Goal: Task Accomplishment & Management: Complete application form

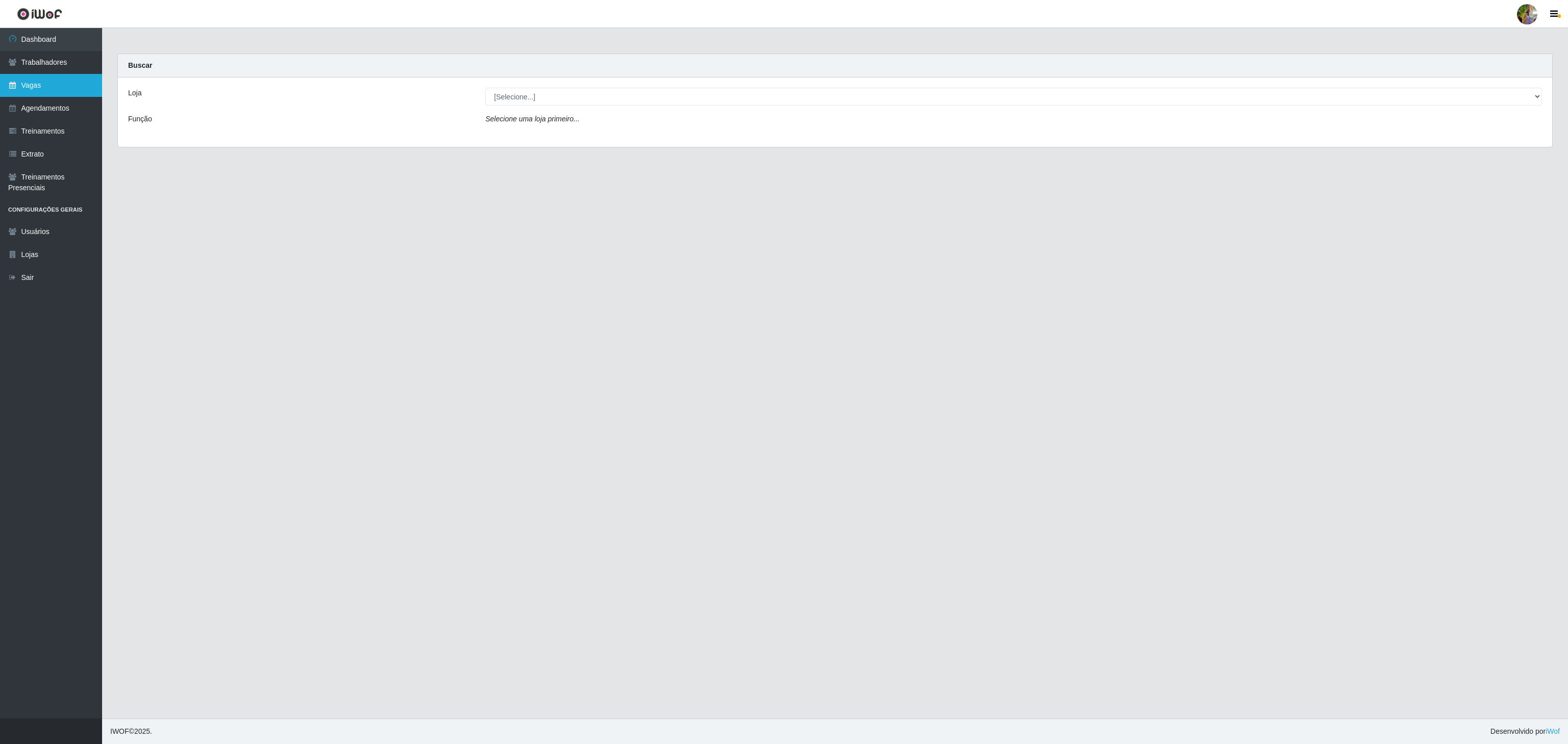
click at [90, 85] on link "Vagas" at bounding box center [51, 85] width 102 height 23
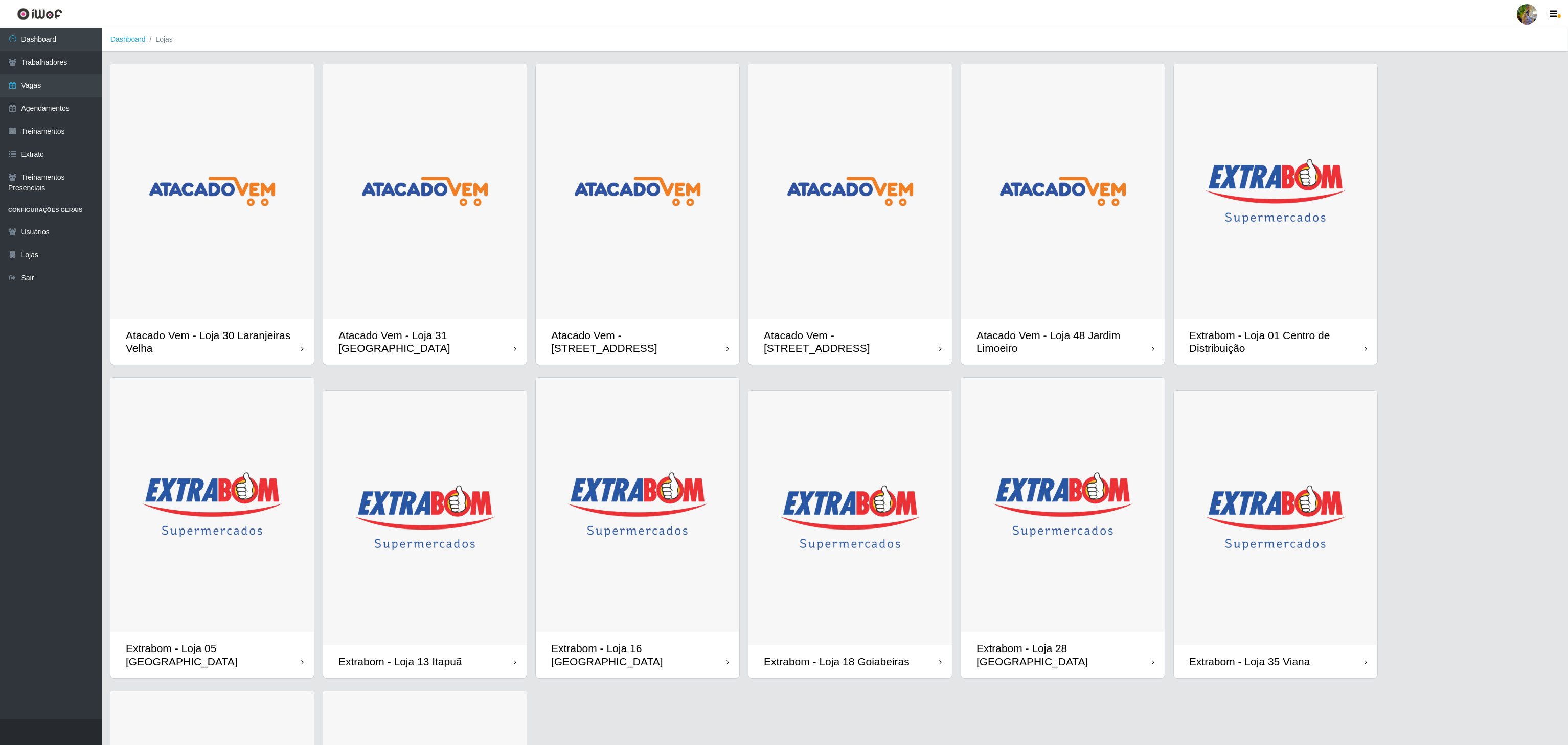
click at [879, 559] on img at bounding box center [849, 518] width 203 height 254
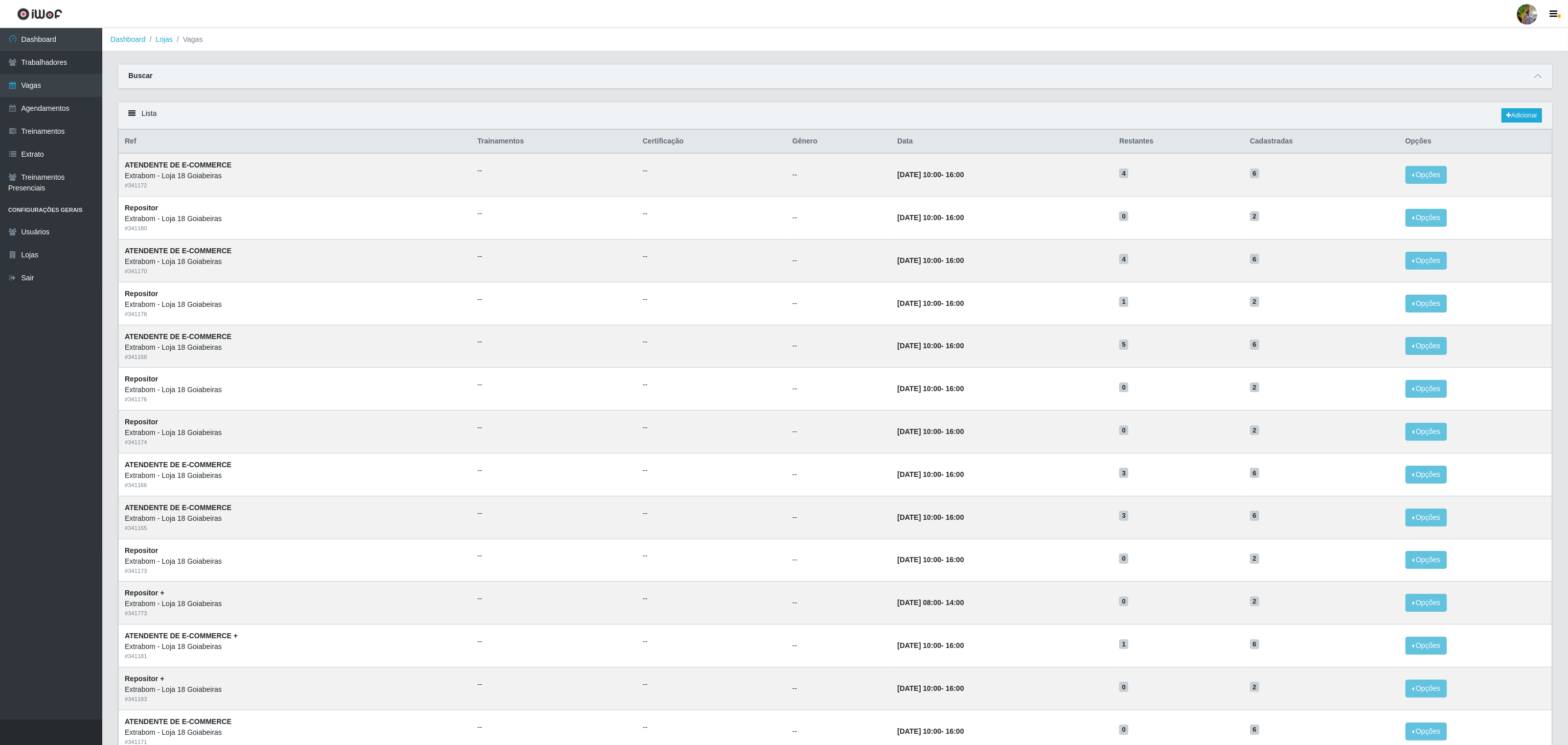
click at [1505, 109] on div "Lista Adicionar" at bounding box center [834, 115] width 1434 height 27
click at [1506, 114] on icon at bounding box center [1508, 115] width 5 height 6
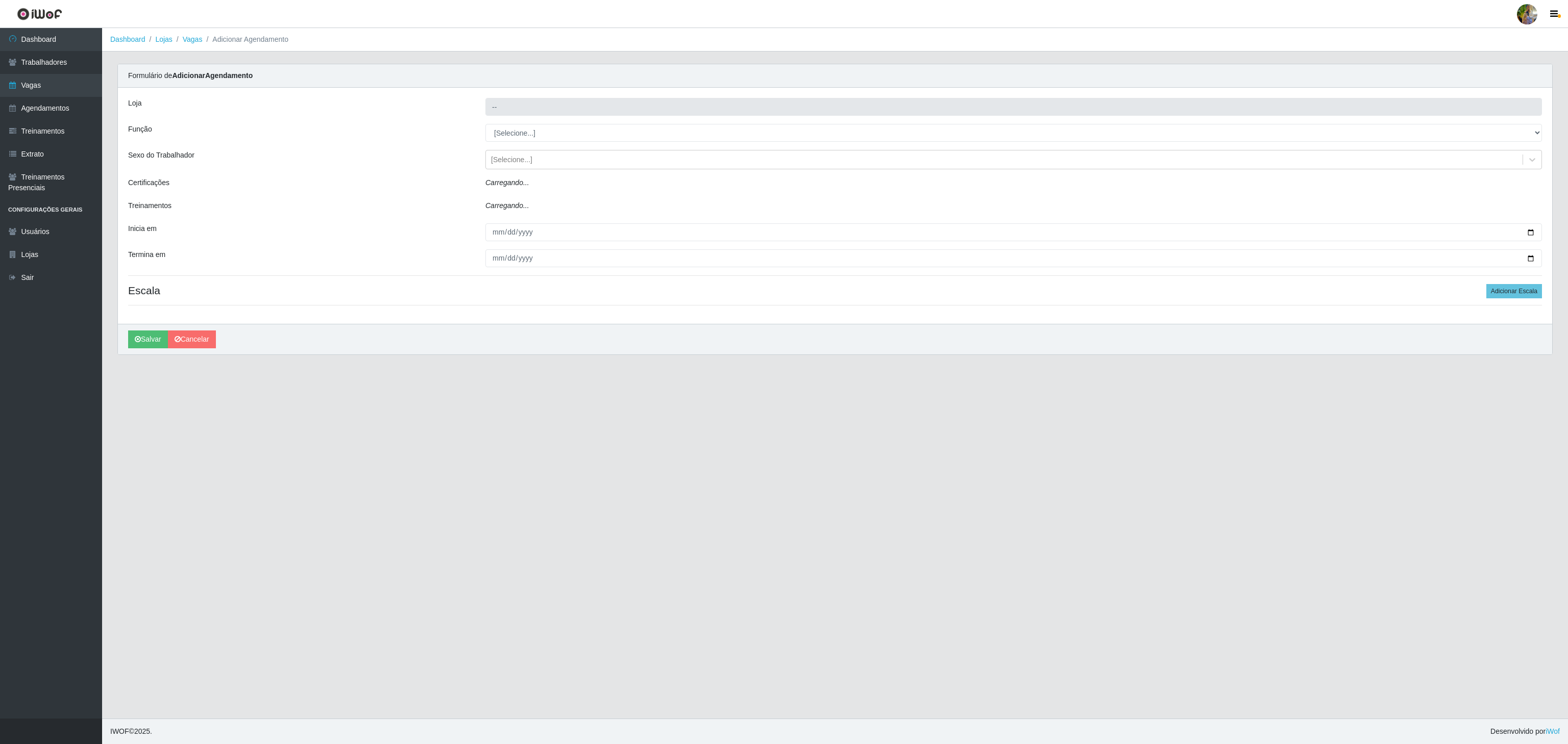
type input "Extrabom - Loja 18 Goiabeiras"
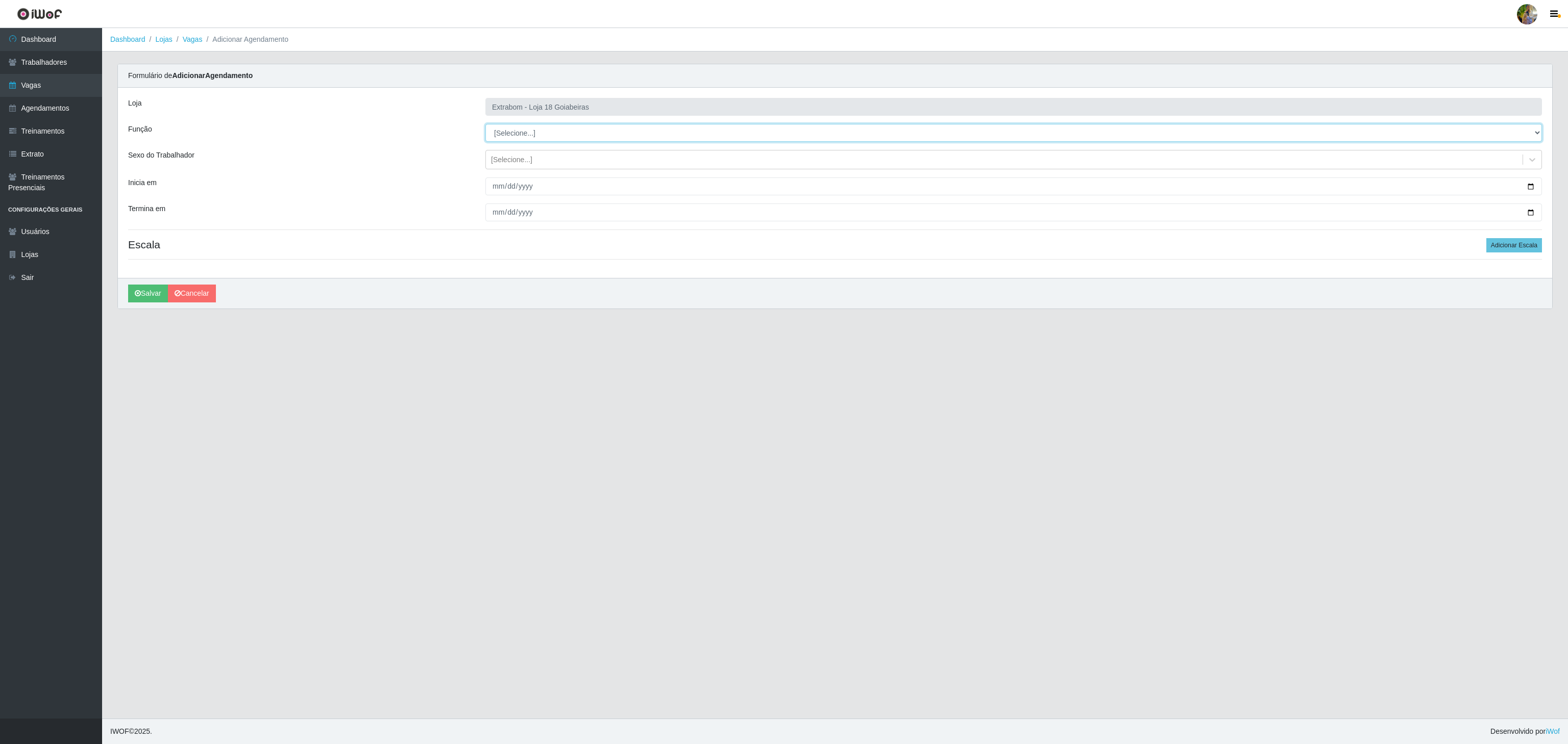
click at [553, 132] on select "[Selecione...] ATENDENTE DE E-COMMERCE ATENDENTE DE E-COMMERCE + ATENDENTE DE E…" at bounding box center [1014, 133] width 1057 height 18
select select "153"
click at [486, 124] on select "[Selecione...] ATENDENTE DE E-COMMERCE ATENDENTE DE E-COMMERCE + ATENDENTE DE E…" at bounding box center [1014, 133] width 1057 height 18
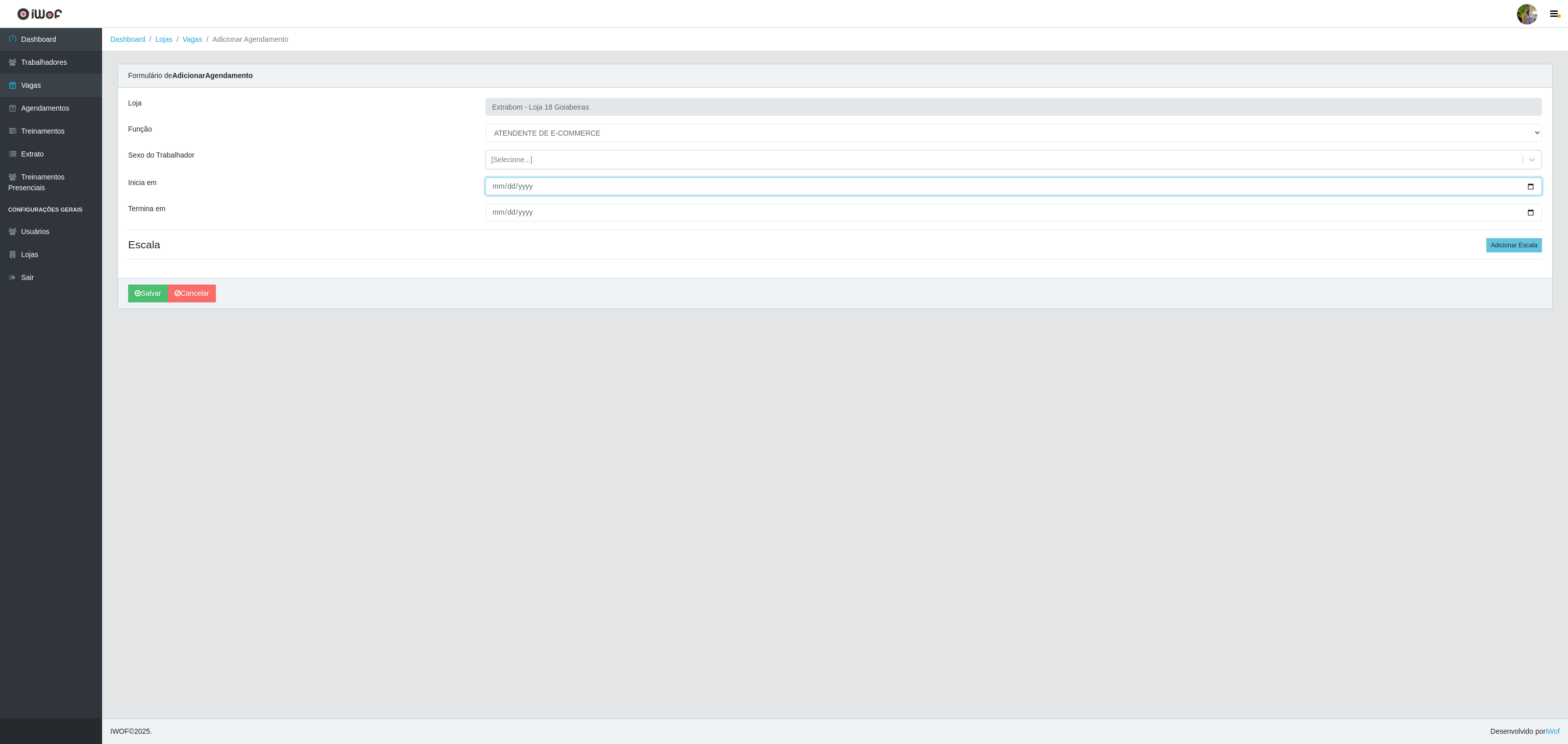
click at [498, 189] on input "Inicia em" at bounding box center [1014, 186] width 1057 height 18
type input "2025-10-27"
click at [489, 212] on input "Termina em" at bounding box center [1014, 212] width 1057 height 18
type input "2025-10-31"
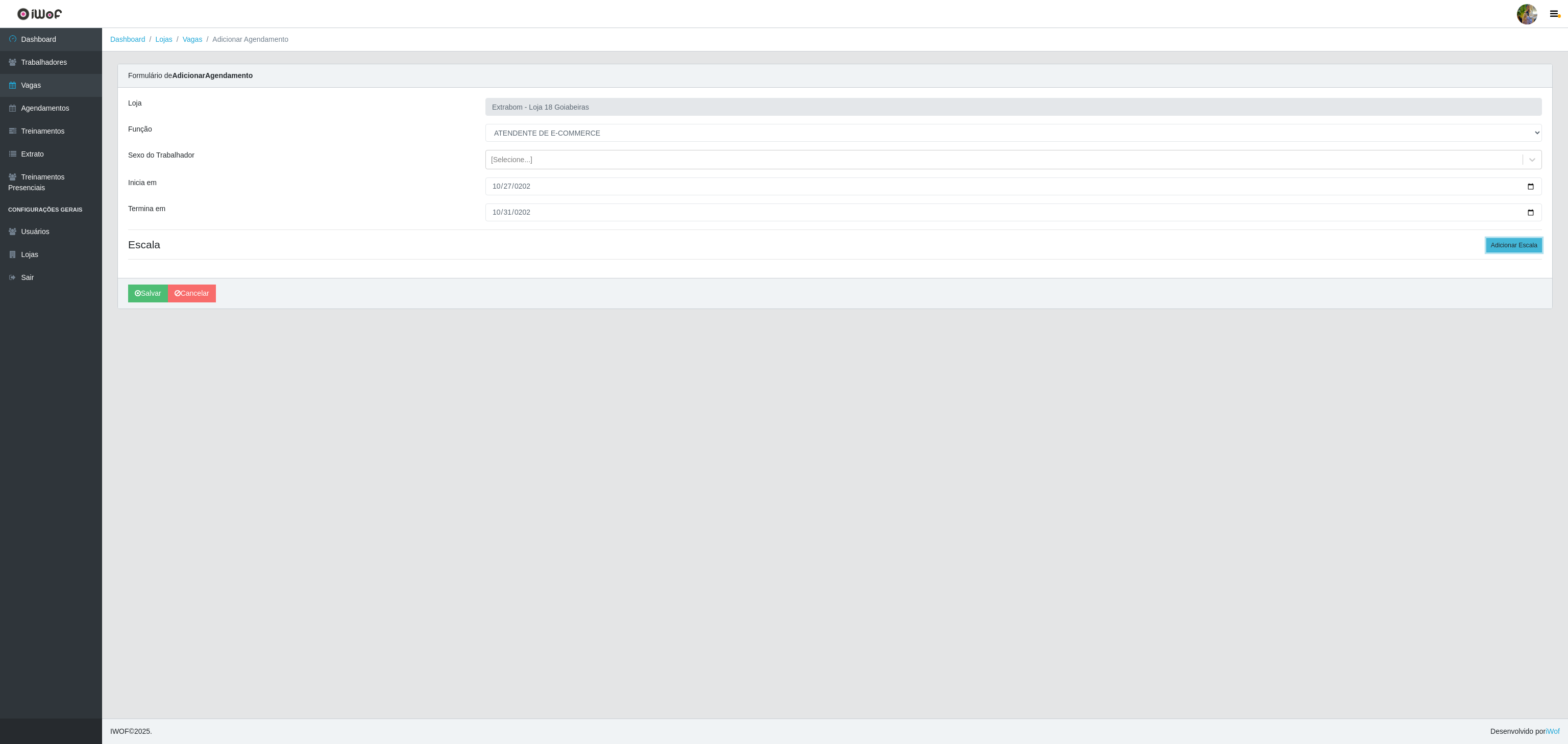
click at [1495, 245] on button "Adicionar Escala" at bounding box center [1514, 245] width 56 height 14
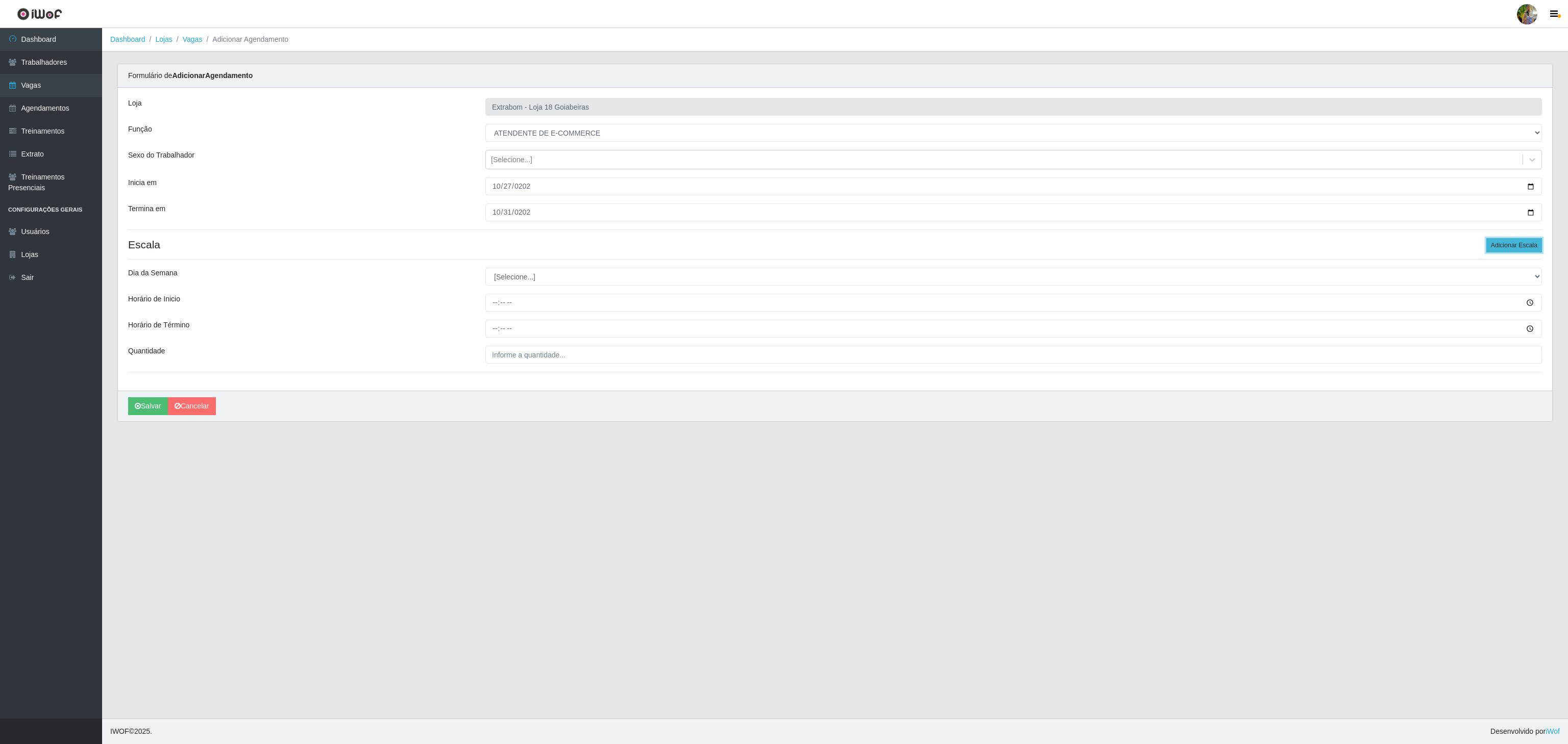
click at [1495, 245] on button "Adicionar Escala" at bounding box center [1514, 245] width 56 height 14
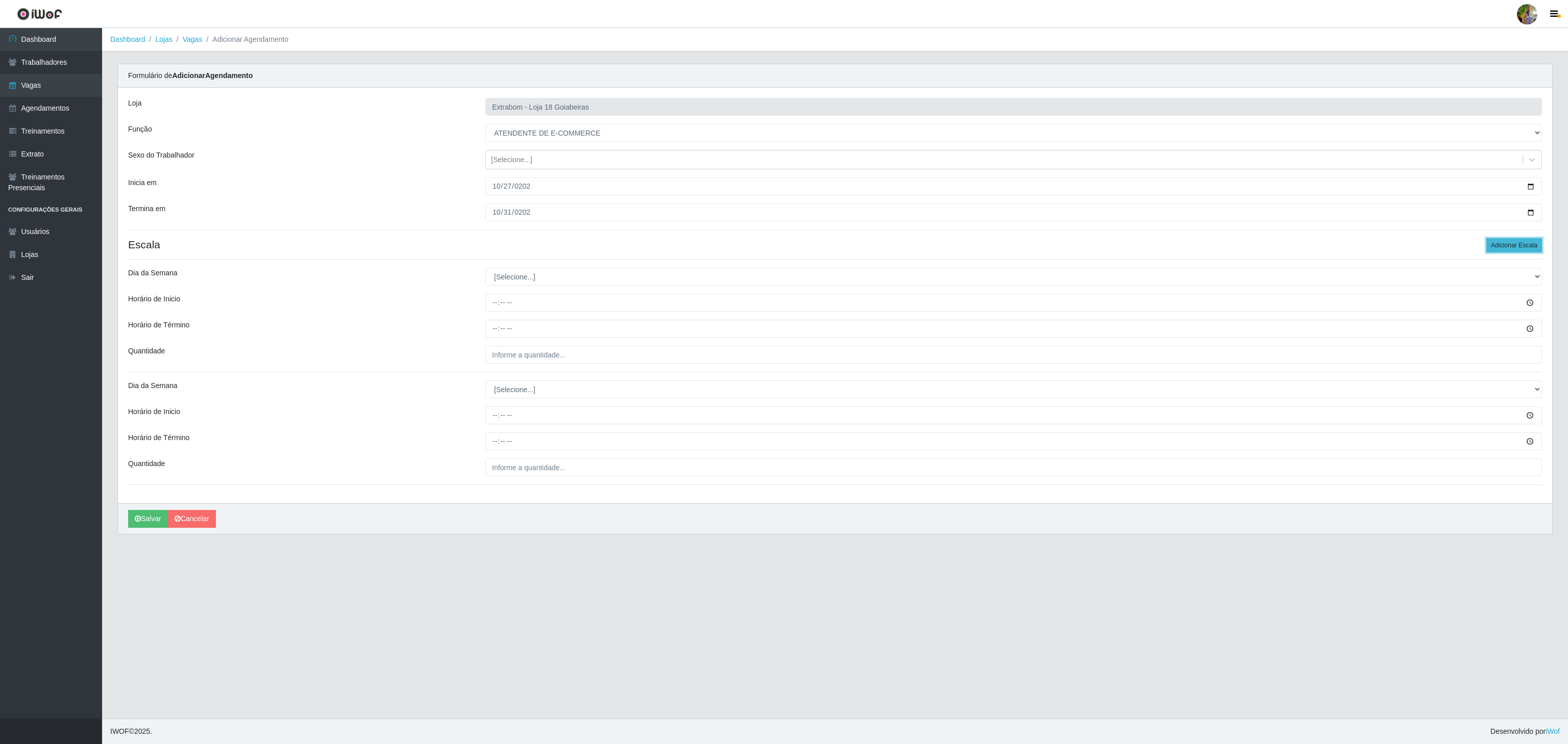
click at [1495, 245] on button "Adicionar Escala" at bounding box center [1514, 245] width 56 height 14
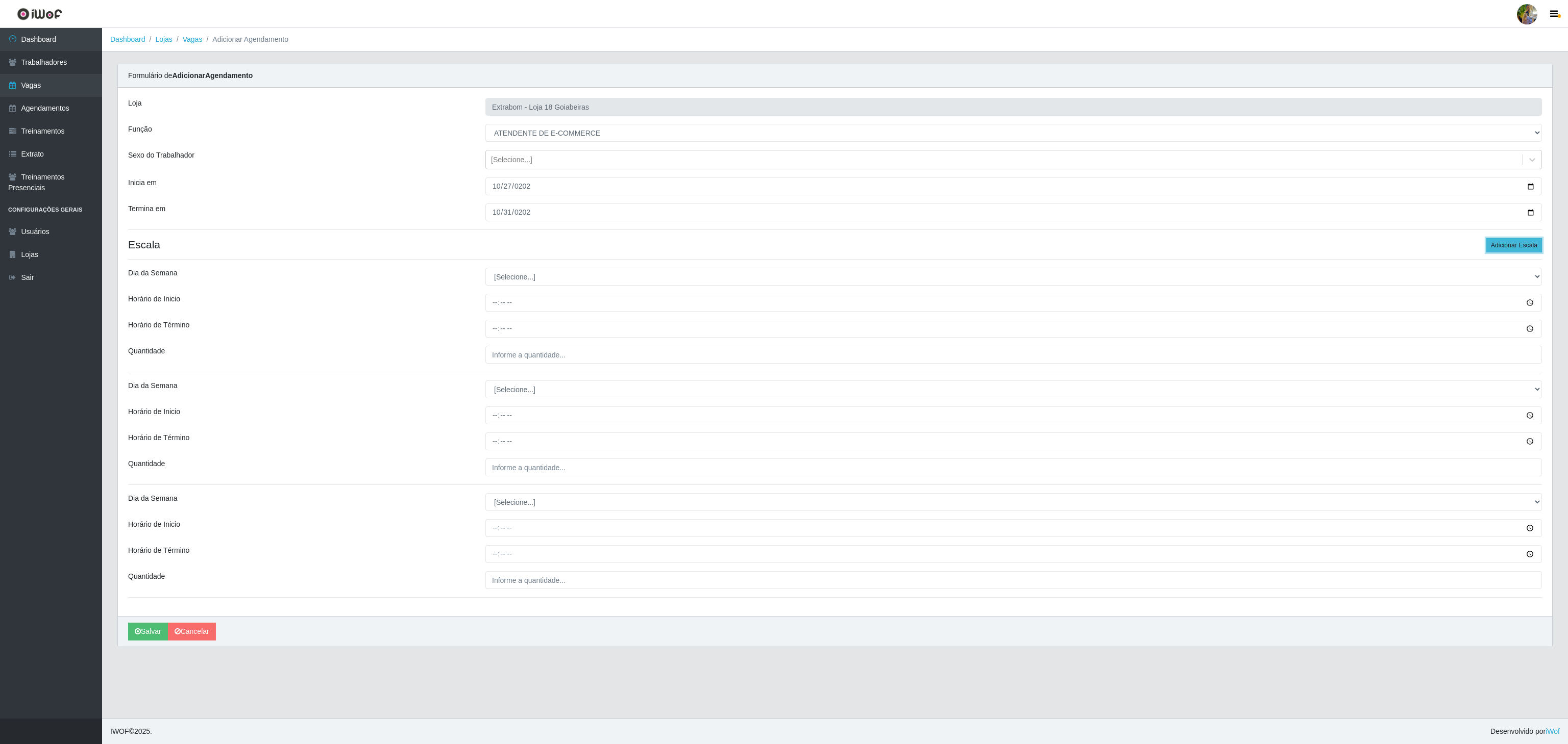
click at [1495, 245] on button "Adicionar Escala" at bounding box center [1514, 245] width 56 height 14
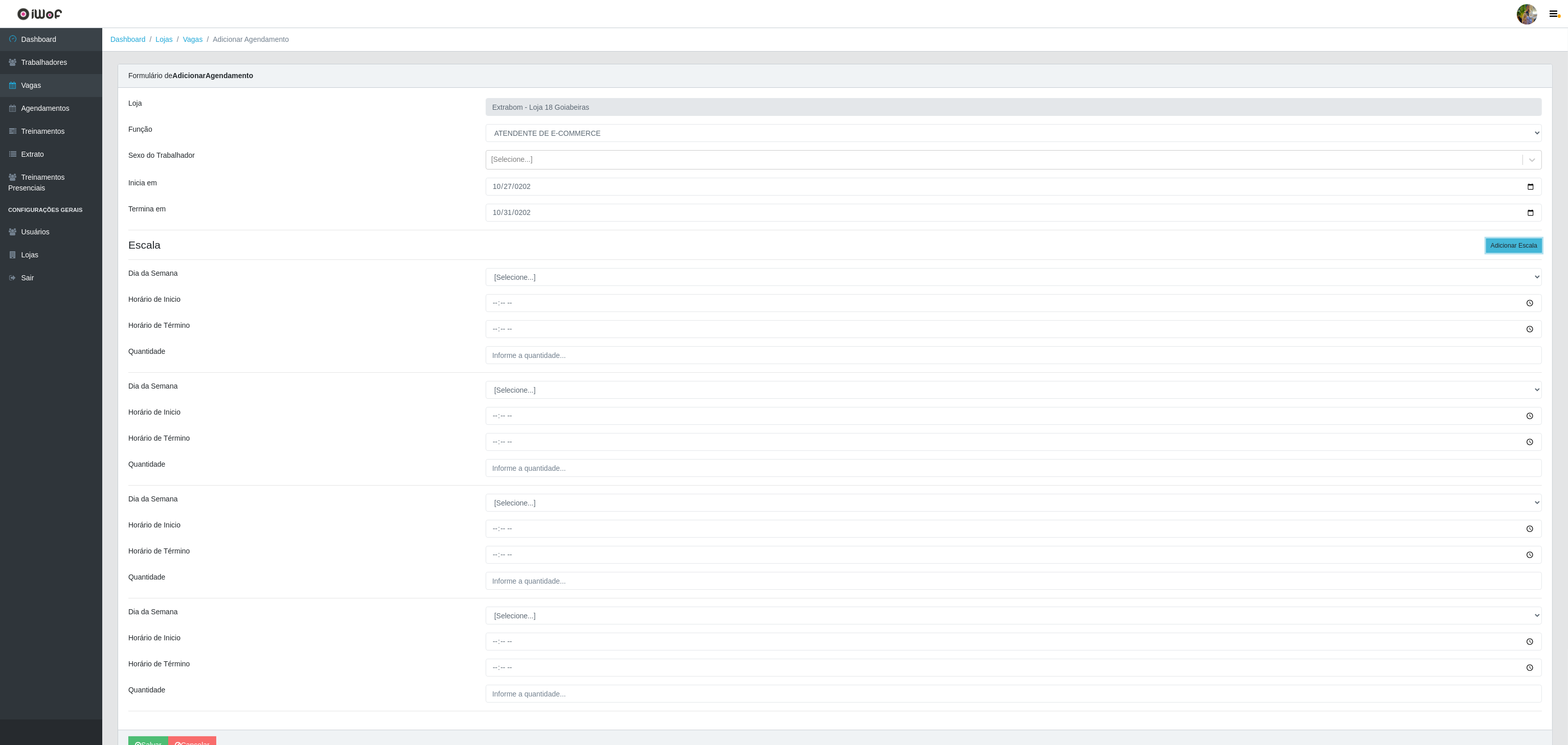
click at [1497, 245] on button "Adicionar Escala" at bounding box center [1514, 245] width 56 height 14
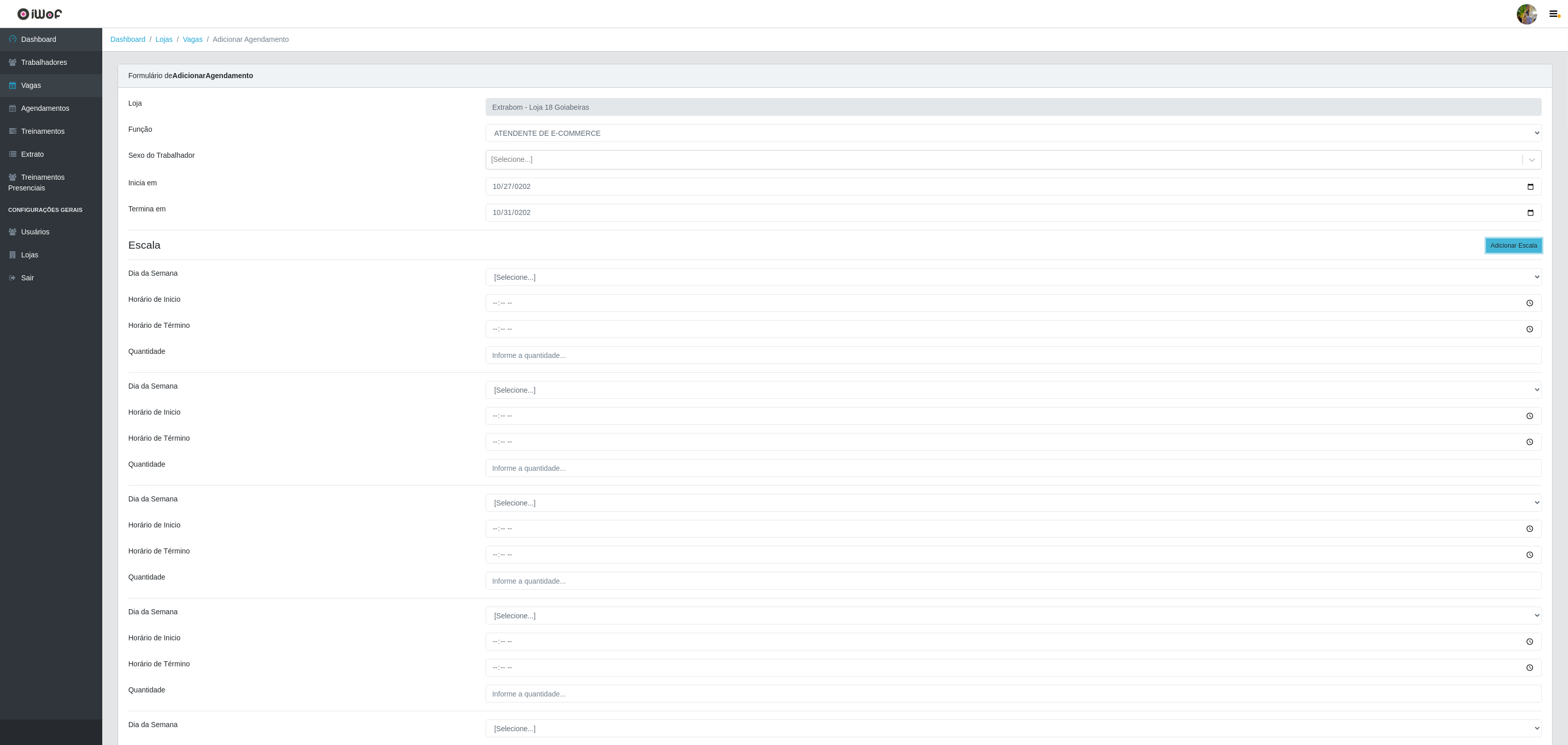
click at [1497, 245] on button "Adicionar Escala" at bounding box center [1514, 245] width 56 height 14
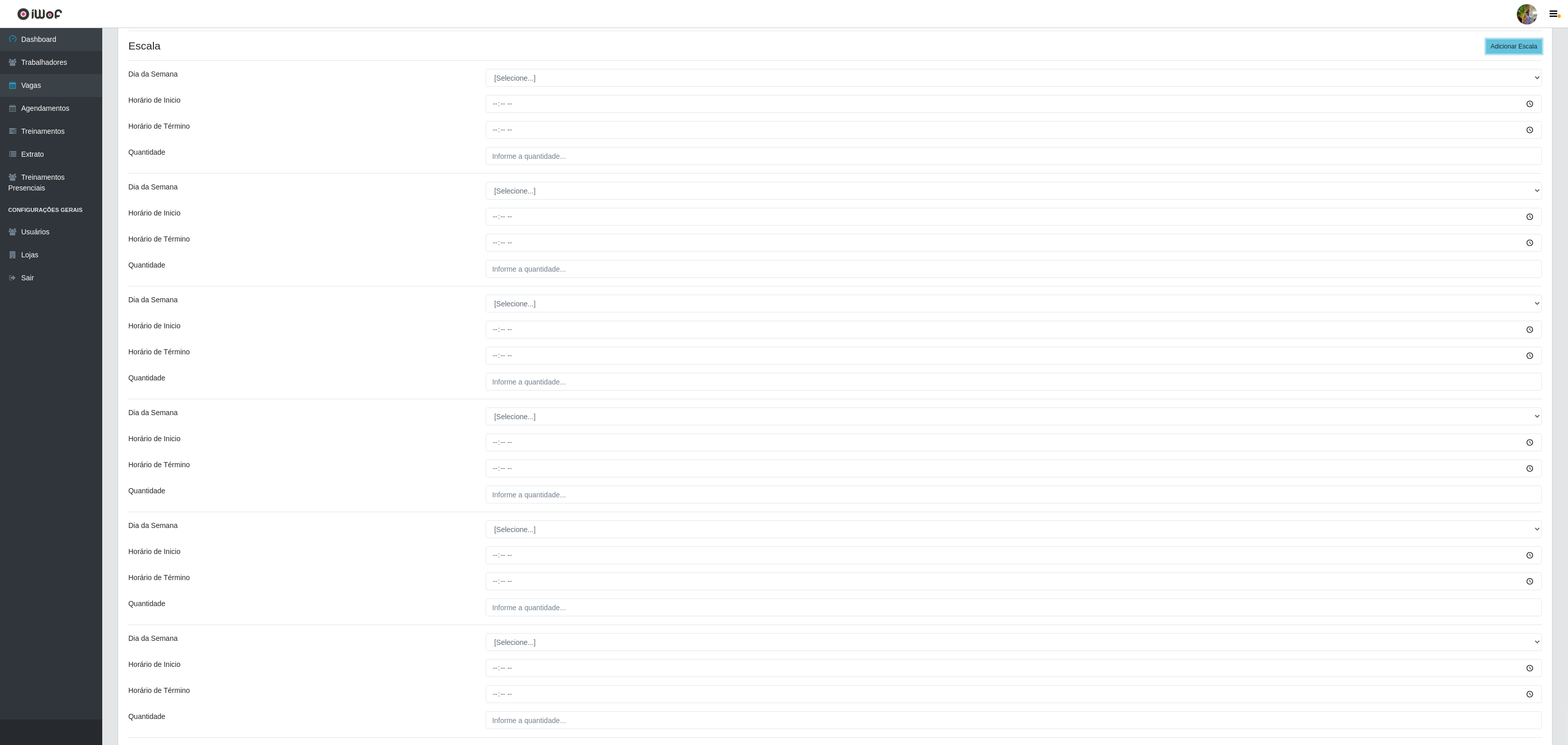
scroll to position [80, 0]
drag, startPoint x: 510, startPoint y: 196, endPoint x: 511, endPoint y: 203, distance: 7.1
click at [510, 196] on select "[Selecione...] Segunda Terça Quarta Quinta Sexta Sábado Domingo" at bounding box center [1013, 198] width 1056 height 18
select select "1"
click at [486, 190] on select "[Selecione...] Segunda Terça Quarta Quinta Sexta Sábado Domingo" at bounding box center [1013, 198] width 1056 height 18
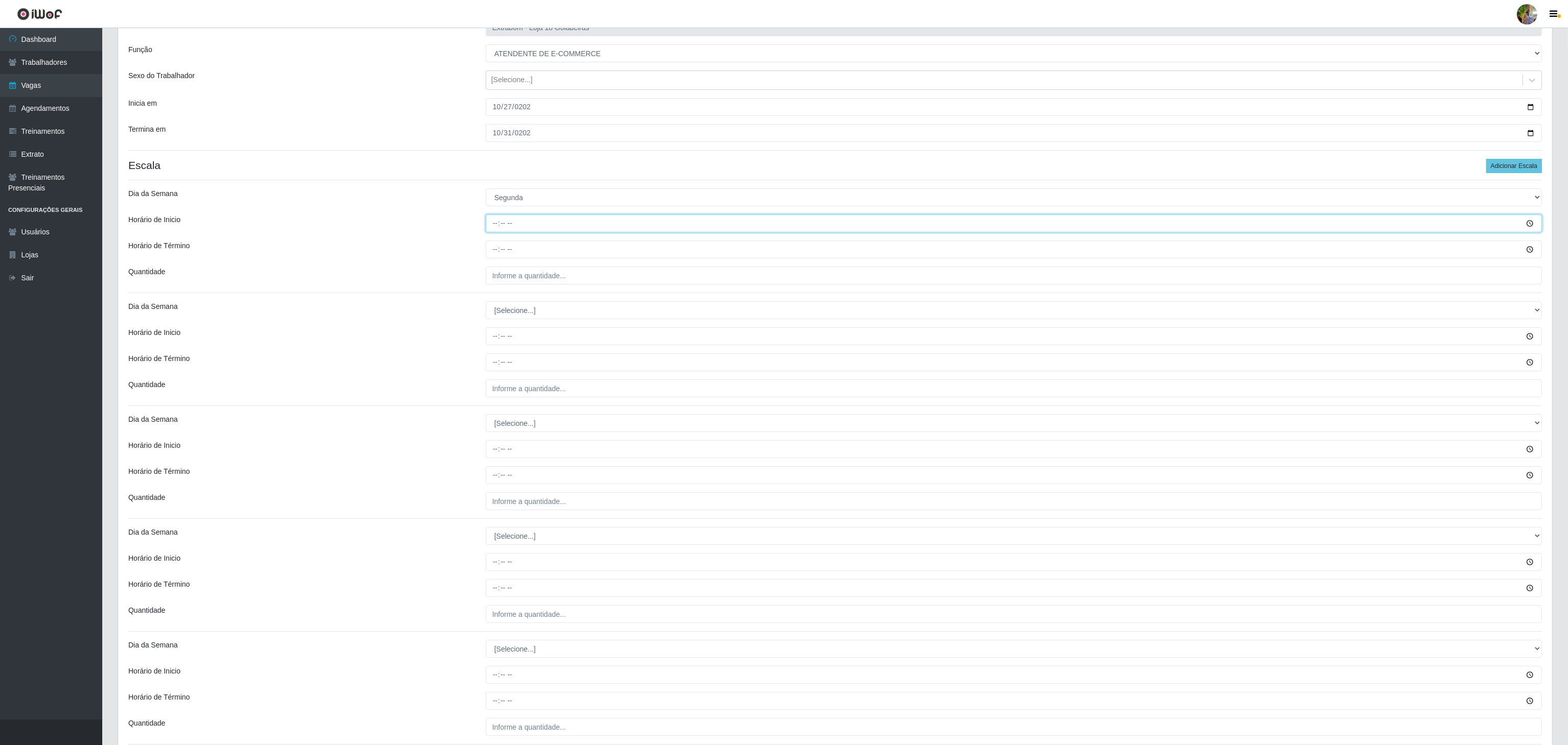
click at [495, 227] on input "Horário de Inicio" at bounding box center [1013, 224] width 1056 height 18
type input "10:00"
click at [492, 252] on input "Horário de Término" at bounding box center [1013, 249] width 1056 height 18
type input "16:00"
click at [505, 276] on input "___" at bounding box center [1013, 275] width 1056 height 18
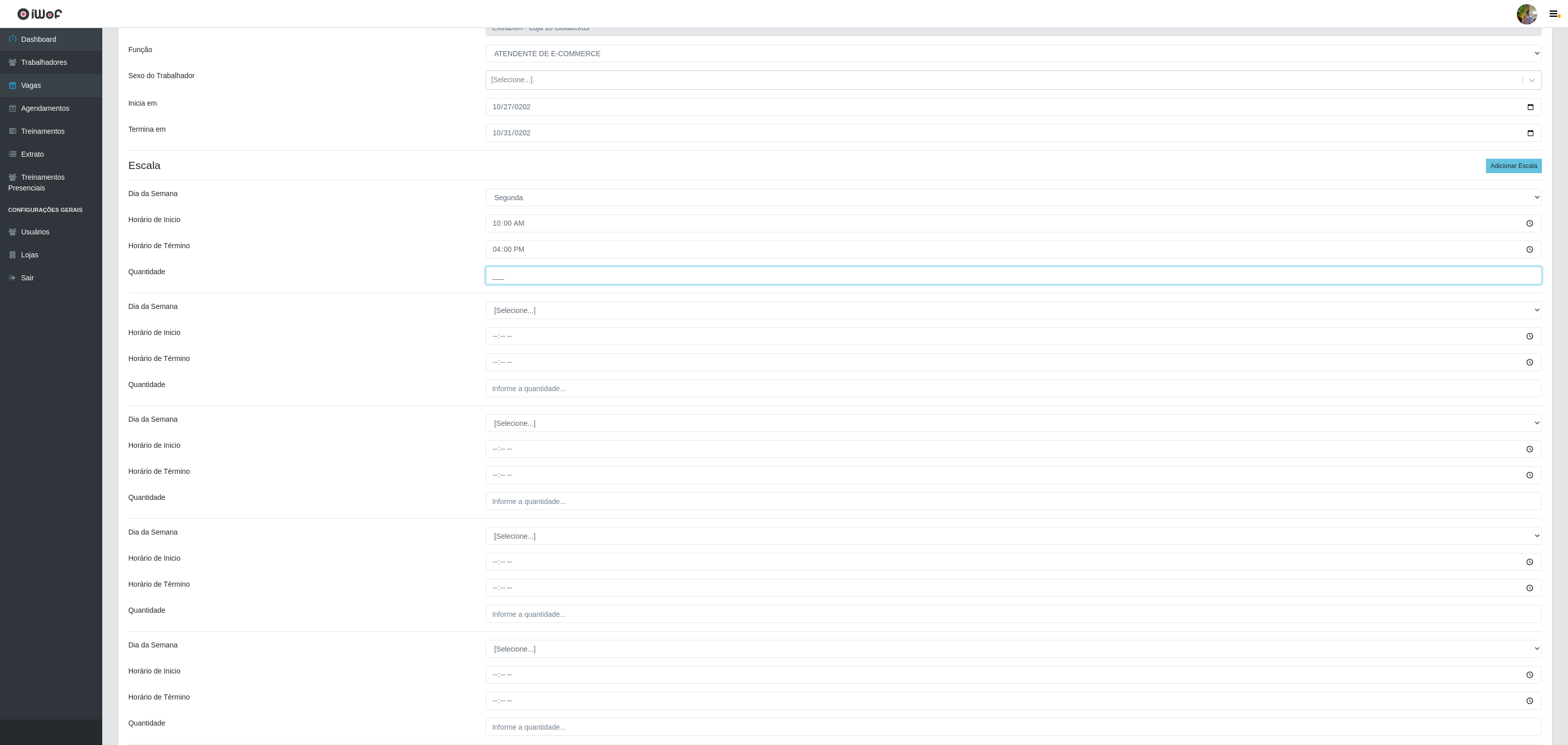
type input "6__"
click at [519, 312] on select "[Selecione...] Segunda Terça Quarta Quinta Sexta Sábado Domingo" at bounding box center [1013, 311] width 1056 height 18
select select "2"
click at [486, 304] on select "[Selecione...] Segunda Terça Quarta Quinta Sexta Sábado Domingo" at bounding box center [1013, 311] width 1056 height 18
click at [495, 333] on input "Horário de Inicio" at bounding box center [1013, 337] width 1056 height 18
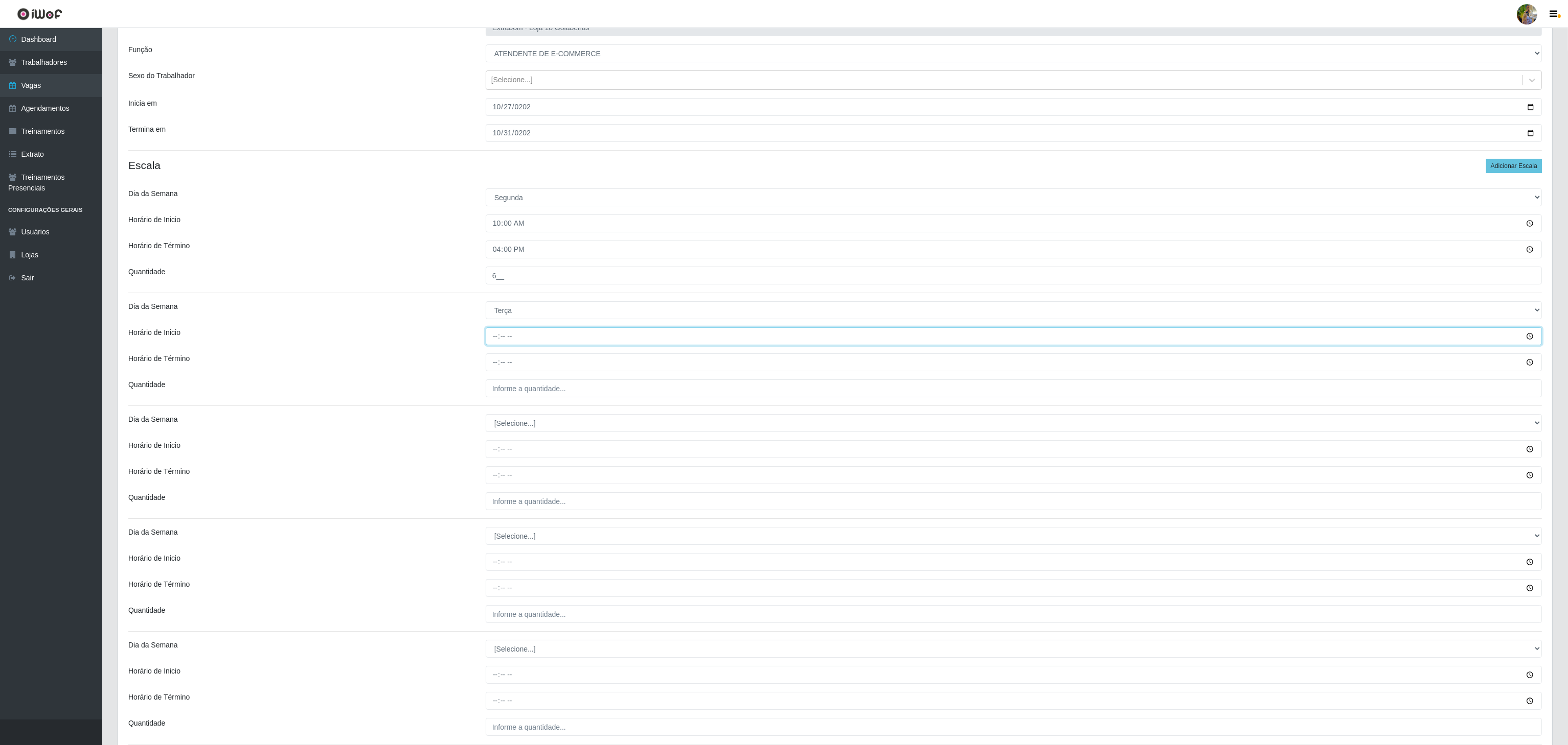
type input "10:00"
click at [498, 357] on input "Horário de Término" at bounding box center [1013, 362] width 1056 height 18
type input "16:00"
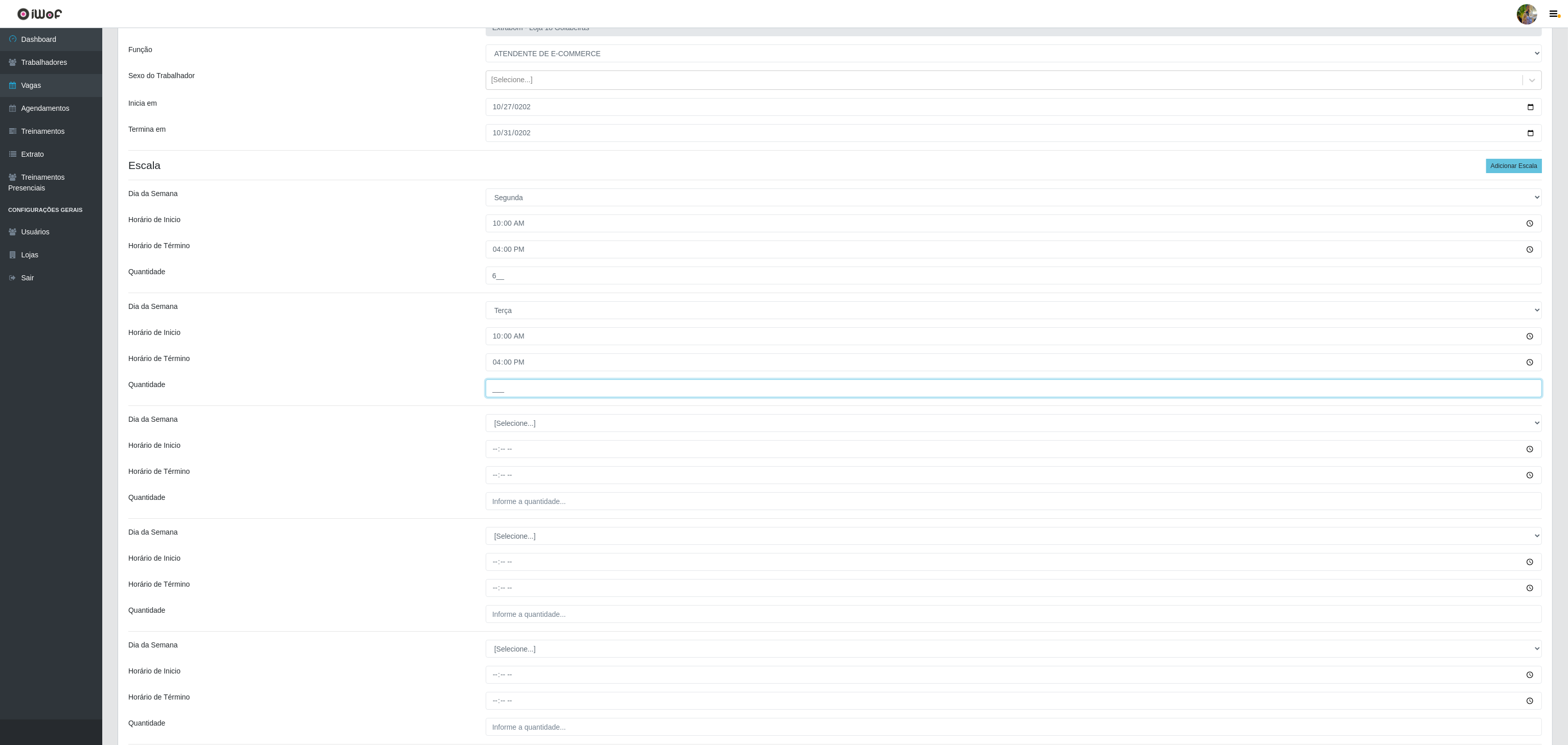
click at [503, 397] on input "___" at bounding box center [1013, 388] width 1056 height 18
type input "6__"
click at [525, 425] on select "[Selecione...] Segunda Terça Quarta Quinta Sexta Sábado Domingo" at bounding box center [1013, 423] width 1056 height 18
select select "3"
click at [486, 417] on select "[Selecione...] Segunda Terça Quarta Quinta Sexta Sábado Domingo" at bounding box center [1013, 423] width 1056 height 18
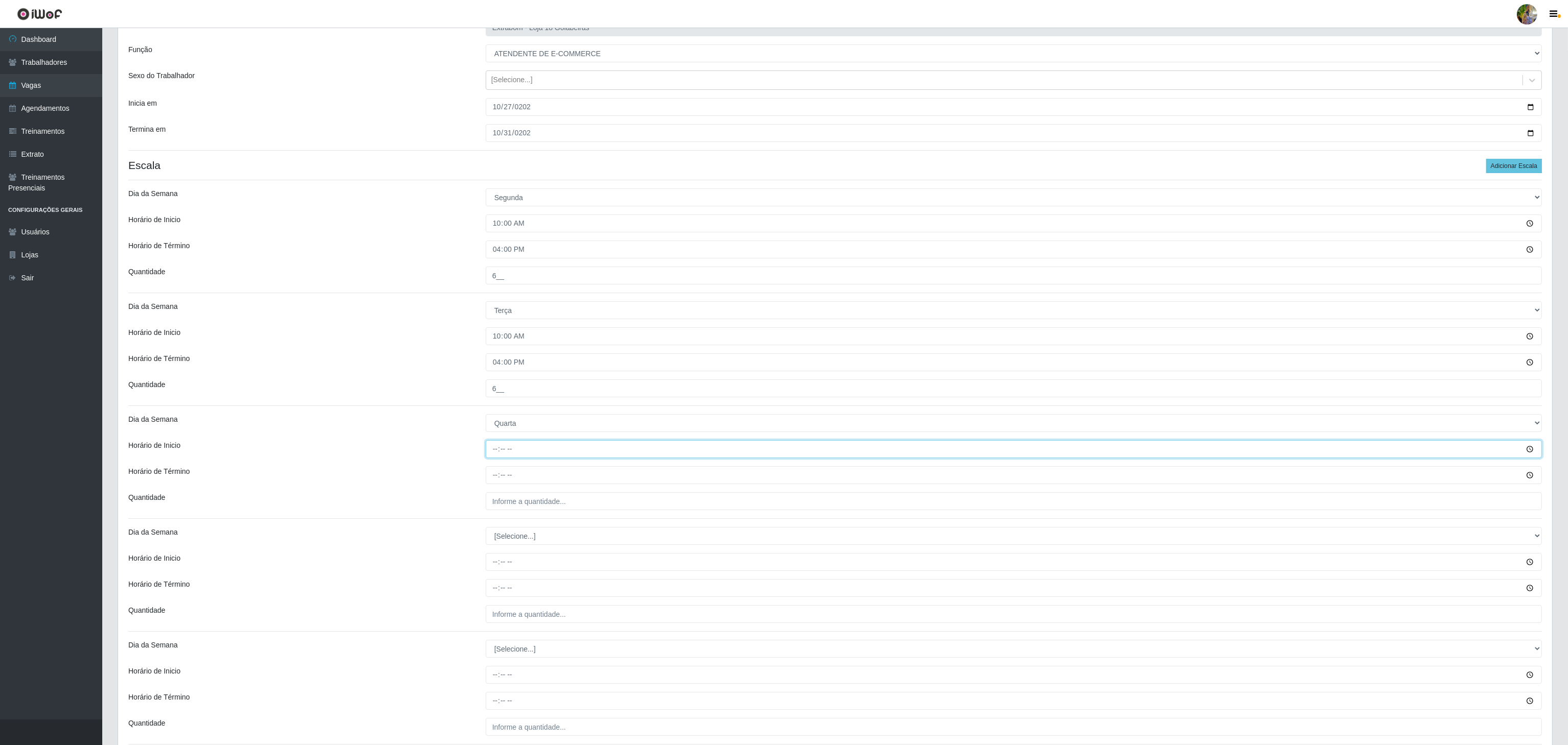
click at [491, 454] on input "Horário de Inicio" at bounding box center [1013, 450] width 1056 height 18
type input "10:00"
click at [493, 476] on input "Horário de Término" at bounding box center [1013, 475] width 1056 height 18
type input "16:00"
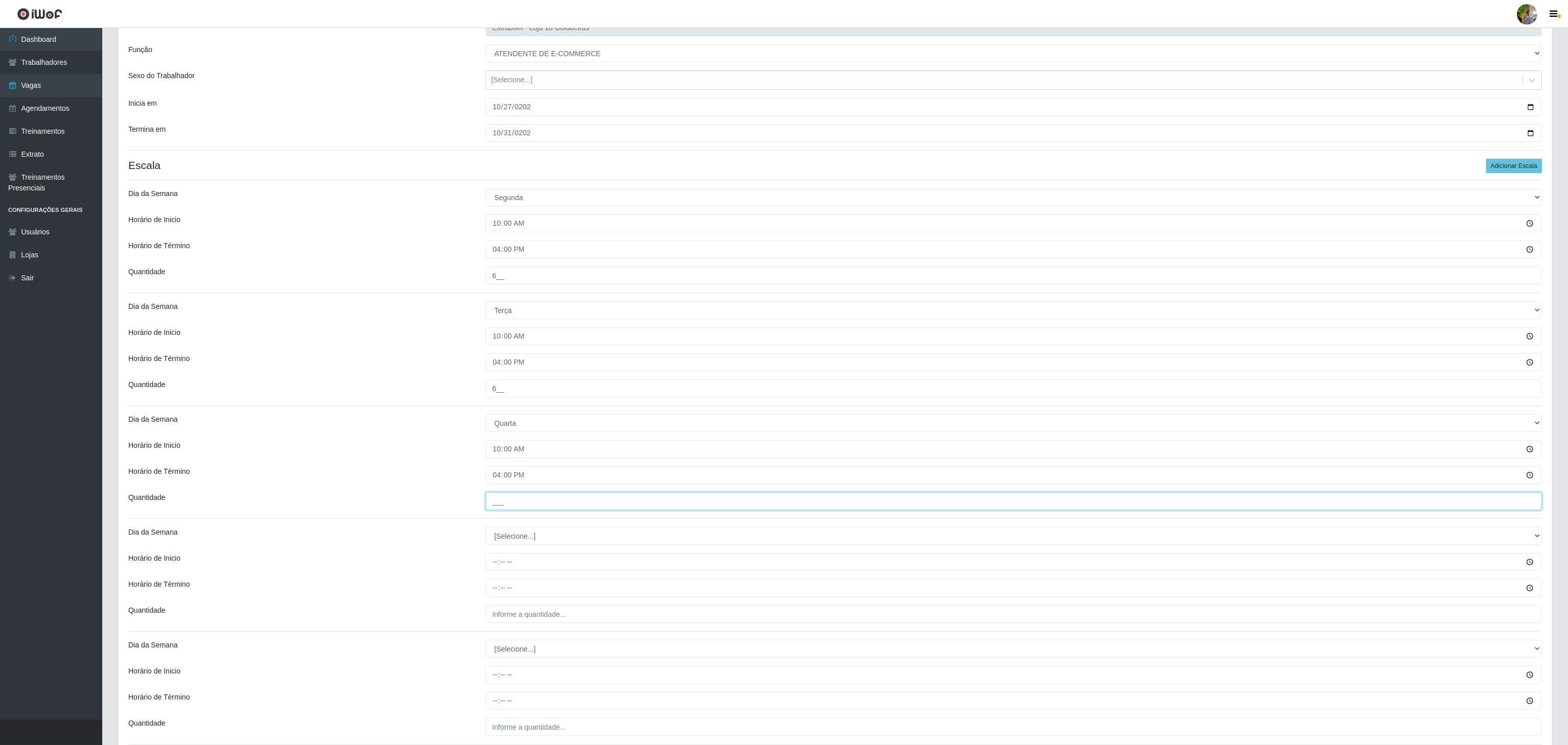
click at [534, 504] on input "___" at bounding box center [1013, 501] width 1056 height 18
type input "6__"
click at [539, 539] on select "[Selecione...] Segunda Terça Quarta Quinta Sexta Sábado Domingo" at bounding box center [1013, 536] width 1056 height 18
select select "4"
click at [486, 529] on select "[Selecione...] Segunda Terça Quarta Quinta Sexta Sábado Domingo" at bounding box center [1013, 536] width 1056 height 18
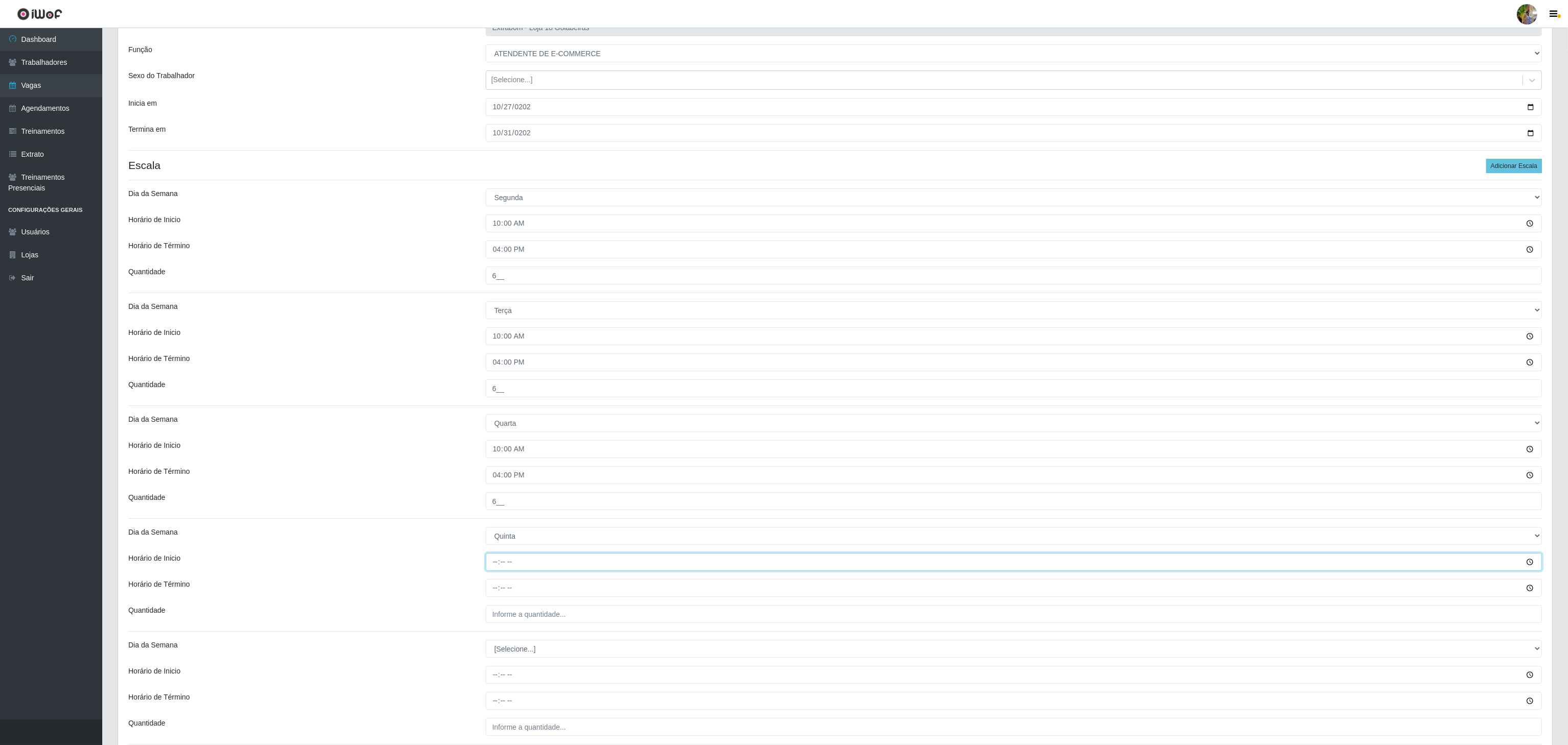
click at [494, 565] on input "Horário de Inicio" at bounding box center [1013, 563] width 1056 height 18
type input "10:00"
click at [496, 583] on input "Horário de Término" at bounding box center [1013, 588] width 1056 height 18
type input "16:00"
click at [505, 616] on input "___" at bounding box center [1013, 614] width 1056 height 18
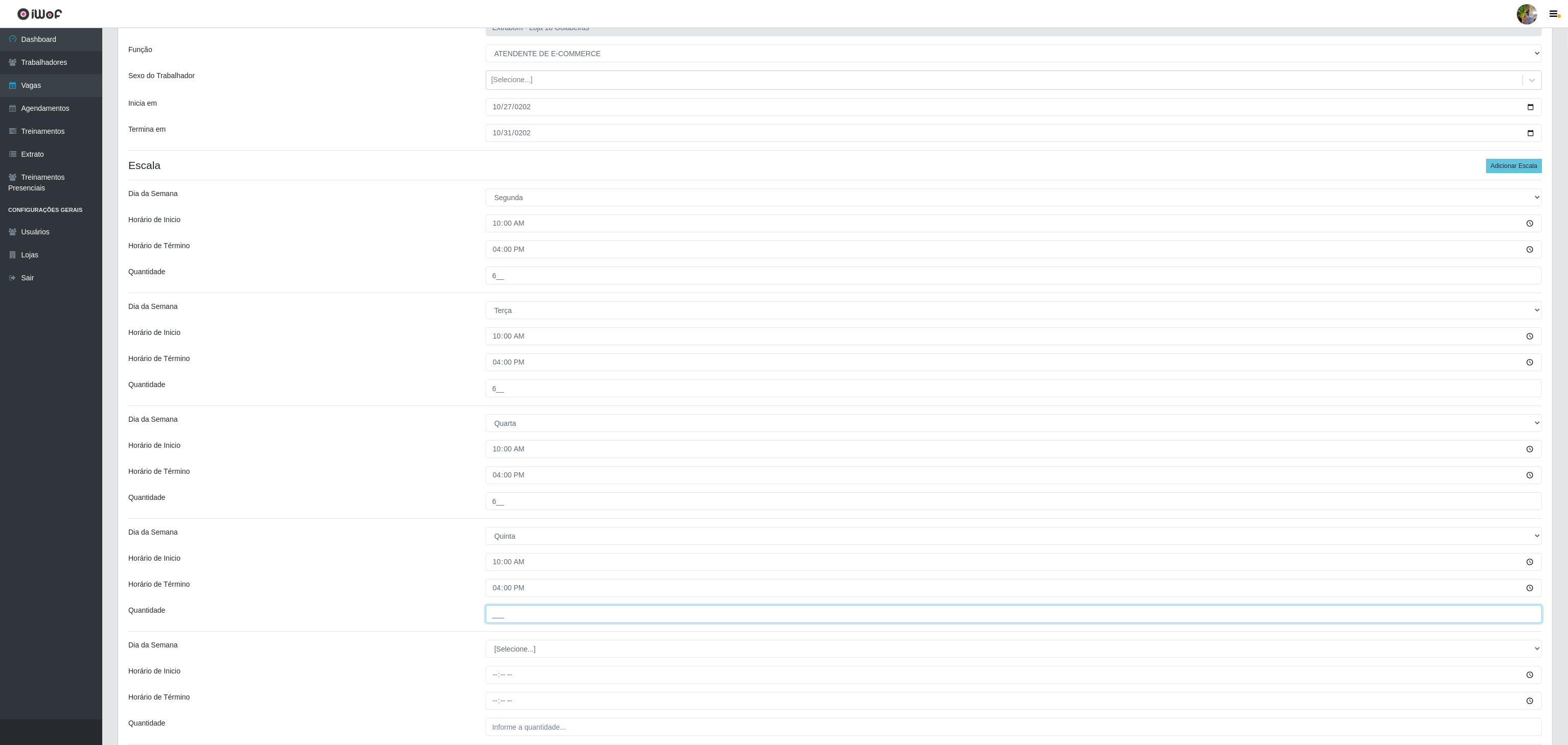
type input "6__"
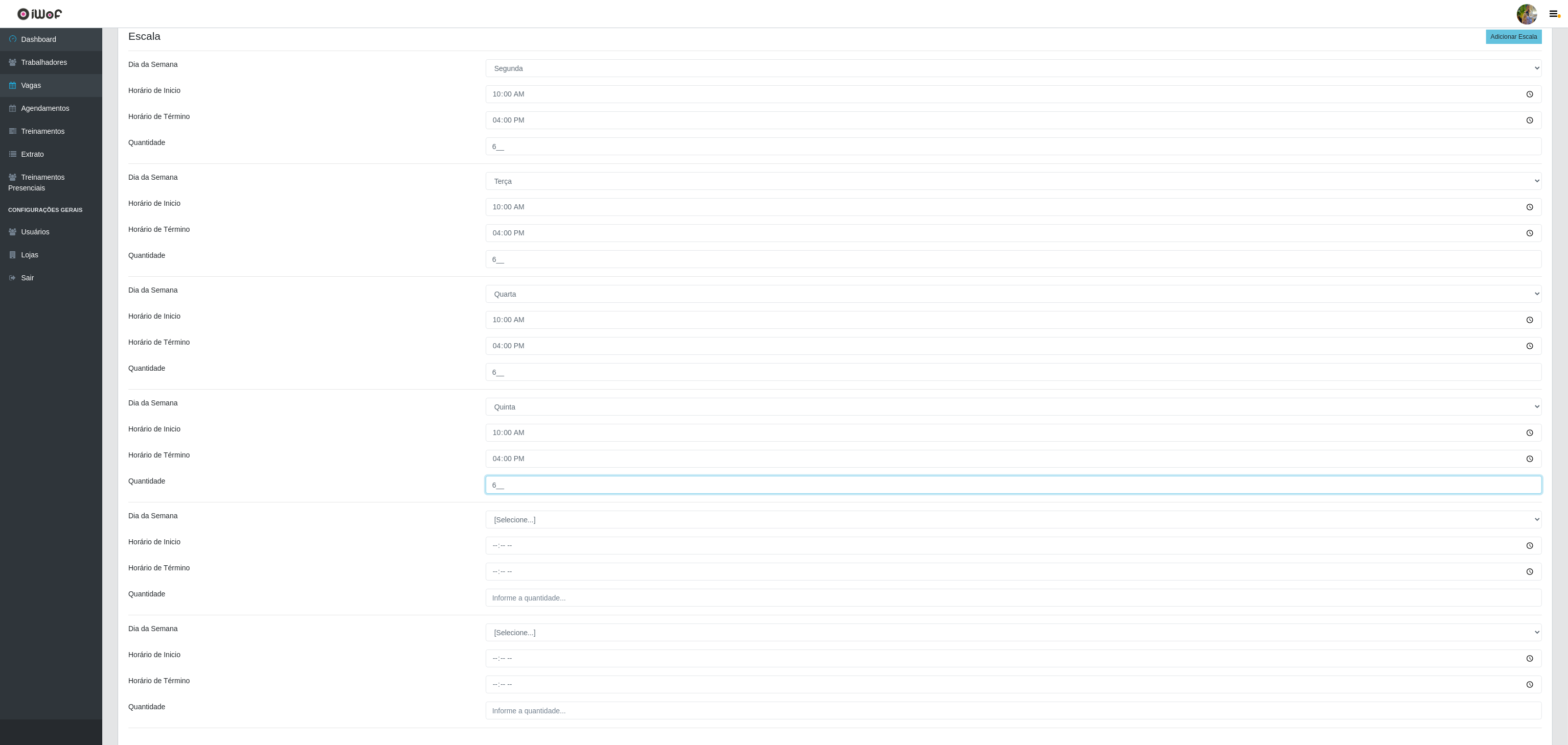
scroll to position [284, 0]
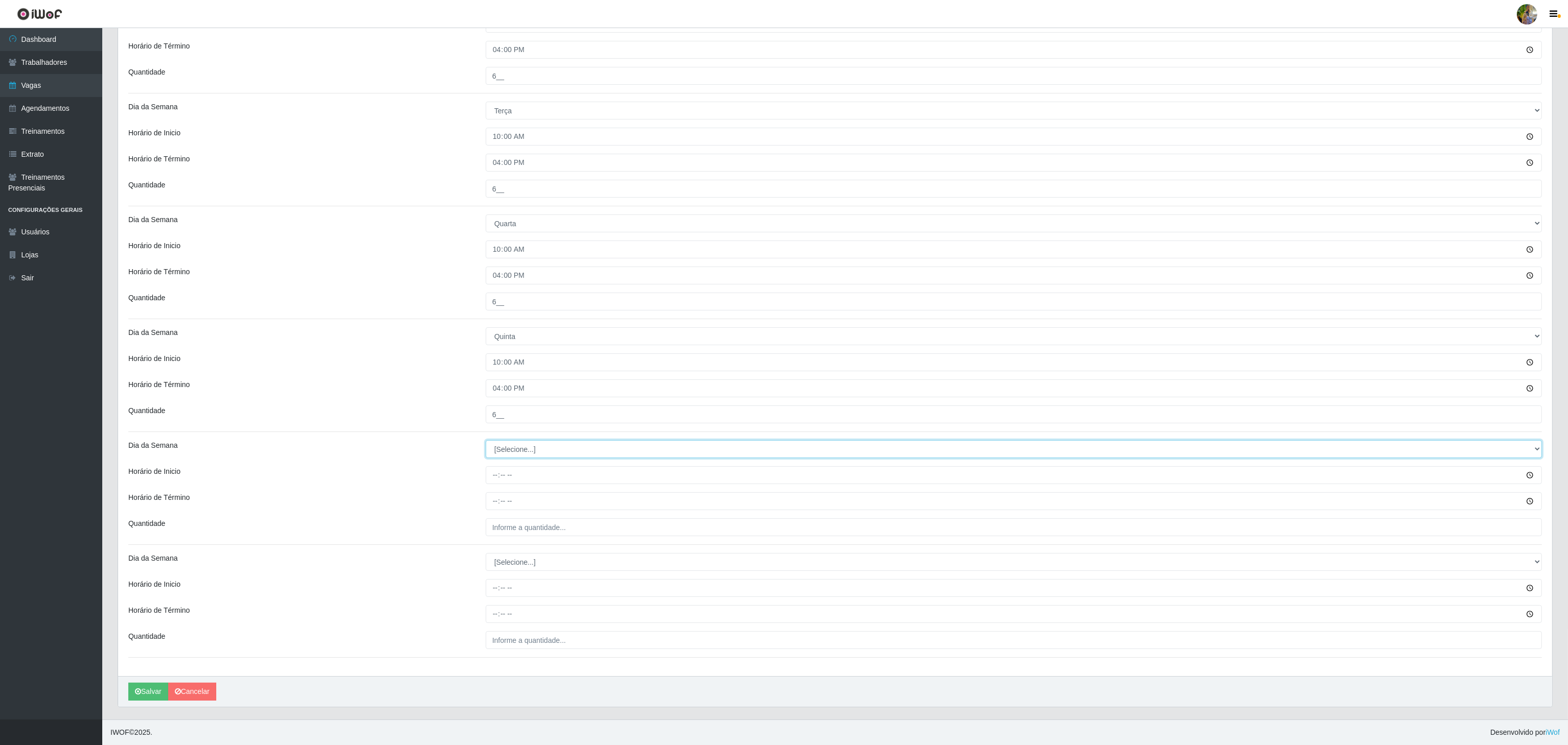
click at [497, 441] on select "[Selecione...] Segunda Terça Quarta Quinta Sexta Sábado Domingo" at bounding box center [1013, 450] width 1056 height 18
select select "5"
click at [486, 441] on select "[Selecione...] Segunda Terça Quarta Quinta Sexta Sábado Domingo" at bounding box center [1013, 450] width 1056 height 18
click at [493, 468] on input "Horário de Inicio" at bounding box center [1013, 475] width 1056 height 18
type input "10:00"
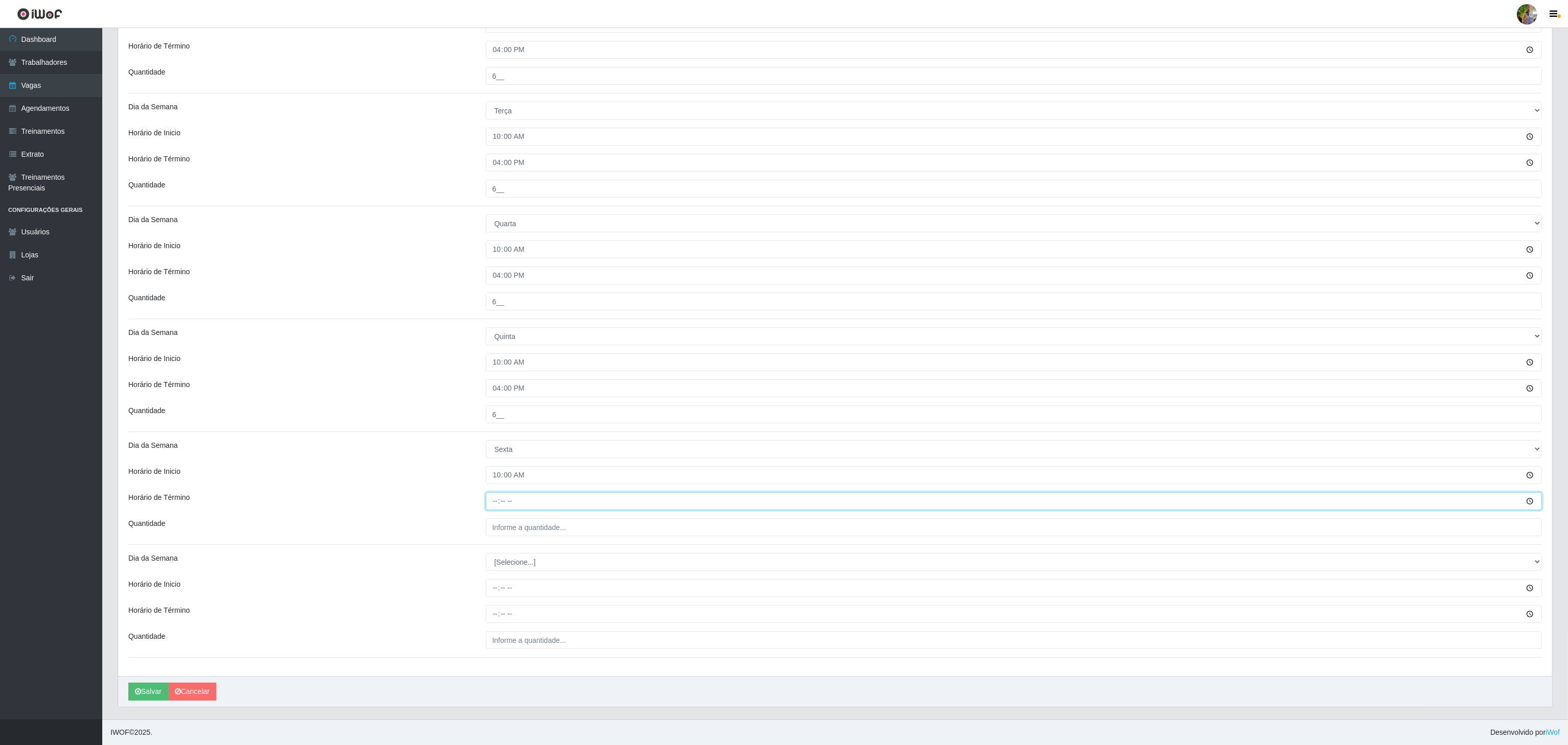
click at [491, 503] on input "Horário de Término" at bounding box center [1013, 501] width 1056 height 18
type input "16:00"
click at [154, 692] on button "Salvar" at bounding box center [148, 692] width 40 height 18
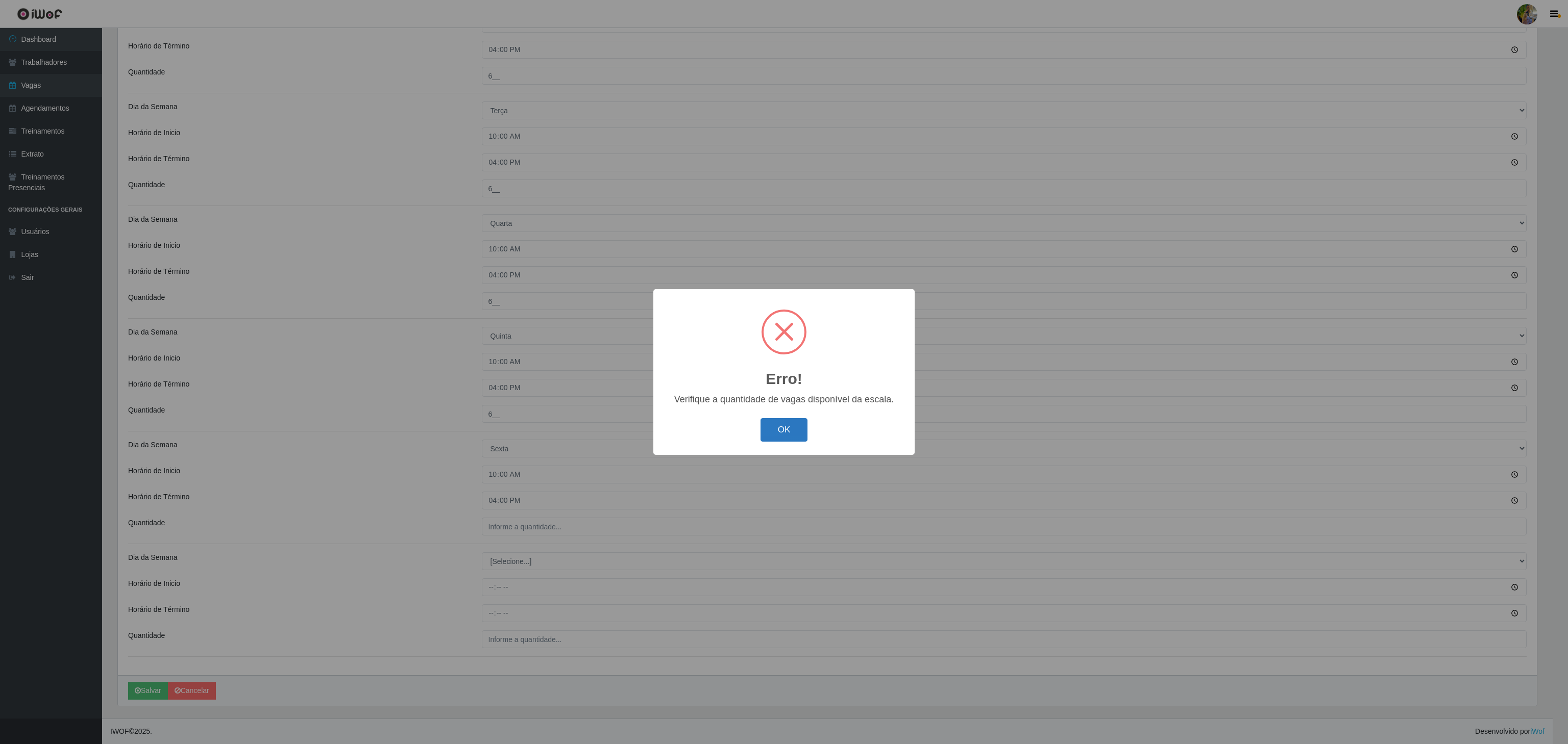
click at [783, 433] on button "OK" at bounding box center [784, 430] width 47 height 24
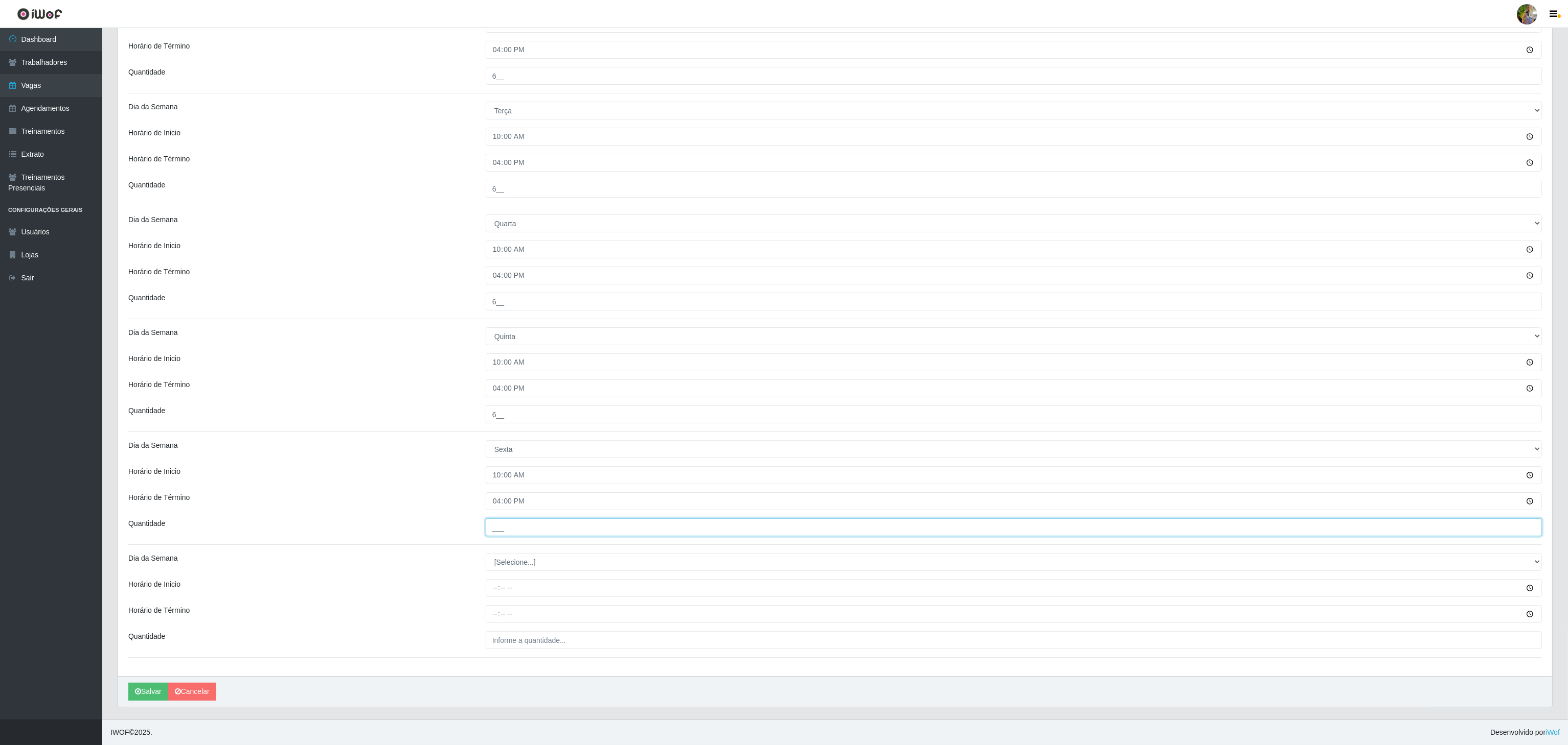
click at [544, 522] on input "___" at bounding box center [1013, 527] width 1056 height 18
type input "6__"
click at [136, 689] on icon "submit" at bounding box center [138, 691] width 6 height 7
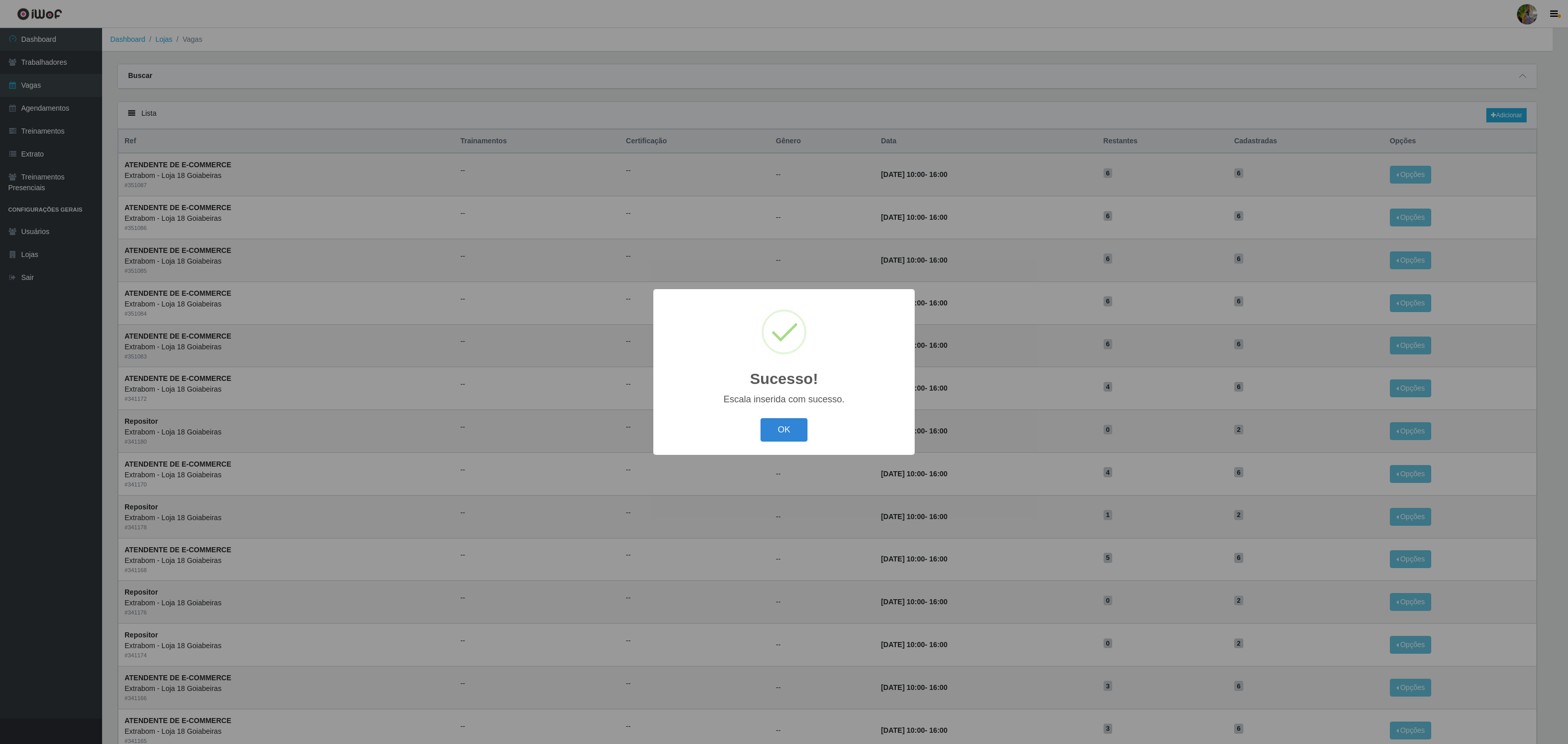
click at [806, 442] on div "OK Cancel" at bounding box center [784, 430] width 241 height 29
click at [782, 431] on button "OK" at bounding box center [784, 430] width 47 height 24
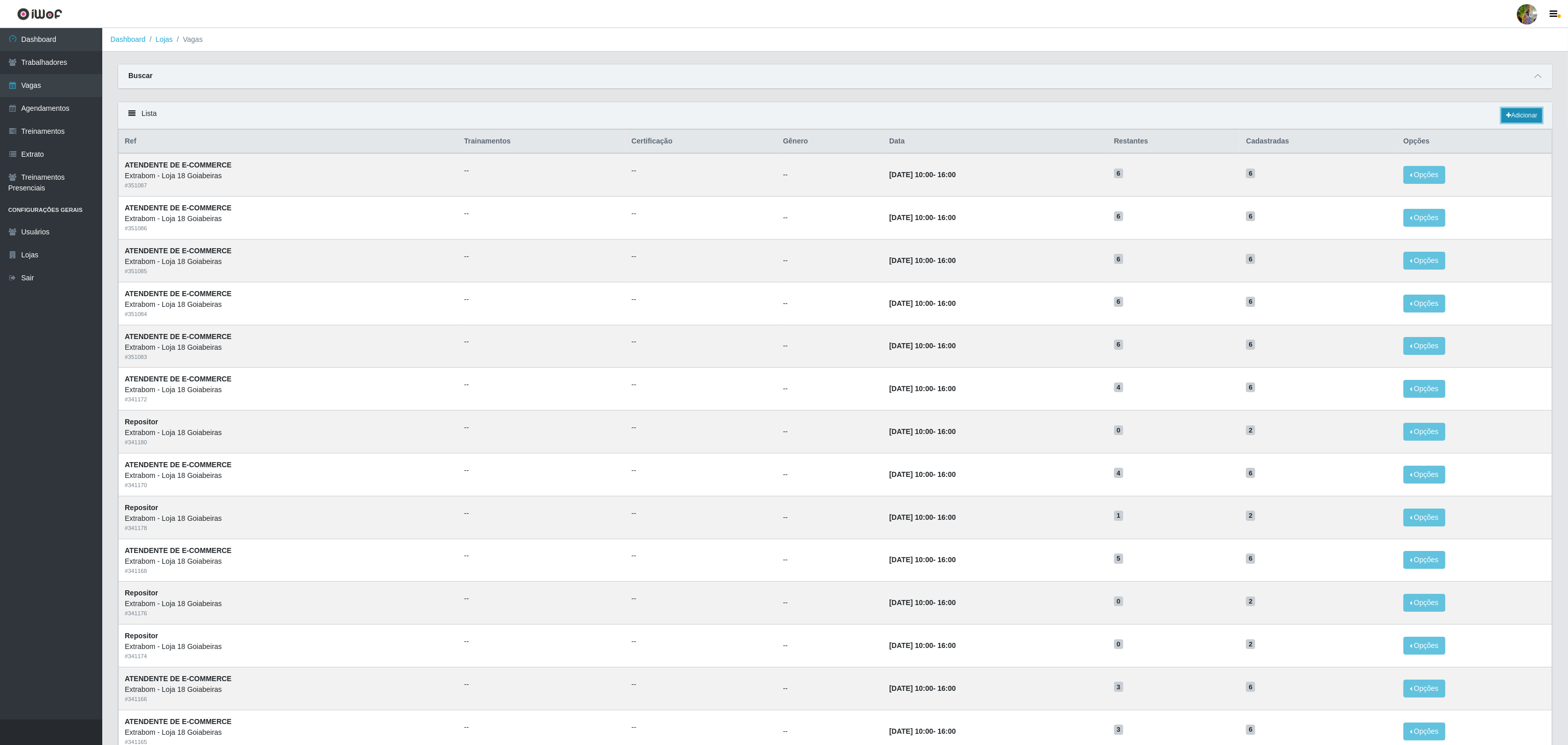
click at [1513, 112] on link "Adicionar" at bounding box center [1521, 115] width 41 height 14
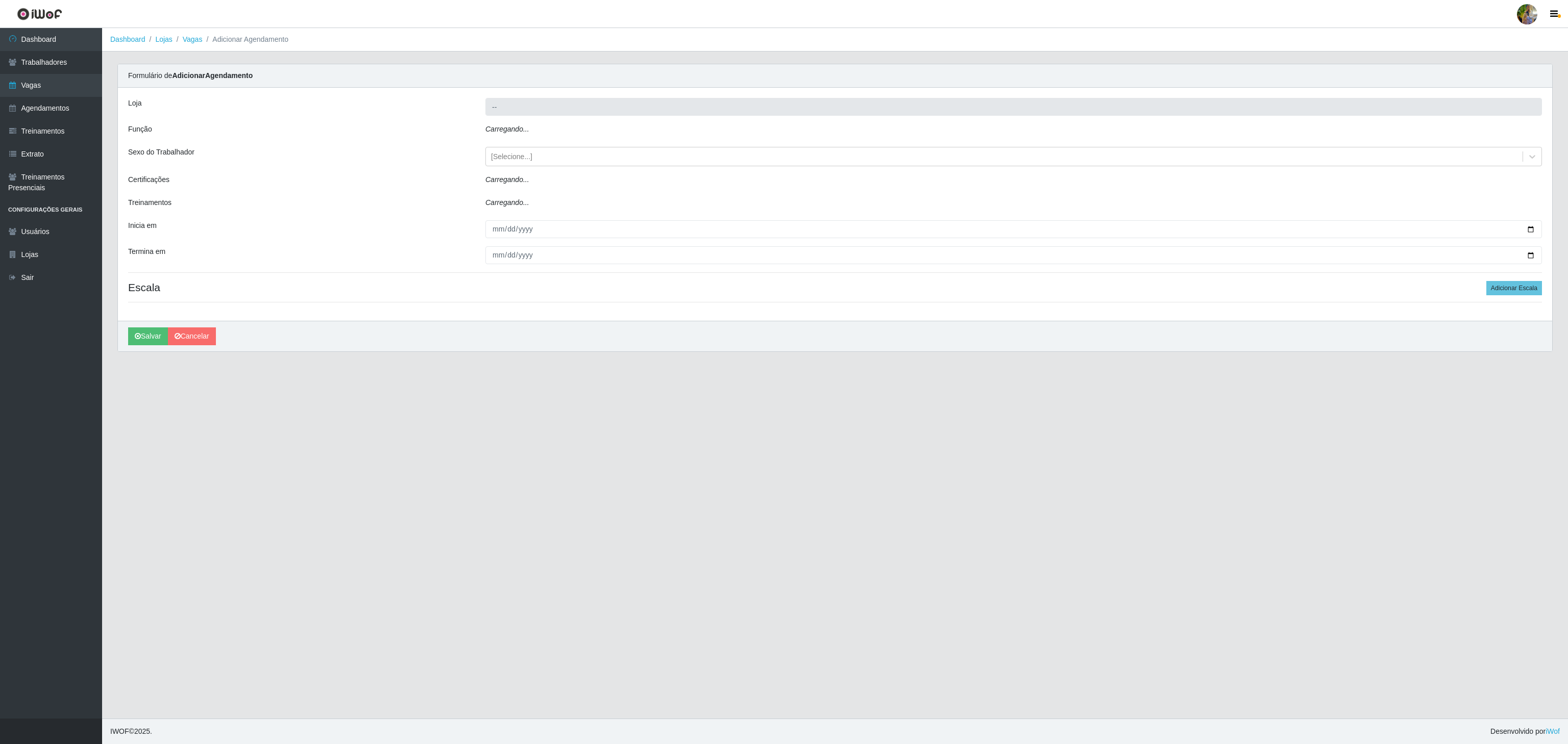
type input "Extrabom - Loja 18 Goiabeiras"
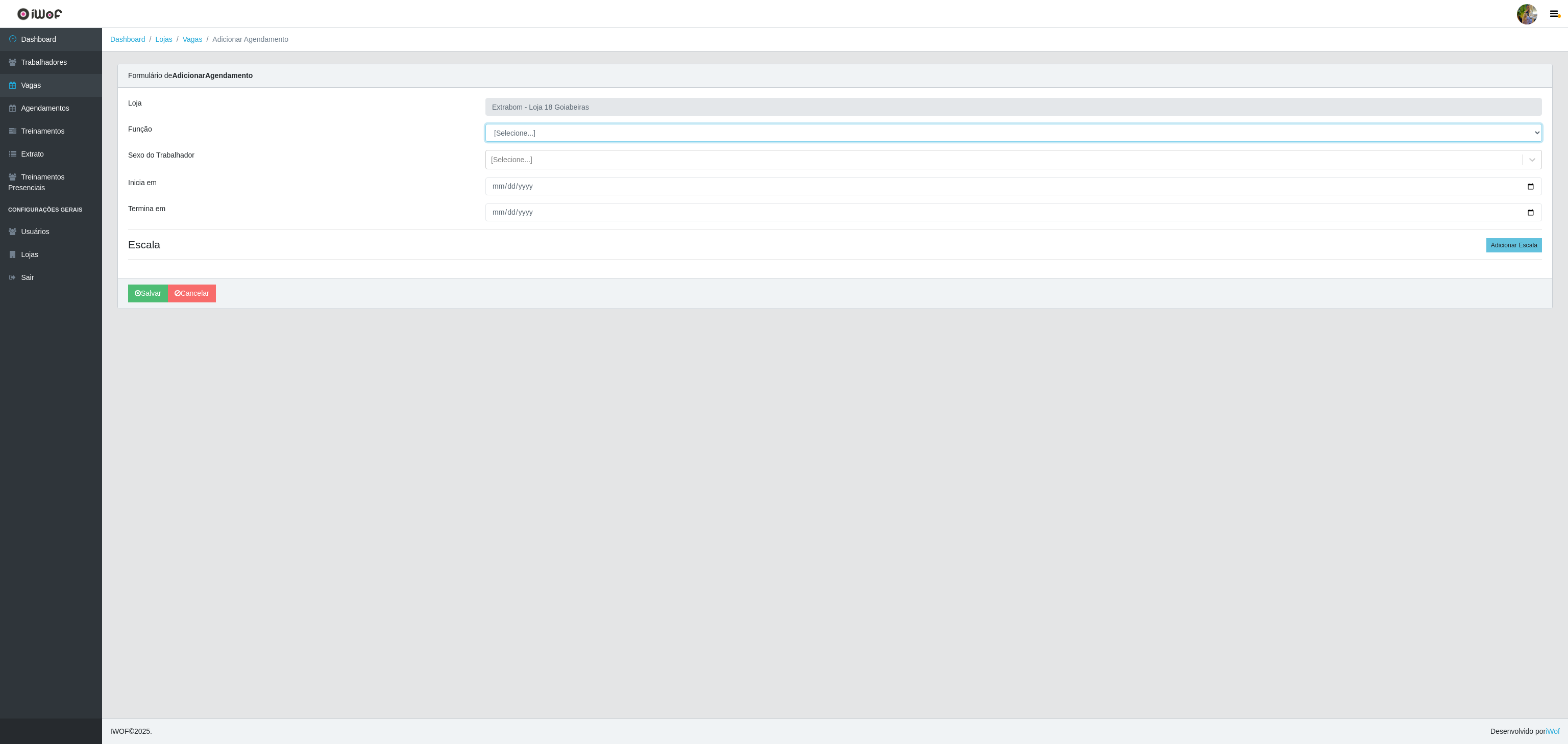
click at [577, 129] on select "[Selecione...] ATENDENTE DE E-COMMERCE ATENDENTE DE E-COMMERCE + ATENDENTE DE E…" at bounding box center [1014, 133] width 1057 height 18
select select "154"
click at [486, 124] on select "[Selecione...] ATENDENTE DE E-COMMERCE ATENDENTE DE E-COMMERCE + ATENDENTE DE E…" at bounding box center [1014, 133] width 1057 height 18
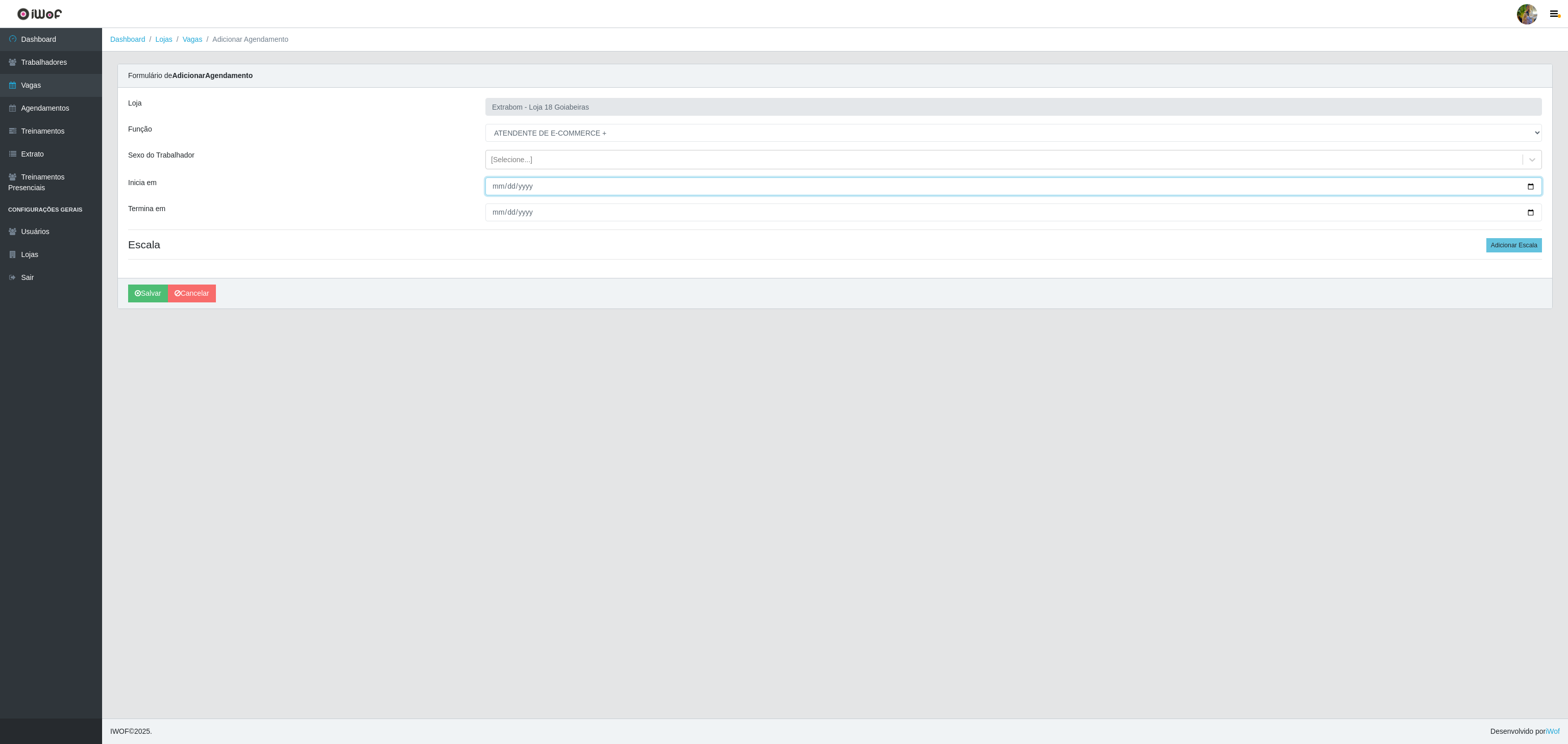
click at [498, 186] on input "Inicia em" at bounding box center [1014, 186] width 1057 height 18
type input "2025-10-27"
click at [495, 219] on input "Termina em" at bounding box center [1014, 212] width 1057 height 18
type input "2025-10-31"
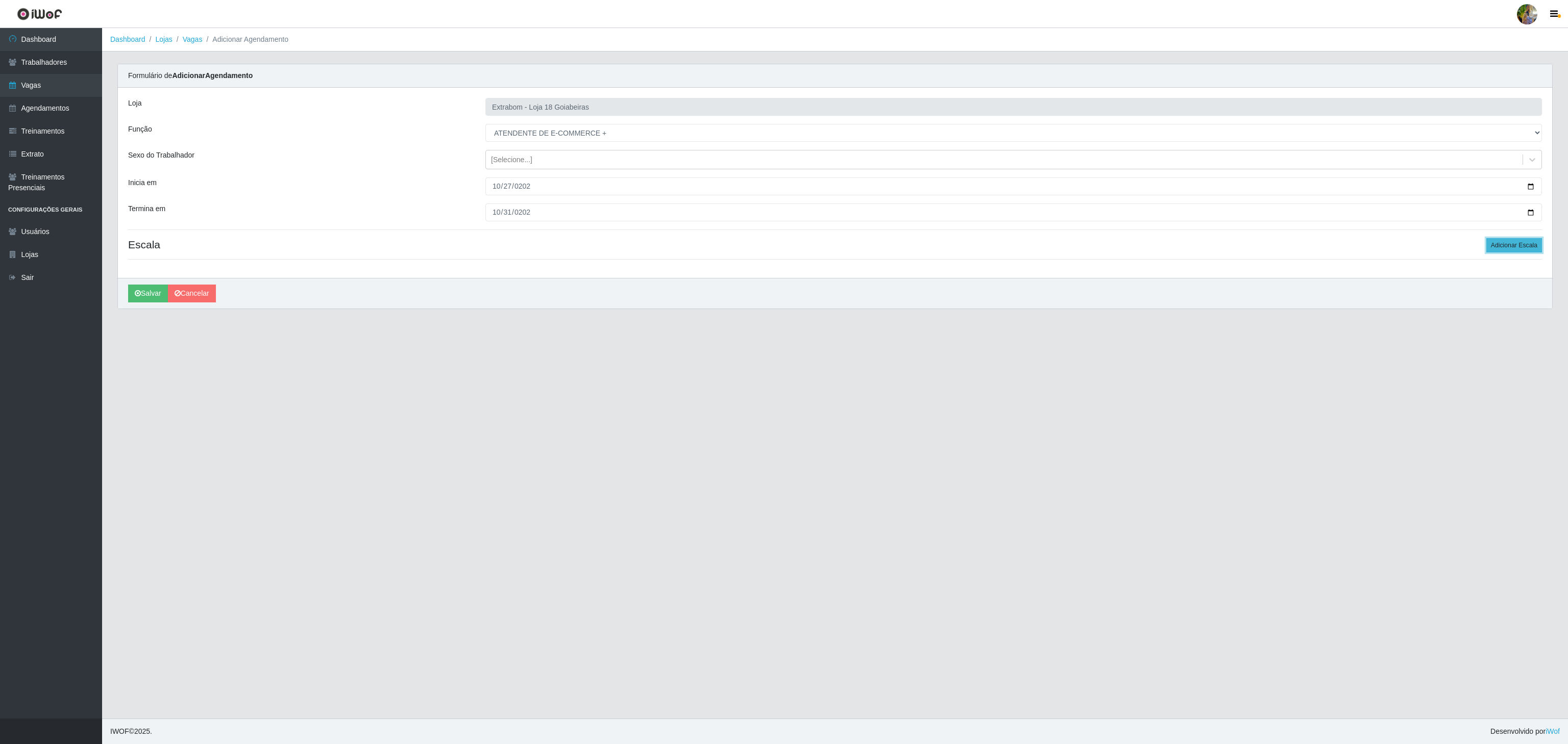
click at [1505, 243] on button "Adicionar Escala" at bounding box center [1514, 245] width 56 height 14
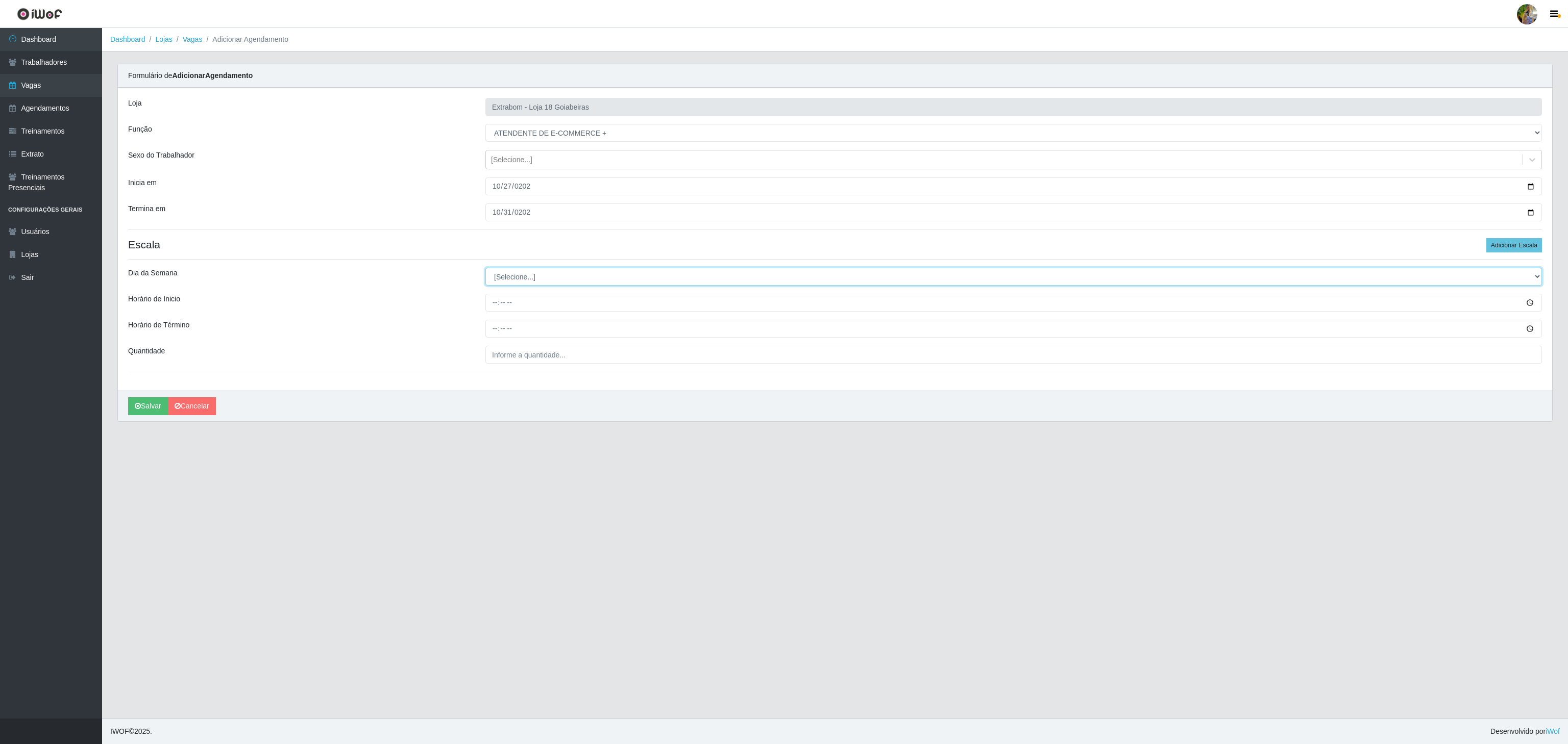
click at [579, 285] on select "[Selecione...] Segunda Terça Quarta Quinta Sexta Sábado Domingo" at bounding box center [1014, 277] width 1057 height 18
select select "6"
click at [486, 270] on select "[Selecione...] Segunda Terça Quarta Quinta Sexta Sábado Domingo" at bounding box center [1014, 277] width 1057 height 18
click at [493, 300] on input "Horário de Inicio" at bounding box center [1014, 303] width 1057 height 18
type input "10:00"
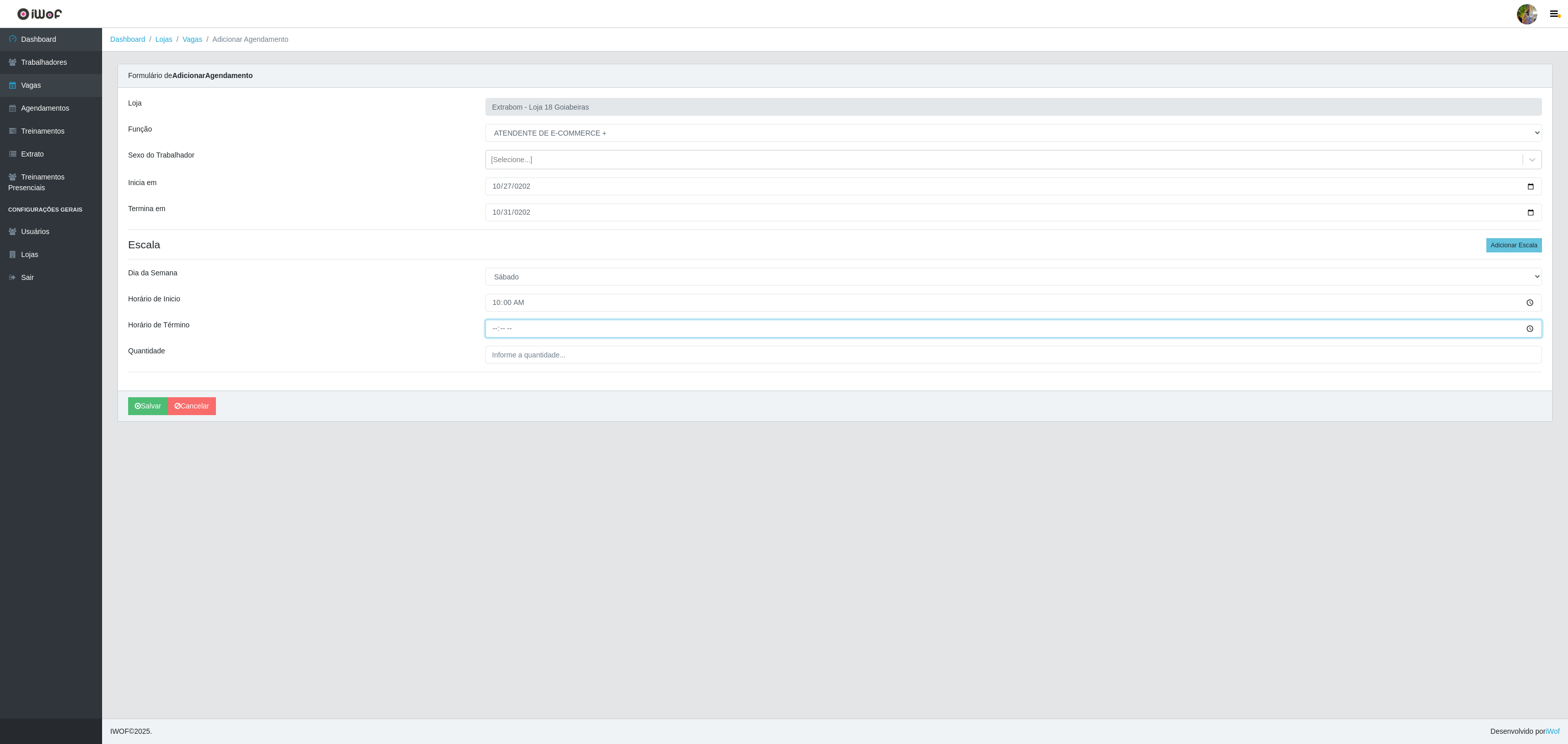
click at [496, 325] on input "Horário de Término" at bounding box center [1014, 329] width 1057 height 18
type input "16:00"
click at [541, 353] on input "___" at bounding box center [1014, 355] width 1057 height 18
type input "6__"
click at [158, 406] on button "Salvar" at bounding box center [148, 406] width 40 height 18
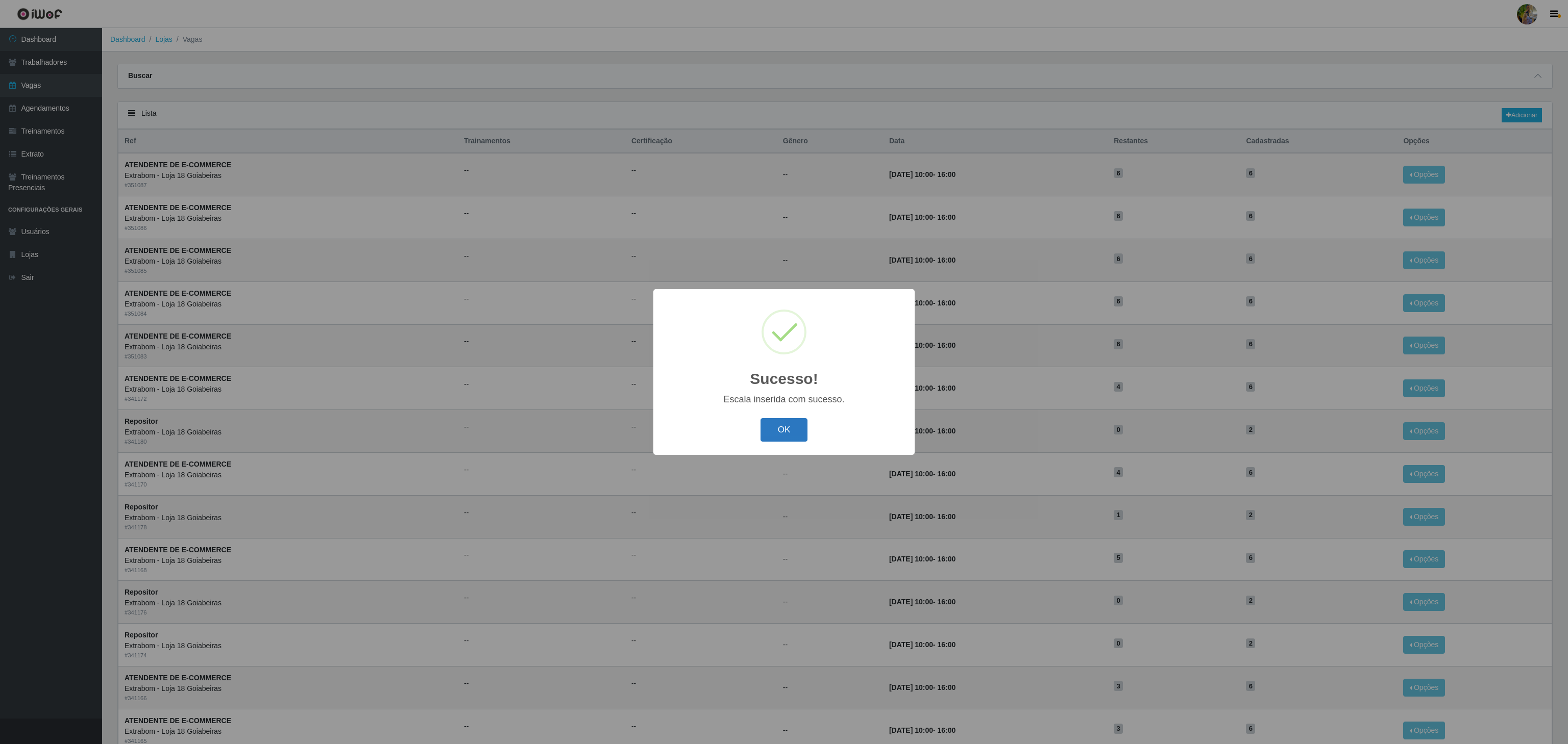
click at [773, 435] on button "OK" at bounding box center [784, 430] width 47 height 24
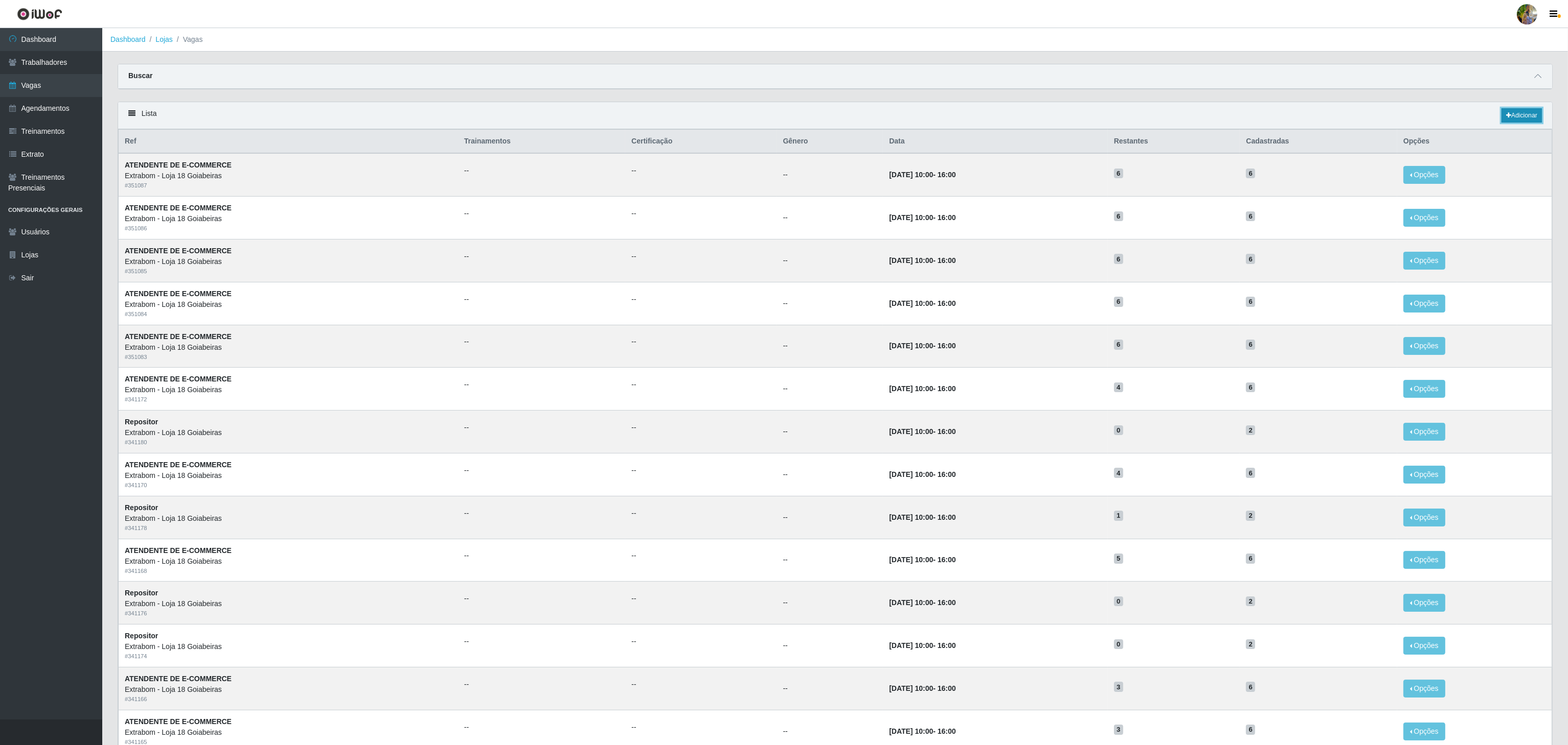
click at [1513, 112] on link "Adicionar" at bounding box center [1521, 115] width 41 height 14
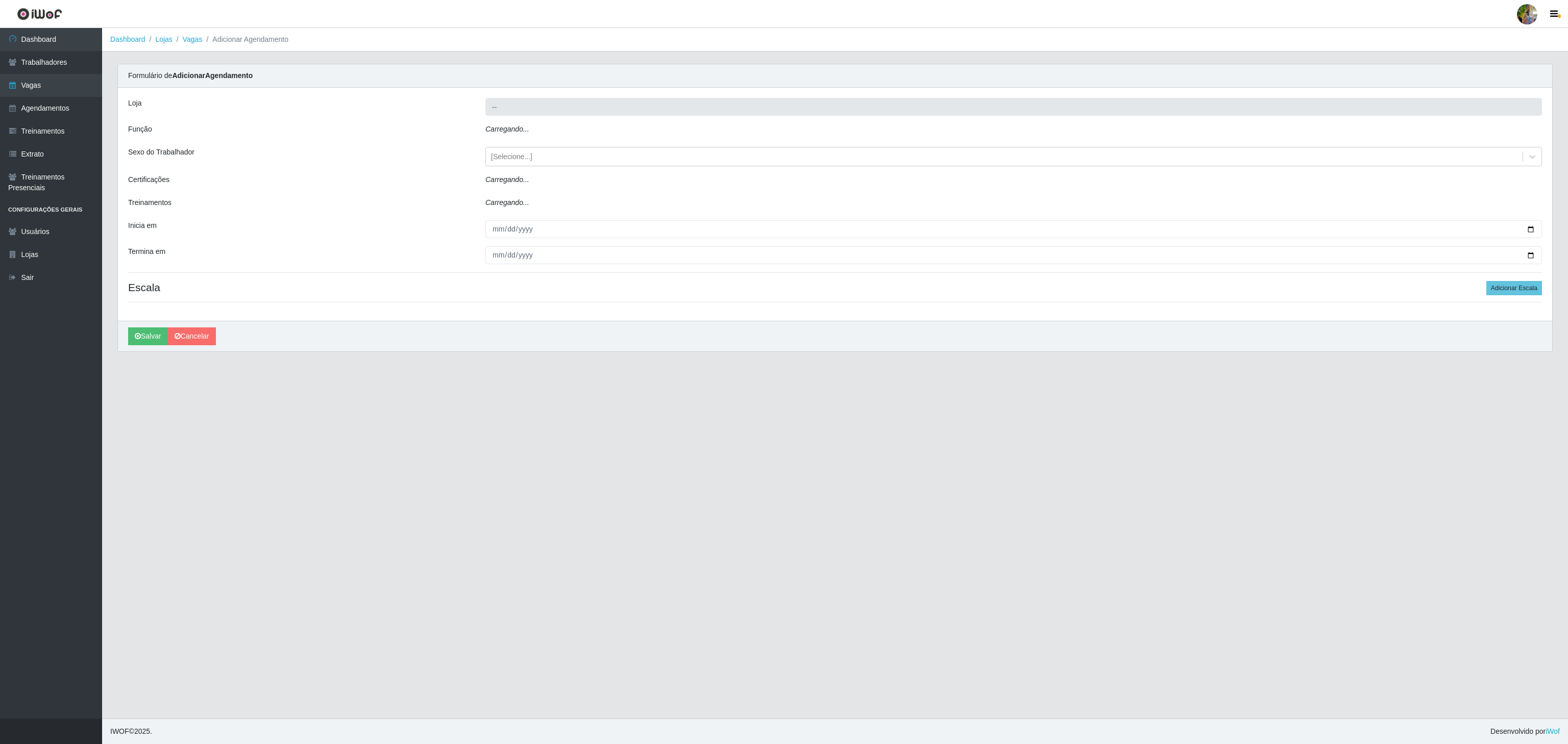
type input "Extrabom - Loja 18 Goiabeiras"
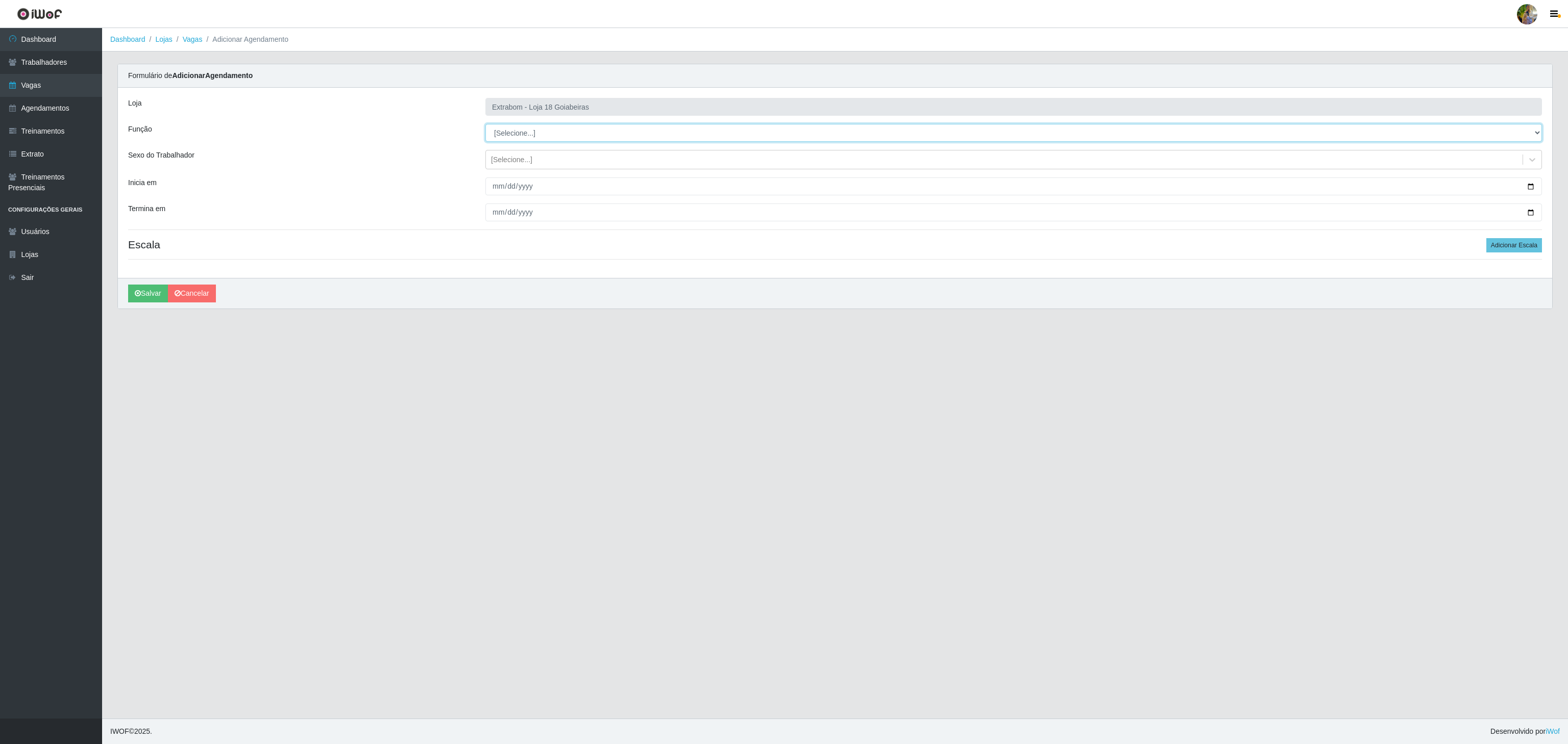
drag, startPoint x: 570, startPoint y: 140, endPoint x: 568, endPoint y: 135, distance: 5.4
click at [570, 138] on select "[Selecione...] ATENDENTE DE E-COMMERCE ATENDENTE DE E-COMMERCE + ATENDENTE DE E…" at bounding box center [1014, 133] width 1057 height 18
select select "24"
click at [486, 124] on select "[Selecione...] ATENDENTE DE E-COMMERCE ATENDENTE DE E-COMMERCE + ATENDENTE DE E…" at bounding box center [1014, 133] width 1057 height 18
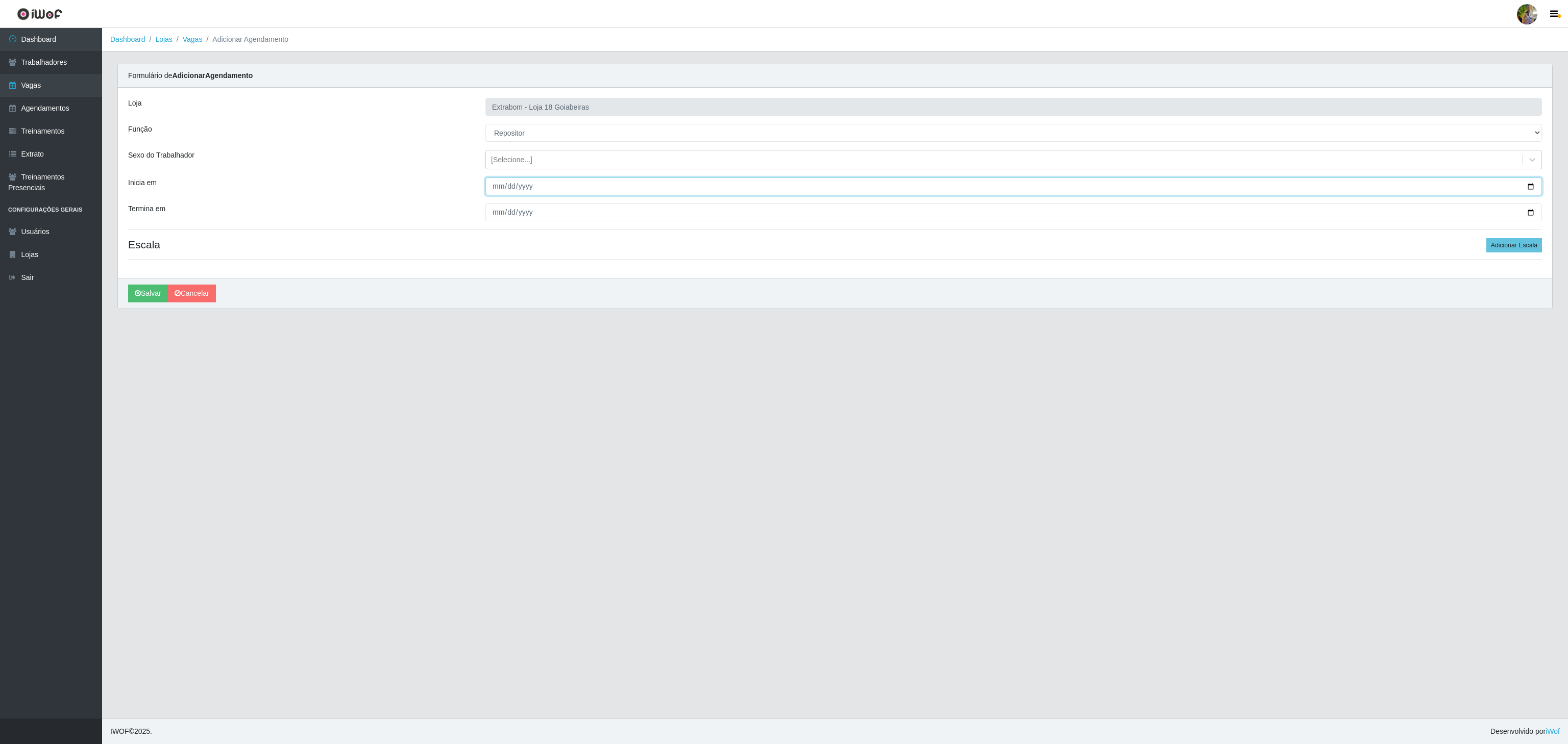
click at [497, 181] on input "Inicia em" at bounding box center [1014, 186] width 1057 height 18
type input "0002-10-27"
type input "2025-10-27"
click at [500, 215] on input "Termina em" at bounding box center [1014, 212] width 1057 height 18
type input "2025-10-31"
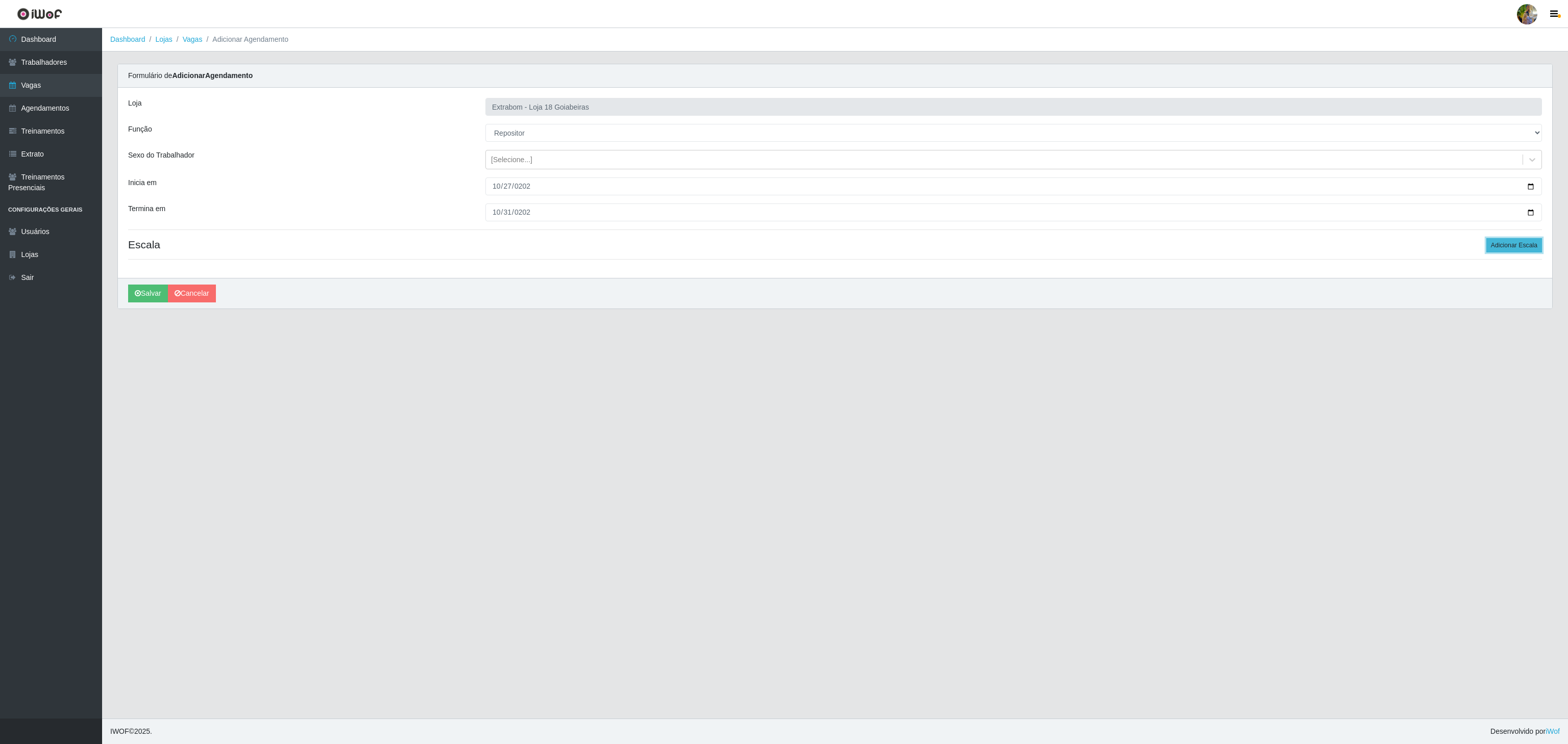
click at [1525, 252] on button "Adicionar Escala" at bounding box center [1514, 245] width 56 height 14
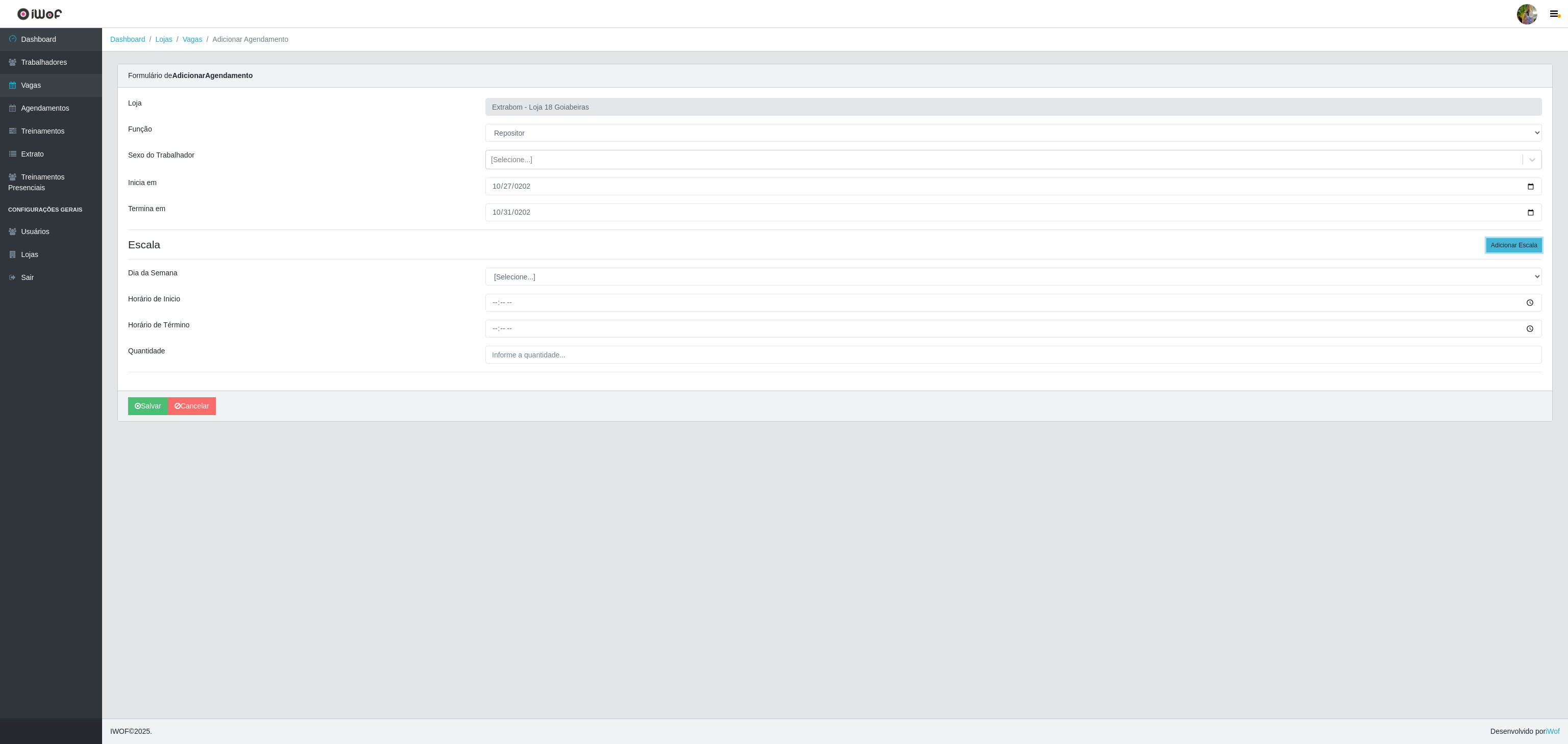
click at [1525, 252] on button "Adicionar Escala" at bounding box center [1514, 245] width 56 height 14
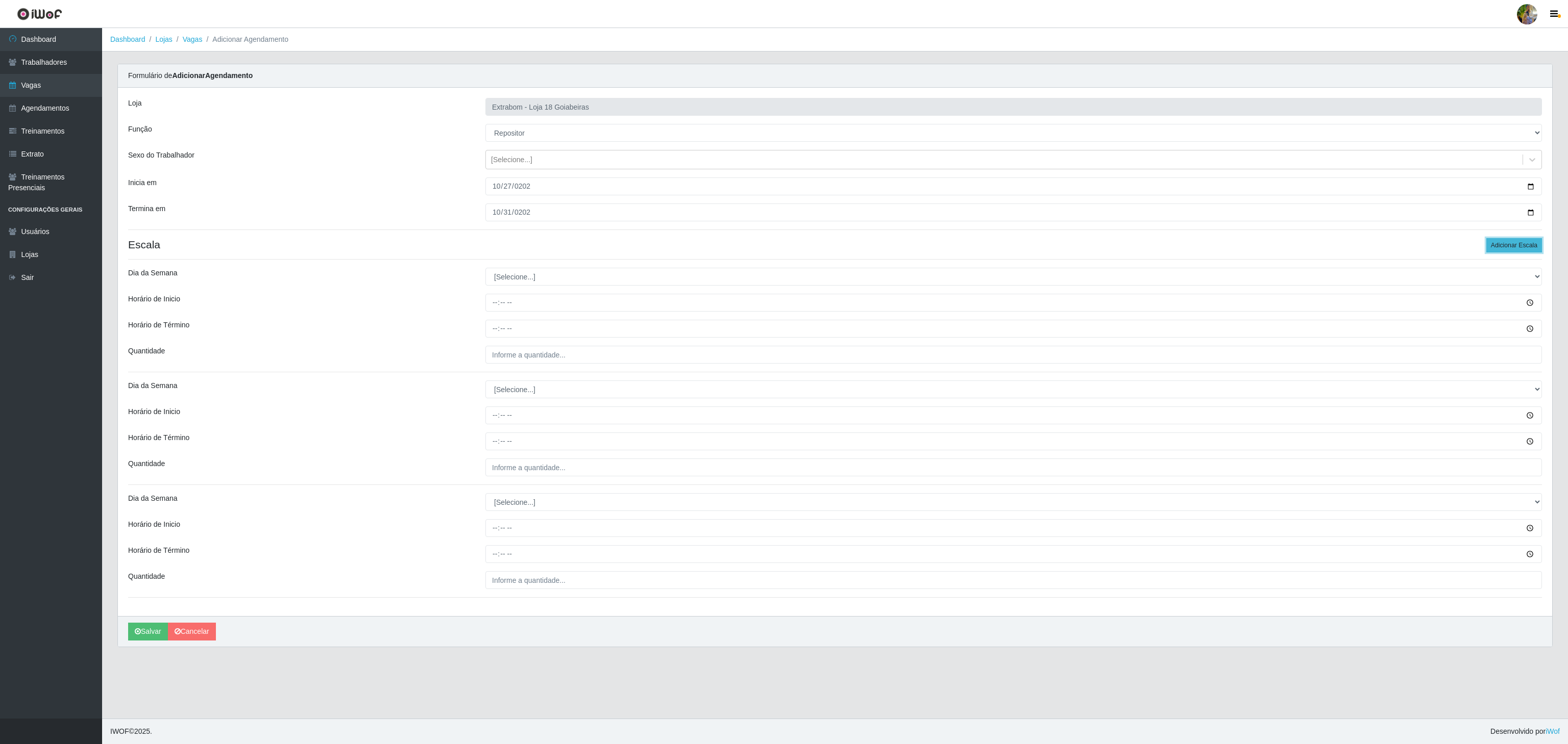
click at [1525, 252] on button "Adicionar Escala" at bounding box center [1514, 245] width 56 height 14
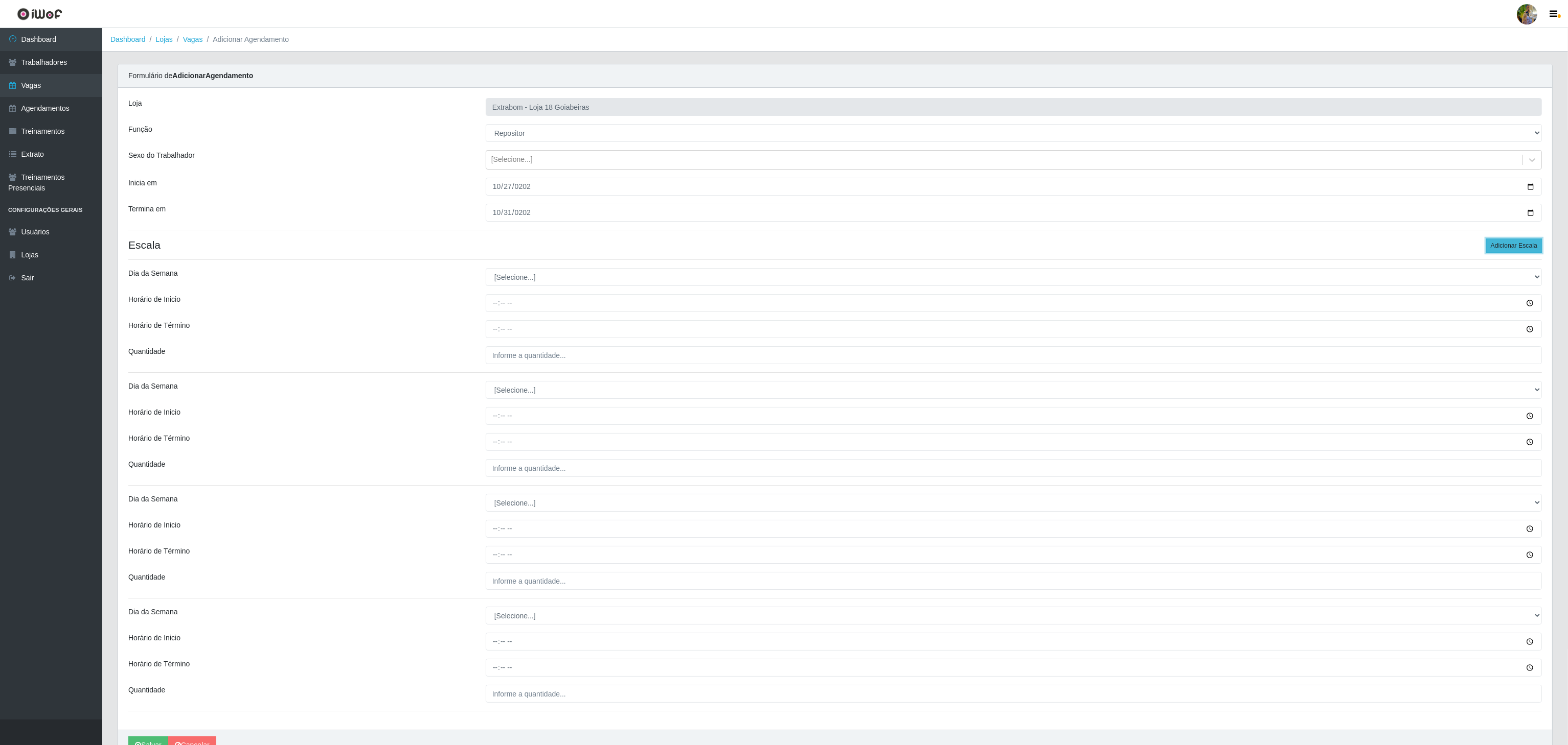
click at [1527, 253] on button "Adicionar Escala" at bounding box center [1514, 245] width 56 height 14
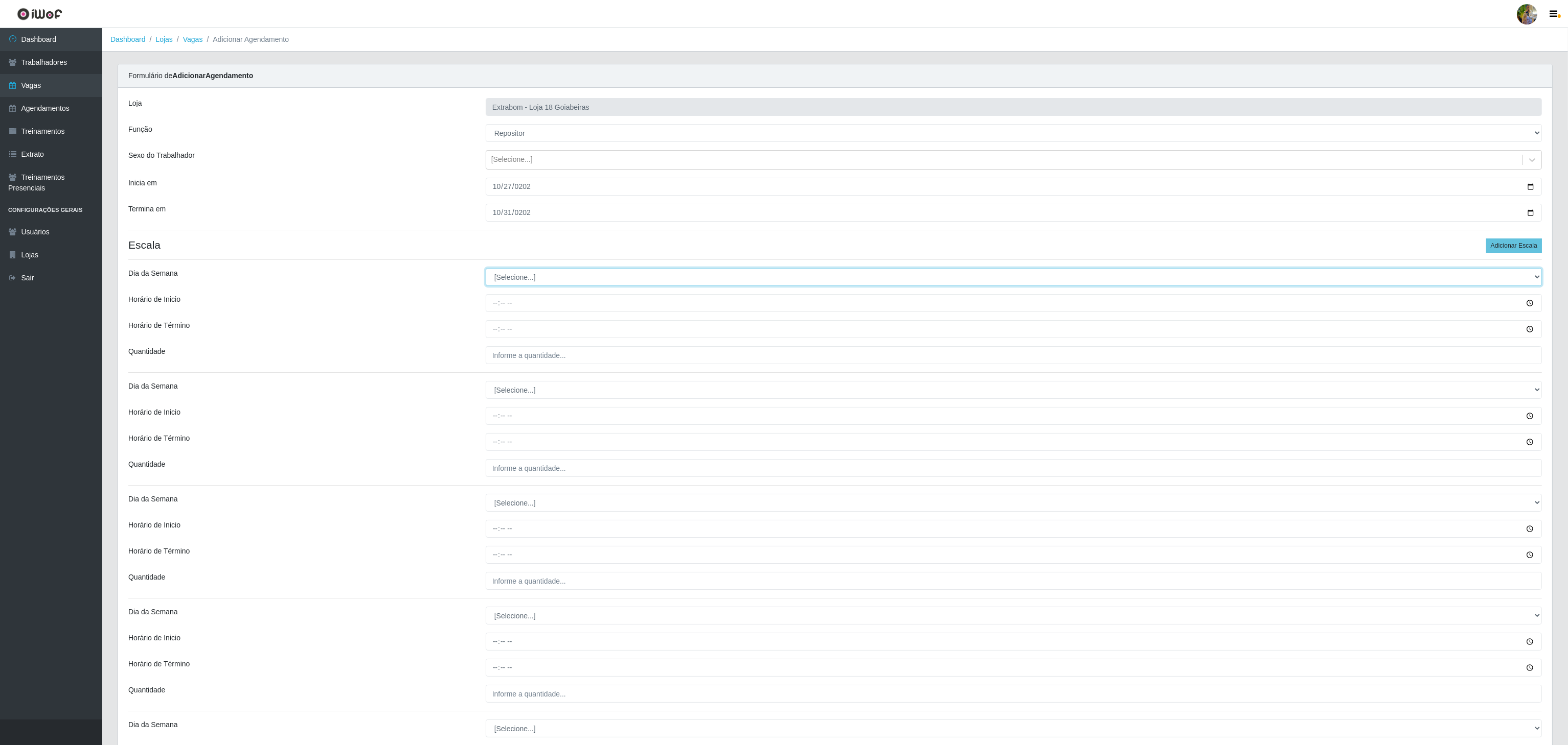
drag, startPoint x: 599, startPoint y: 272, endPoint x: 593, endPoint y: 281, distance: 10.8
click at [599, 272] on select "[Selecione...] Segunda Terça Quarta Quinta Sexta Sábado Domingo" at bounding box center [1013, 277] width 1056 height 18
select select "1"
click at [486, 270] on select "[Selecione...] Segunda Terça Quarta Quinta Sexta Sábado Domingo" at bounding box center [1013, 277] width 1056 height 18
click at [498, 308] on input "Horário de Inicio" at bounding box center [1013, 303] width 1056 height 18
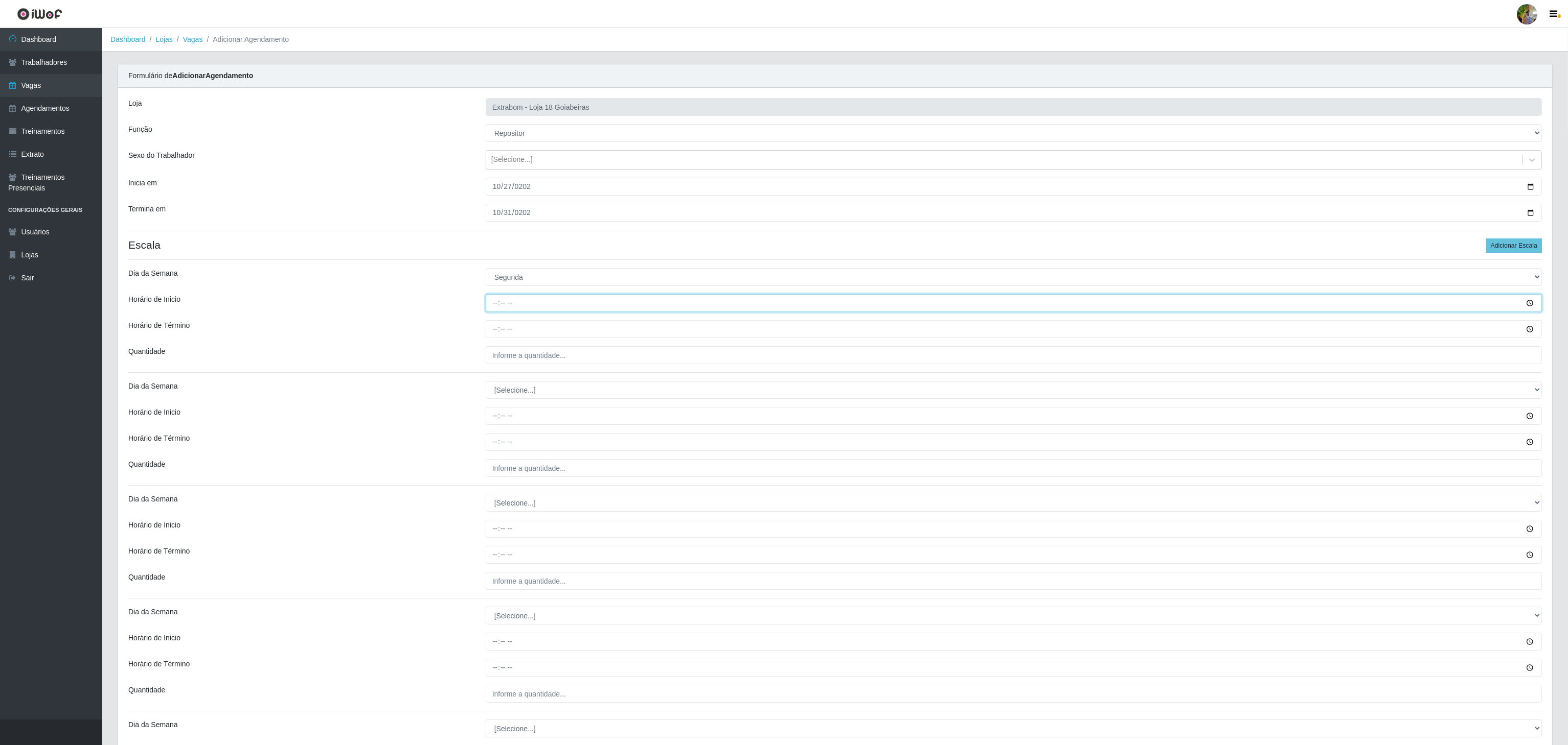
type input "08:00"
click at [499, 324] on input "Horário de Término" at bounding box center [1013, 329] width 1056 height 18
type input "14:00"
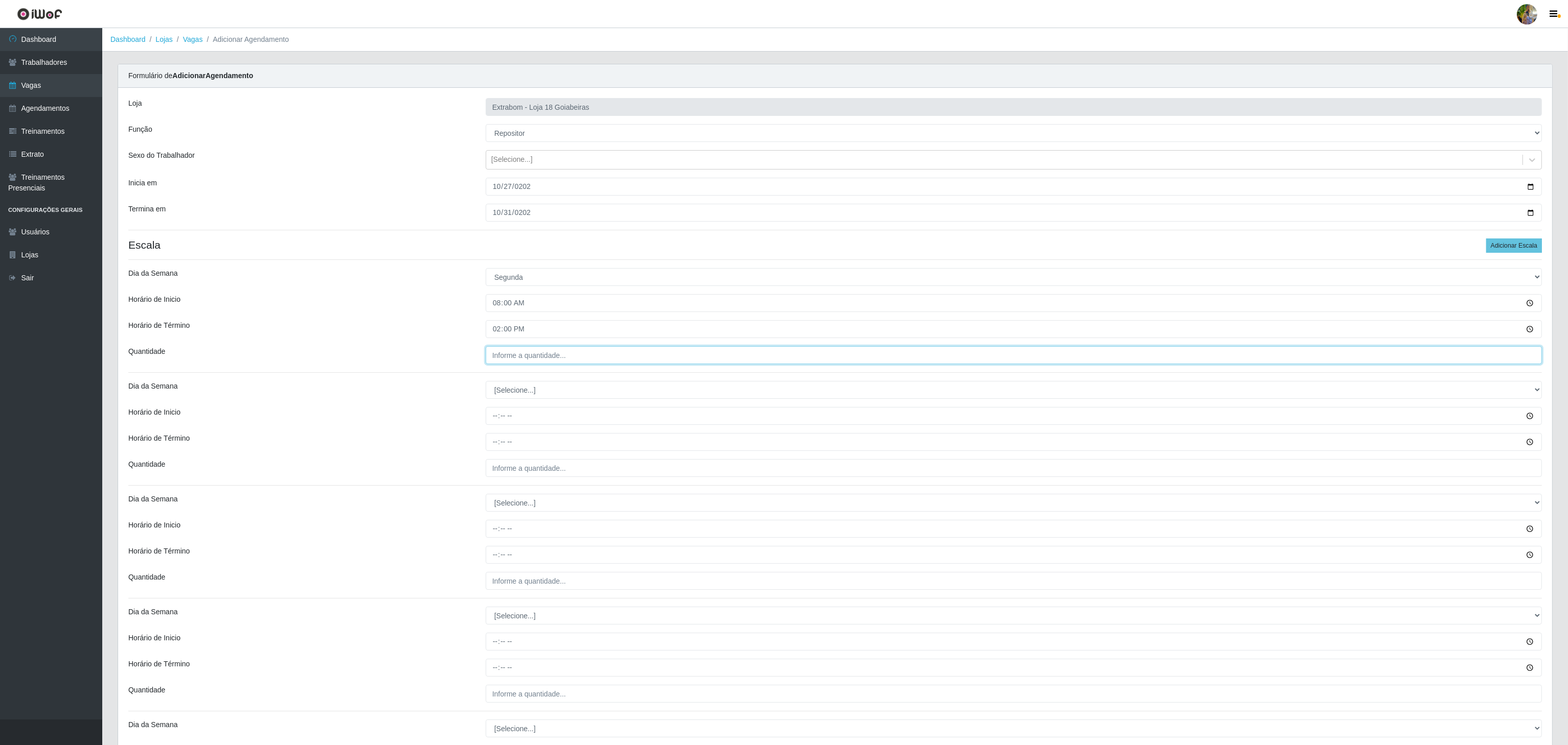
type input "___"
click at [516, 357] on input "___" at bounding box center [1013, 355] width 1056 height 18
click at [511, 358] on input "___" at bounding box center [1013, 355] width 1056 height 18
type input "2__"
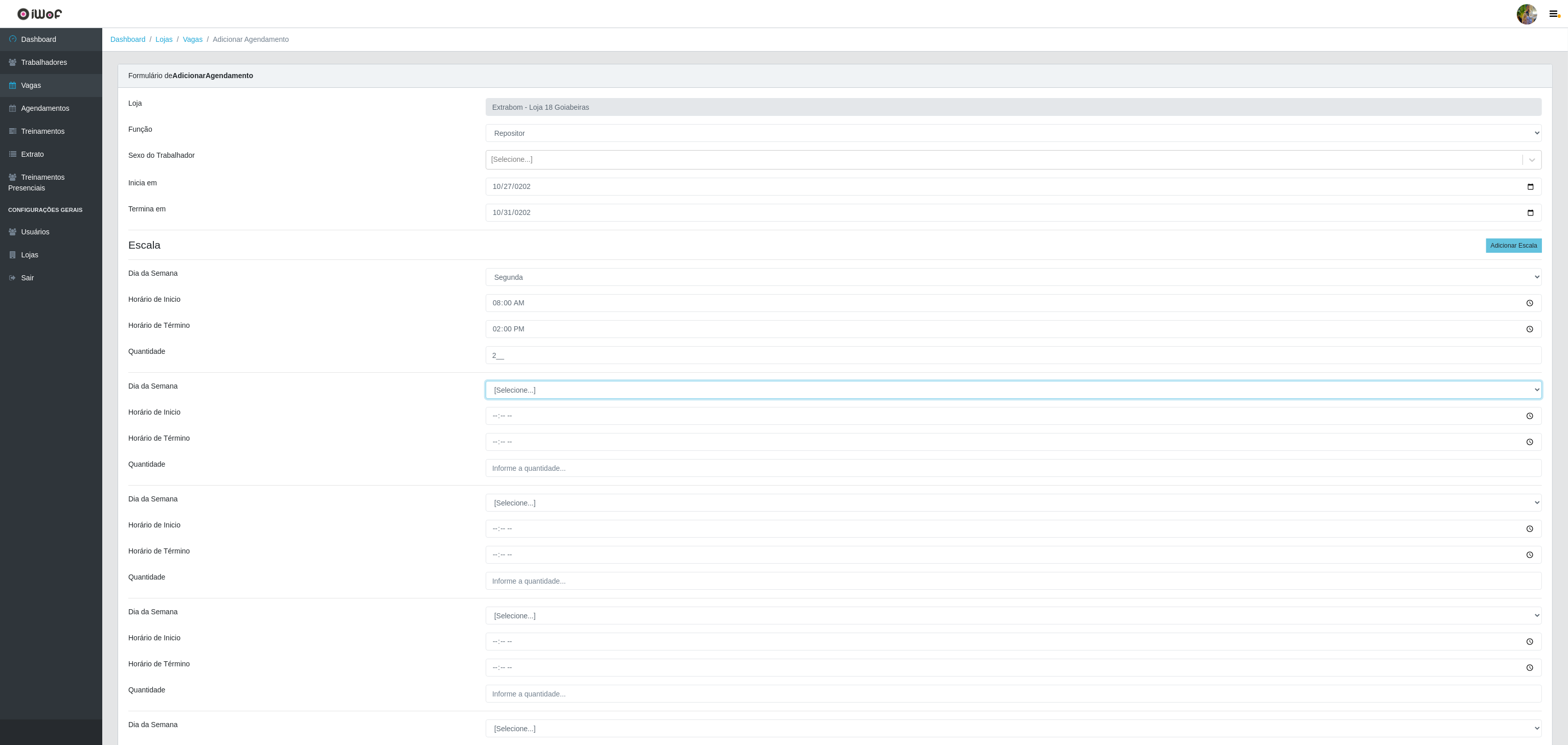
click at [524, 388] on select "[Selecione...] Segunda Terça Quarta Quinta Sexta Sábado Domingo" at bounding box center [1013, 390] width 1056 height 18
select select "2"
click at [486, 384] on select "[Selecione...] Segunda Terça Quarta Quinta Sexta Sábado Domingo" at bounding box center [1013, 390] width 1056 height 18
click at [499, 419] on input "Horário de Inicio" at bounding box center [1013, 416] width 1056 height 18
type input "08:00"
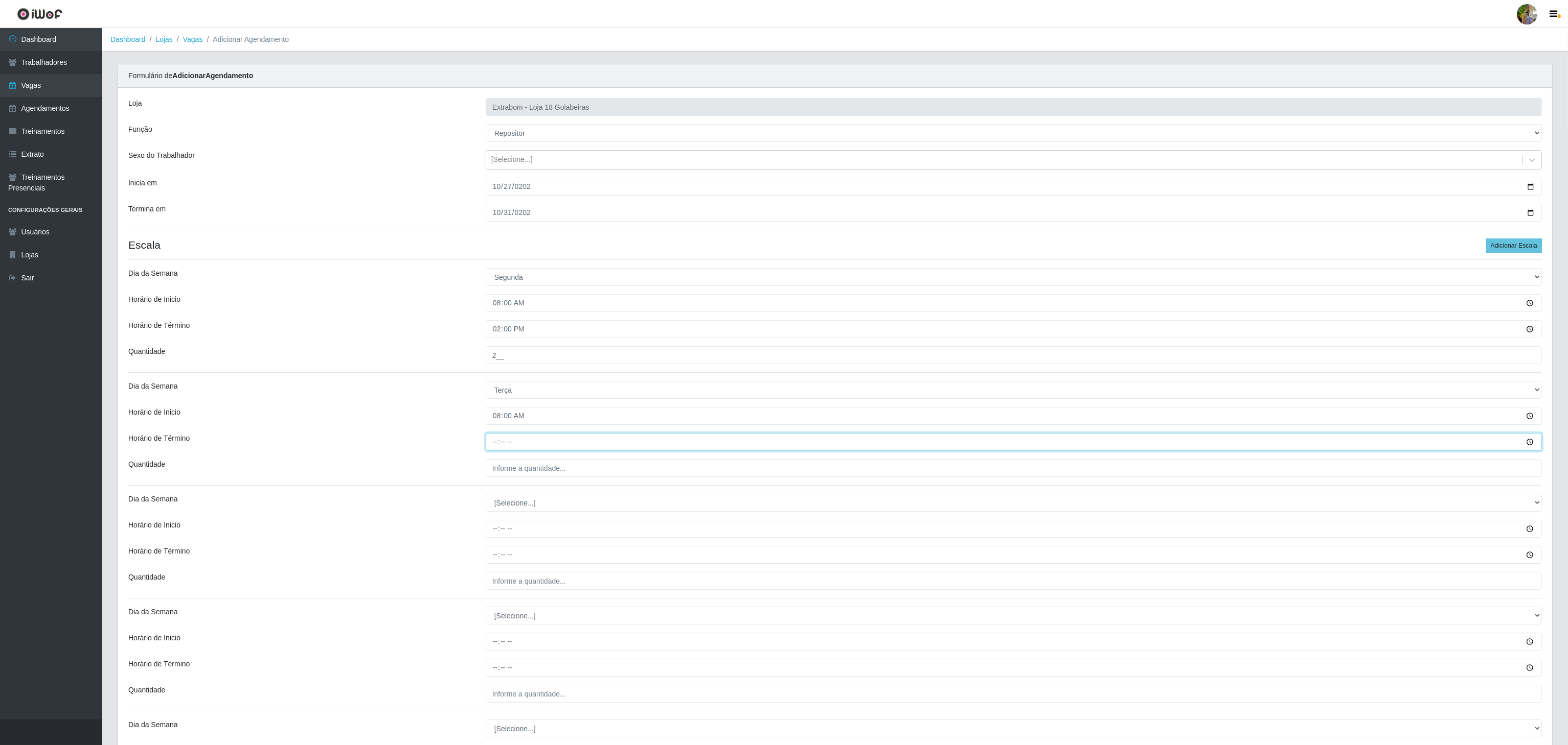
click at [493, 441] on input "Horário de Término" at bounding box center [1013, 442] width 1056 height 18
type input "14:00"
click at [515, 463] on input "___" at bounding box center [1013, 468] width 1056 height 18
type input "2__"
click at [524, 512] on select "[Selecione...] Segunda Terça Quarta Quinta Sexta Sábado Domingo" at bounding box center [1013, 503] width 1056 height 18
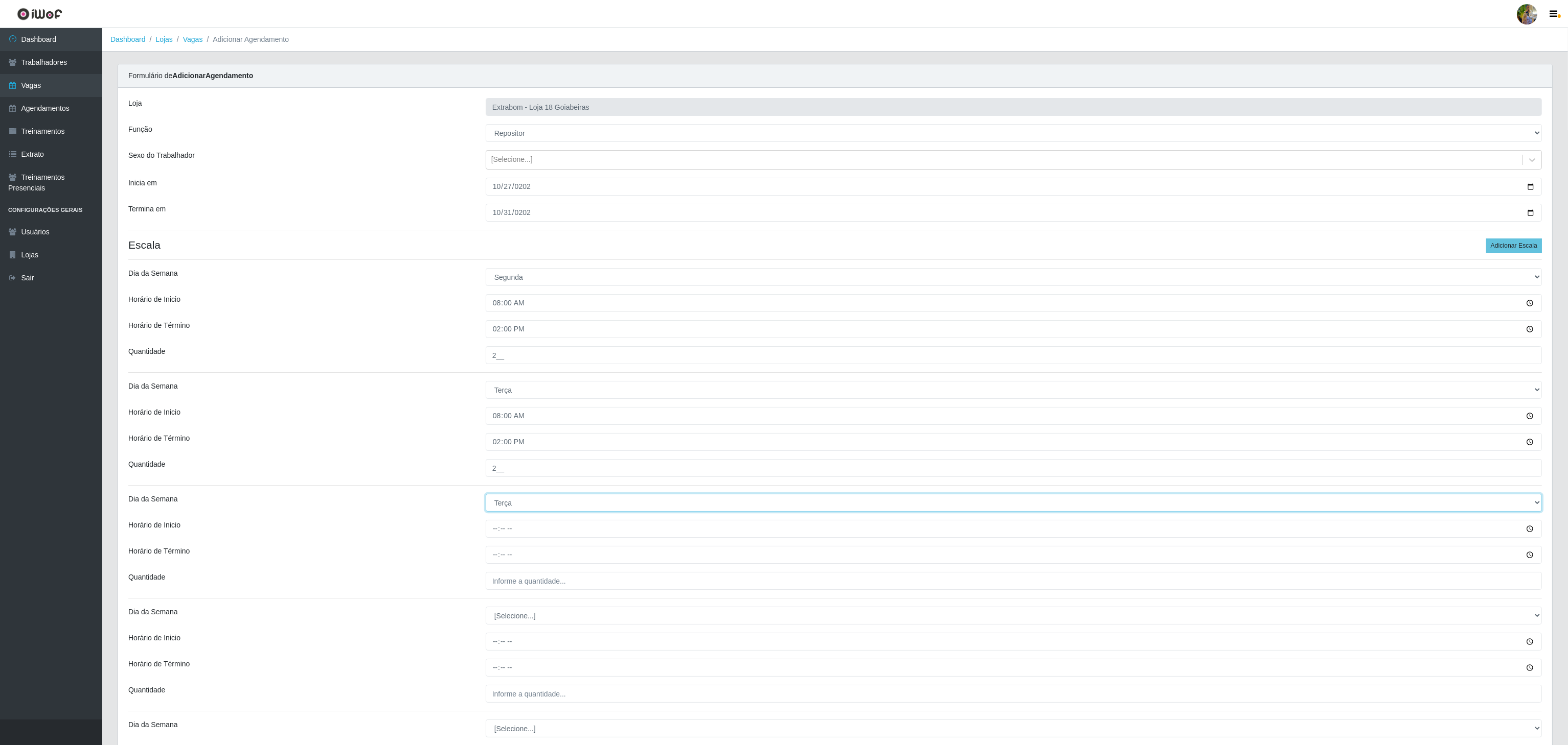
click at [486, 496] on select "[Selecione...] Segunda Terça Quarta Quinta Sexta Sábado Domingo" at bounding box center [1013, 503] width 1056 height 18
click at [516, 508] on select "[Selecione...] Segunda Terça Quarta Quinta Sexta Sábado Domingo" at bounding box center [1013, 503] width 1056 height 18
select select "3"
click at [486, 496] on select "[Selecione...] Segunda Terça Quarta Quinta Sexta Sábado Domingo" at bounding box center [1013, 503] width 1056 height 18
click at [495, 530] on input "Horário de Inicio" at bounding box center [1013, 529] width 1056 height 18
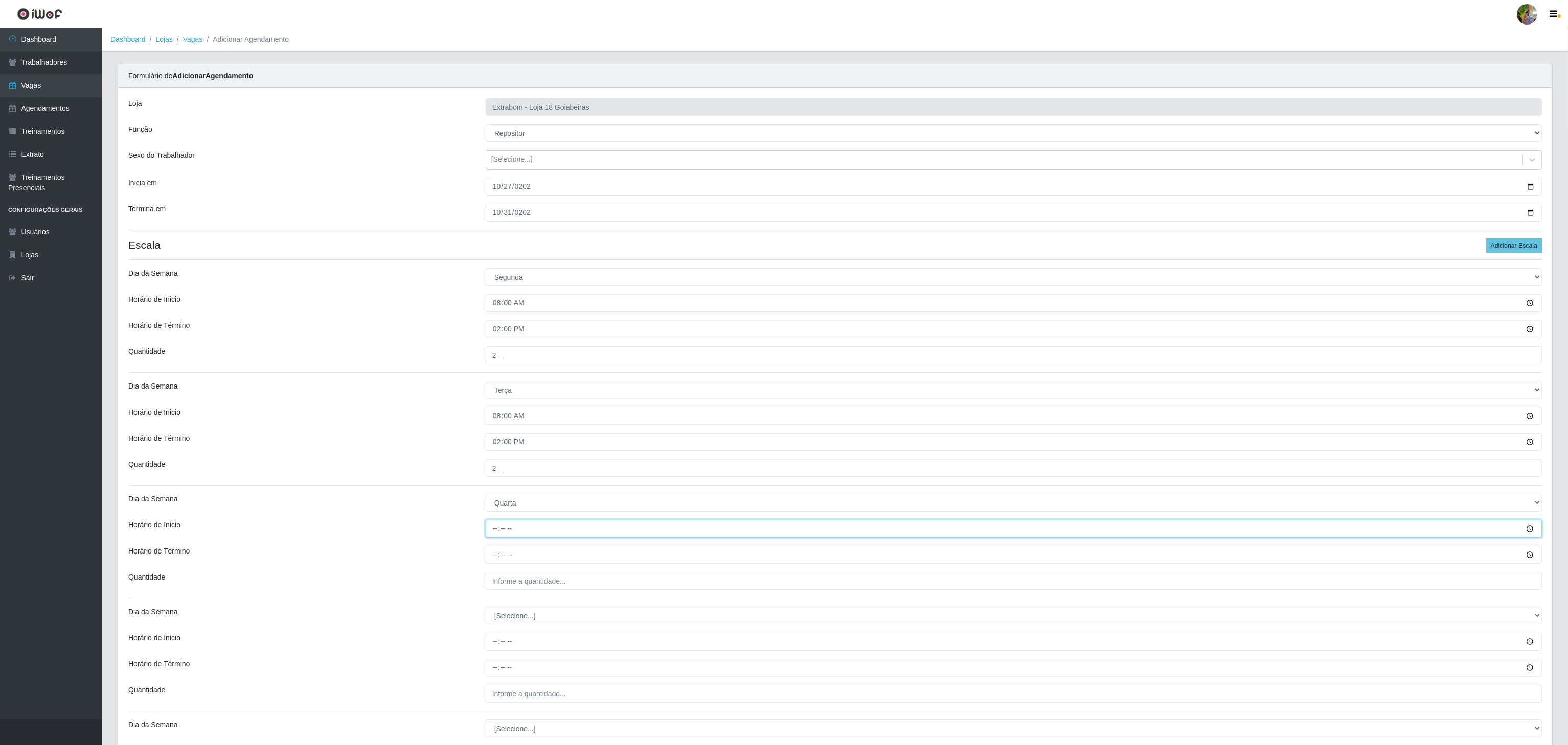
type input "08:00"
click at [491, 564] on input "Horário de Término" at bounding box center [1013, 555] width 1056 height 18
type input "14:00"
click at [514, 585] on input "___" at bounding box center [1013, 581] width 1056 height 18
type input "2__"
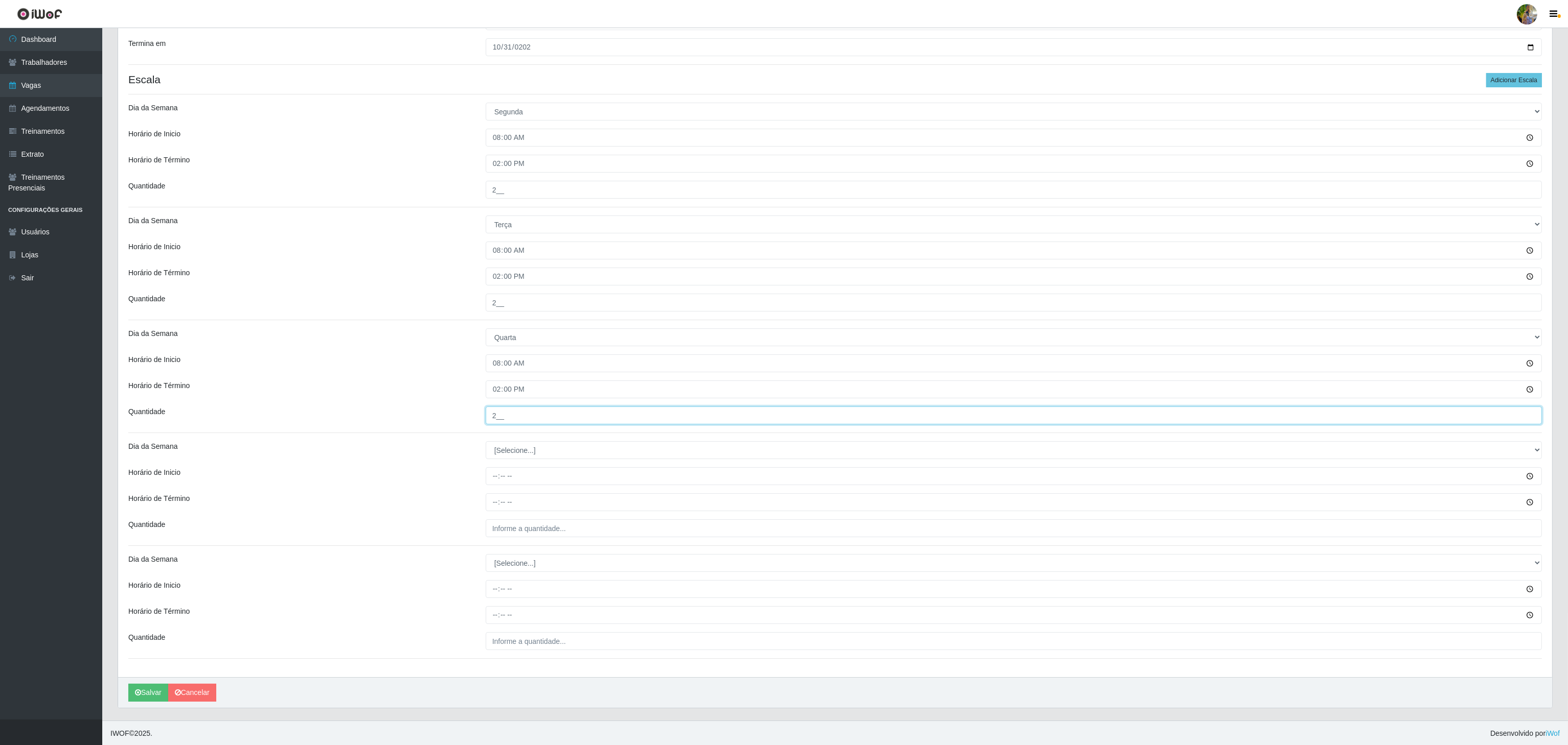
scroll to position [171, 0]
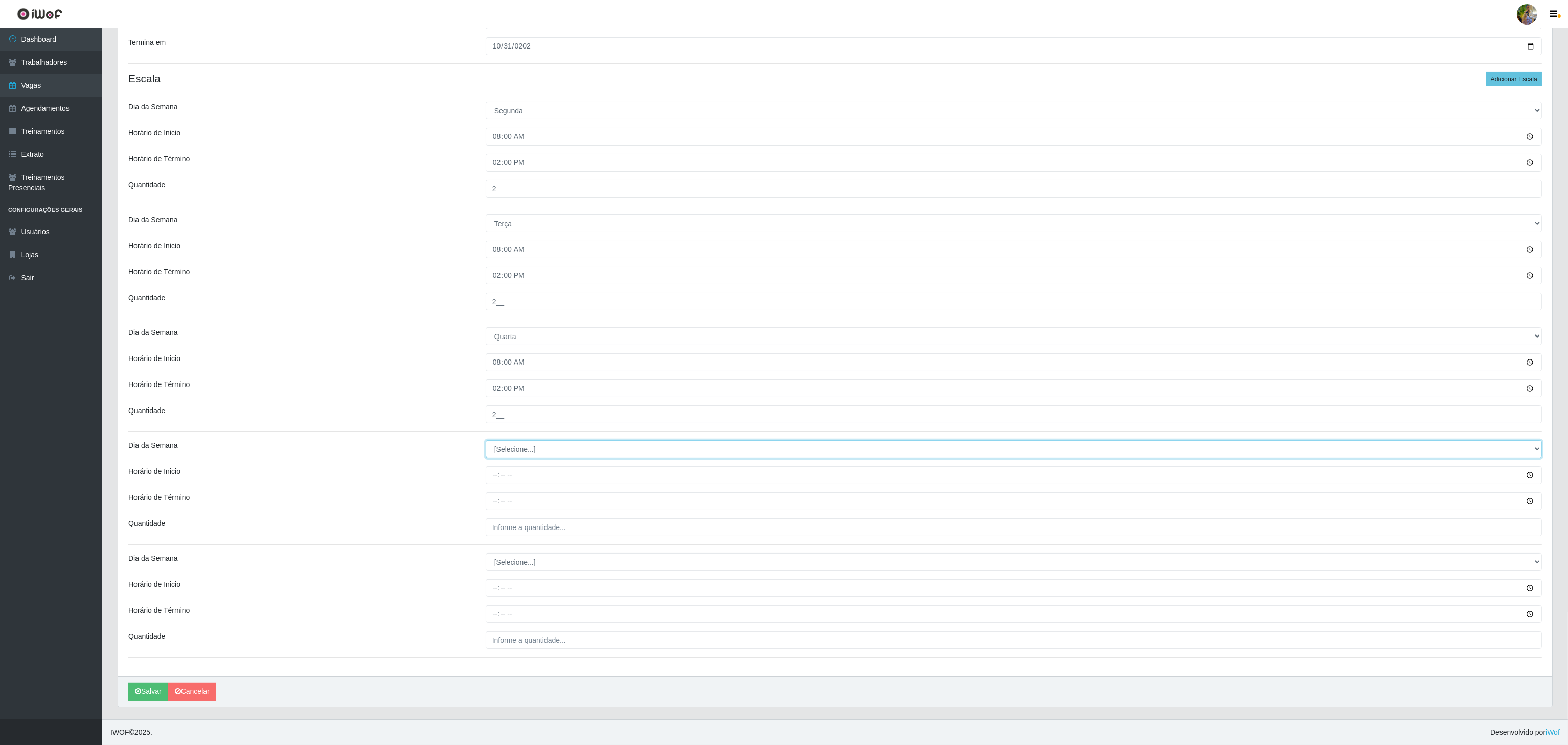
click at [529, 444] on select "[Selecione...] Segunda Terça Quarta Quinta Sexta Sábado Domingo" at bounding box center [1013, 450] width 1056 height 18
select select "4"
click at [486, 441] on select "[Selecione...] Segunda Terça Quarta Quinta Sexta Sábado Domingo" at bounding box center [1013, 450] width 1056 height 18
click at [493, 474] on input "Horário de Inicio" at bounding box center [1013, 475] width 1056 height 18
type input "08:00"
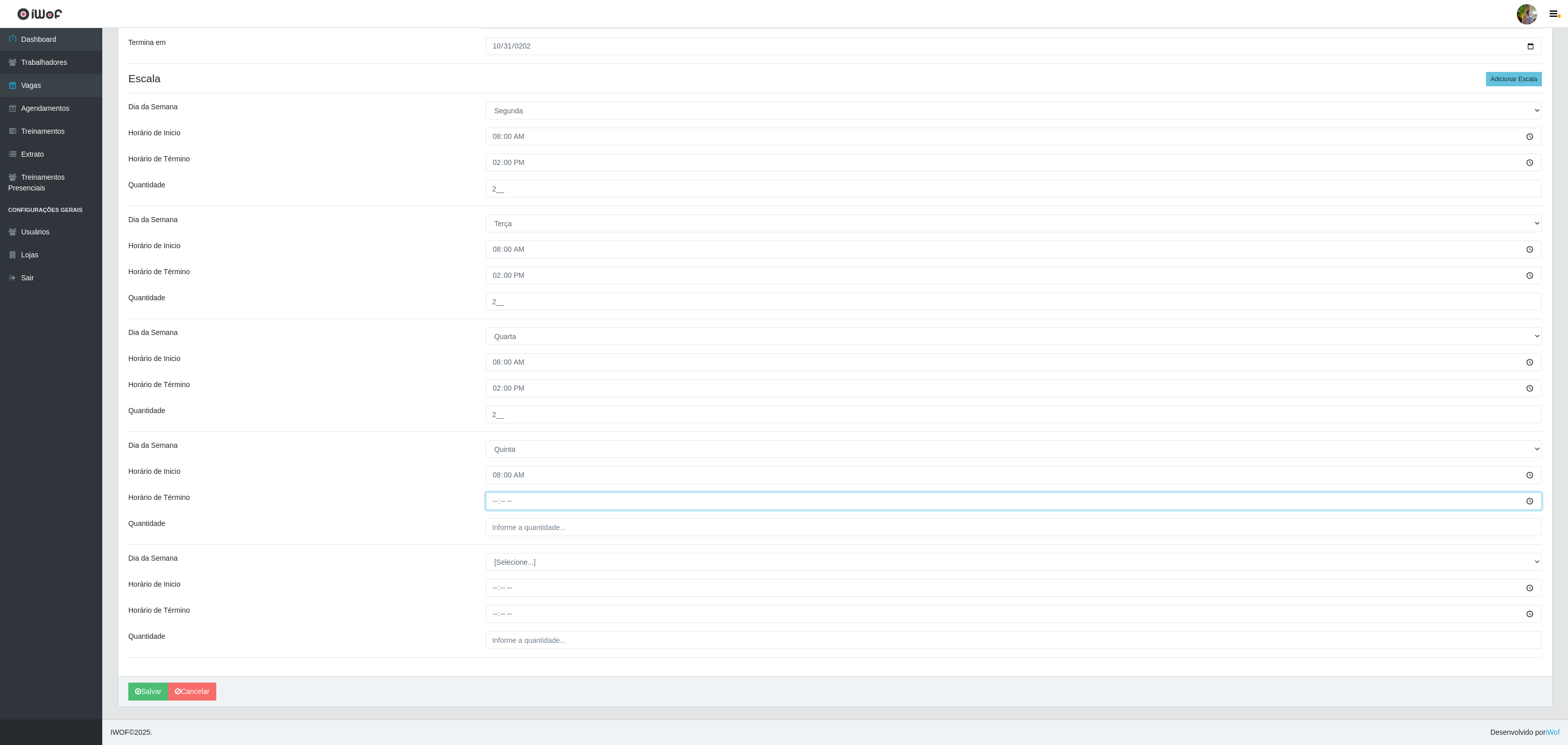
click at [495, 494] on input "Horário de Término" at bounding box center [1013, 501] width 1056 height 18
type input "14:00"
click at [534, 525] on input "___" at bounding box center [1013, 527] width 1056 height 18
type input "2__"
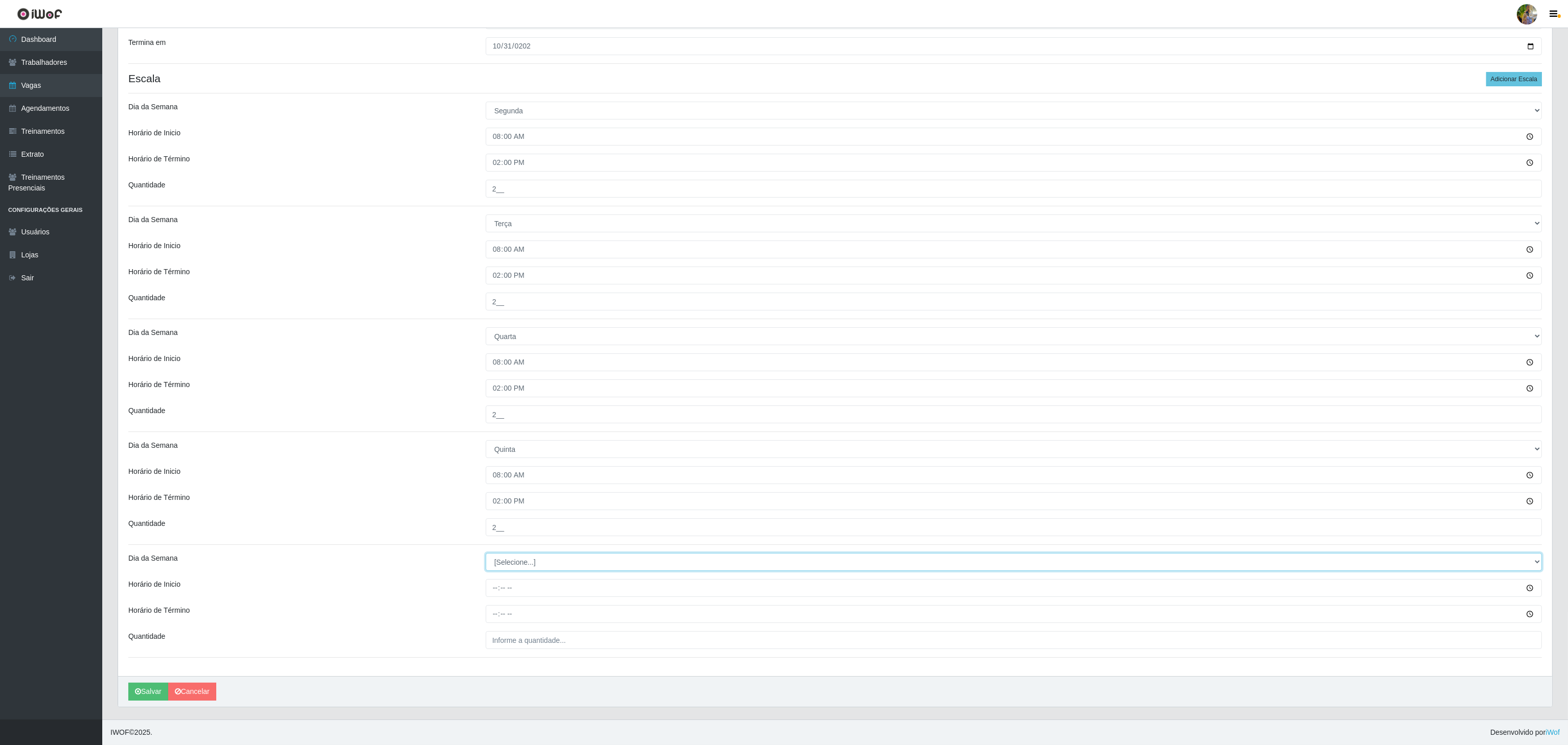
click at [533, 558] on select "[Selecione...] Segunda Terça Quarta Quinta Sexta Sábado Domingo" at bounding box center [1013, 563] width 1056 height 18
select select "5"
click at [486, 554] on select "[Selecione...] Segunda Terça Quarta Quinta Sexta Sábado Domingo" at bounding box center [1013, 563] width 1056 height 18
click at [506, 589] on input "Horário de Inicio" at bounding box center [1013, 588] width 1056 height 18
click at [500, 589] on input "Horário de Inicio" at bounding box center [1013, 588] width 1056 height 18
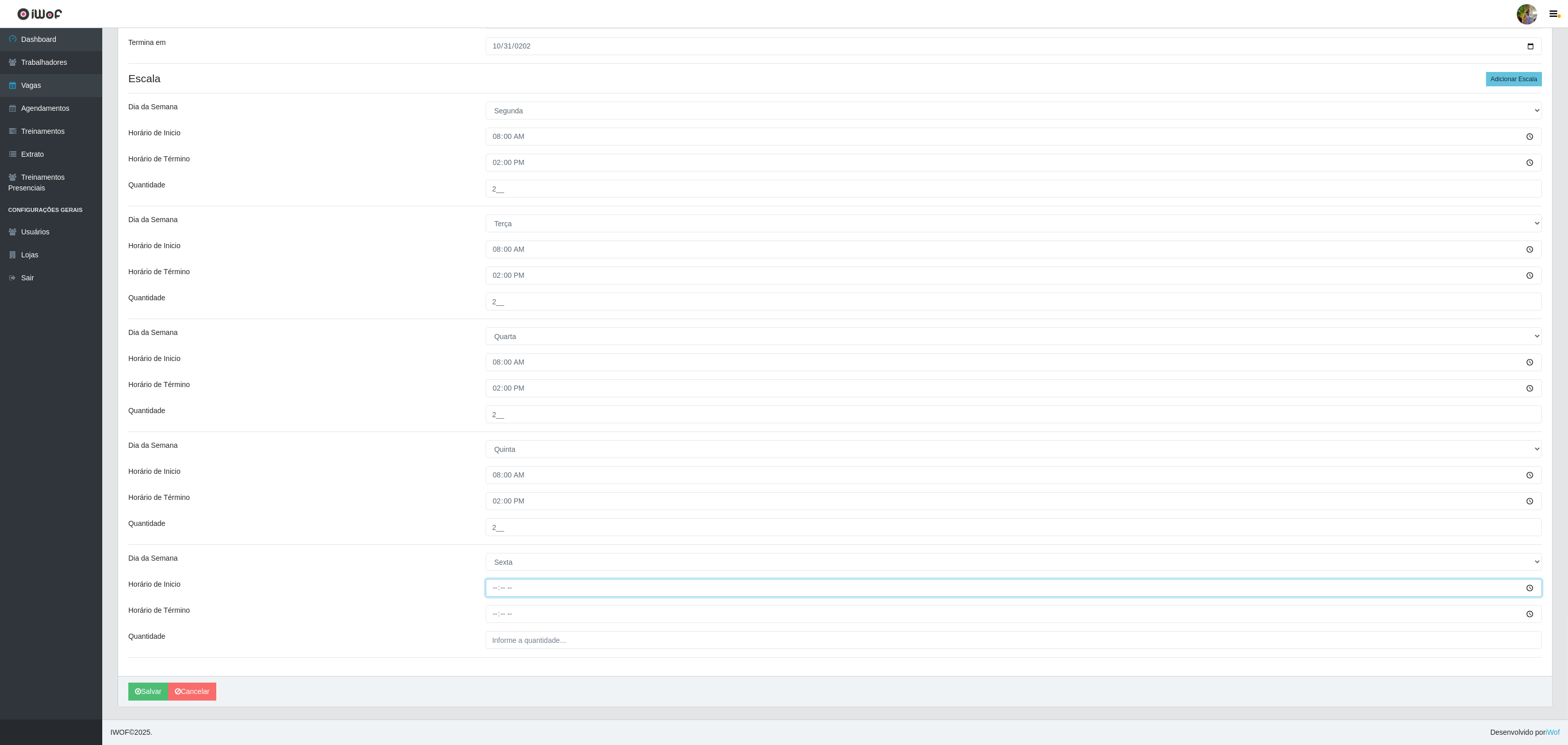
click at [495, 586] on input "Horário de Inicio" at bounding box center [1013, 588] width 1056 height 18
type input "08:00"
click at [495, 616] on input "Horário de Término" at bounding box center [1013, 614] width 1056 height 18
type input "14:00"
click at [522, 639] on input "___" at bounding box center [1013, 640] width 1056 height 18
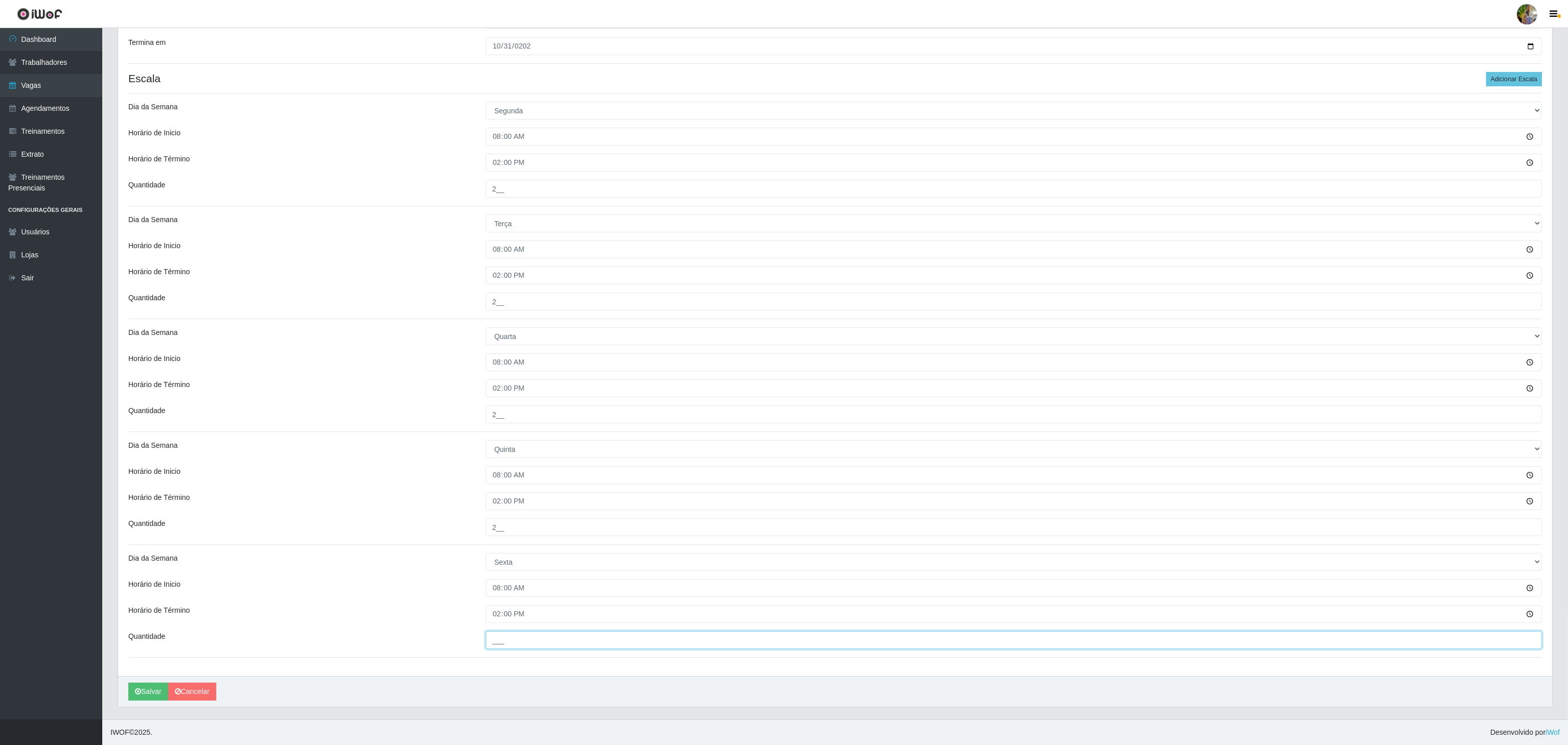
type input "2__"
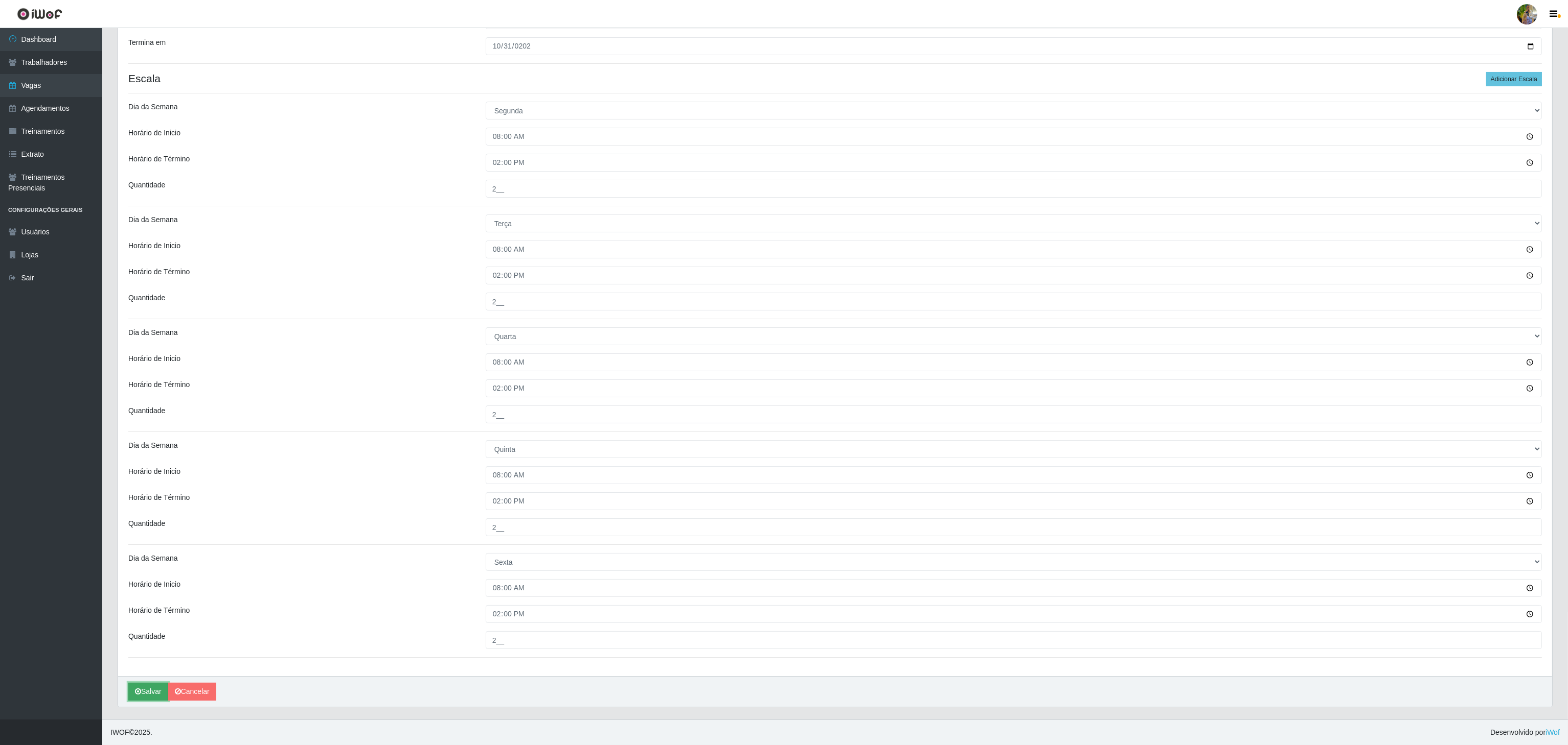
click at [141, 692] on icon "submit" at bounding box center [138, 691] width 6 height 7
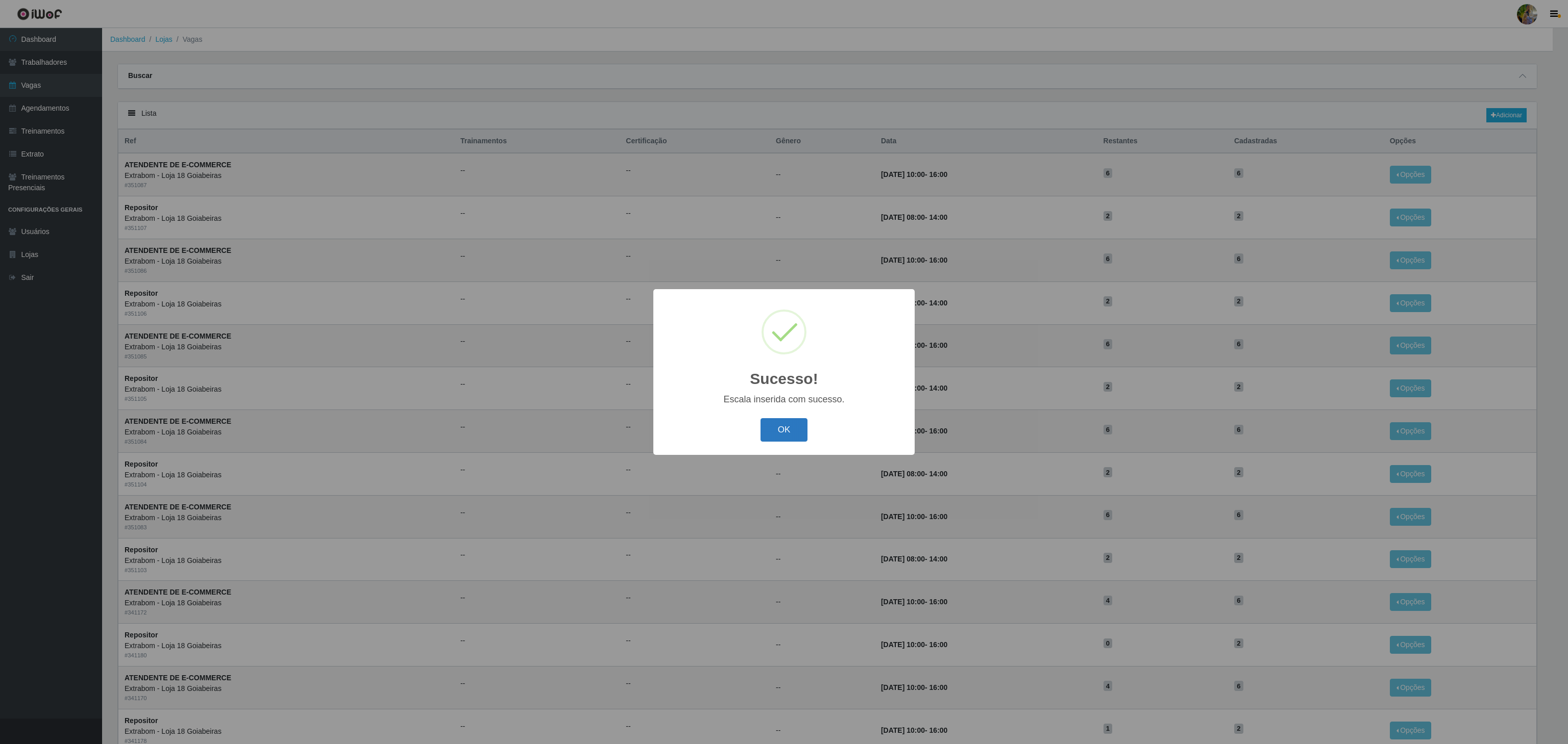
click at [769, 428] on button "OK" at bounding box center [784, 430] width 47 height 24
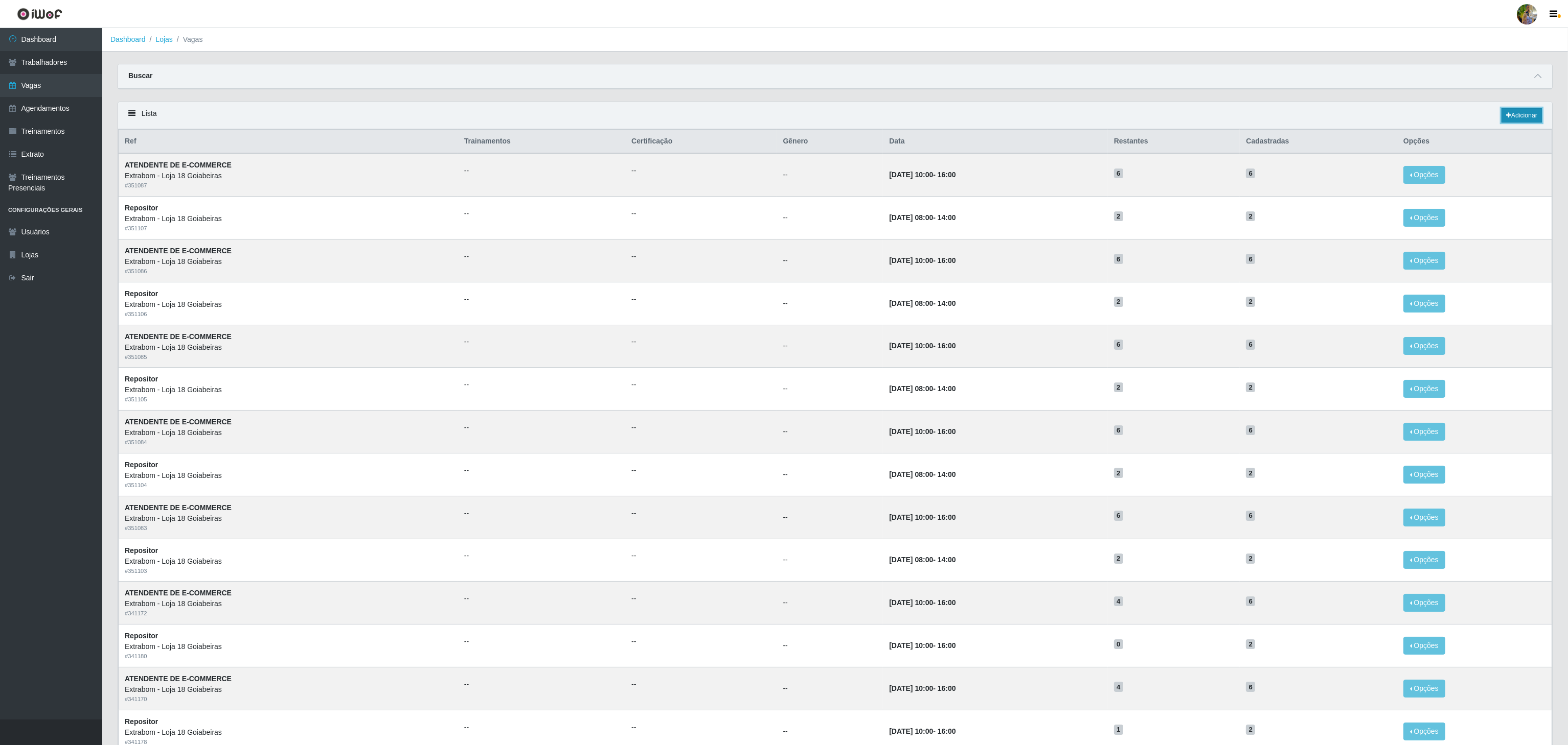
click at [1518, 113] on link "Adicionar" at bounding box center [1521, 115] width 41 height 14
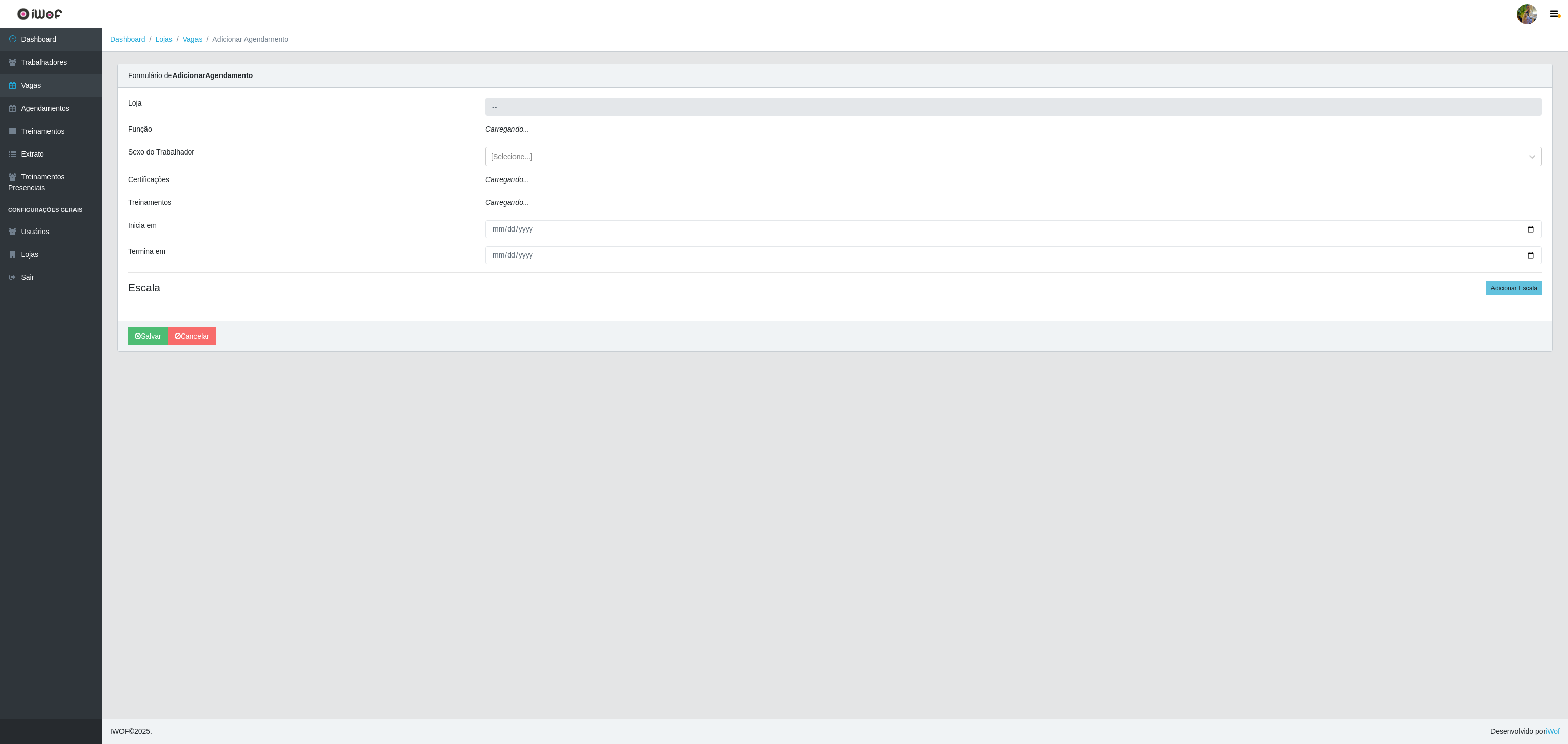
type input "Extrabom - Loja 18 Goiabeiras"
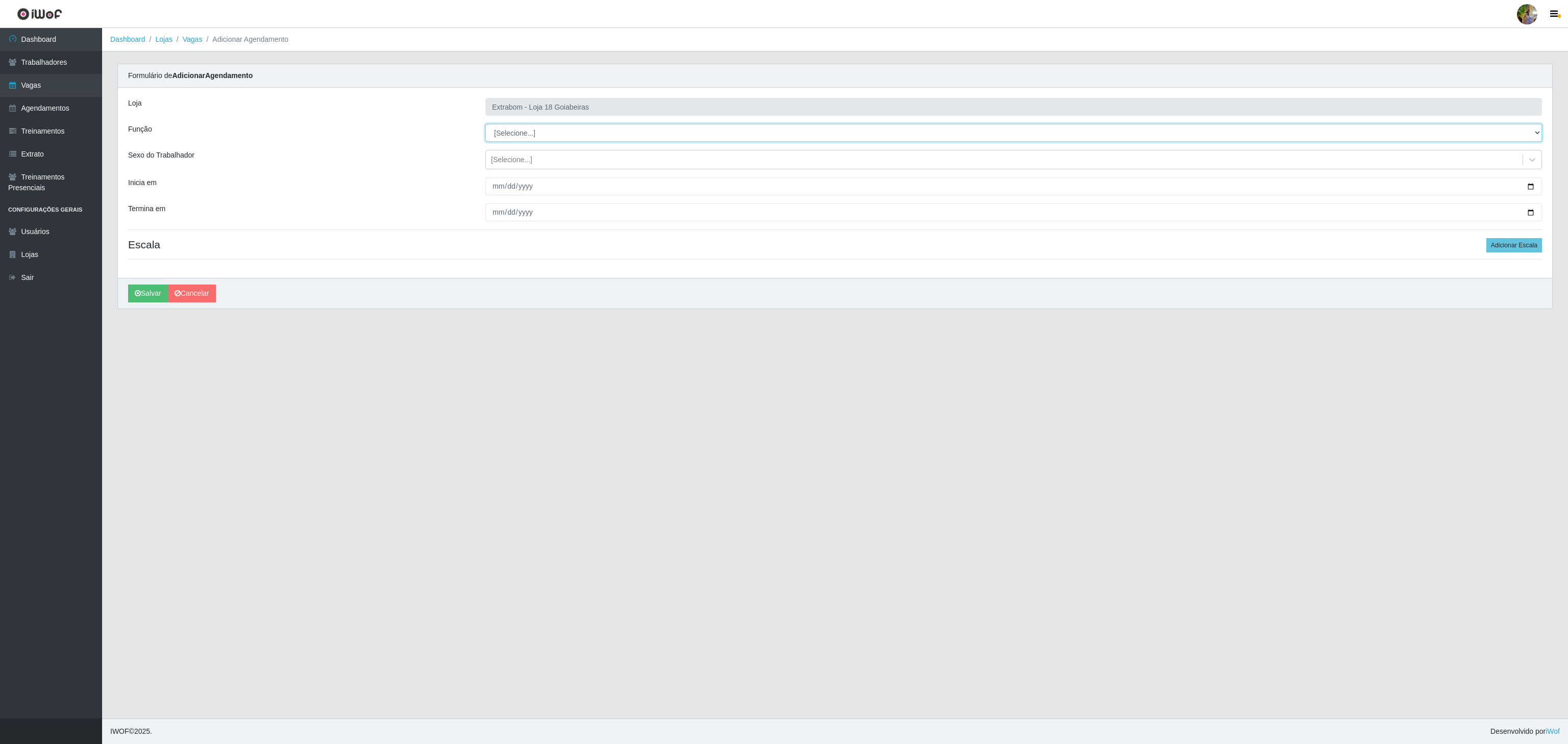
click at [508, 132] on select "[Selecione...] ATENDENTE DE E-COMMERCE ATENDENTE DE E-COMMERCE + ATENDENTE DE E…" at bounding box center [1014, 133] width 1057 height 18
select select "82"
click at [486, 124] on select "[Selecione...] ATENDENTE DE E-COMMERCE ATENDENTE DE E-COMMERCE + ATENDENTE DE E…" at bounding box center [1014, 133] width 1057 height 18
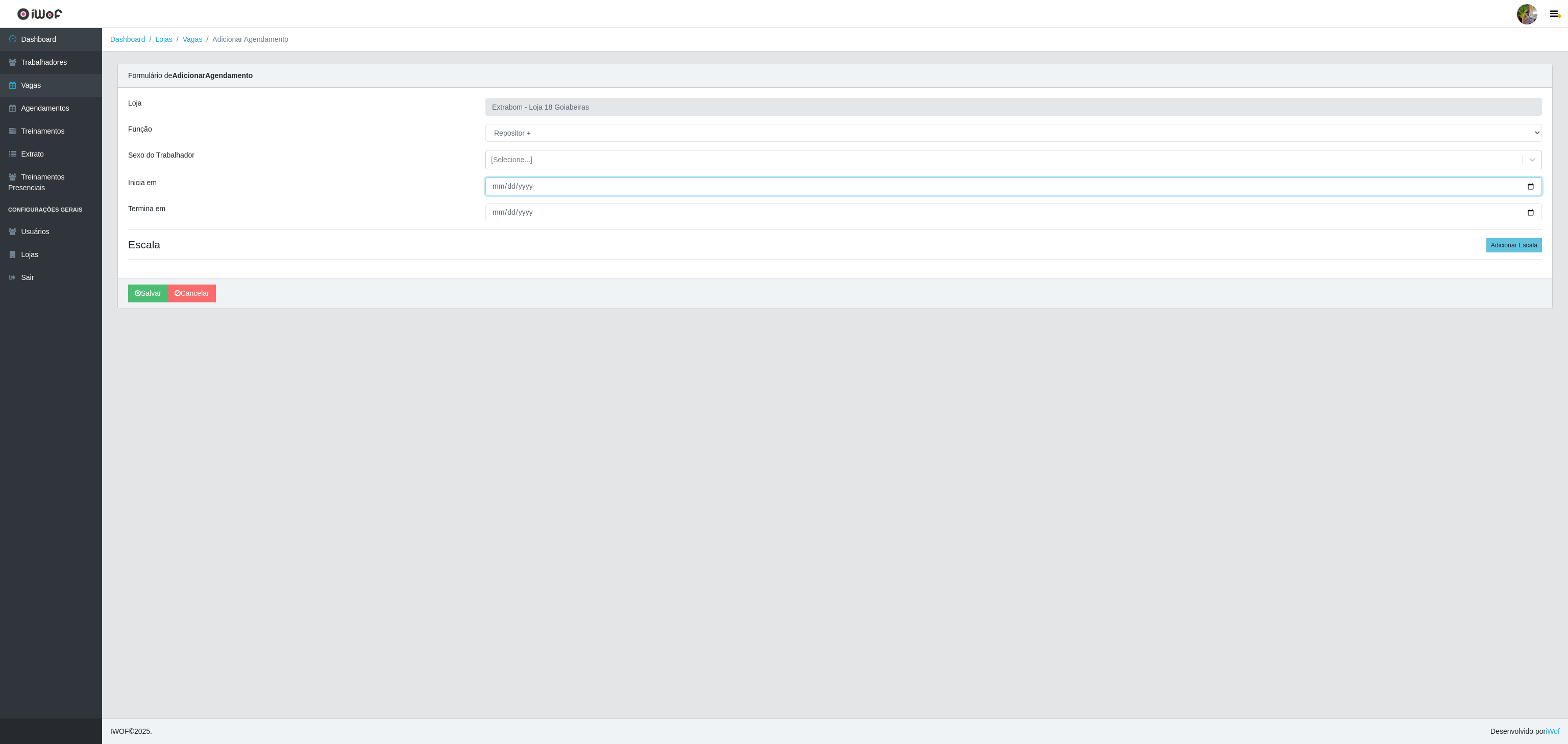
click at [492, 184] on input "Inicia em" at bounding box center [1014, 186] width 1057 height 18
type input "2025-10-27"
click at [495, 221] on input "Termina em" at bounding box center [1014, 212] width 1057 height 18
type input "2025-10-31"
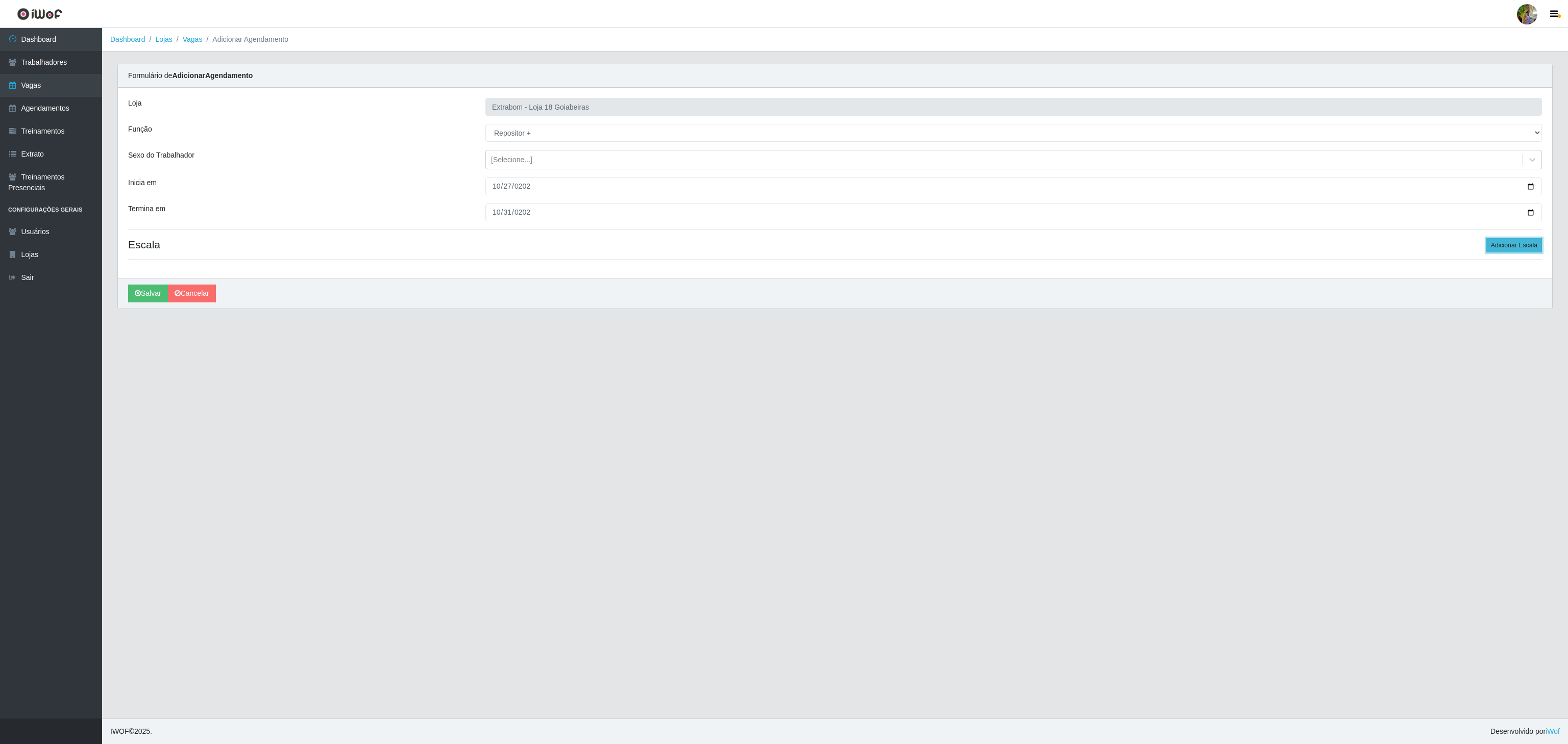
click at [1501, 242] on button "Adicionar Escala" at bounding box center [1514, 245] width 56 height 14
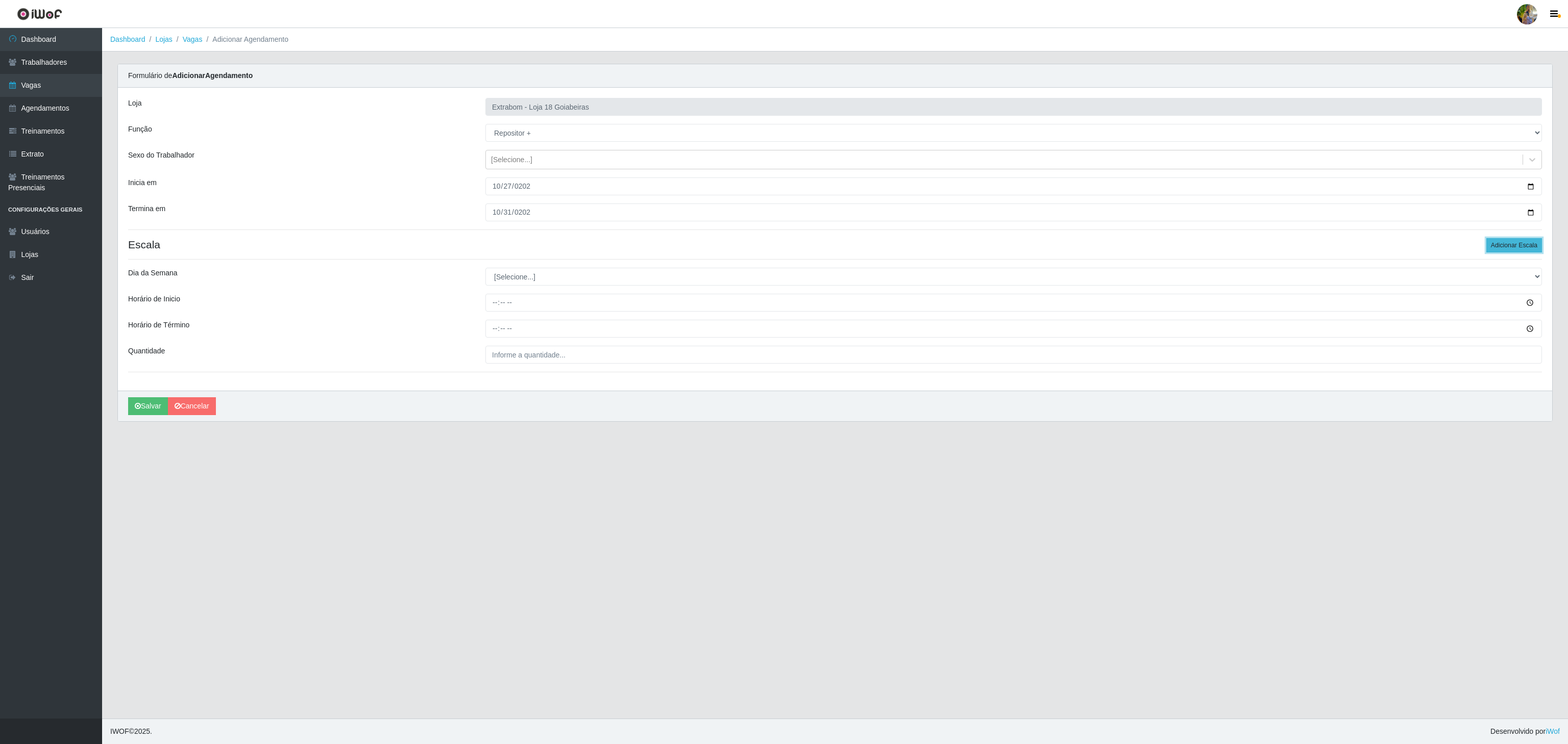
click at [1501, 242] on button "Adicionar Escala" at bounding box center [1514, 245] width 56 height 14
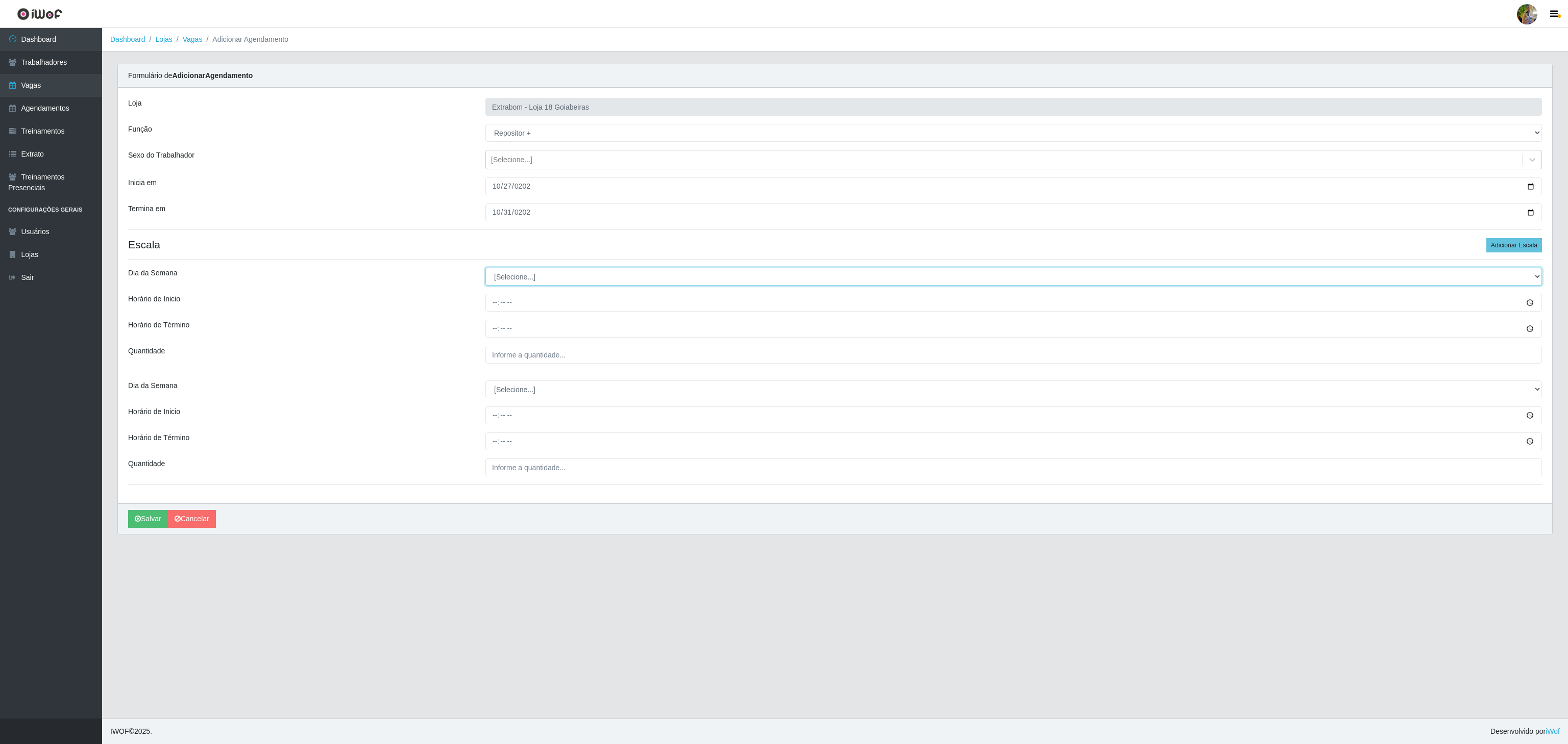
click at [559, 283] on select "[Selecione...] Segunda Terça Quarta Quinta Sexta Sábado Domingo" at bounding box center [1014, 277] width 1057 height 18
select select "6"
click at [486, 270] on select "[Selecione...] Segunda Terça Quarta Quinta Sexta Sábado Domingo" at bounding box center [1014, 277] width 1057 height 18
click at [491, 303] on input "Horário de Inicio" at bounding box center [1014, 303] width 1057 height 18
type input "08:00"
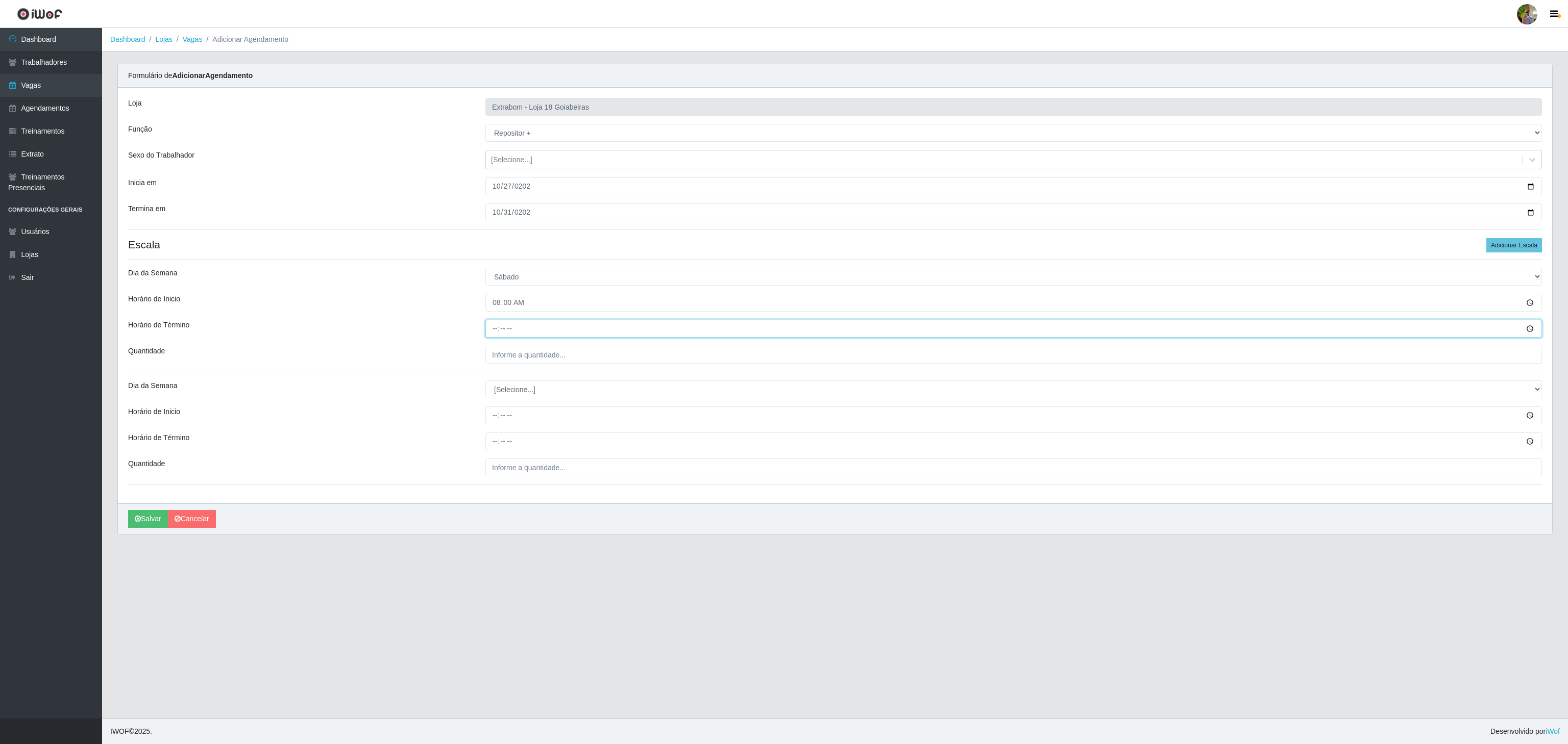
click at [494, 323] on input "Horário de Término" at bounding box center [1014, 329] width 1057 height 18
type input "14:00"
click at [534, 362] on input "___" at bounding box center [1014, 355] width 1057 height 18
type input "2__"
click at [158, 520] on button "Salvar" at bounding box center [148, 519] width 40 height 18
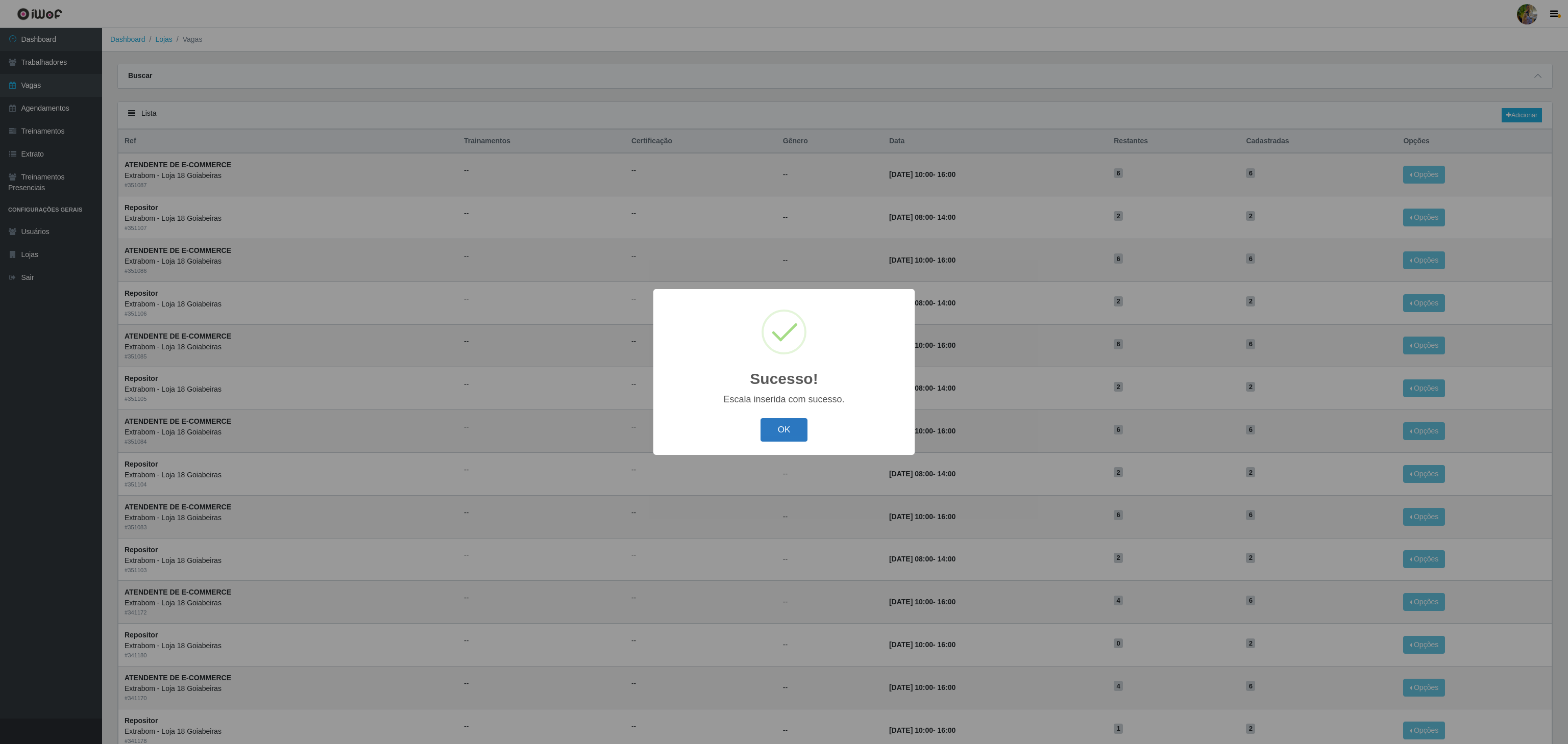
click at [771, 428] on button "OK" at bounding box center [784, 430] width 47 height 24
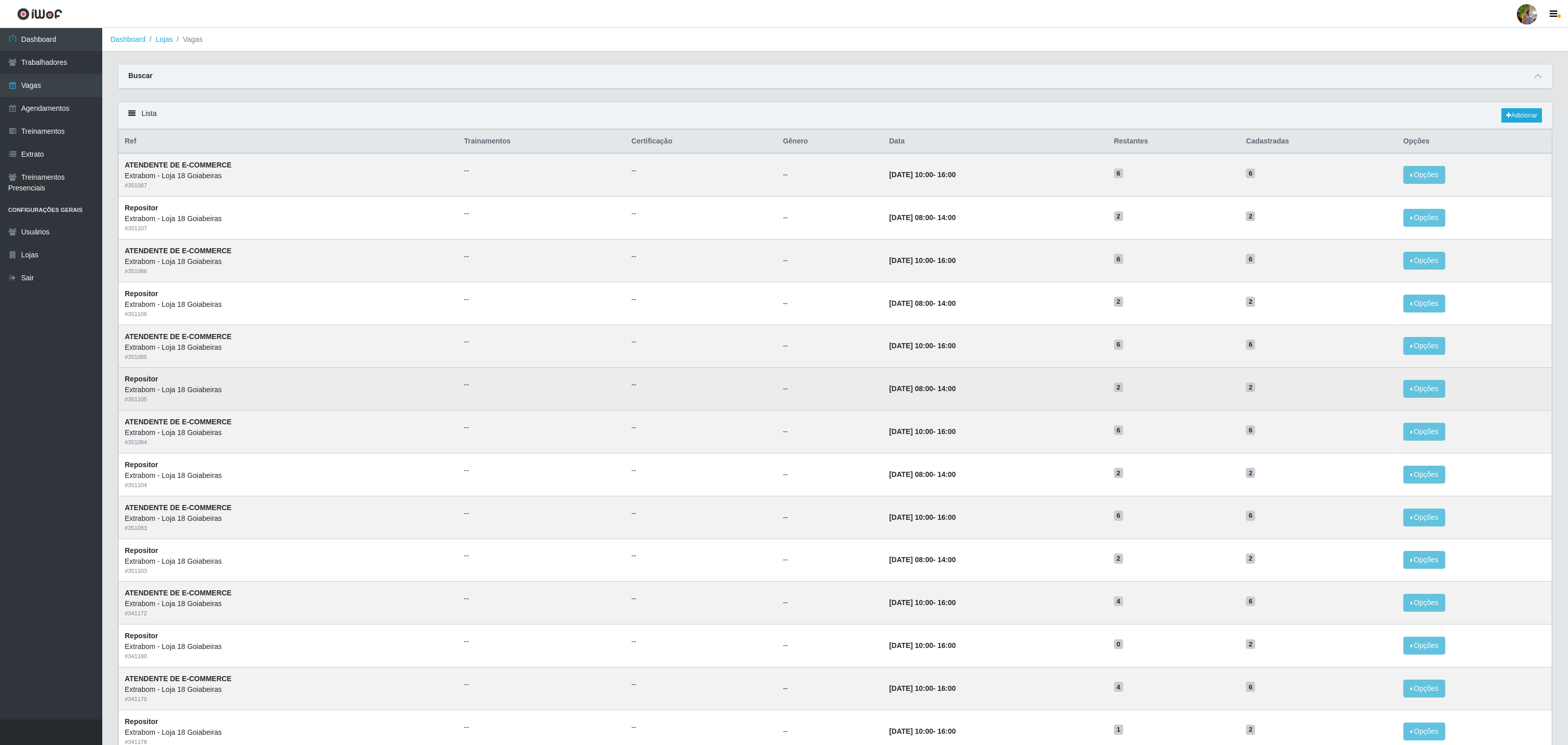
scroll to position [129, 0]
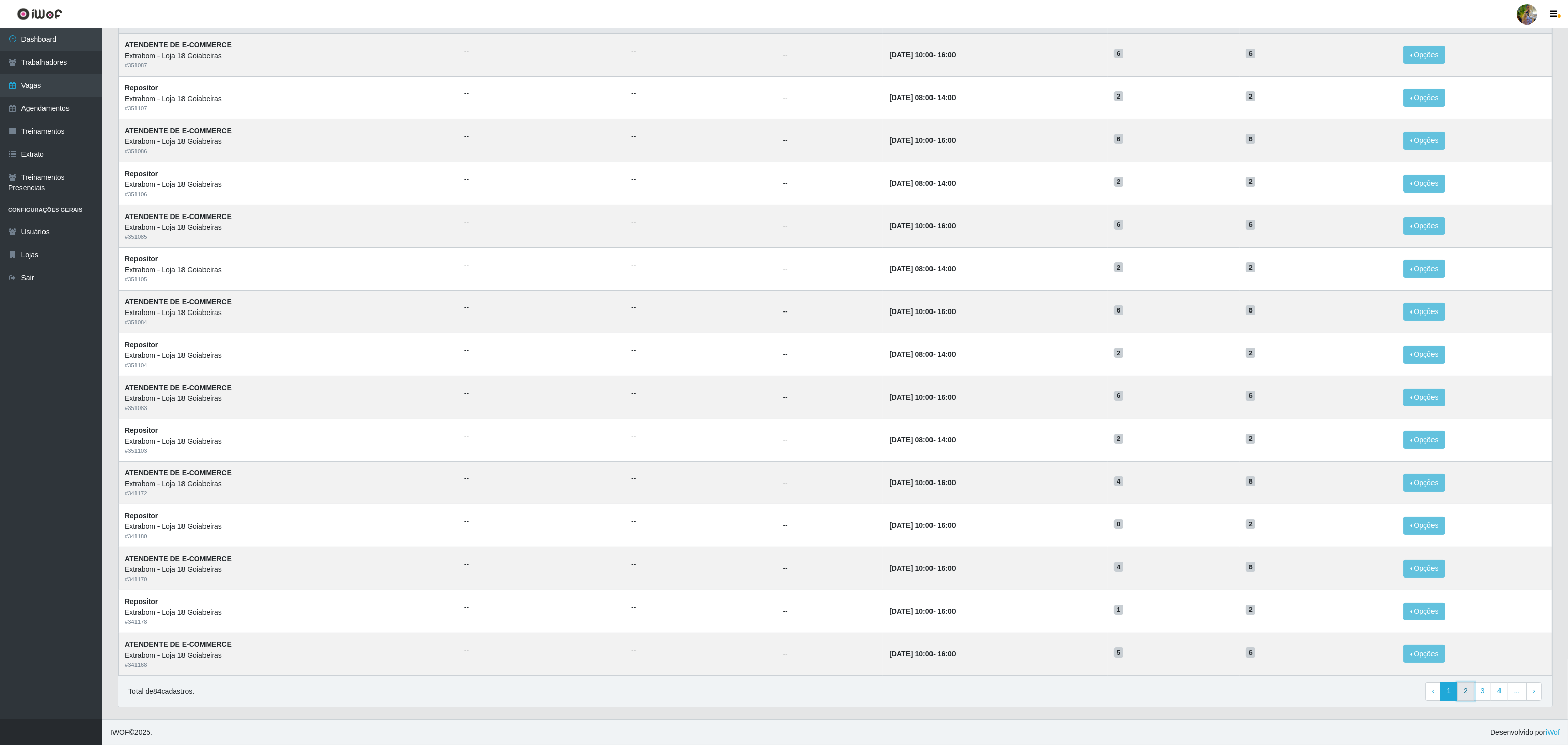
click at [1458, 688] on link "2" at bounding box center [1465, 691] width 17 height 19
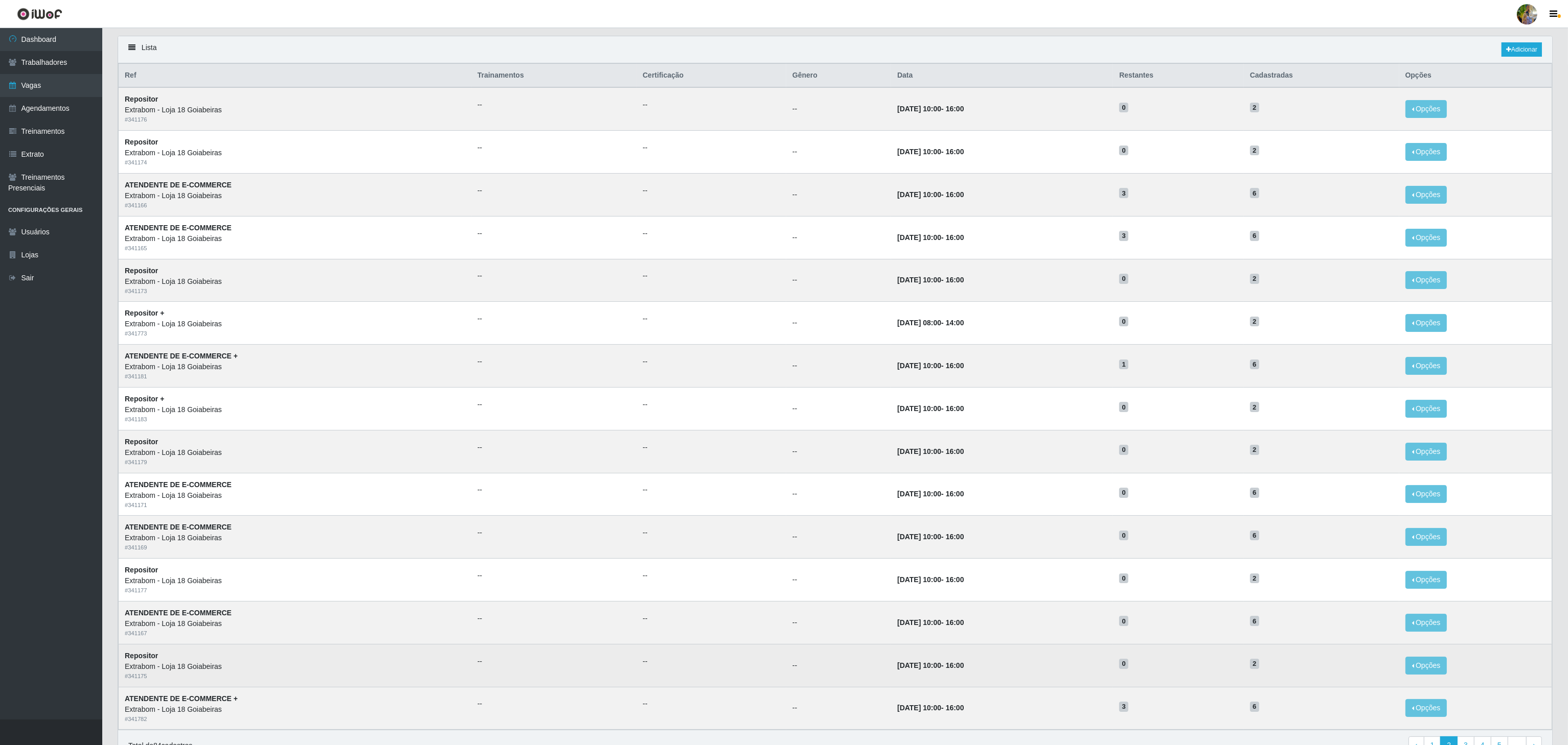
scroll to position [129, 0]
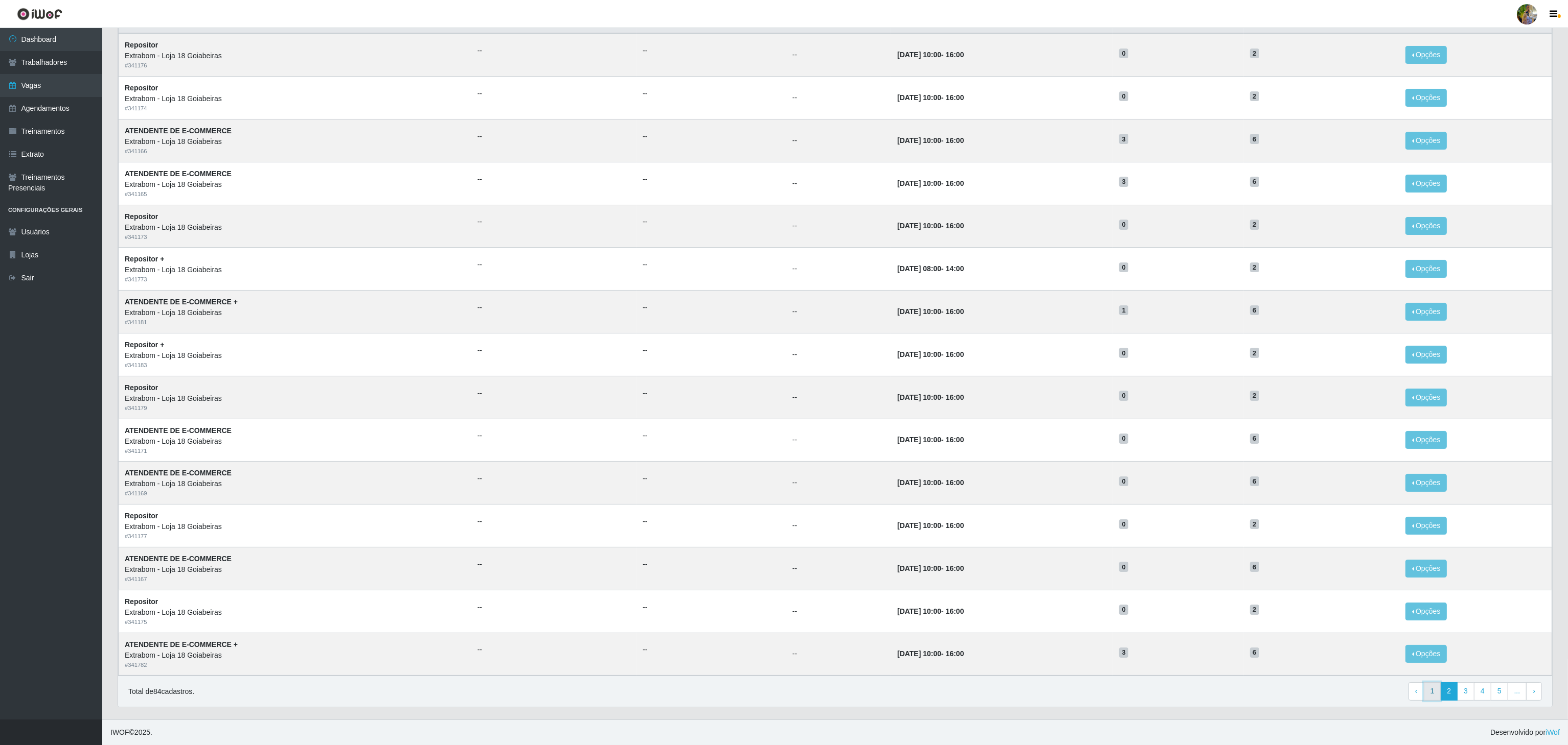
click at [1435, 693] on link "1" at bounding box center [1432, 691] width 17 height 19
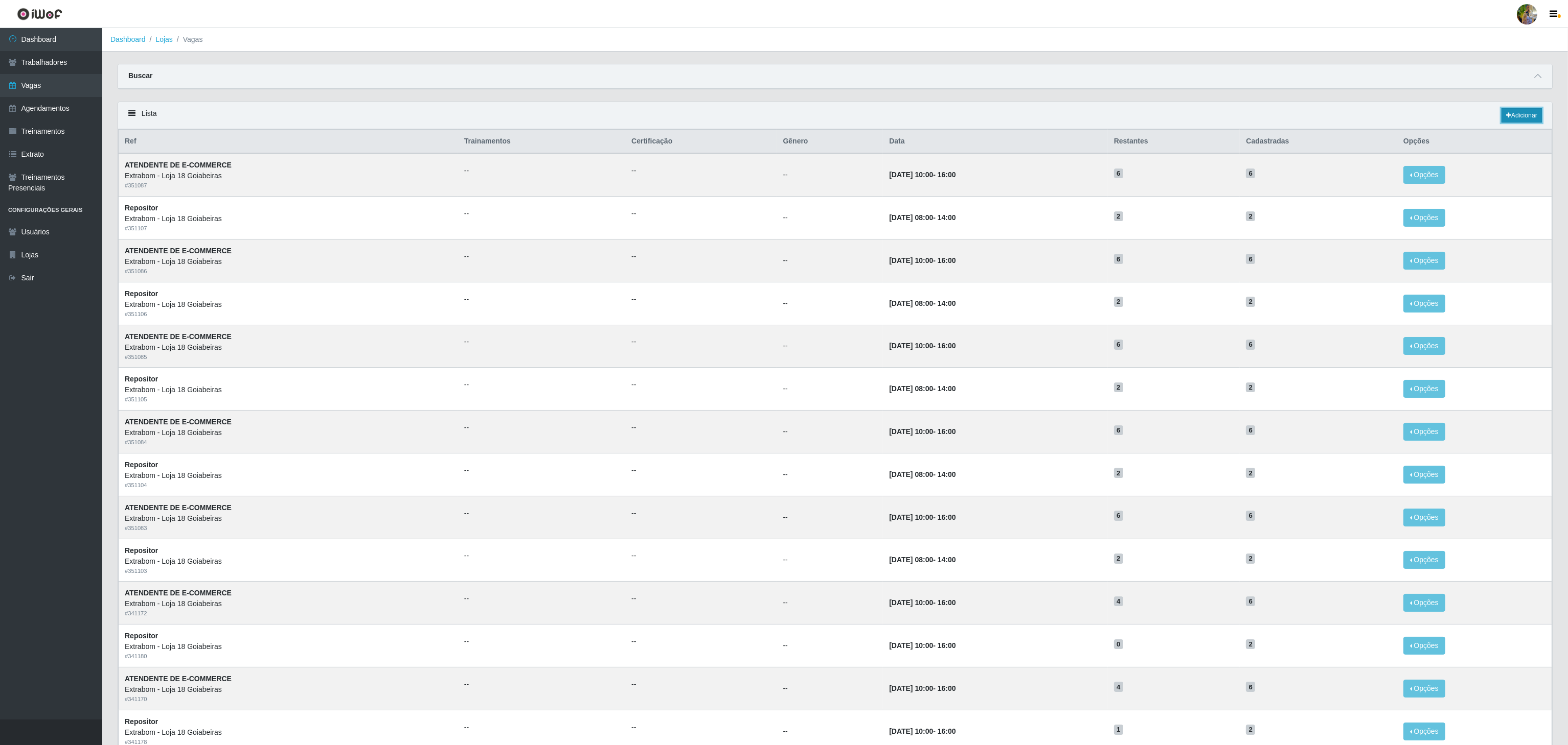
click at [1510, 114] on link "Adicionar" at bounding box center [1521, 115] width 41 height 14
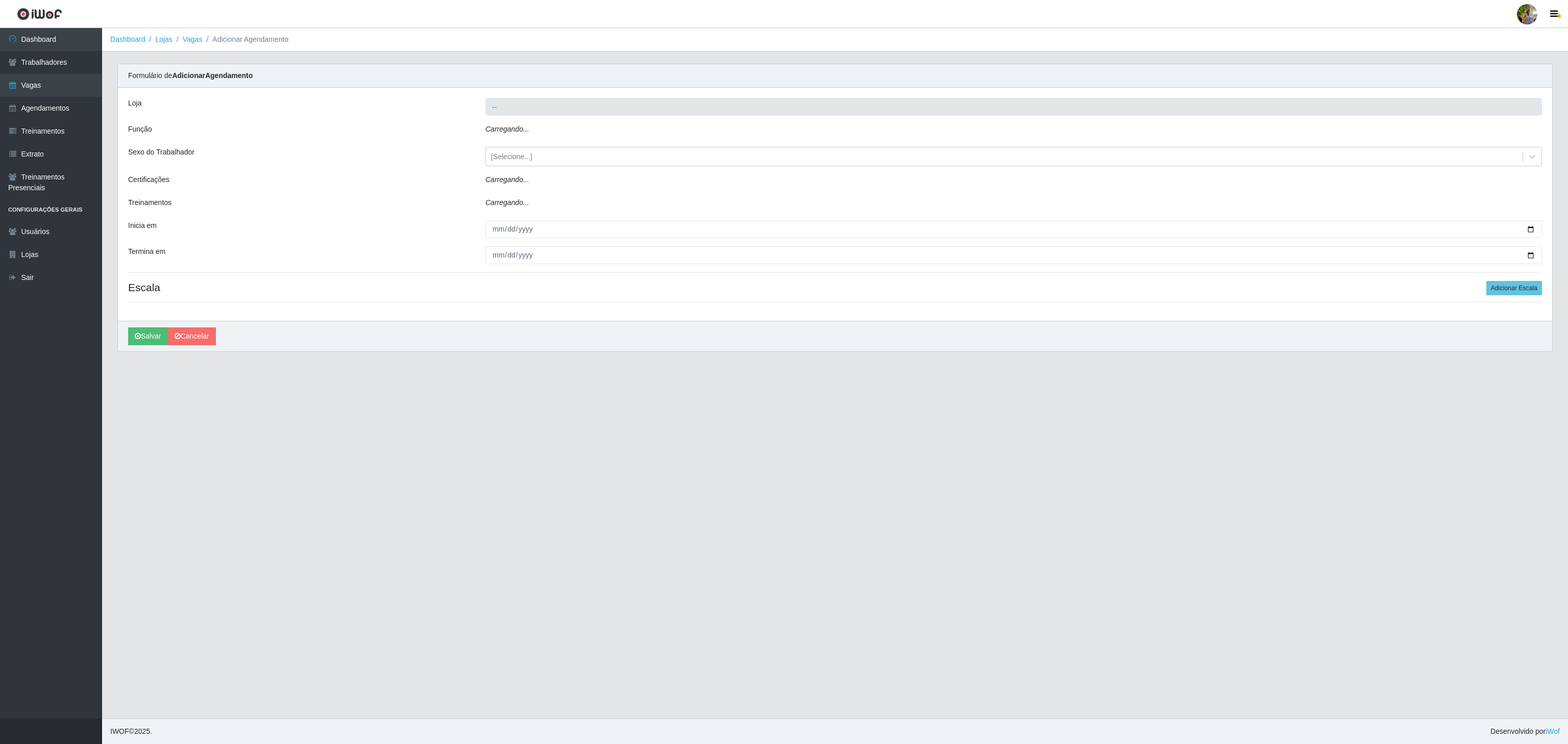
type input "Extrabom - Loja 18 Goiabeiras"
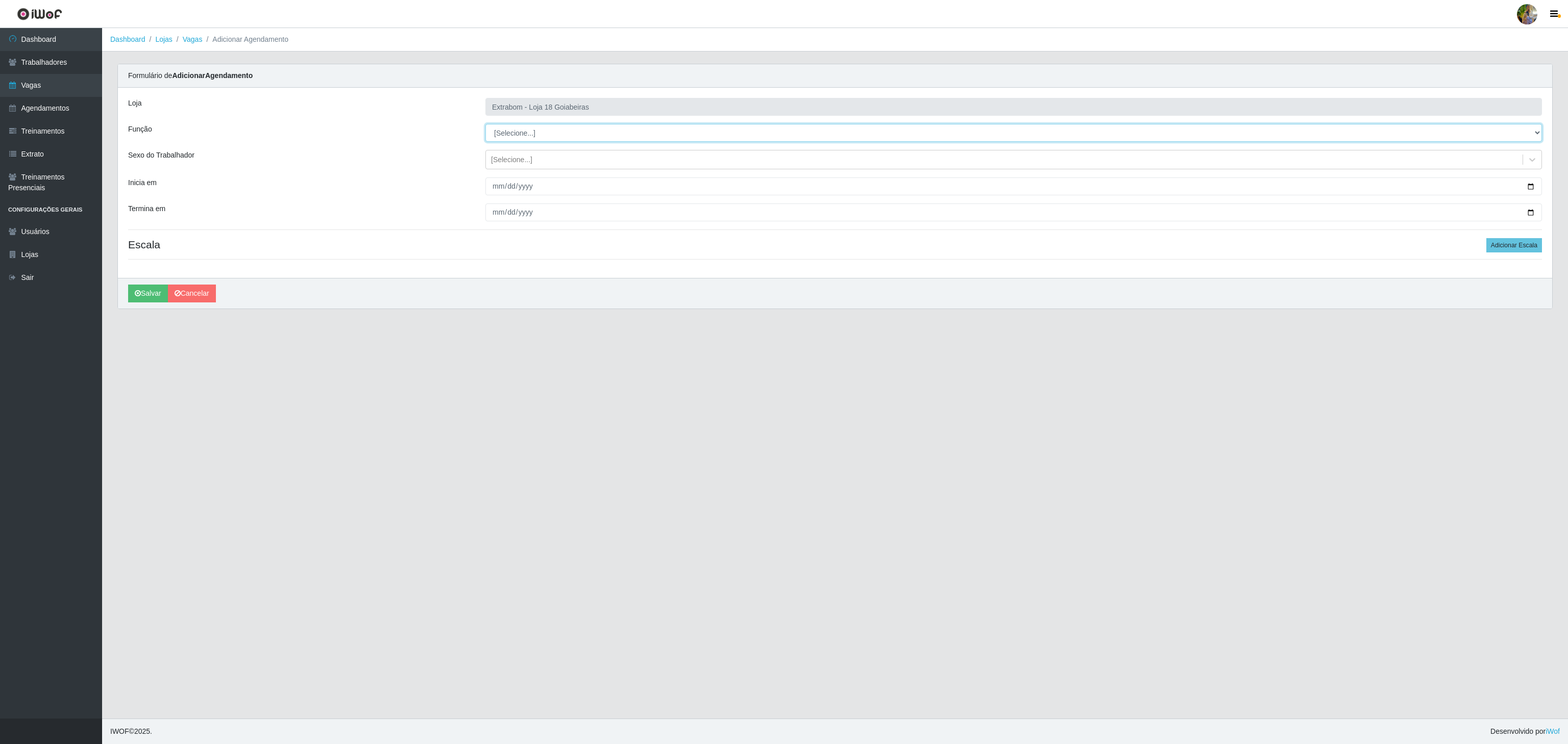
click at [621, 133] on select "[Selecione...] ATENDENTE DE E-COMMERCE ATENDENTE DE E-COMMERCE + ATENDENTE DE E…" at bounding box center [1014, 133] width 1057 height 18
select select "153"
click at [486, 124] on select "[Selecione...] ATENDENTE DE E-COMMERCE ATENDENTE DE E-COMMERCE + ATENDENTE DE E…" at bounding box center [1014, 133] width 1057 height 18
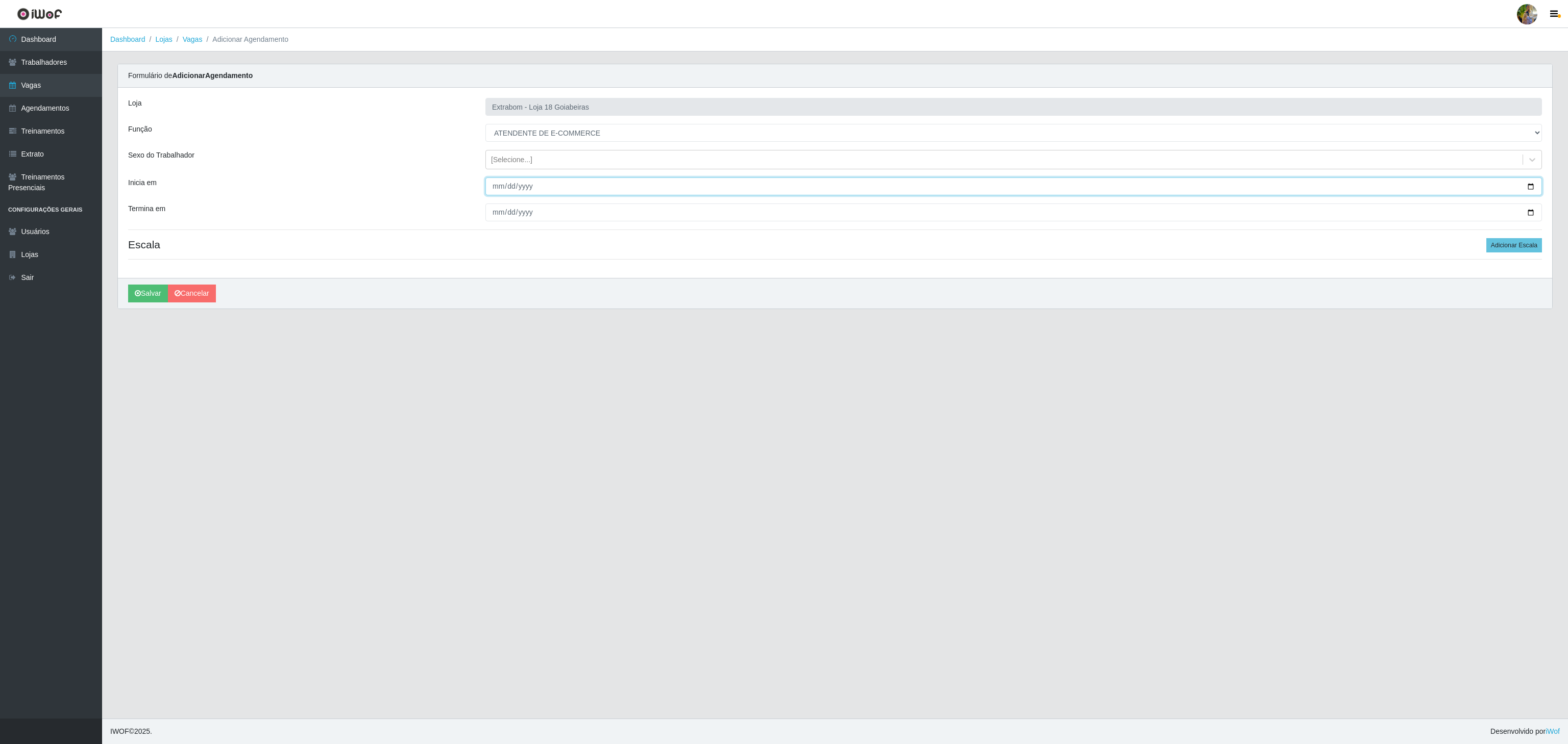
click at [495, 187] on input "Inicia em" at bounding box center [1014, 186] width 1057 height 18
click at [502, 207] on input "Termina em" at bounding box center [1014, 212] width 1057 height 18
click at [492, 192] on input "2025-10-15" at bounding box center [1014, 186] width 1057 height 18
type input "2025-10-11"
click at [493, 213] on input "Termina em" at bounding box center [1014, 212] width 1057 height 18
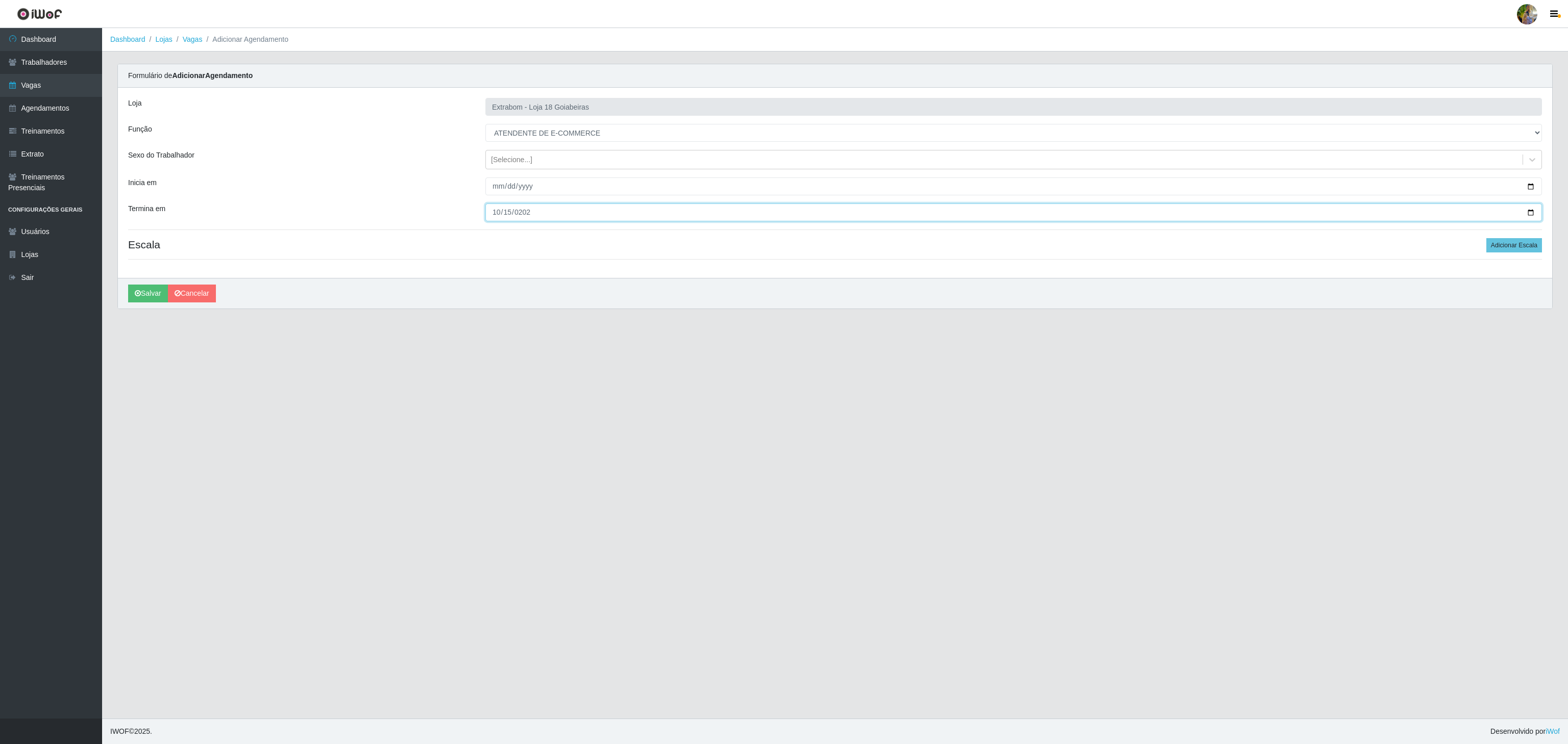
type input "2025-10-15"
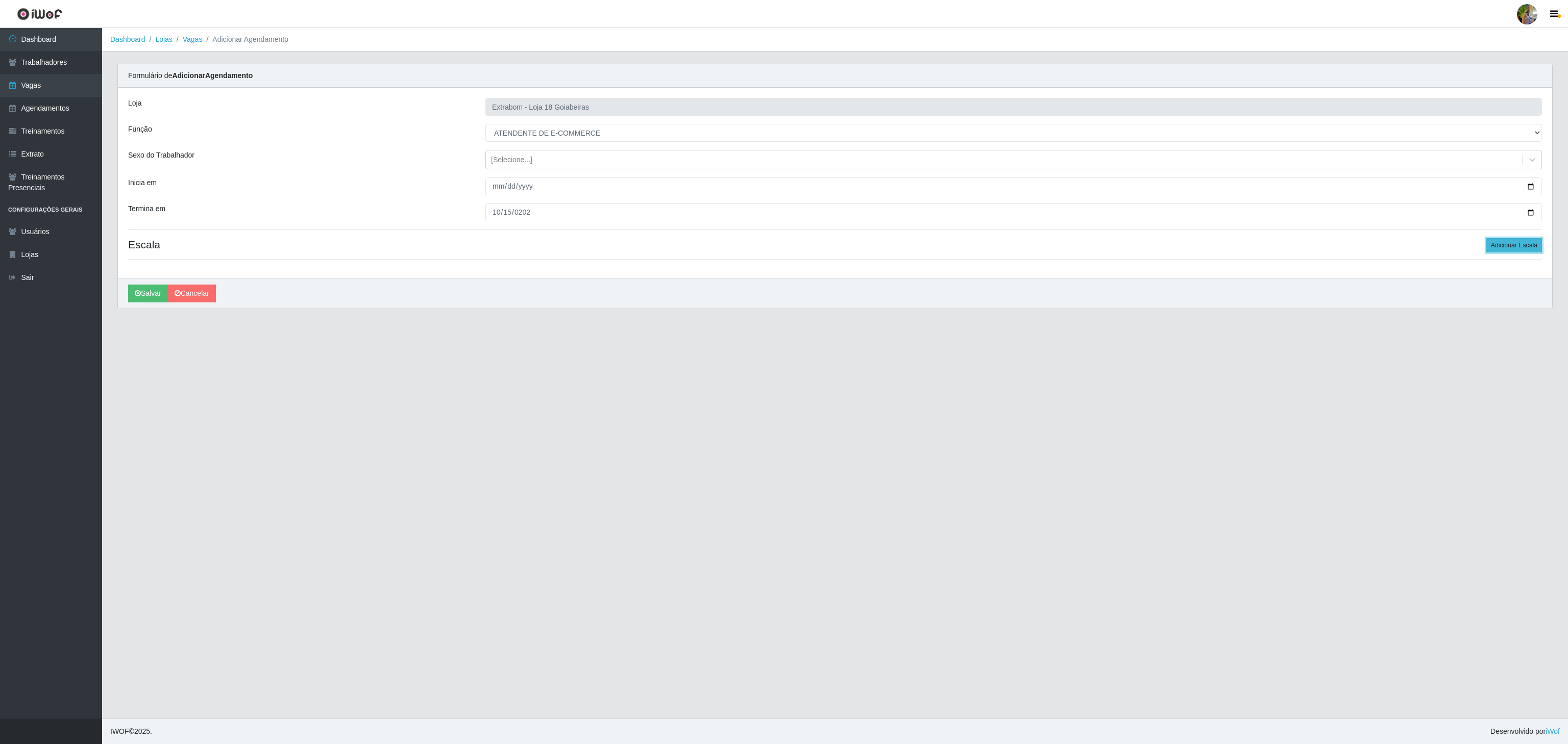
click at [1501, 246] on button "Adicionar Escala" at bounding box center [1514, 245] width 56 height 14
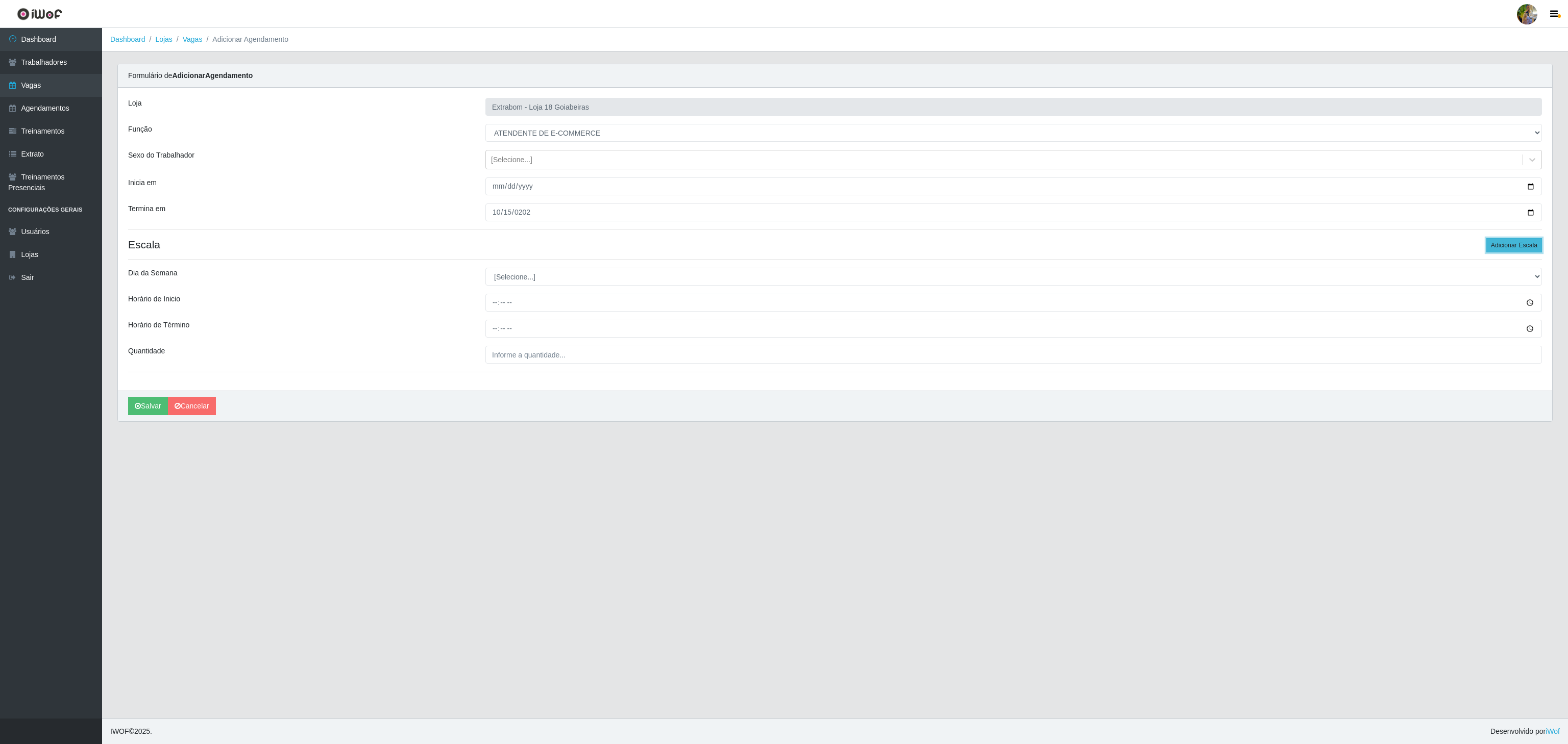
click at [1501, 246] on button "Adicionar Escala" at bounding box center [1514, 245] width 56 height 14
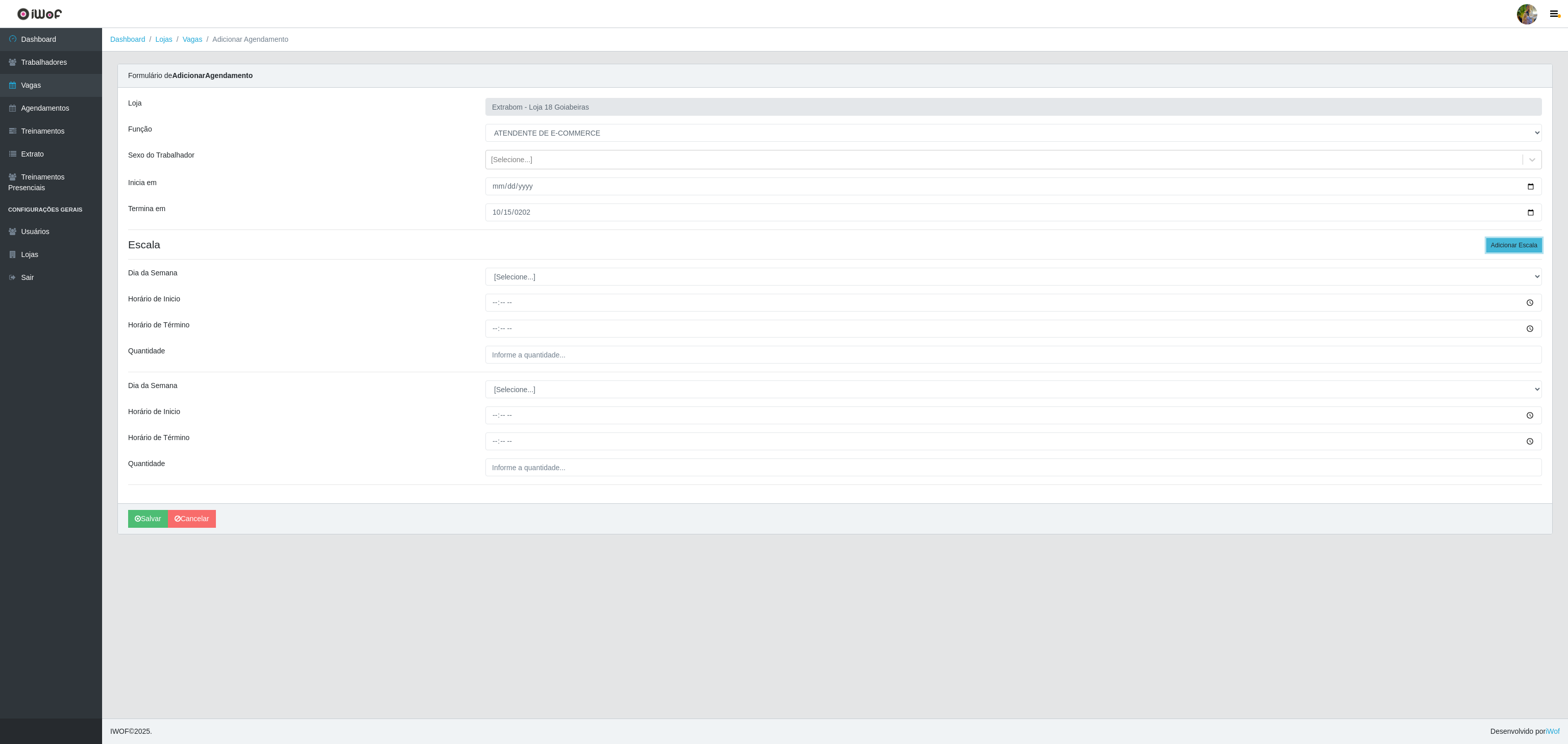
click at [1501, 246] on button "Adicionar Escala" at bounding box center [1514, 245] width 56 height 14
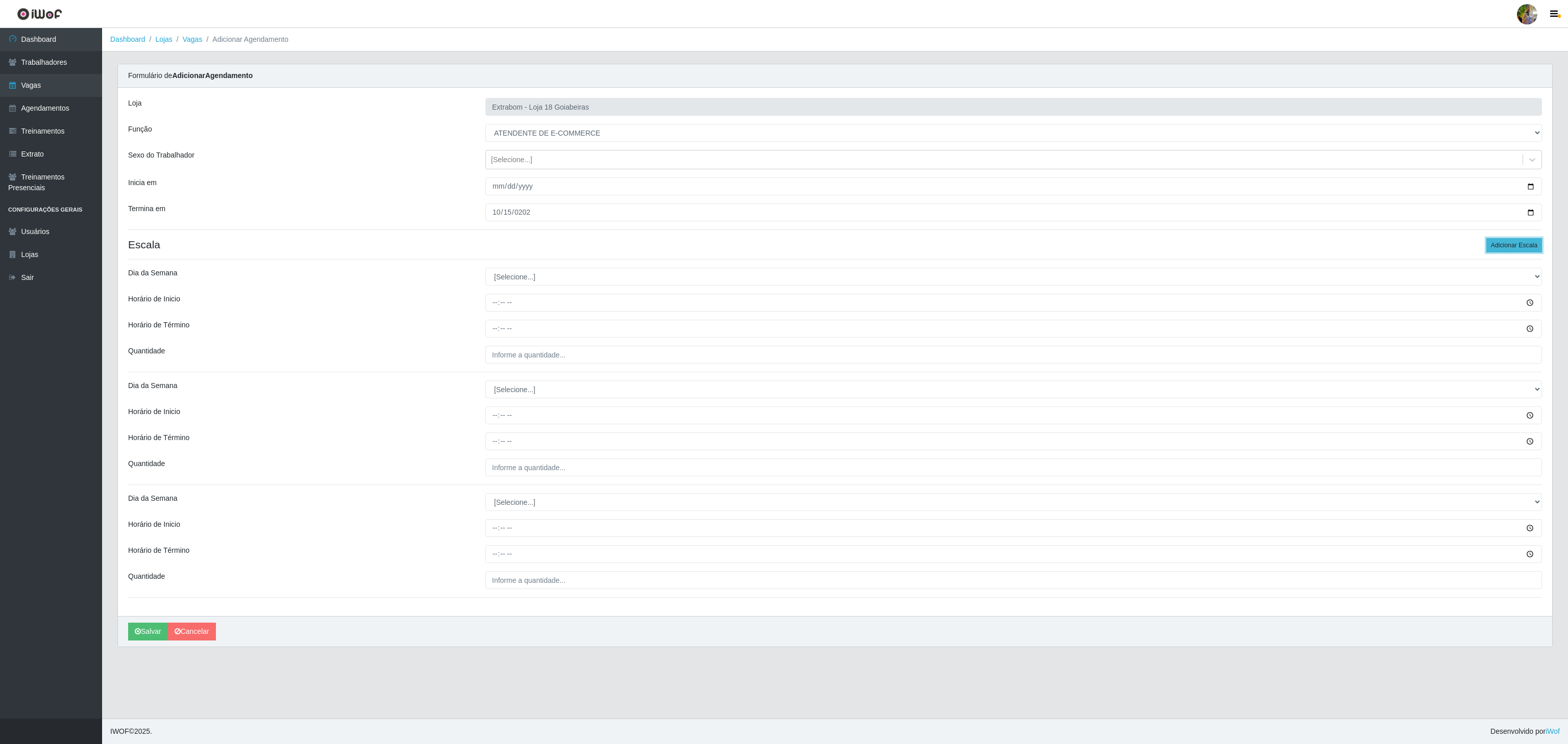
click at [1501, 246] on button "Adicionar Escala" at bounding box center [1514, 245] width 56 height 14
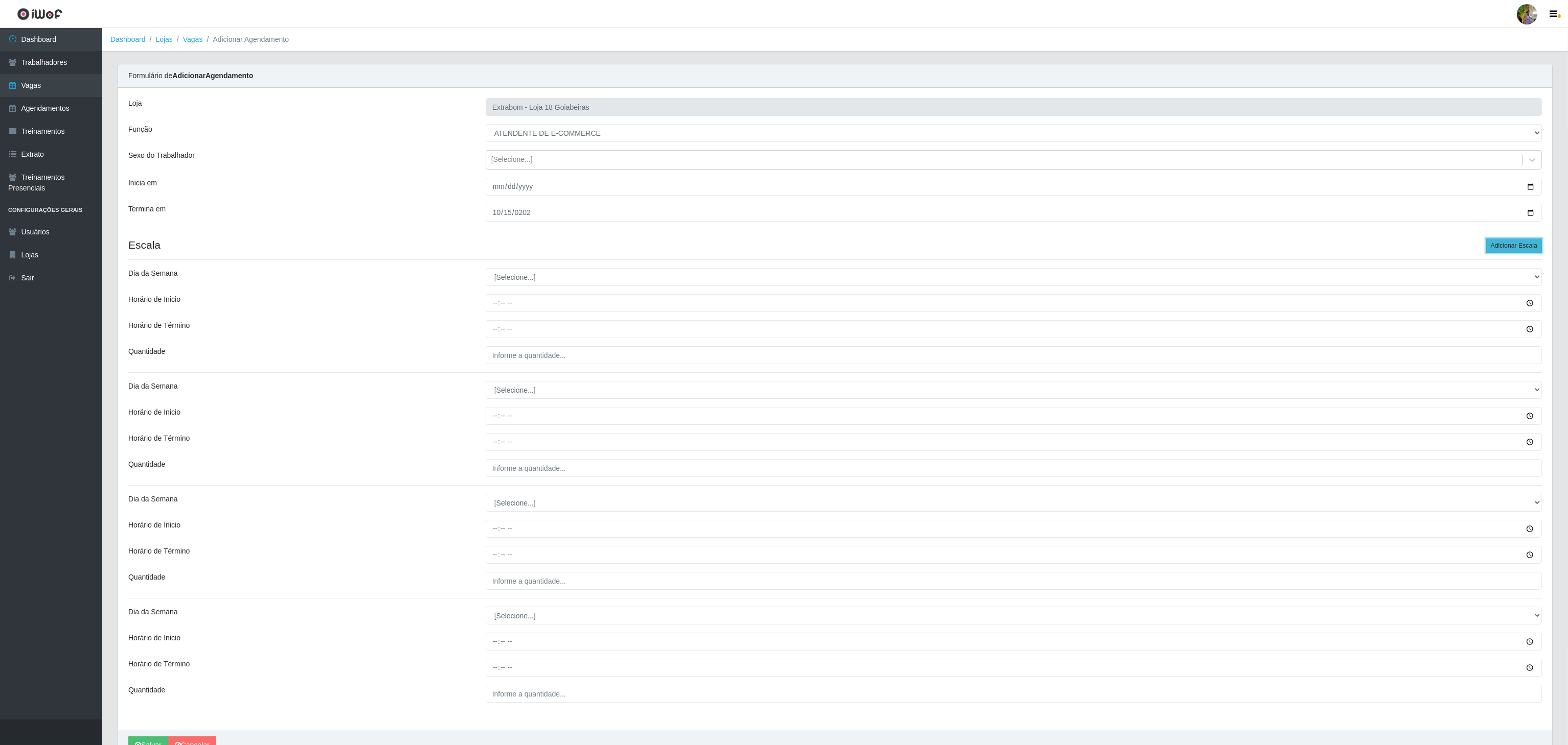
click at [1503, 246] on button "Adicionar Escala" at bounding box center [1514, 245] width 56 height 14
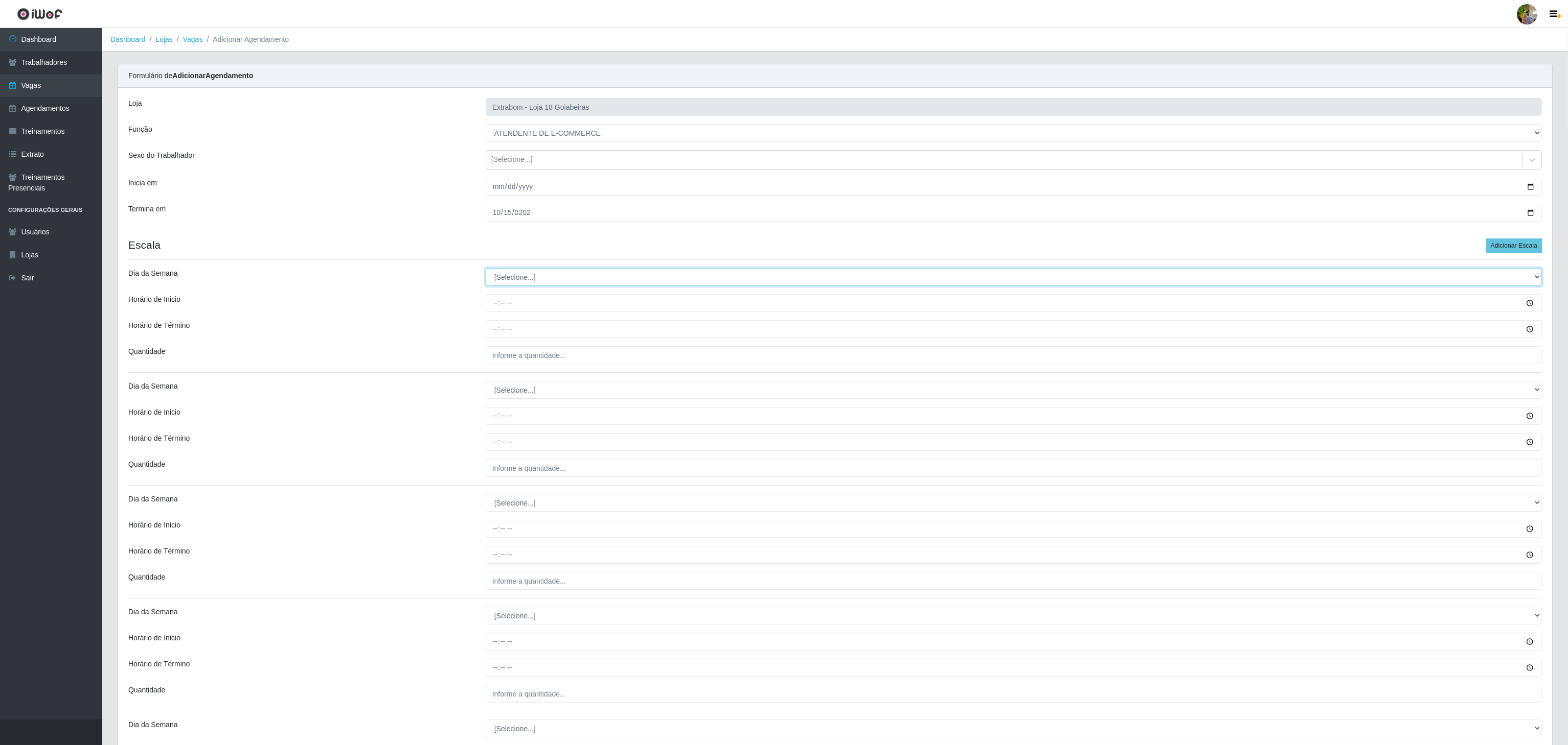
click at [528, 279] on select "[Selecione...] Segunda Terça Quarta Quinta Sexta Sábado Domingo" at bounding box center [1013, 277] width 1056 height 18
select select "1"
click at [486, 270] on select "[Selecione...] Segunda Terça Quarta Quinta Sexta Sábado Domingo" at bounding box center [1013, 277] width 1056 height 18
click at [495, 304] on input "Horário de Inicio" at bounding box center [1013, 303] width 1056 height 18
type input "10:00"
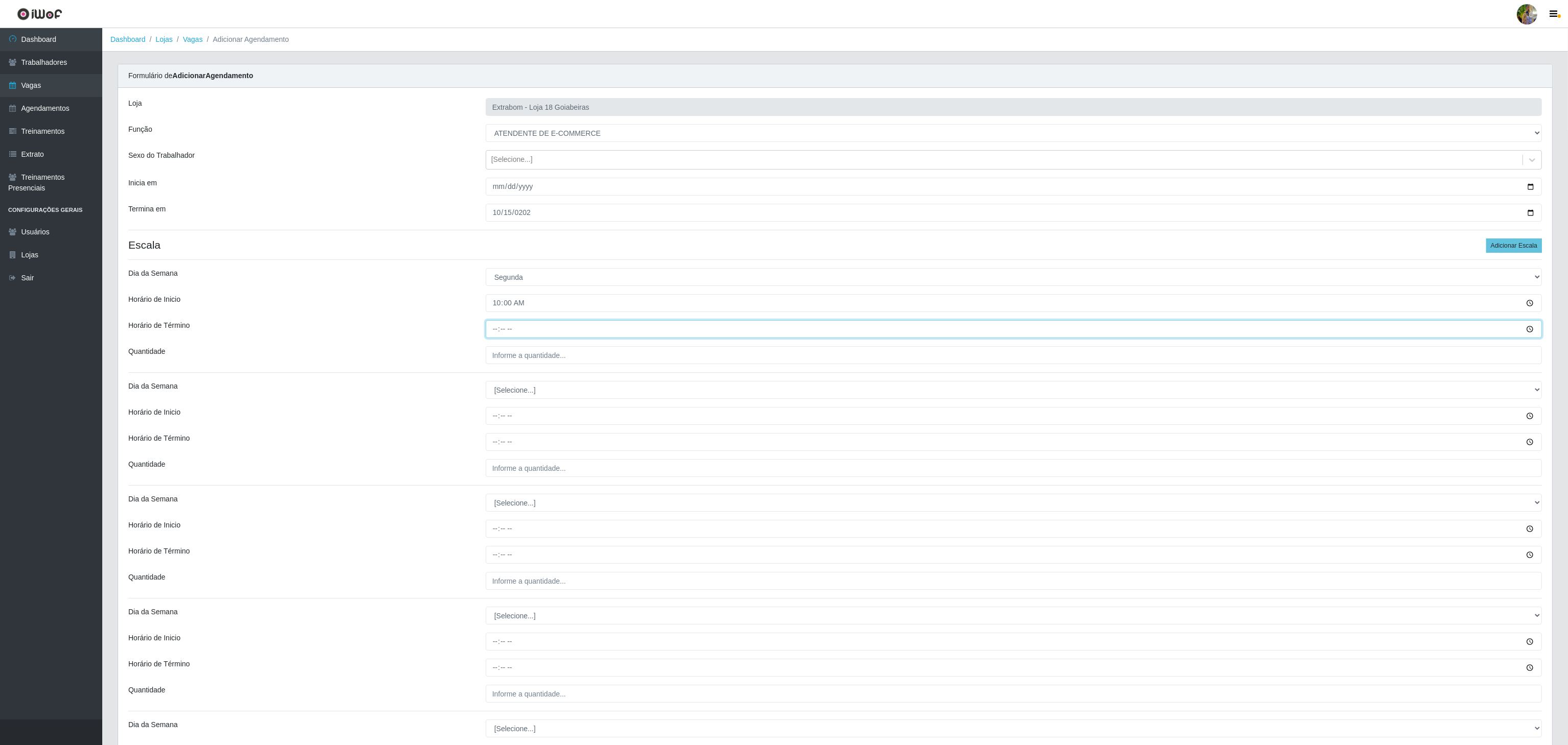
click at [500, 332] on input "Horário de Término" at bounding box center [1013, 329] width 1056 height 18
click at [495, 332] on input "Horário de Término" at bounding box center [1013, 329] width 1056 height 18
type input "16:00"
click at [504, 338] on input "16:00" at bounding box center [1013, 329] width 1056 height 18
click at [510, 350] on input "___" at bounding box center [1013, 355] width 1056 height 18
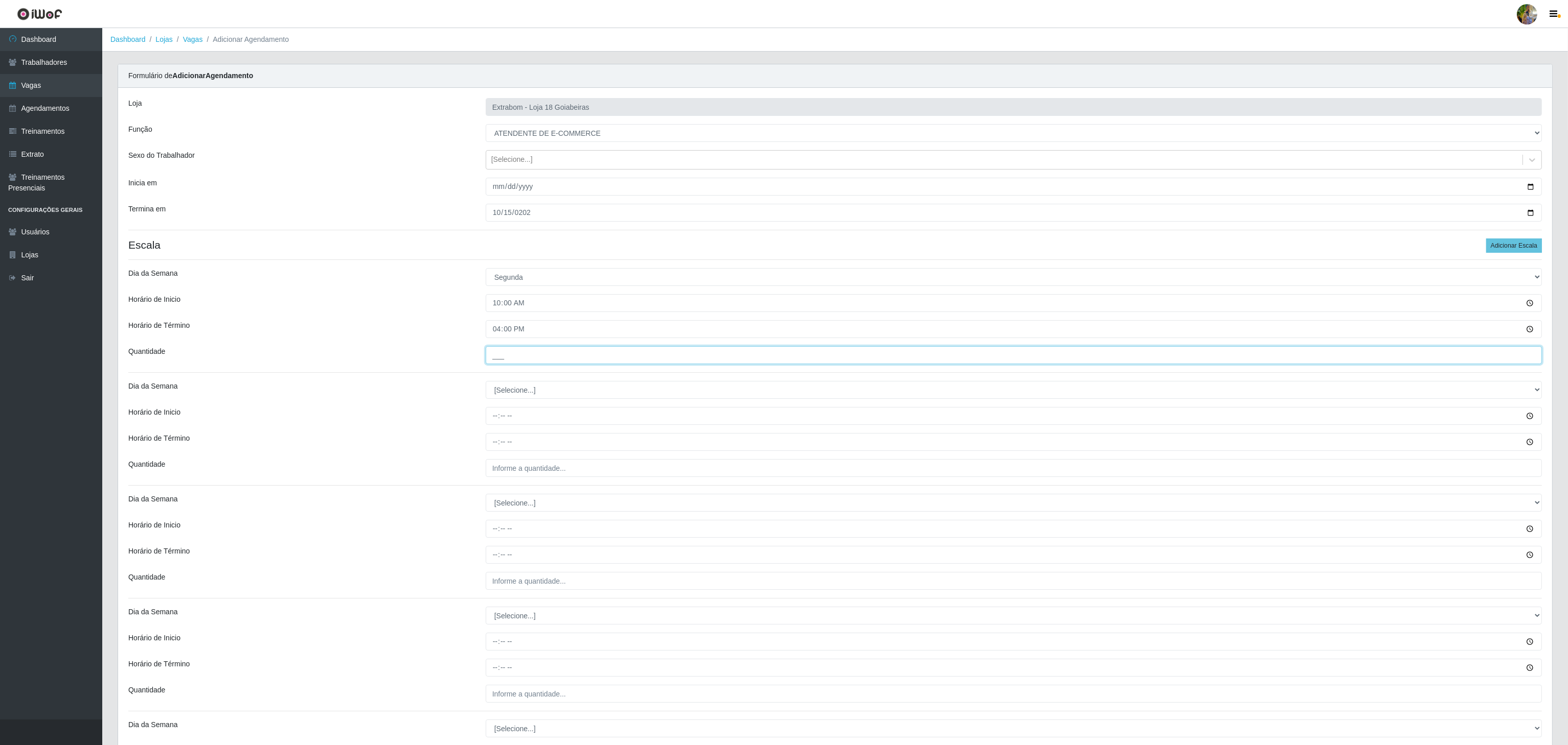
type input "6__"
click at [521, 388] on select "[Selecione...] Segunda Terça Quarta Quinta Sexta Sábado Domingo" at bounding box center [1013, 390] width 1056 height 18
select select "2"
click at [486, 384] on select "[Selecione...] Segunda Terça Quarta Quinta Sexta Sábado Domingo" at bounding box center [1013, 390] width 1056 height 18
click at [492, 414] on input "Horário de Inicio" at bounding box center [1013, 416] width 1056 height 18
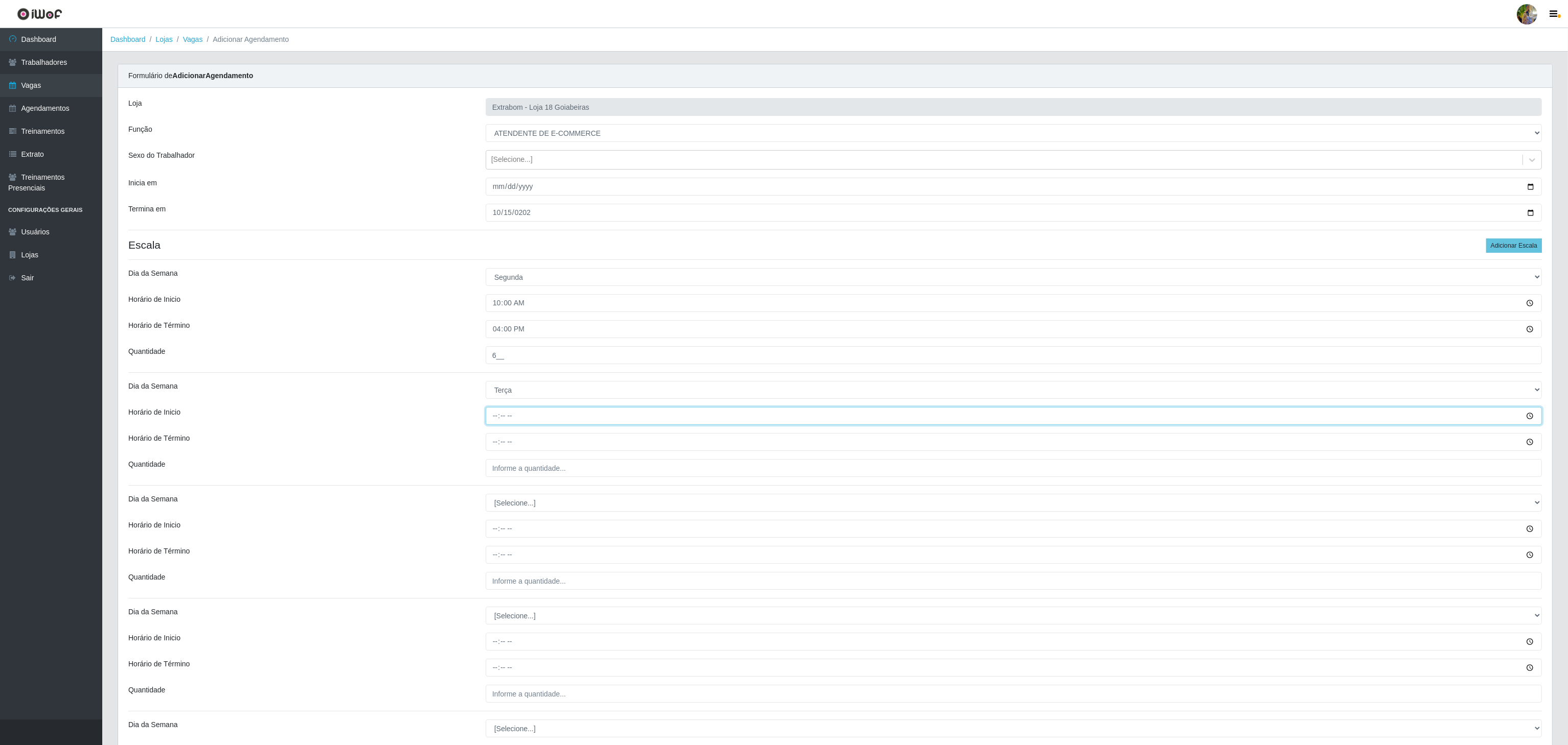
type input "10:00"
click at [497, 443] on input "Horário de Término" at bounding box center [1013, 442] width 1056 height 18
type input "16:00"
click at [517, 461] on input "___" at bounding box center [1013, 468] width 1056 height 18
type input "6__"
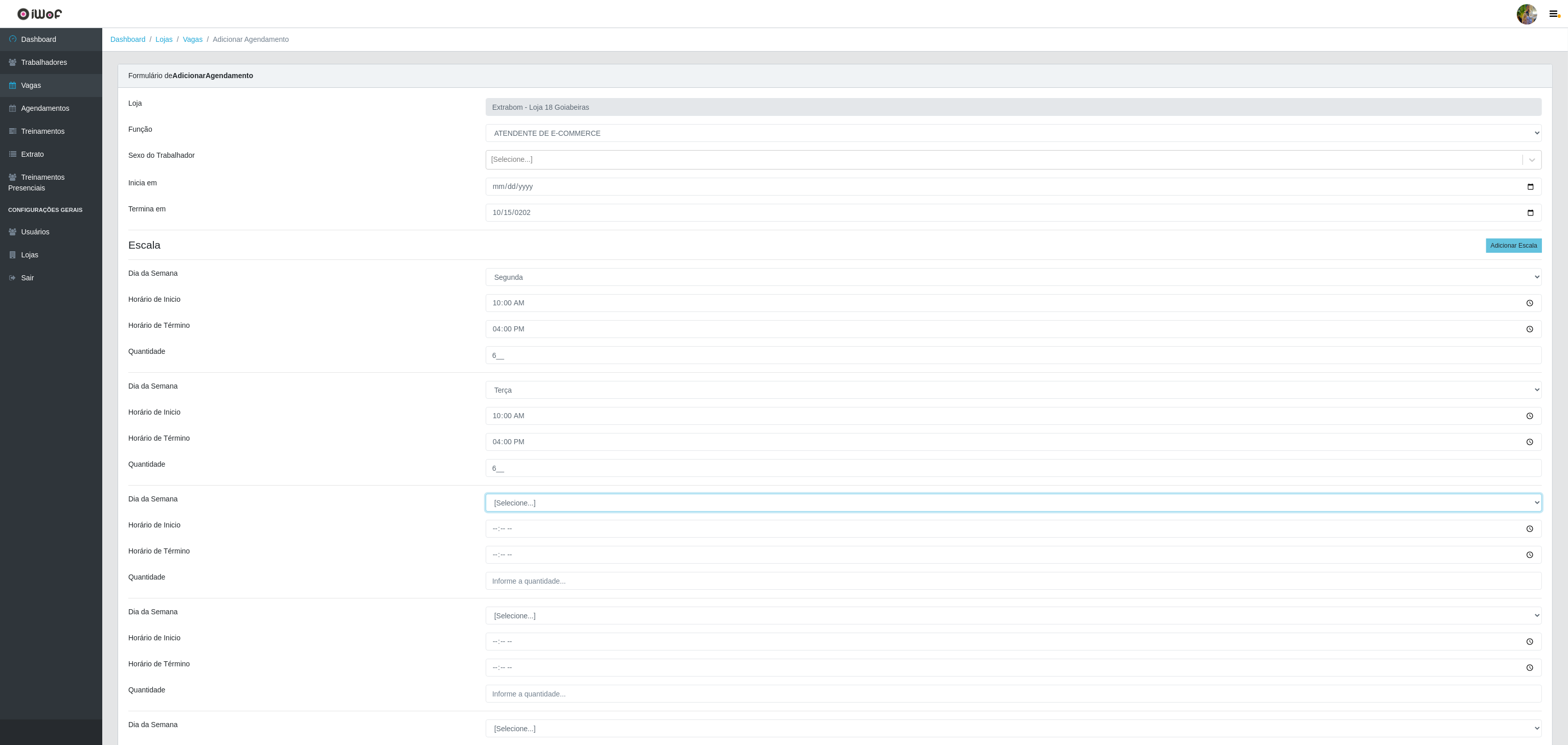
click at [544, 500] on select "[Selecione...] Segunda Terça Quarta Quinta Sexta Sábado Domingo" at bounding box center [1013, 503] width 1056 height 18
select select "3"
click at [486, 496] on select "[Selecione...] Segunda Terça Quarta Quinta Sexta Sábado Domingo" at bounding box center [1013, 503] width 1056 height 18
click at [495, 518] on div "Loja Extrabom - Loja 18 Goiabeiras Função [Selecione...] ATENDENTE DE E-COMMERC…" at bounding box center [834, 465] width 1434 height 755
click at [490, 536] on input "Horário de Inicio" at bounding box center [1013, 529] width 1056 height 18
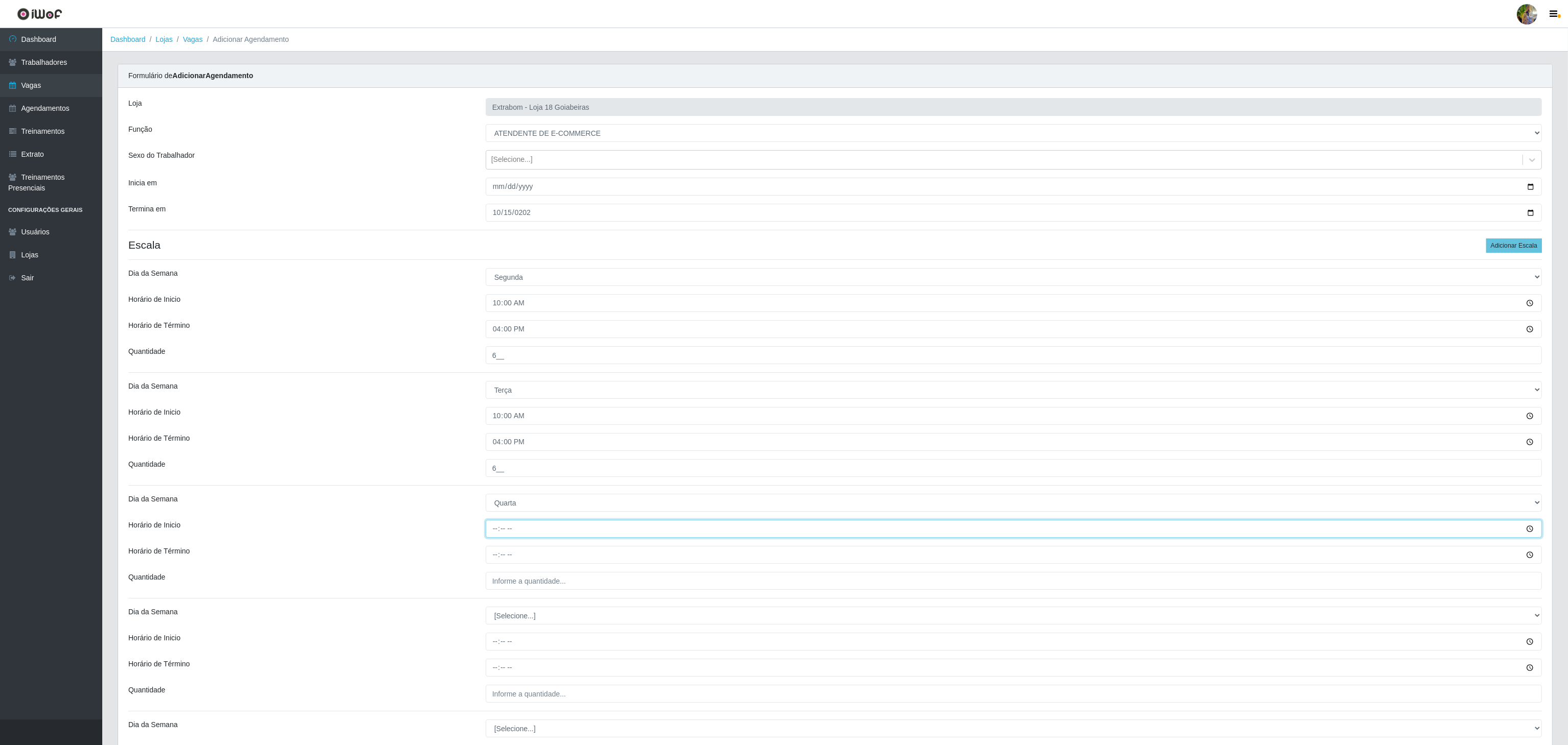
type input "10:00"
click at [491, 554] on input "Horário de Término" at bounding box center [1013, 555] width 1056 height 18
type input "16:00"
click at [524, 579] on input "___" at bounding box center [1013, 581] width 1056 height 18
type input "6__"
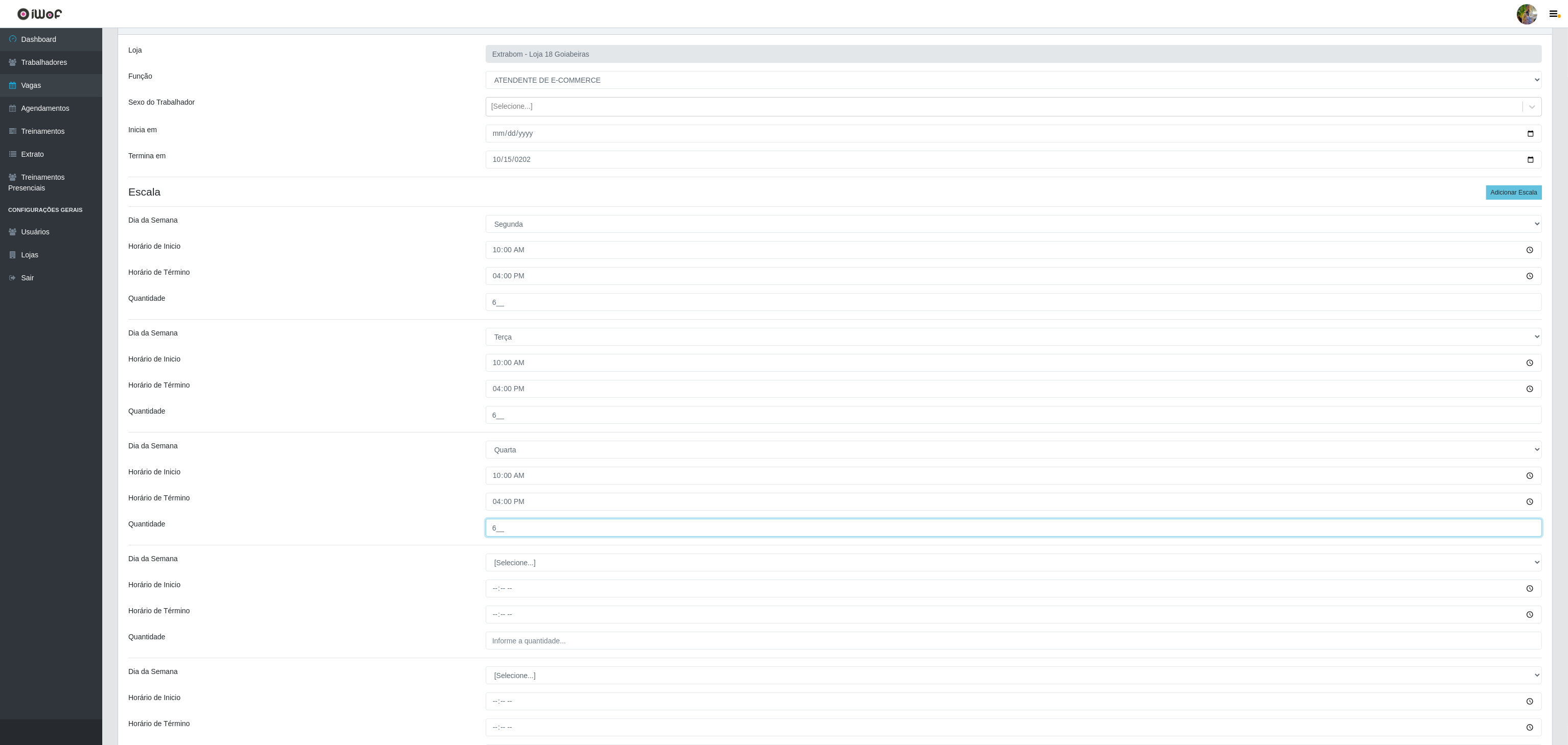
scroll to position [171, 0]
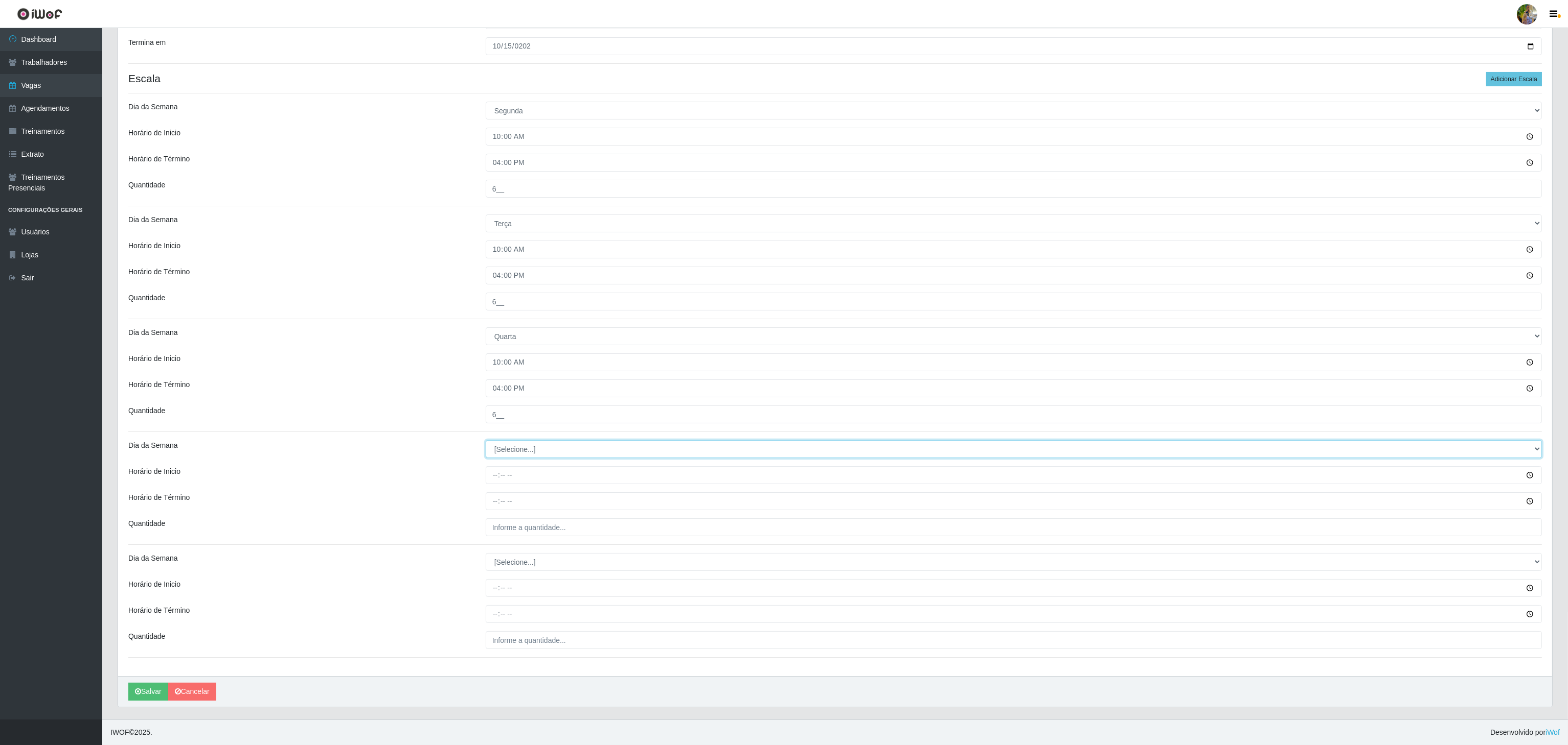
click at [548, 443] on select "[Selecione...] Segunda Terça Quarta Quinta Sexta Sábado Domingo" at bounding box center [1013, 450] width 1056 height 18
select select "4"
click at [486, 441] on select "[Selecione...] Segunda Terça Quarta Quinta Sexta Sábado Domingo" at bounding box center [1013, 450] width 1056 height 18
click at [499, 472] on input "Horário de Inicio" at bounding box center [1013, 475] width 1056 height 18
type input "10:00"
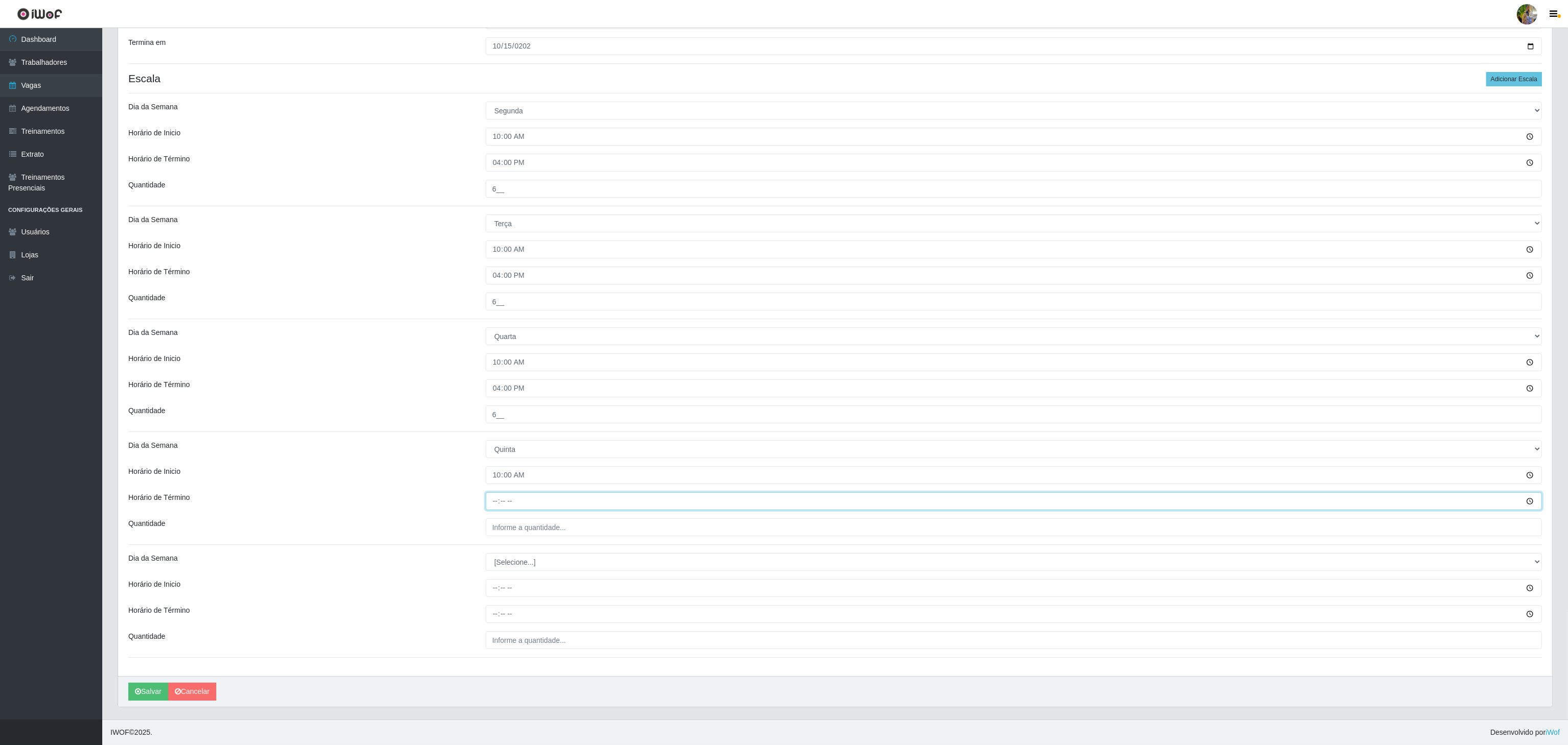
click at [495, 496] on input "Horário de Término" at bounding box center [1013, 501] width 1056 height 18
type input "16:00"
click at [504, 512] on div "Loja Extrabom - Loja 18 Goiabeiras Função [Selecione...] ATENDENTE DE E-COMMERC…" at bounding box center [834, 299] width 1434 height 755
click at [505, 519] on input "___" at bounding box center [1013, 527] width 1056 height 18
type input "6__"
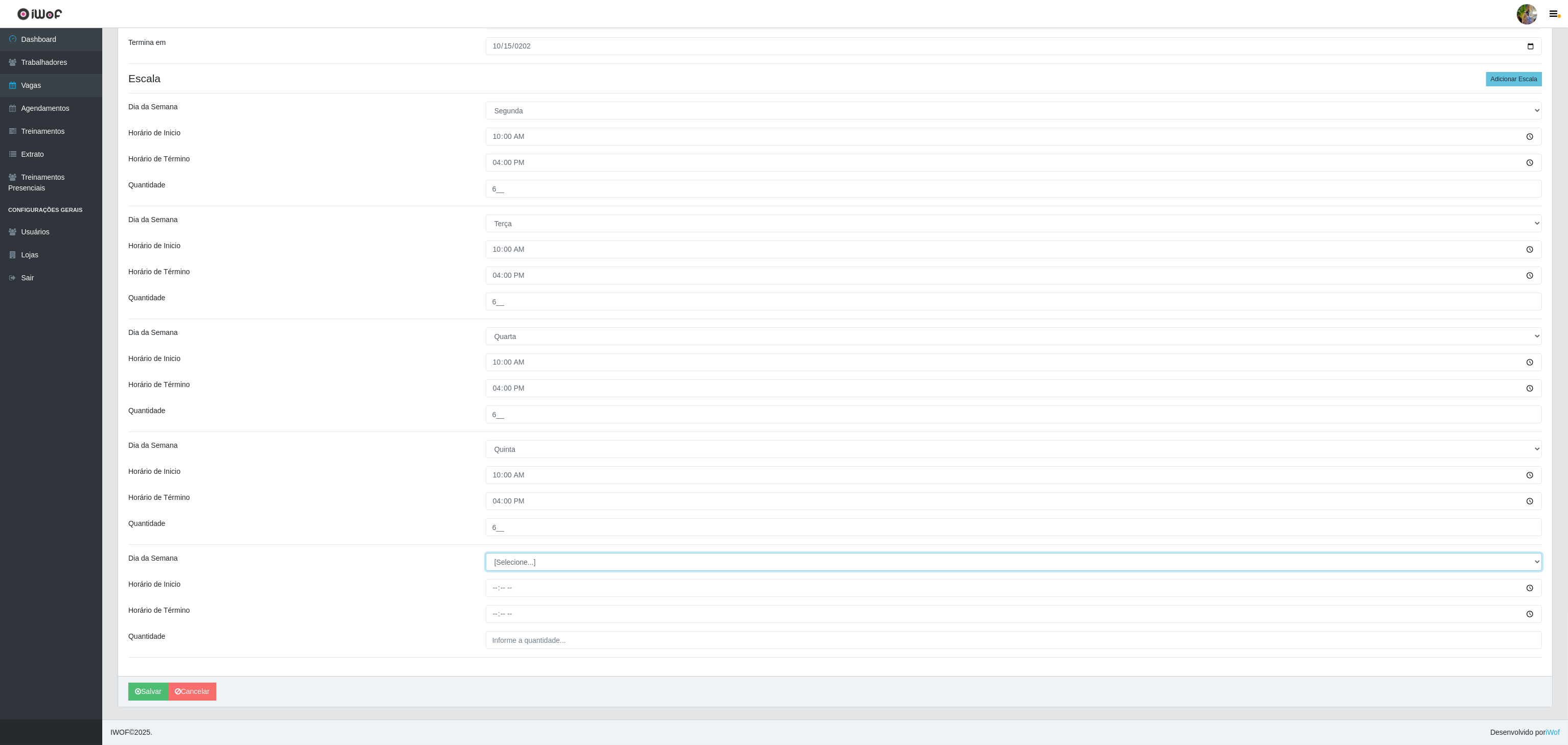
click at [504, 558] on select "[Selecione...] Segunda Terça Quarta Quinta Sexta Sábado Domingo" at bounding box center [1013, 563] width 1056 height 18
select select "5"
click at [486, 554] on select "[Selecione...] Segunda Terça Quarta Quinta Sexta Sábado Domingo" at bounding box center [1013, 563] width 1056 height 18
click at [491, 586] on input "Horário de Inicio" at bounding box center [1013, 588] width 1056 height 18
type input "10:00"
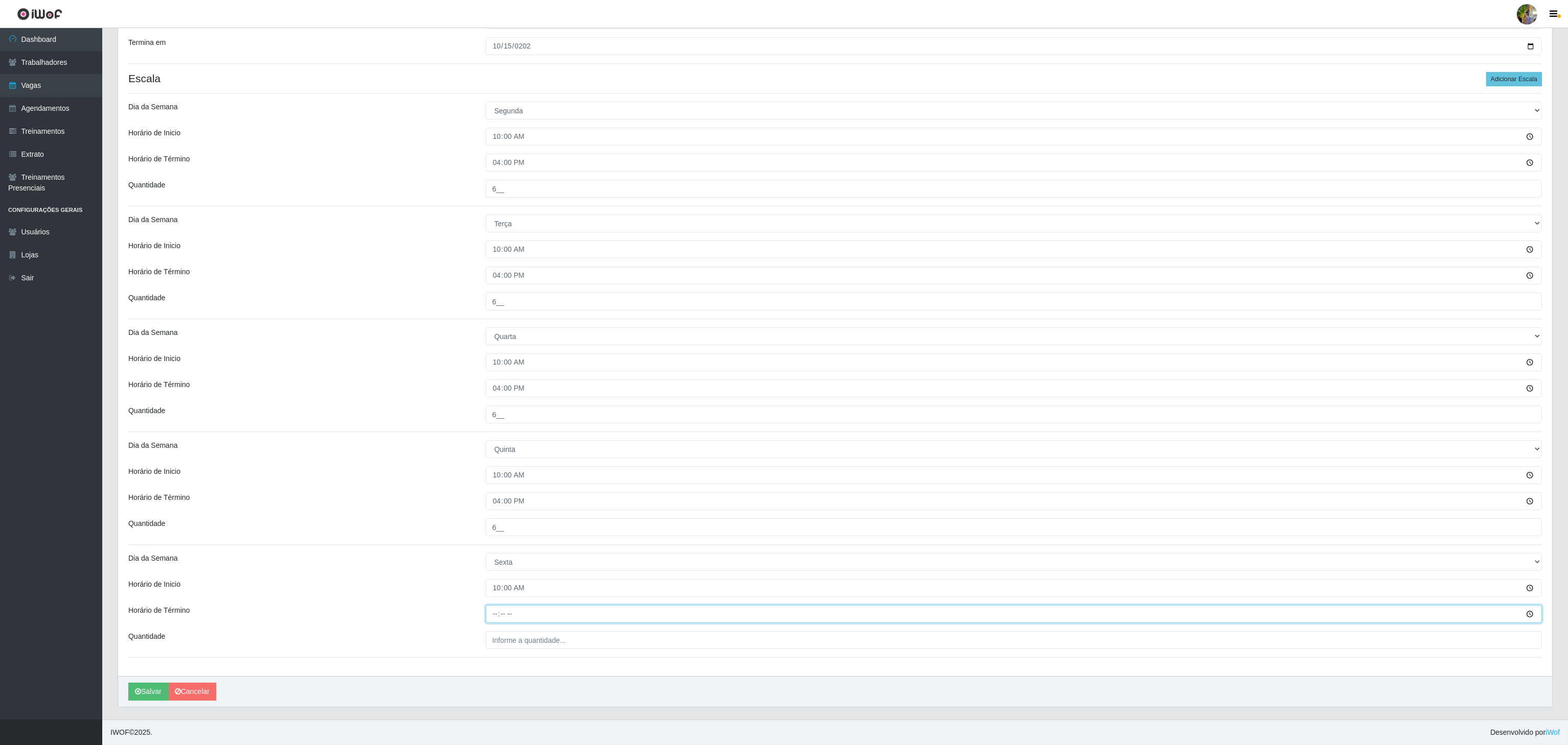
click at [496, 611] on input "Horário de Término" at bounding box center [1013, 614] width 1056 height 18
type input "16:00"
click at [517, 638] on input "___" at bounding box center [1013, 640] width 1056 height 18
type input "6__"
click at [147, 689] on button "Salvar" at bounding box center [148, 692] width 40 height 18
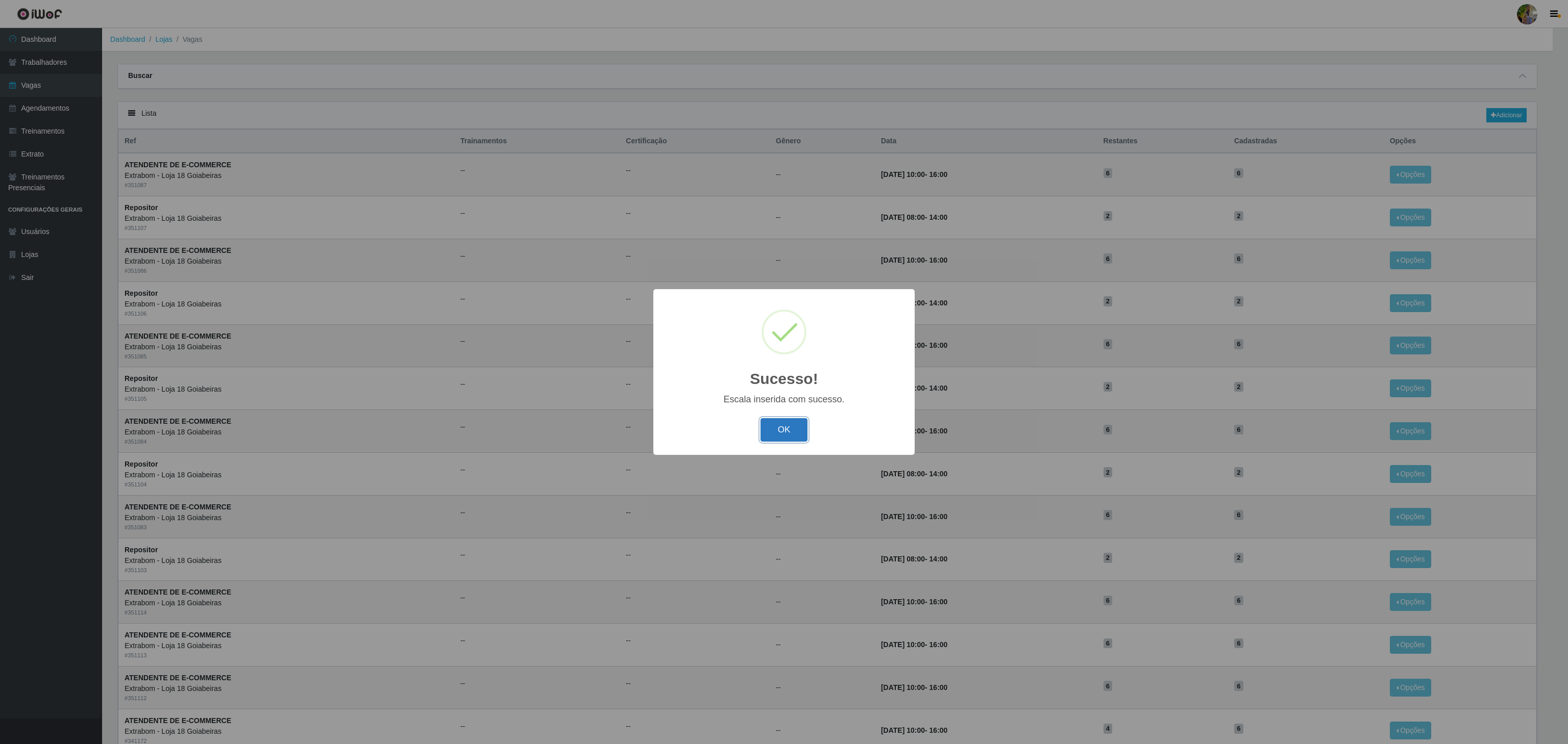
click at [787, 427] on button "OK" at bounding box center [784, 430] width 47 height 24
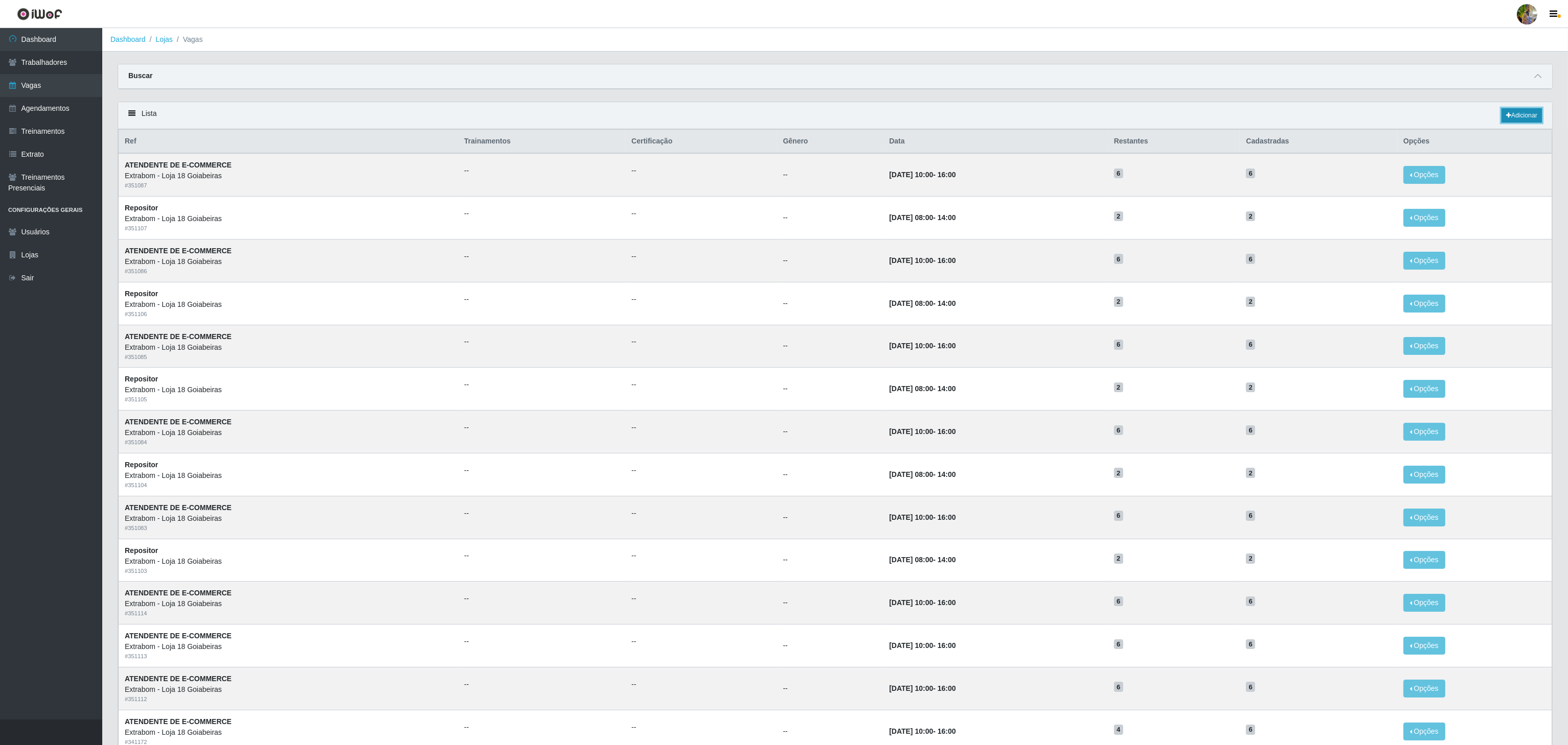
click at [1512, 112] on link "Adicionar" at bounding box center [1521, 115] width 41 height 14
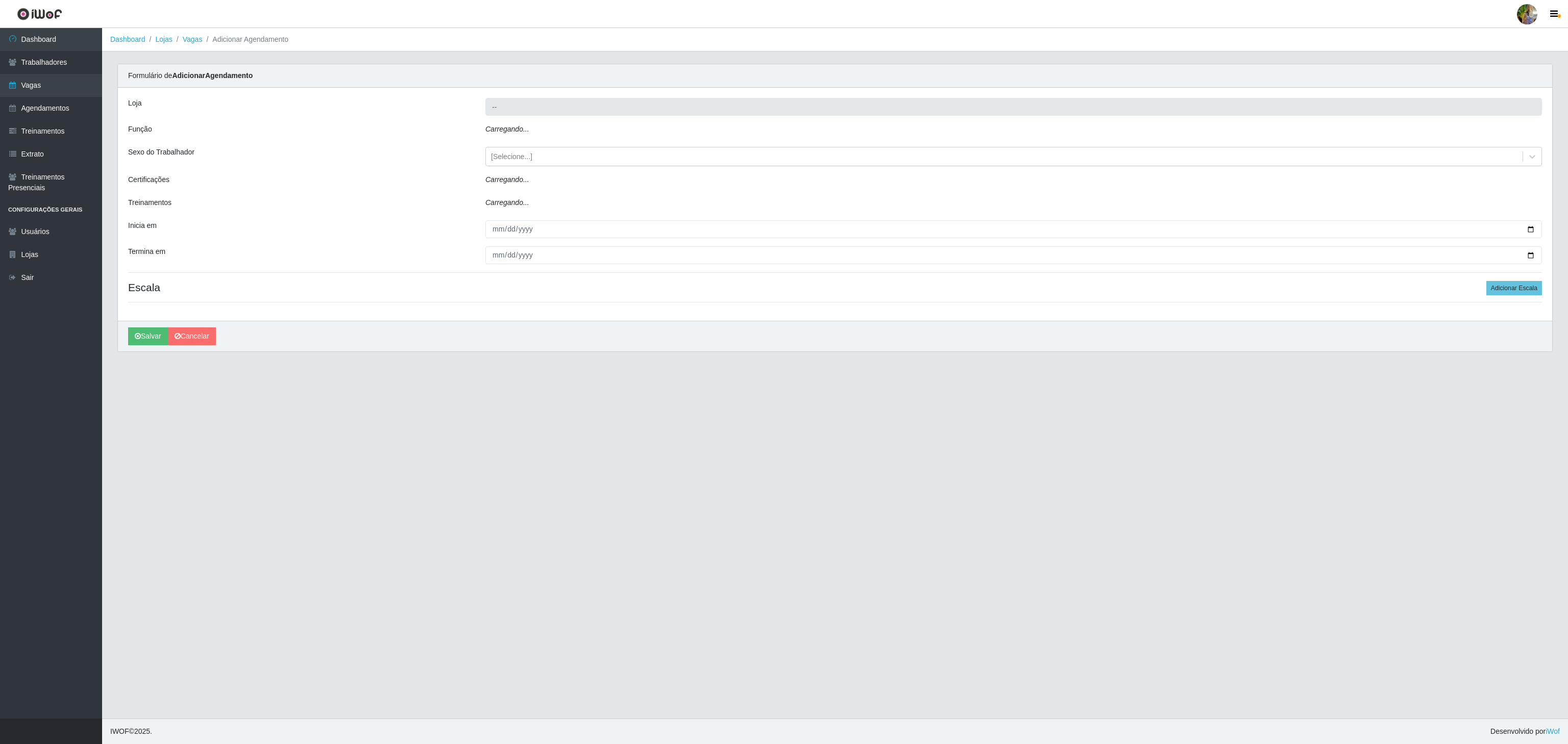
type input "Extrabom - Loja 18 Goiabeiras"
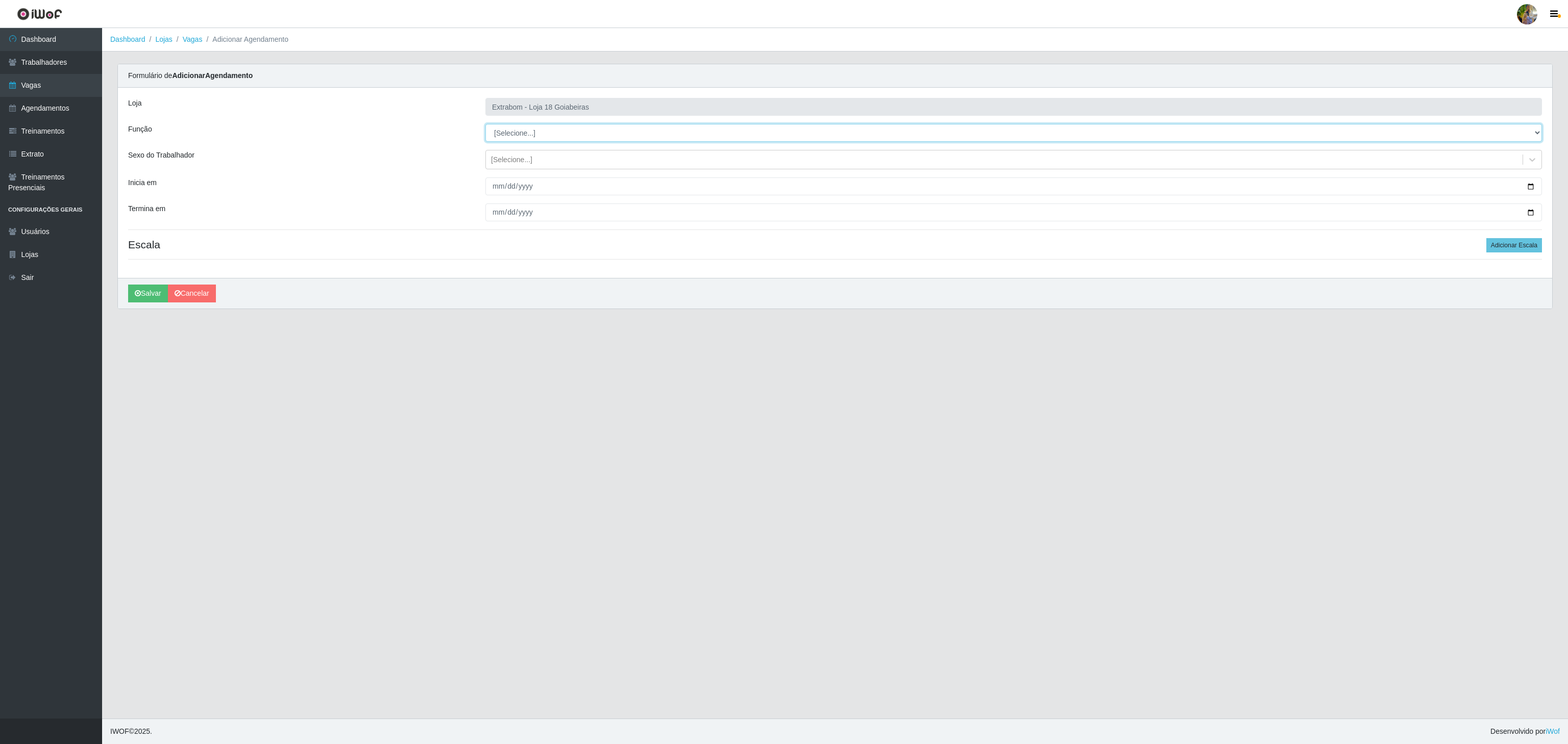
click at [559, 125] on select "[Selecione...] ATENDENTE DE E-COMMERCE ATENDENTE DE E-COMMERCE + ATENDENTE DE E…" at bounding box center [1014, 133] width 1057 height 18
select select "153"
click at [486, 124] on select "[Selecione...] ATENDENTE DE E-COMMERCE ATENDENTE DE E-COMMERCE + ATENDENTE DE E…" at bounding box center [1014, 133] width 1057 height 18
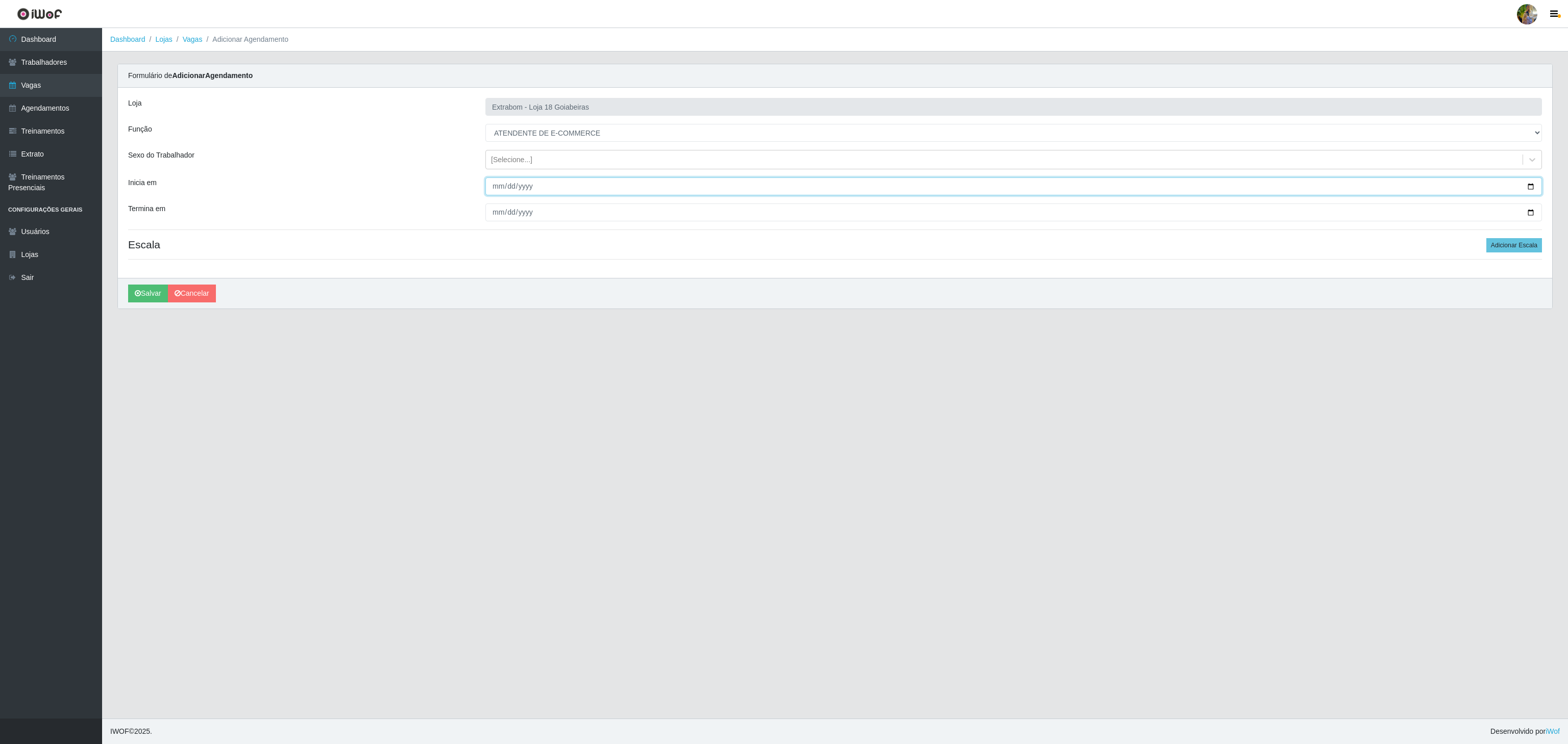
click at [491, 190] on input "Inicia em" at bounding box center [1014, 186] width 1057 height 18
type input "2025-10-11"
click at [492, 214] on input "Termina em" at bounding box center [1014, 212] width 1057 height 18
type input "2025-10-15"
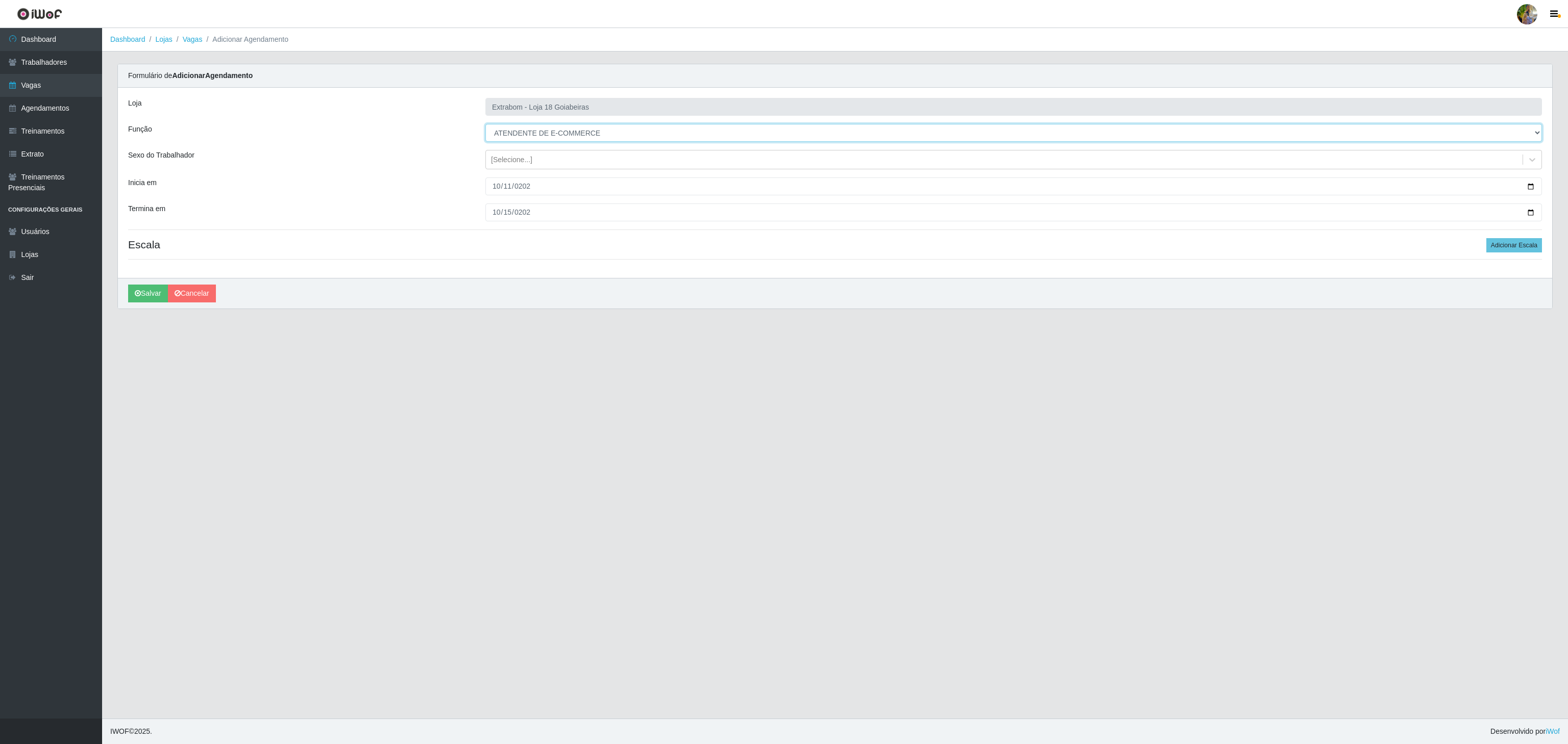
click at [612, 135] on select "[Selecione...] ATENDENTE DE E-COMMERCE ATENDENTE DE E-COMMERCE + ATENDENTE DE E…" at bounding box center [1014, 133] width 1057 height 18
select select "154"
click at [486, 124] on select "[Selecione...] ATENDENTE DE E-COMMERCE ATENDENTE DE E-COMMERCE + ATENDENTE DE E…" at bounding box center [1014, 133] width 1057 height 18
click at [1495, 250] on button "Adicionar Escala" at bounding box center [1514, 245] width 56 height 14
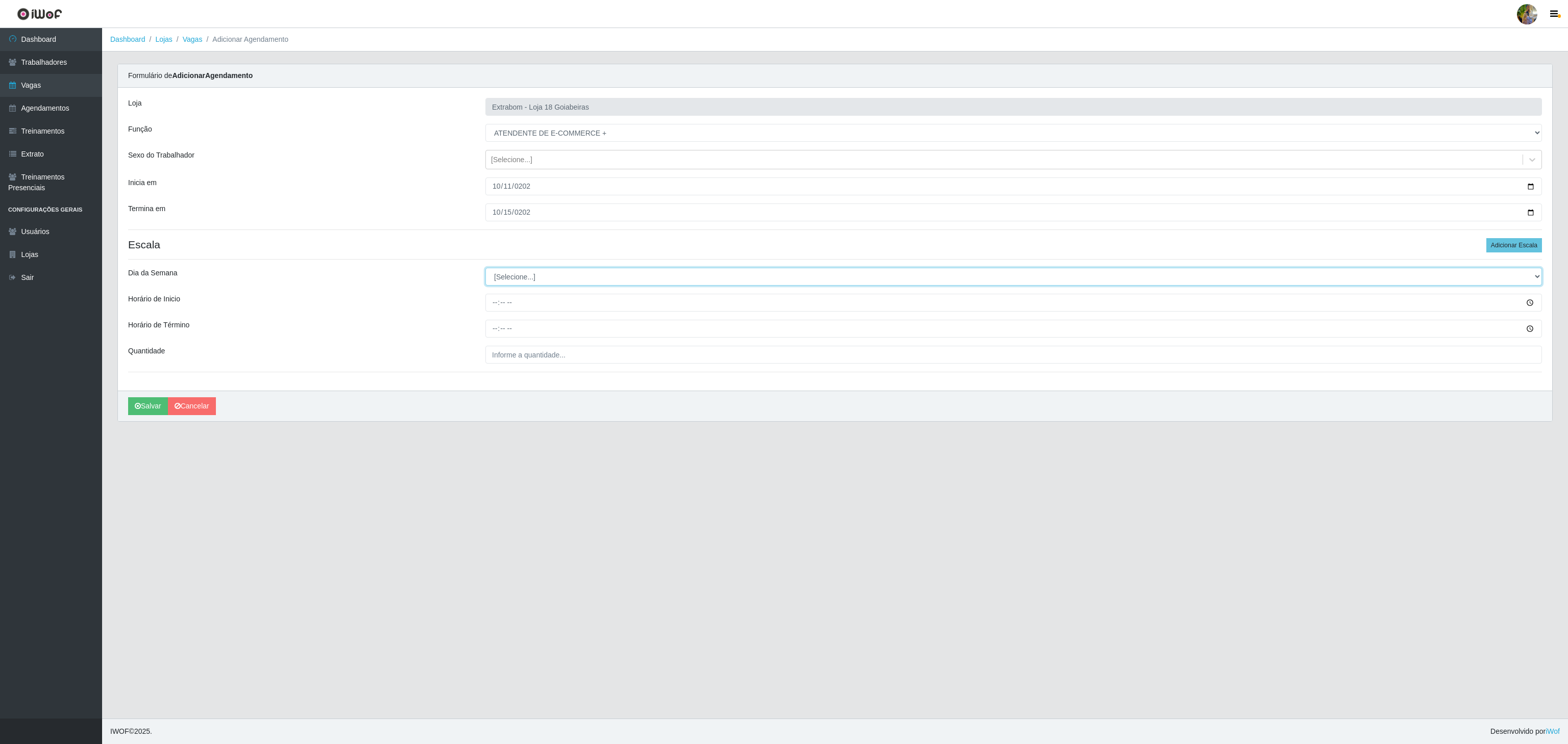
click at [541, 282] on select "[Selecione...] Segunda Terça Quarta Quinta Sexta Sábado Domingo" at bounding box center [1014, 277] width 1057 height 18
select select "6"
click at [486, 270] on select "[Selecione...] Segunda Terça Quarta Quinta Sexta Sábado Domingo" at bounding box center [1014, 277] width 1057 height 18
click at [491, 301] on input "Horário de Inicio" at bounding box center [1014, 303] width 1057 height 18
type input "10:00"
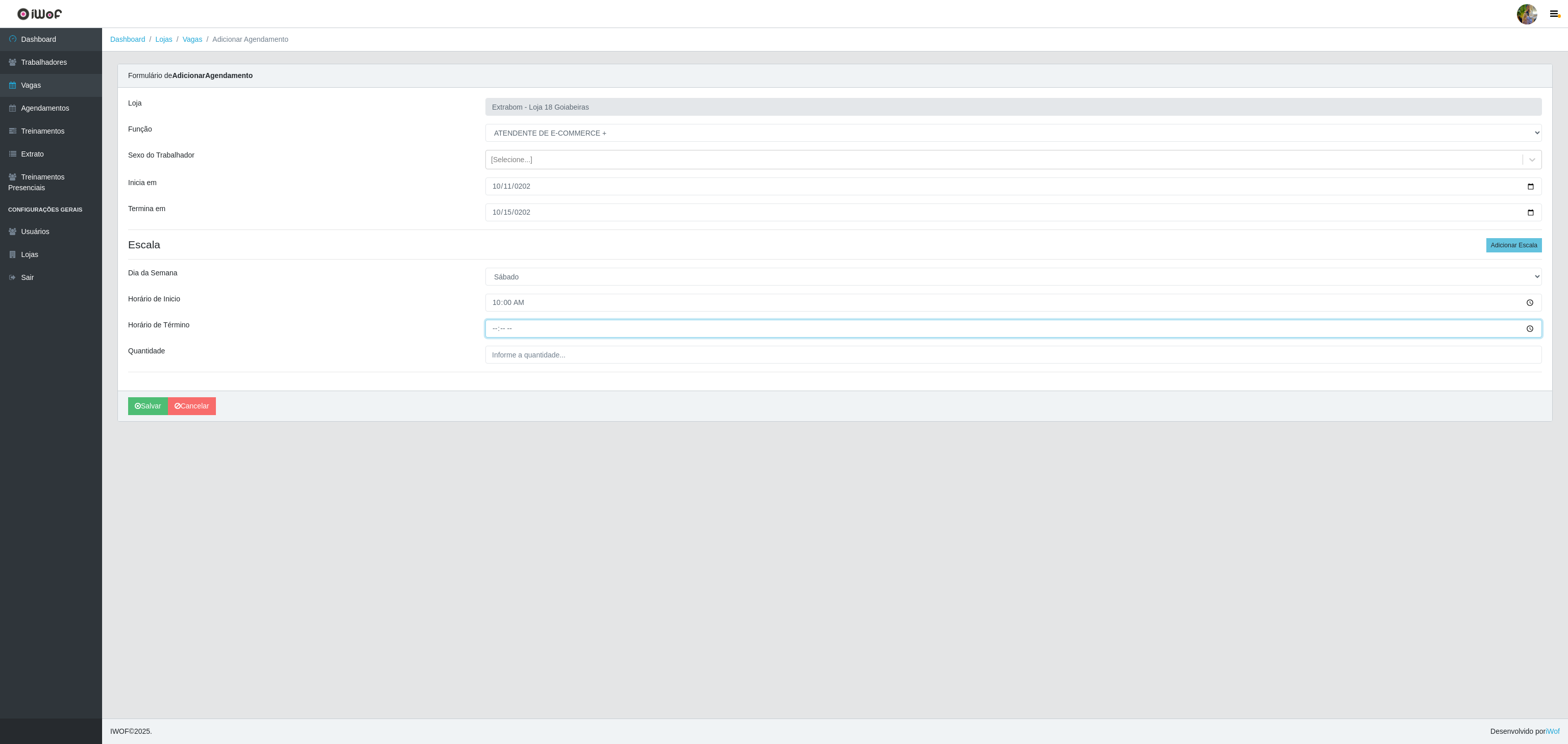
click at [496, 333] on input "Horário de Término" at bounding box center [1014, 329] width 1057 height 18
type input "16:00"
click at [515, 354] on input "___" at bounding box center [1014, 355] width 1057 height 18
type input "6__"
click at [140, 408] on icon "submit" at bounding box center [138, 406] width 6 height 7
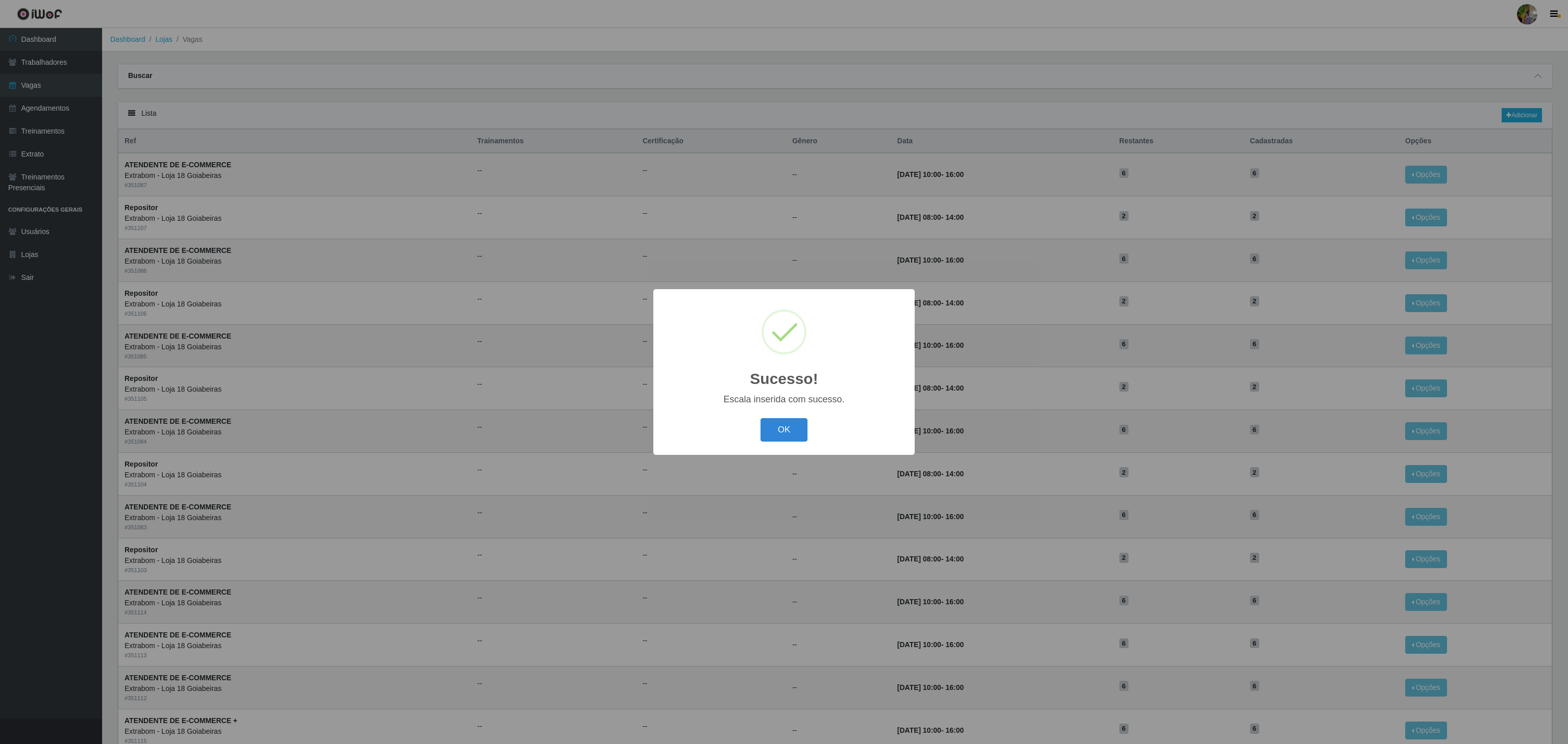
click at [782, 417] on div "OK Cancel" at bounding box center [784, 430] width 241 height 29
click at [773, 434] on button "OK" at bounding box center [784, 430] width 47 height 24
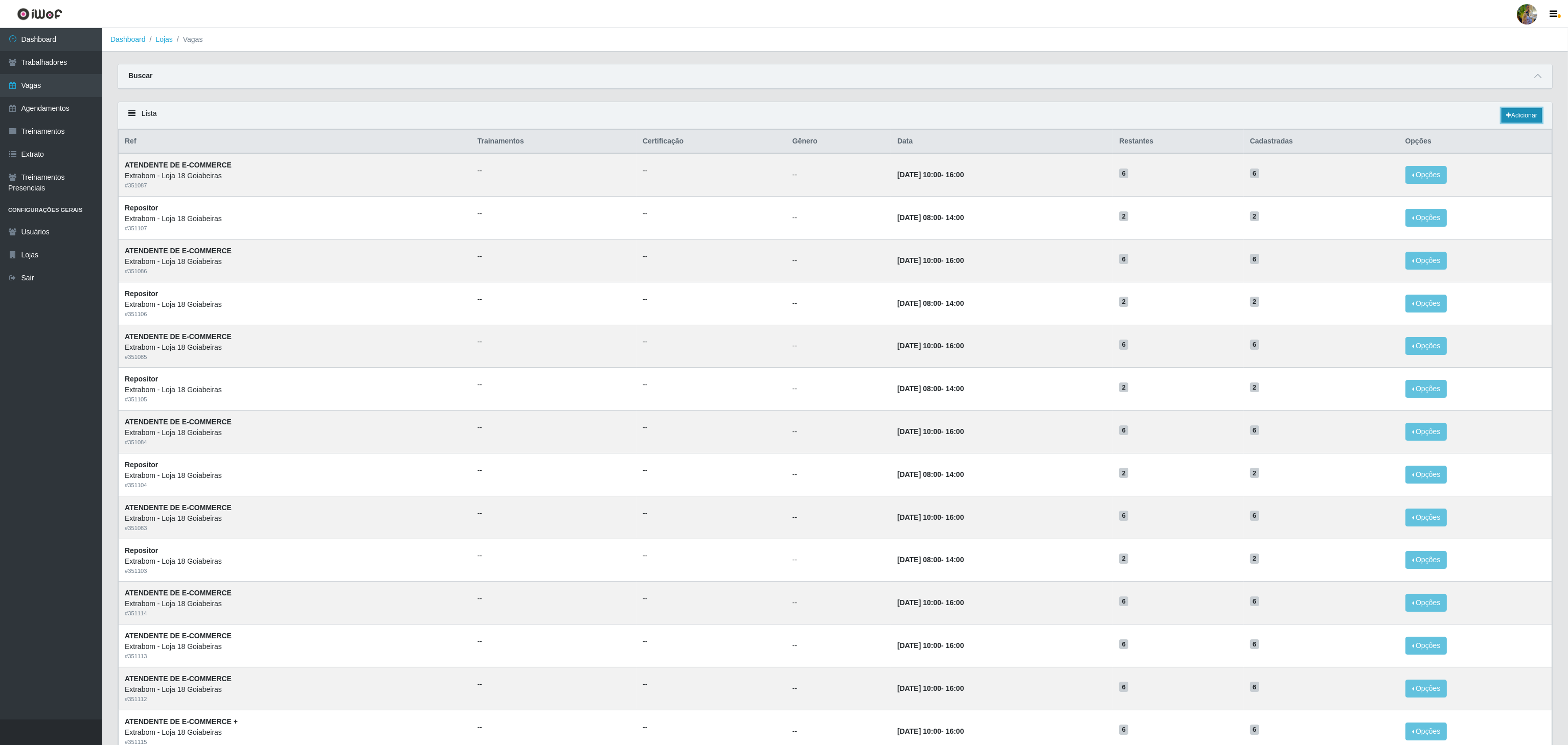
click at [1523, 110] on link "Adicionar" at bounding box center [1521, 115] width 41 height 14
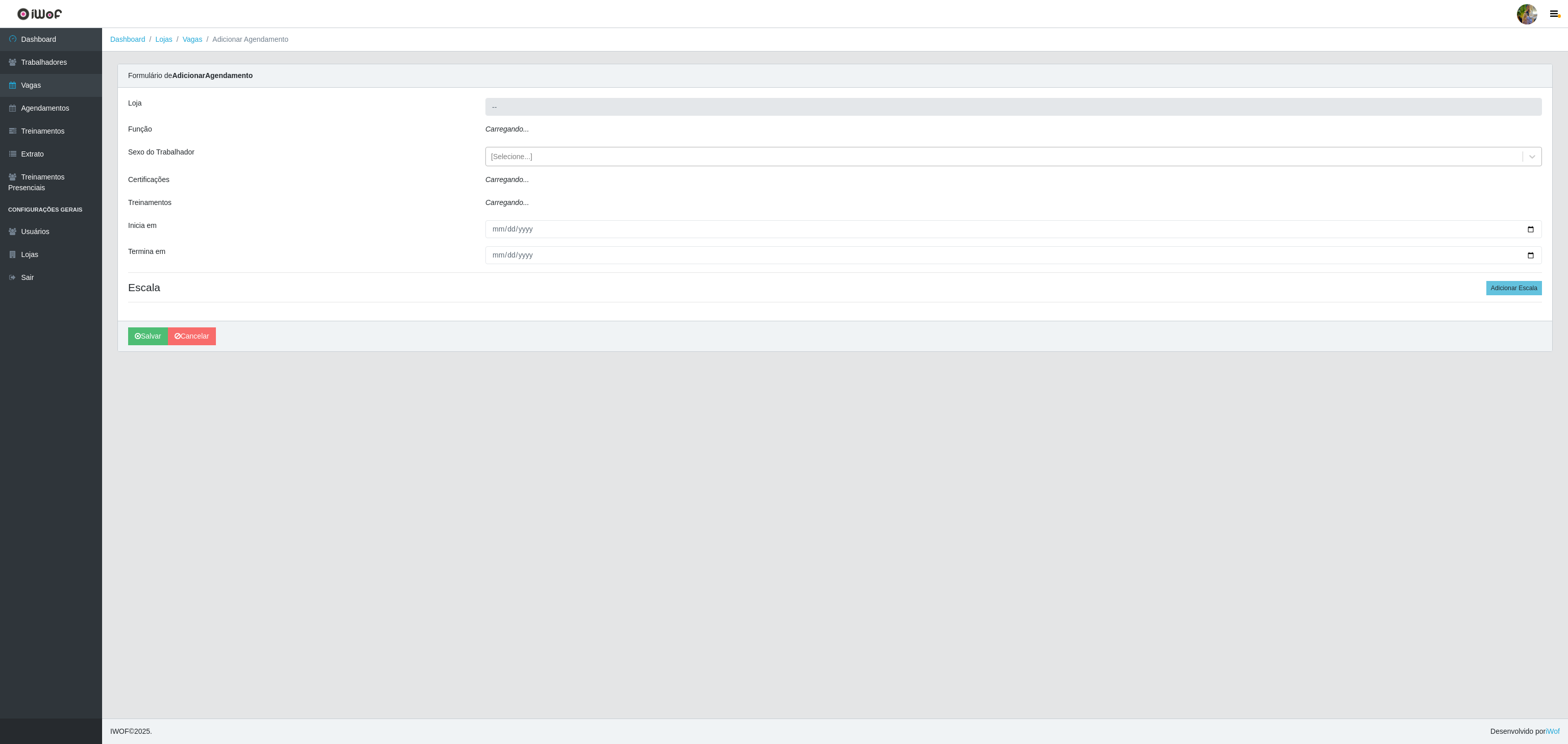
type input "Extrabom - Loja 18 Goiabeiras"
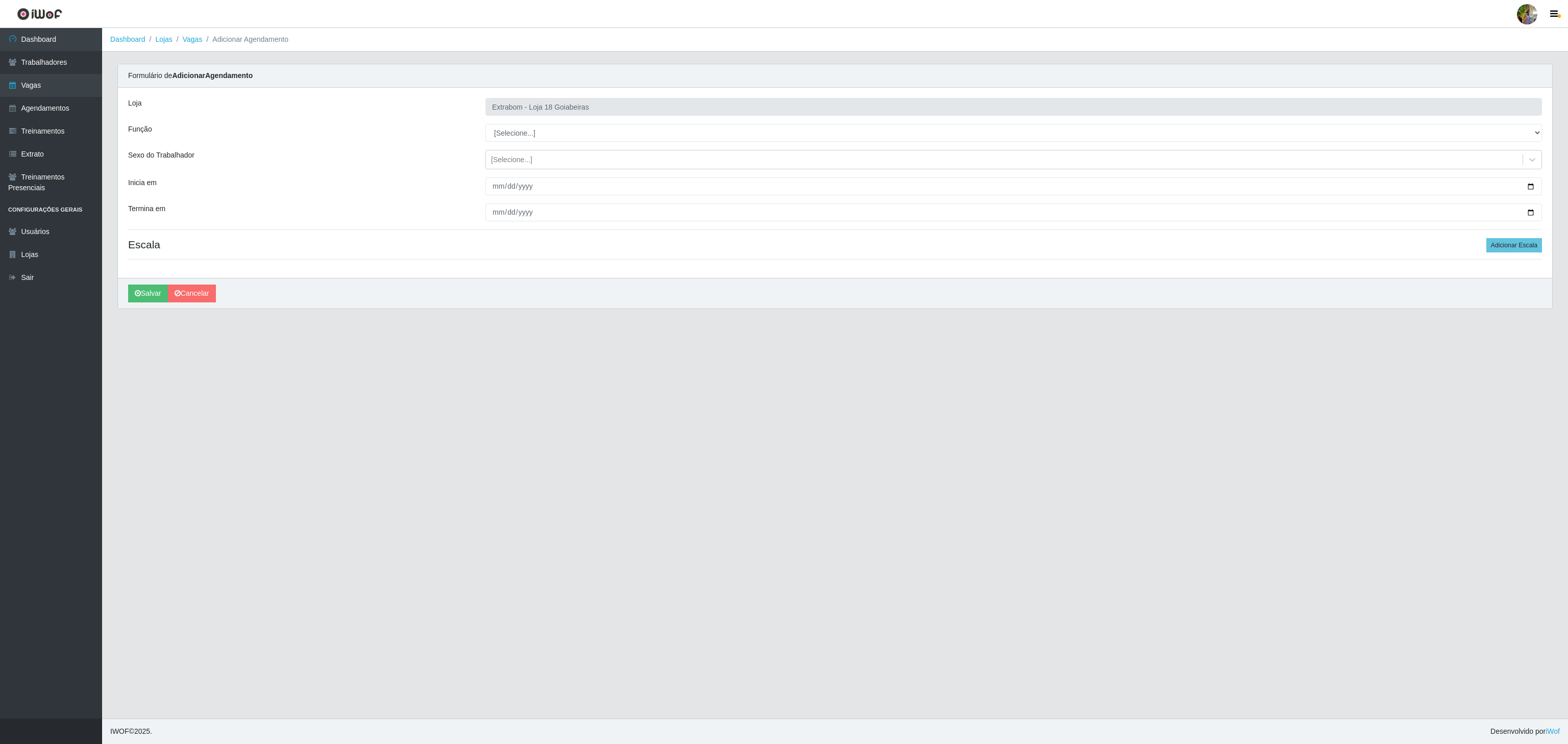
click at [513, 117] on div "Loja Extrabom - Loja 18 Goiabeiras Função [Selecione...] ATENDENTE DE E-COMMERC…" at bounding box center [835, 183] width 1435 height 190
click at [513, 138] on select "[Selecione...] ATENDENTE DE E-COMMERCE ATENDENTE DE E-COMMERCE + ATENDENTE DE E…" at bounding box center [1014, 133] width 1057 height 18
select select "24"
click at [486, 124] on select "[Selecione...] ATENDENTE DE E-COMMERCE ATENDENTE DE E-COMMERCE + ATENDENTE DE E…" at bounding box center [1014, 133] width 1057 height 18
drag, startPoint x: 498, startPoint y: 177, endPoint x: 498, endPoint y: 185, distance: 8.0
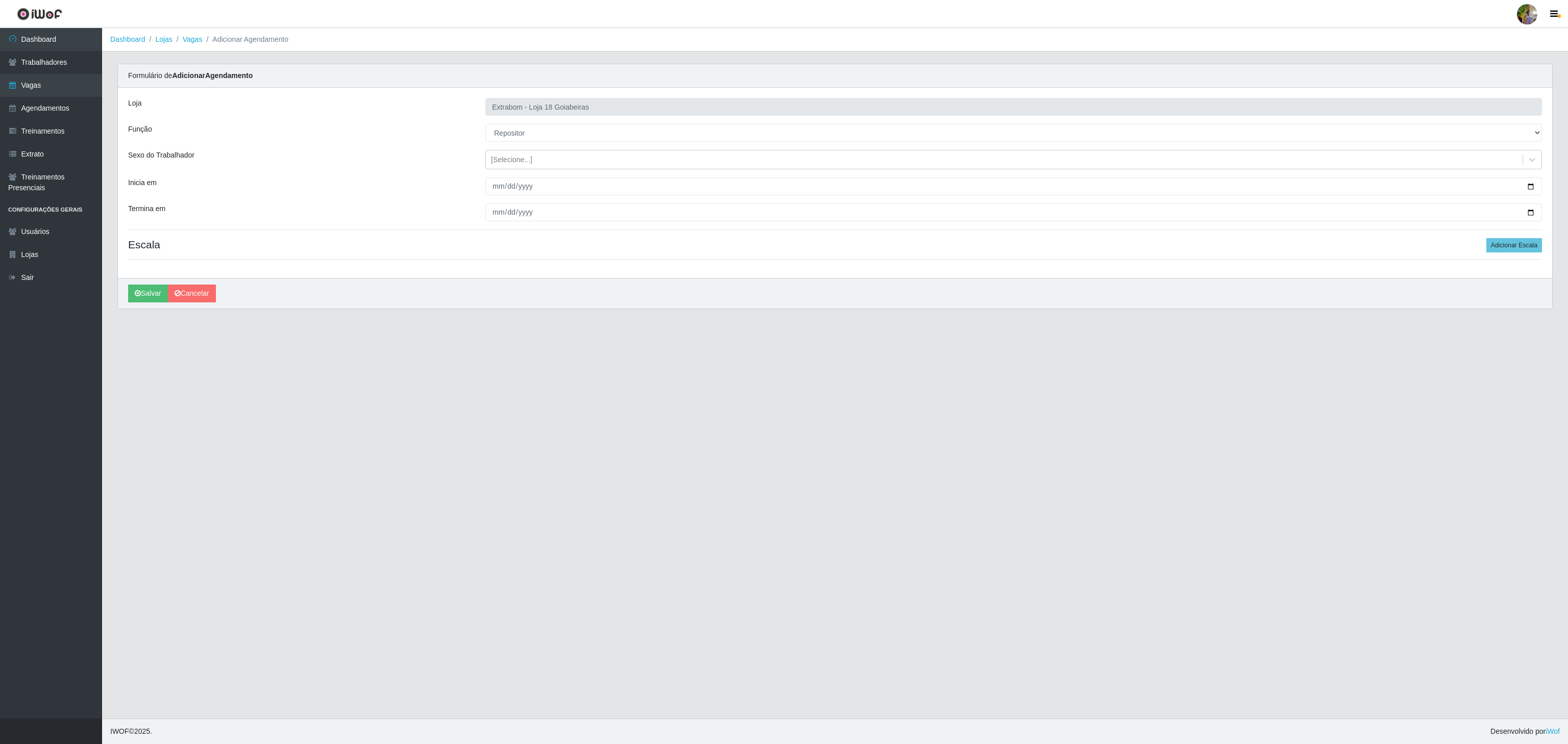
click at [498, 182] on div "Loja Extrabom - Loja 18 Goiabeiras Função [Selecione...] ATENDENTE DE E-COMMERC…" at bounding box center [835, 183] width 1435 height 190
click at [503, 183] on input "Inicia em" at bounding box center [1014, 186] width 1057 height 18
click at [488, 187] on input "Inicia em" at bounding box center [1014, 186] width 1057 height 18
click at [497, 189] on input "Inicia em" at bounding box center [1014, 186] width 1057 height 18
type input "2025-10-11"
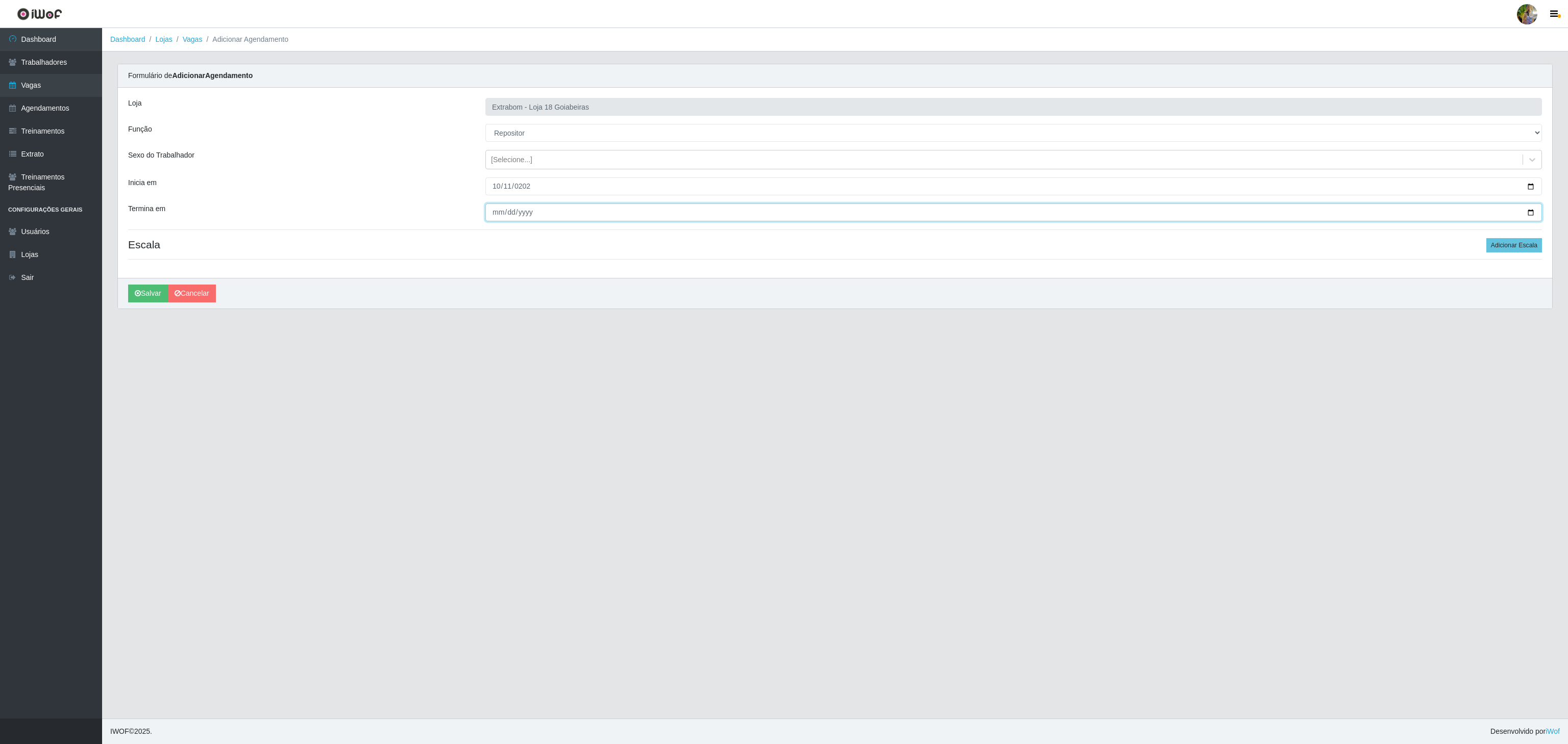
click at [496, 215] on input "Termina em" at bounding box center [1014, 212] width 1057 height 18
type input "2025-10-15"
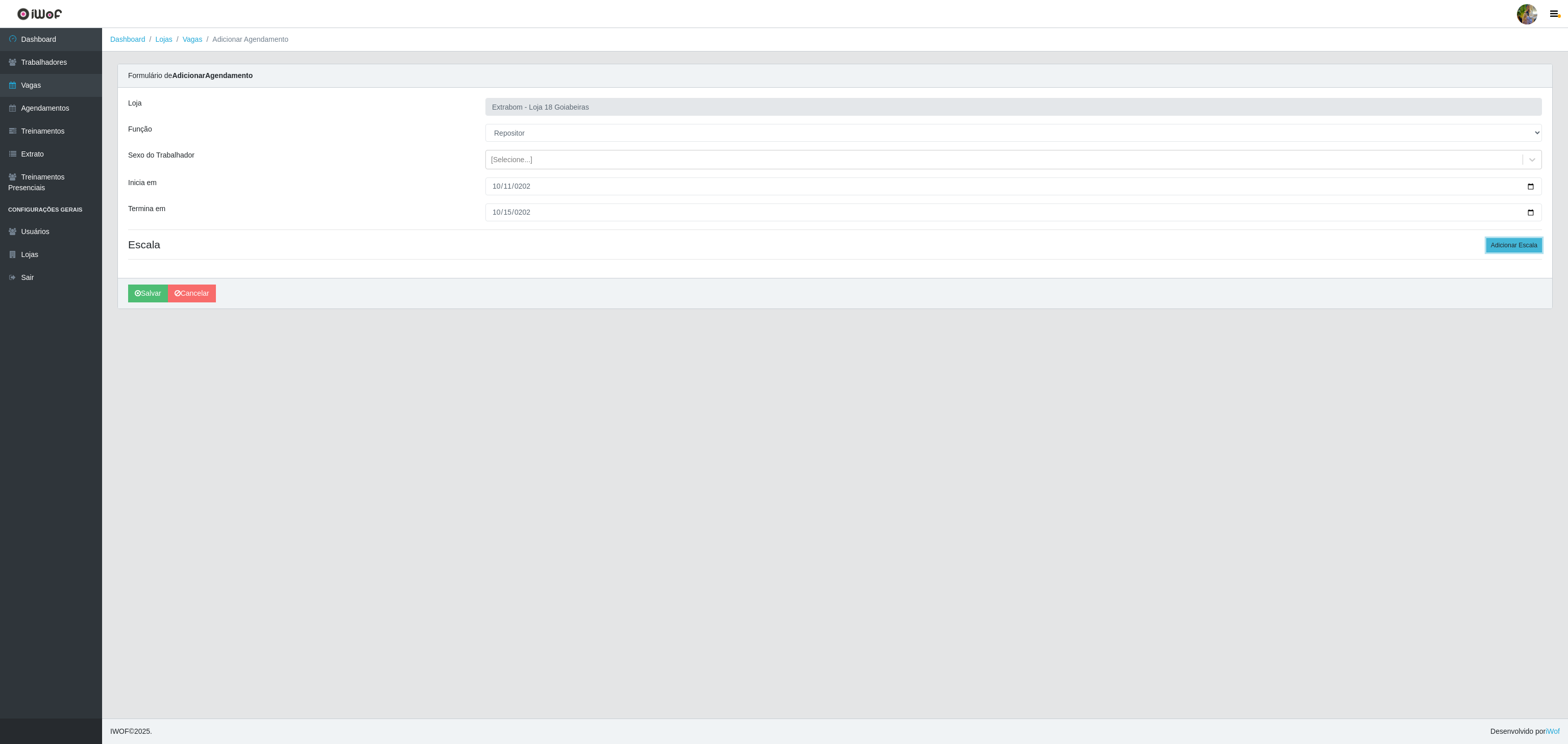
click at [1506, 246] on button "Adicionar Escala" at bounding box center [1514, 245] width 56 height 14
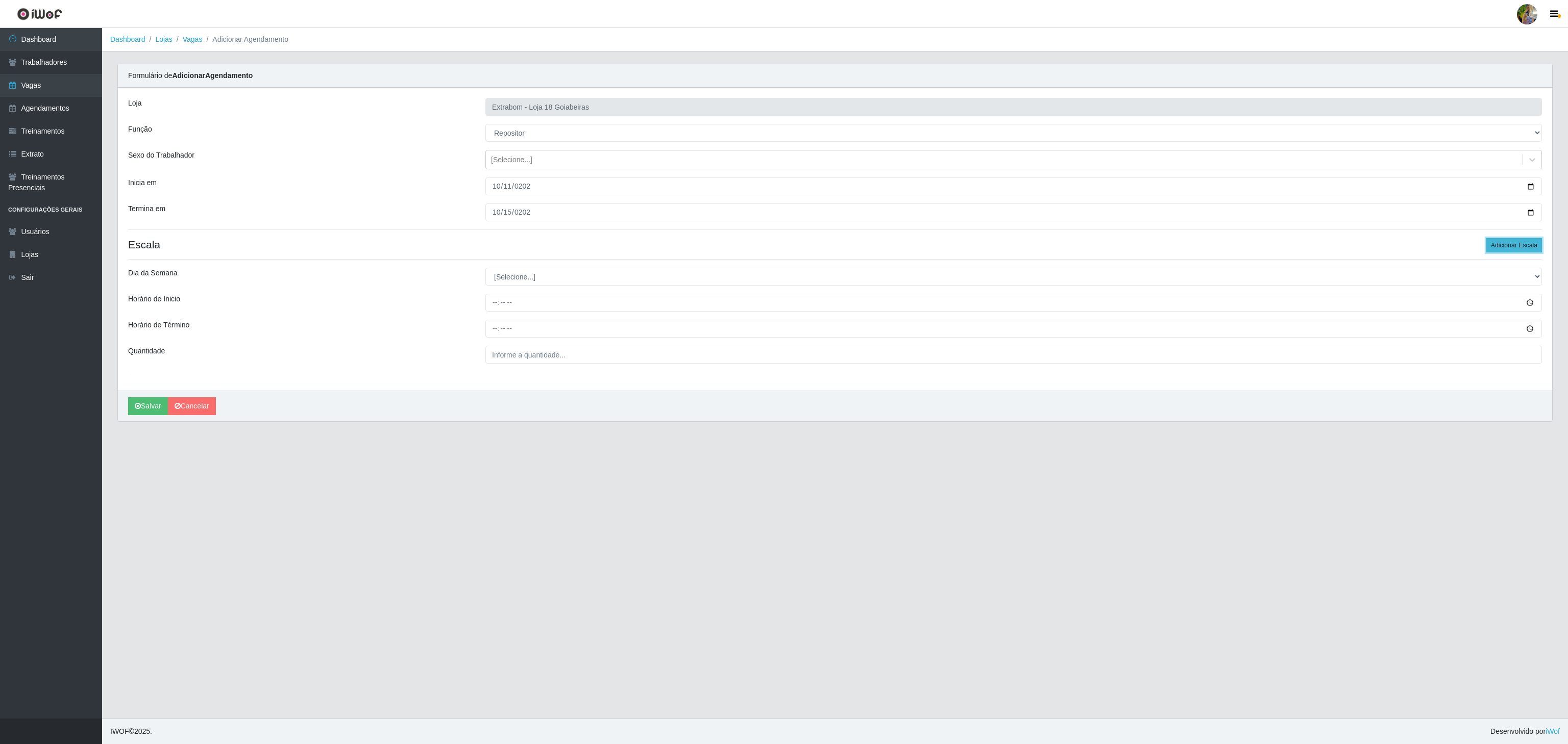
click at [1490, 245] on button "Adicionar Escala" at bounding box center [1514, 245] width 56 height 14
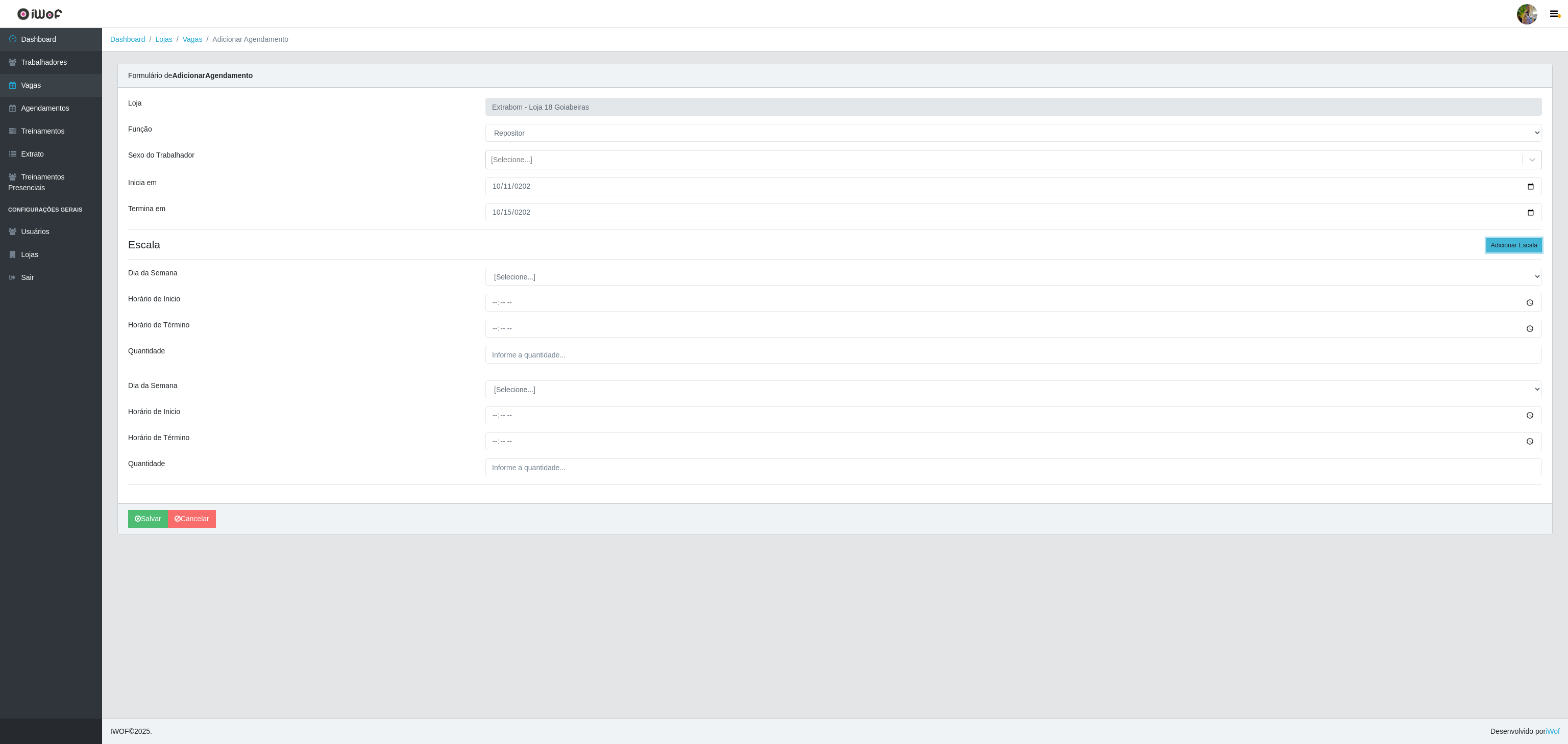
click at [1490, 245] on button "Adicionar Escala" at bounding box center [1514, 245] width 56 height 14
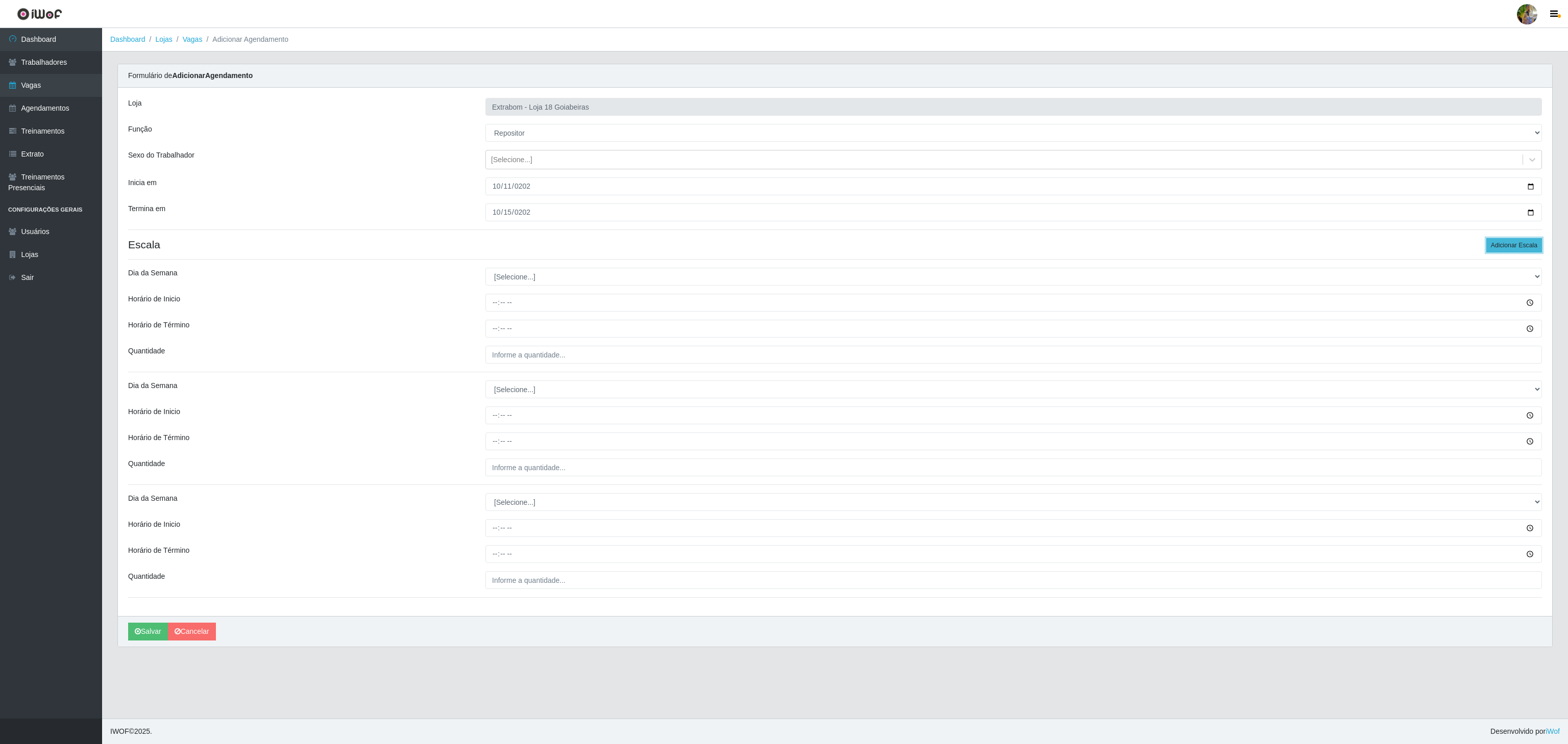
click at [1490, 245] on button "Adicionar Escala" at bounding box center [1514, 245] width 56 height 14
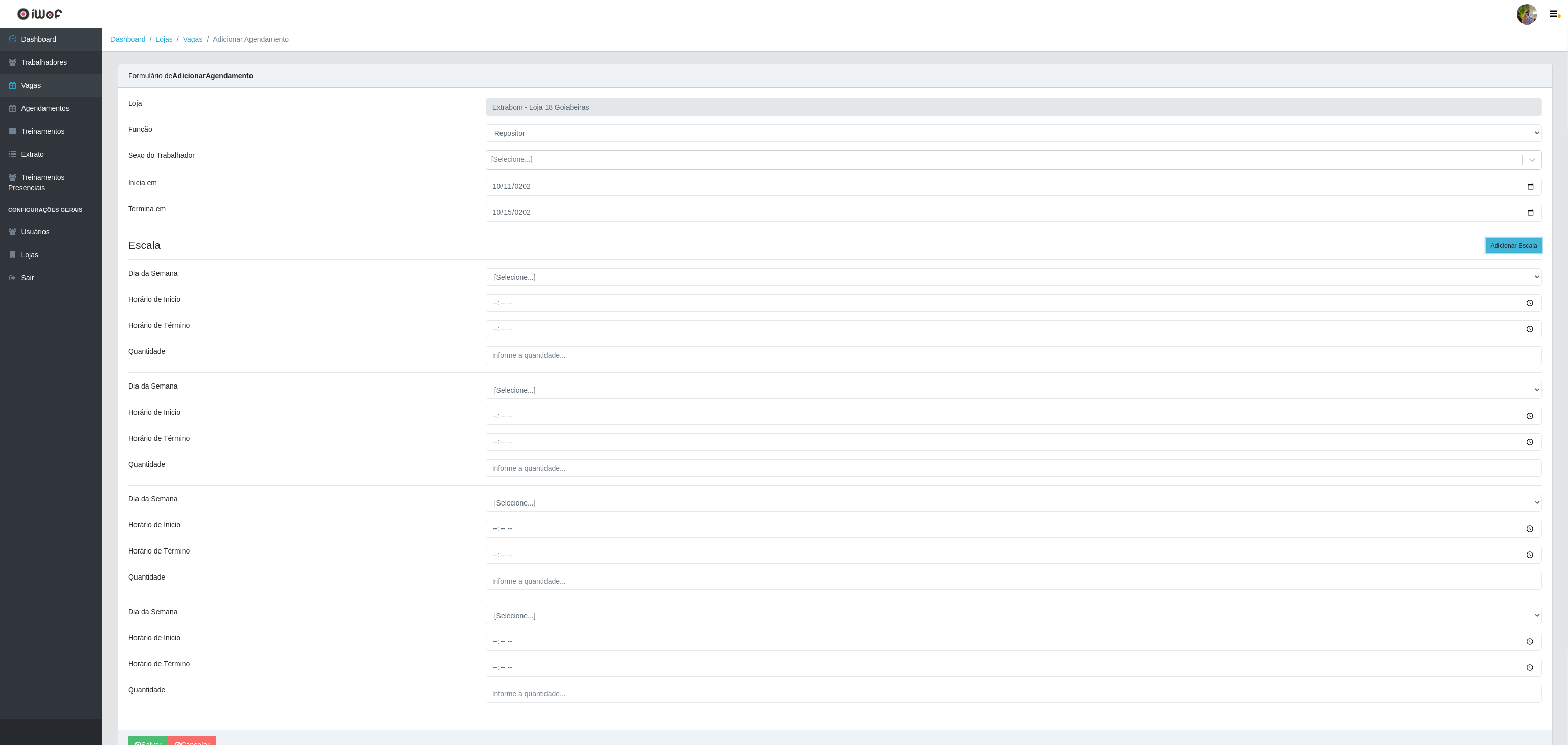
click at [1492, 245] on button "Adicionar Escala" at bounding box center [1514, 245] width 56 height 14
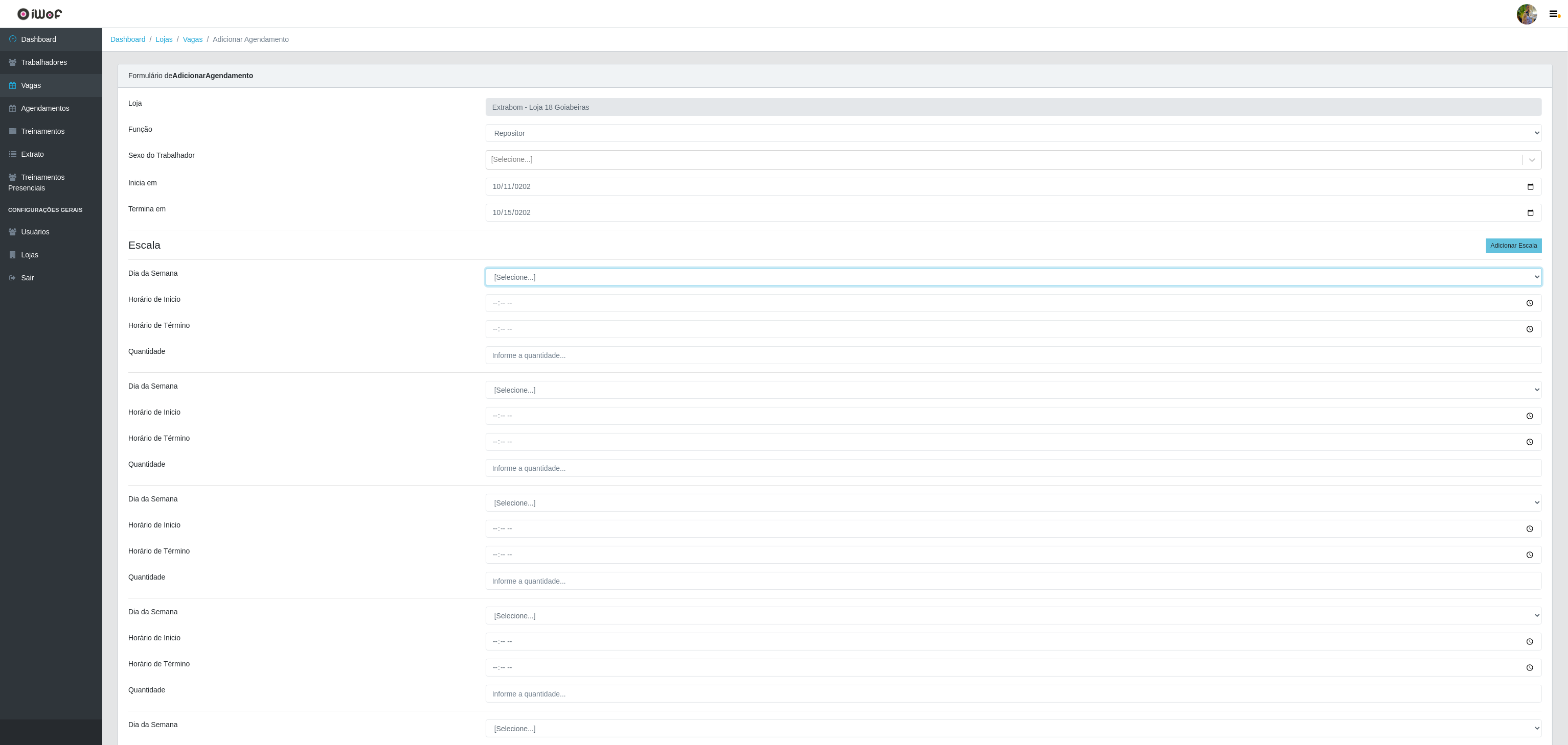
click at [518, 280] on select "[Selecione...] Segunda Terça Quarta Quinta Sexta Sábado Domingo" at bounding box center [1013, 277] width 1056 height 18
select select "1"
click at [486, 270] on select "[Selecione...] Segunda Terça Quarta Quinta Sexta Sábado Domingo" at bounding box center [1013, 277] width 1056 height 18
click at [496, 304] on input "Horário de Inicio" at bounding box center [1013, 303] width 1056 height 18
type input "08:00"
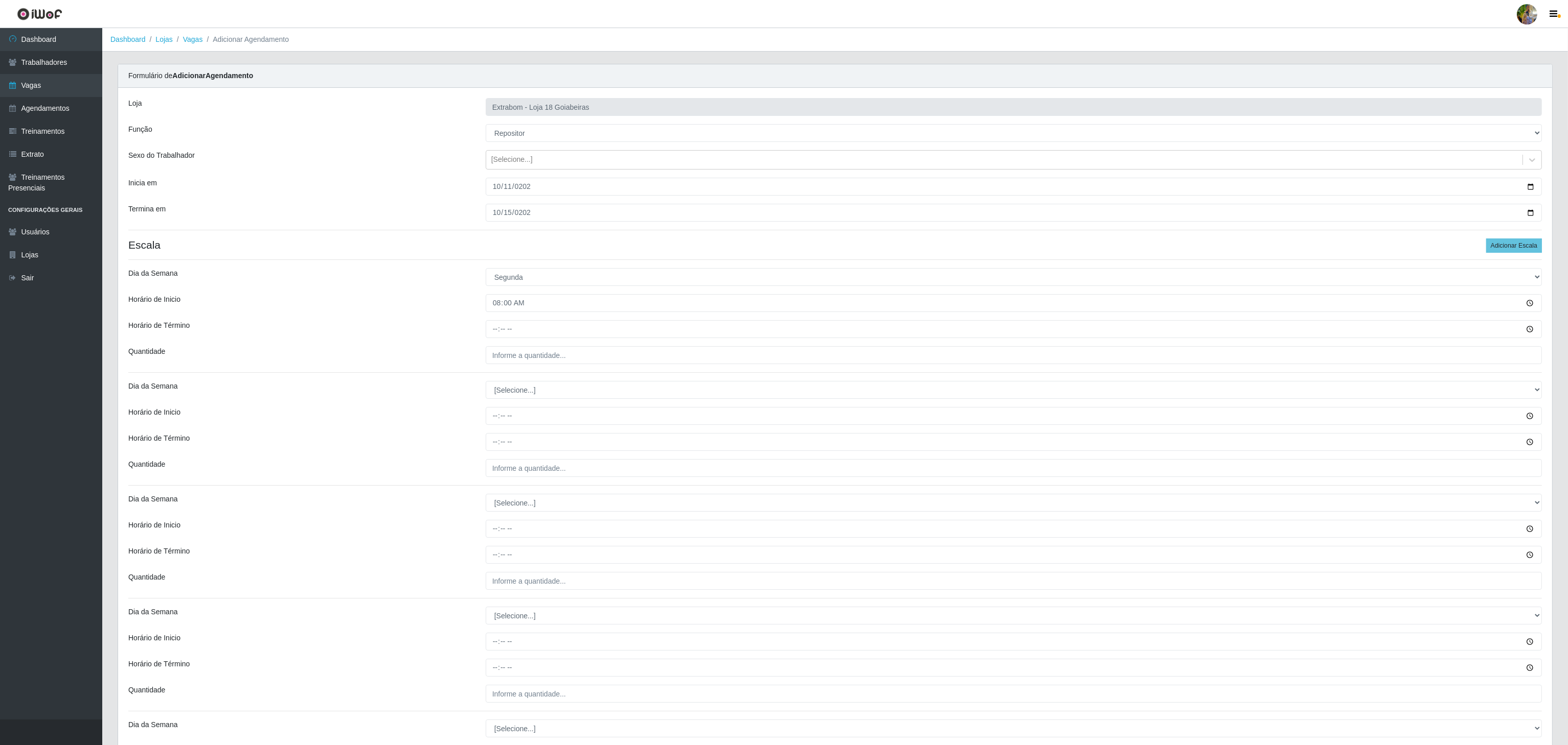
click at [499, 341] on div "Loja Extrabom - Loja 18 Goiabeiras Função [Selecione...] ATENDENTE DE E-COMMERC…" at bounding box center [834, 465] width 1434 height 755
click at [501, 333] on input "Horário de Término" at bounding box center [1013, 329] width 1056 height 18
click at [502, 326] on input "Horário de Término" at bounding box center [1013, 329] width 1056 height 18
click at [496, 328] on input "Horário de Término" at bounding box center [1013, 329] width 1056 height 18
type input "14:00"
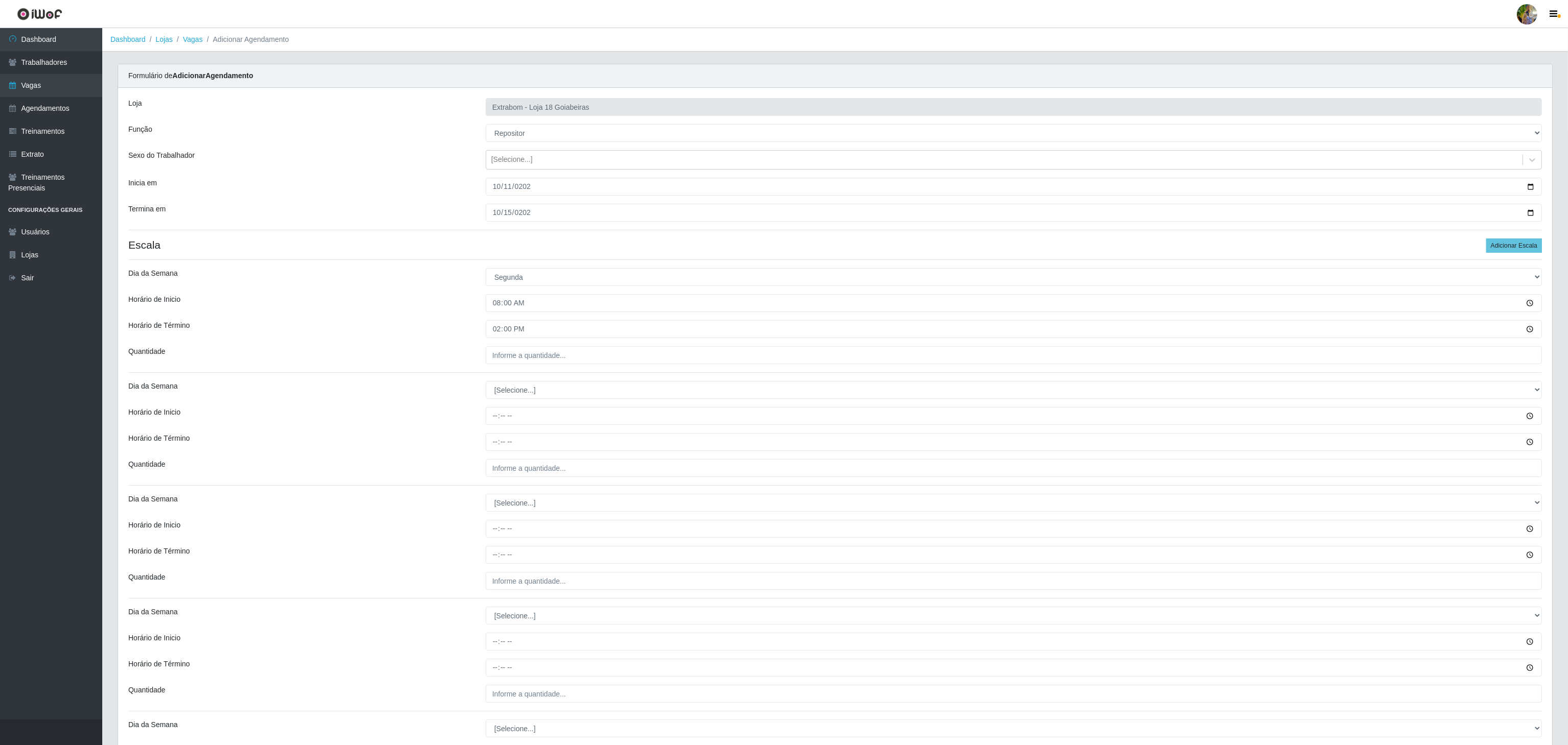
click at [522, 373] on div "Loja Extrabom - Loja 18 Goiabeiras Função [Selecione...] ATENDENTE DE E-COMMERC…" at bounding box center [834, 465] width 1434 height 755
click at [528, 364] on input "___" at bounding box center [1013, 355] width 1056 height 18
type input "2__"
click at [511, 387] on select "[Selecione...] Segunda Terça Quarta Quinta Sexta Sábado Domingo" at bounding box center [1013, 390] width 1056 height 18
select select "2"
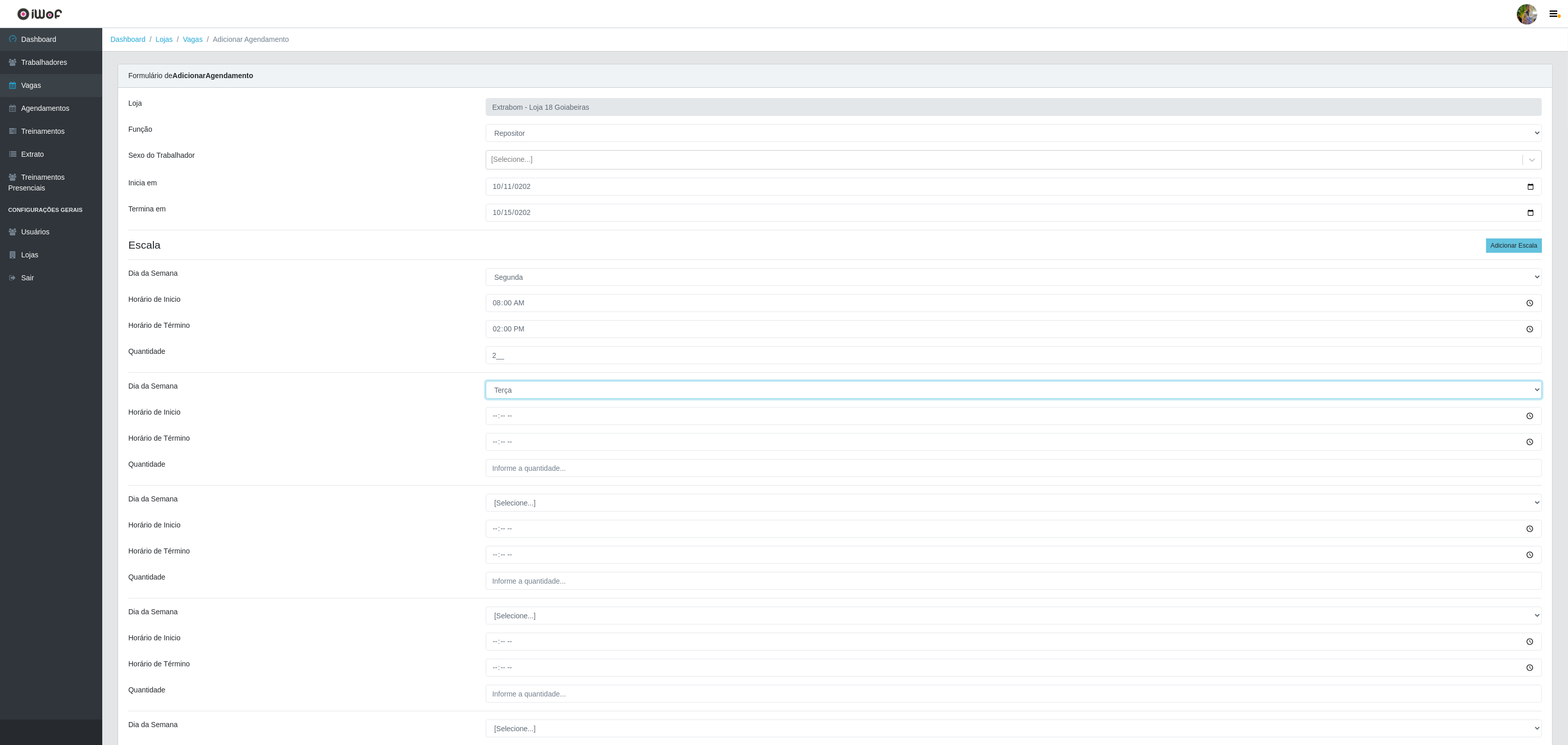
click at [486, 384] on select "[Selecione...] Segunda Terça Quarta Quinta Sexta Sábado Domingo" at bounding box center [1013, 390] width 1056 height 18
click at [497, 423] on input "Horário de Inicio" at bounding box center [1013, 416] width 1056 height 18
type input "08:00"
click at [493, 441] on input "Horário de Término" at bounding box center [1013, 442] width 1056 height 18
type input "14:00"
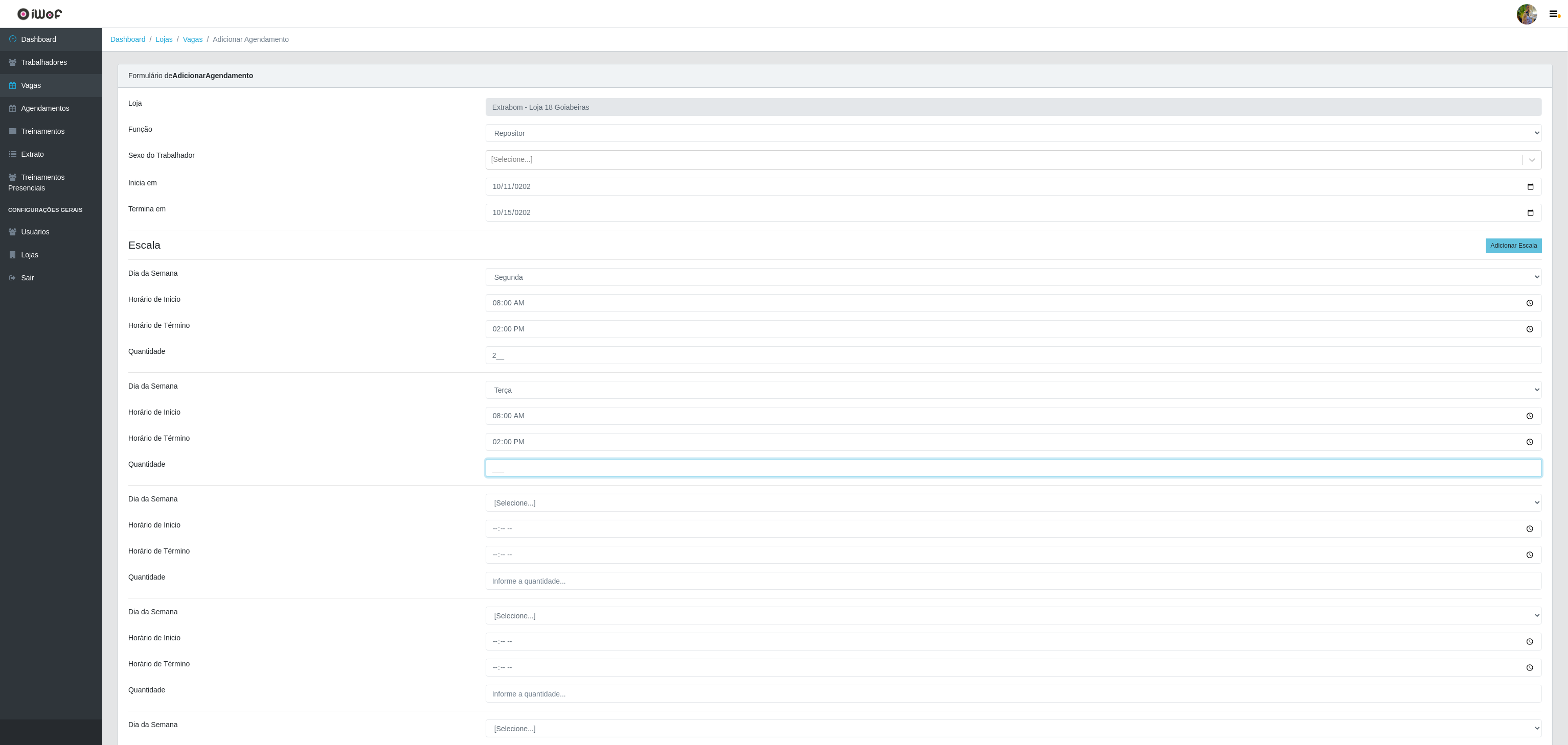
click at [511, 461] on input "___" at bounding box center [1013, 468] width 1056 height 18
type input "2__"
click at [514, 510] on select "[Selecione...] Segunda Terça Quarta Quinta Sexta Sábado Domingo" at bounding box center [1013, 503] width 1056 height 18
select select "3"
click at [486, 496] on select "[Selecione...] Segunda Terça Quarta Quinta Sexta Sábado Domingo" at bounding box center [1013, 503] width 1056 height 18
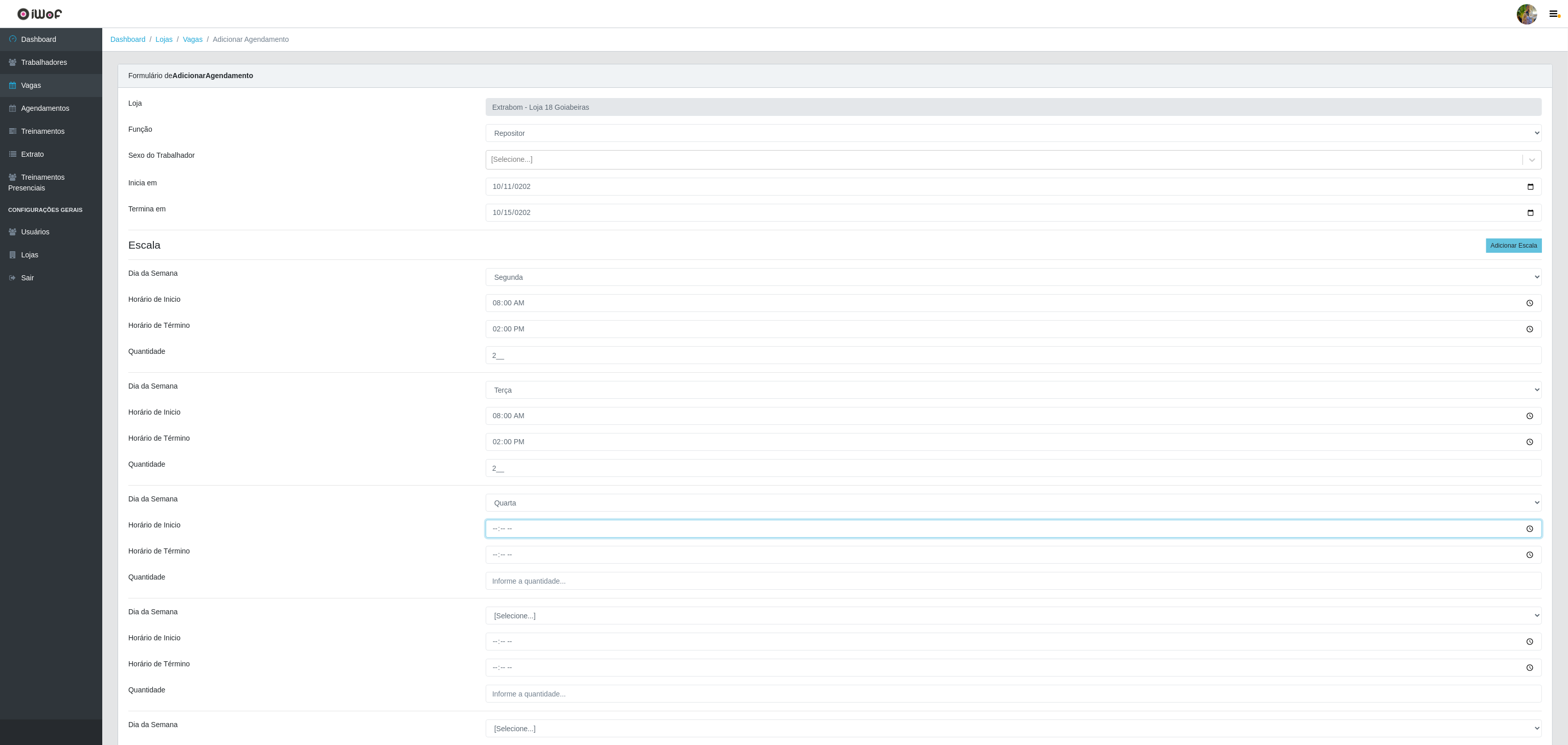
click at [495, 534] on input "Horário de Inicio" at bounding box center [1013, 529] width 1056 height 18
type input "08:00"
click at [499, 554] on input "Horário de Término" at bounding box center [1013, 555] width 1056 height 18
type input "14:00"
click at [534, 579] on input "___" at bounding box center [1013, 581] width 1056 height 18
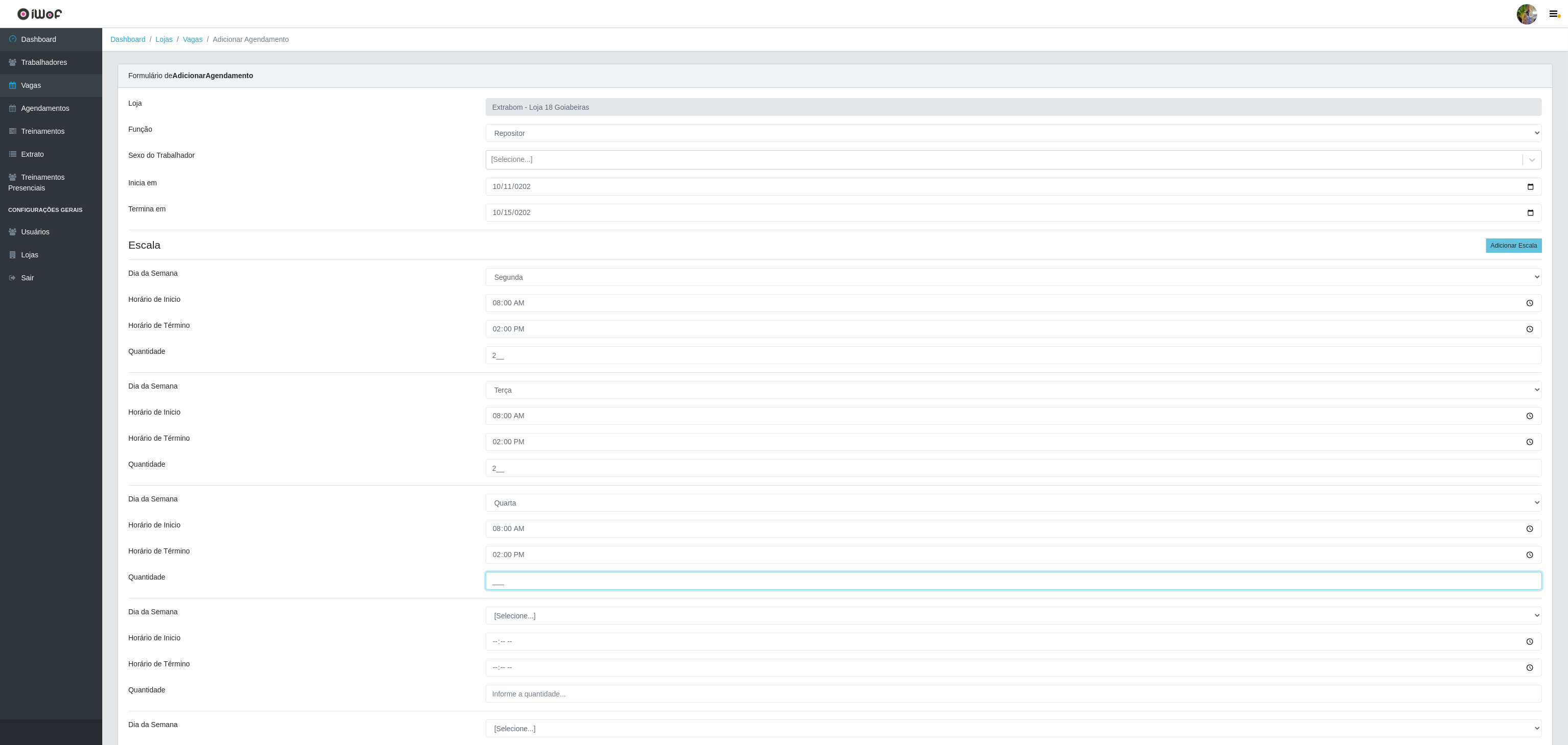
type input "2__"
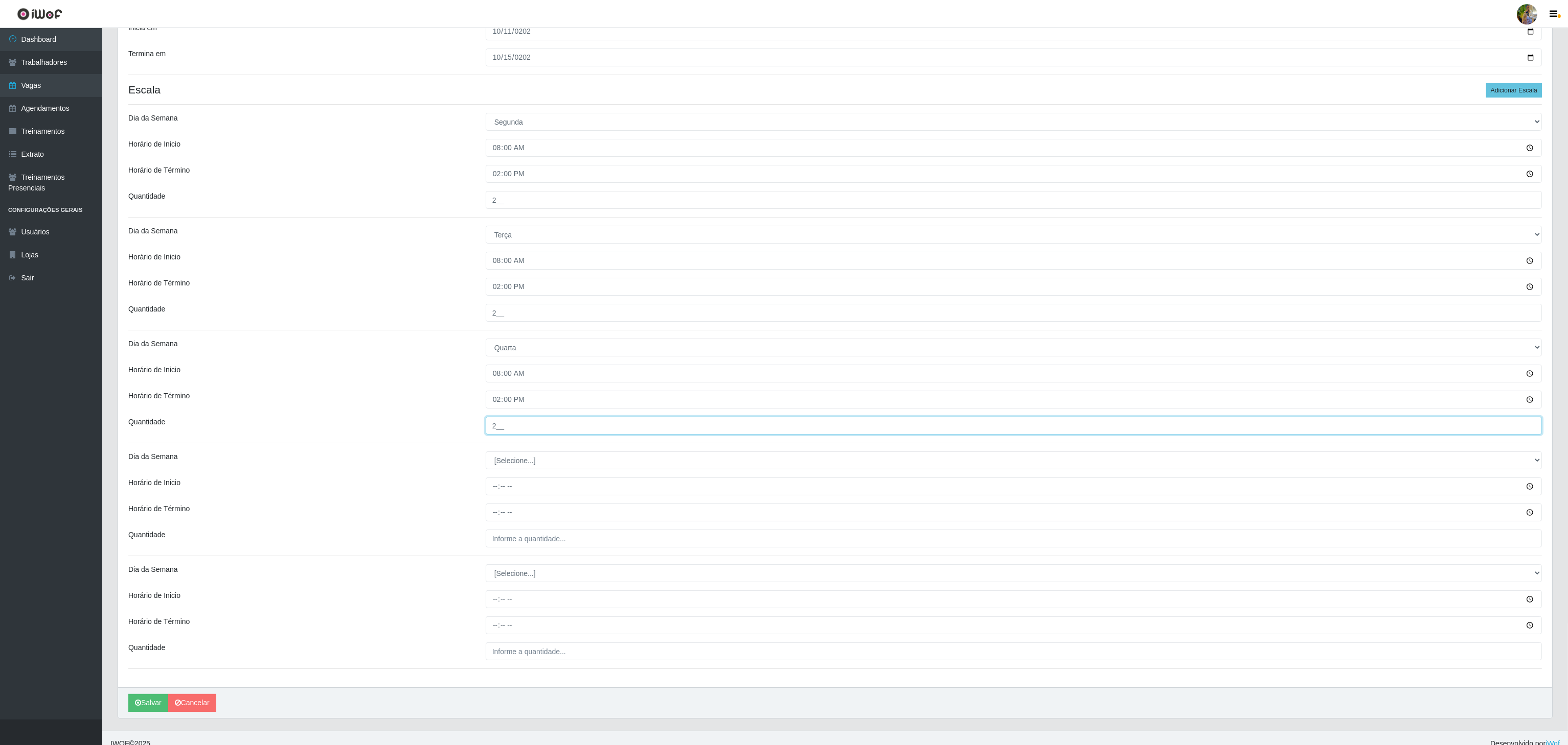
scroll to position [171, 0]
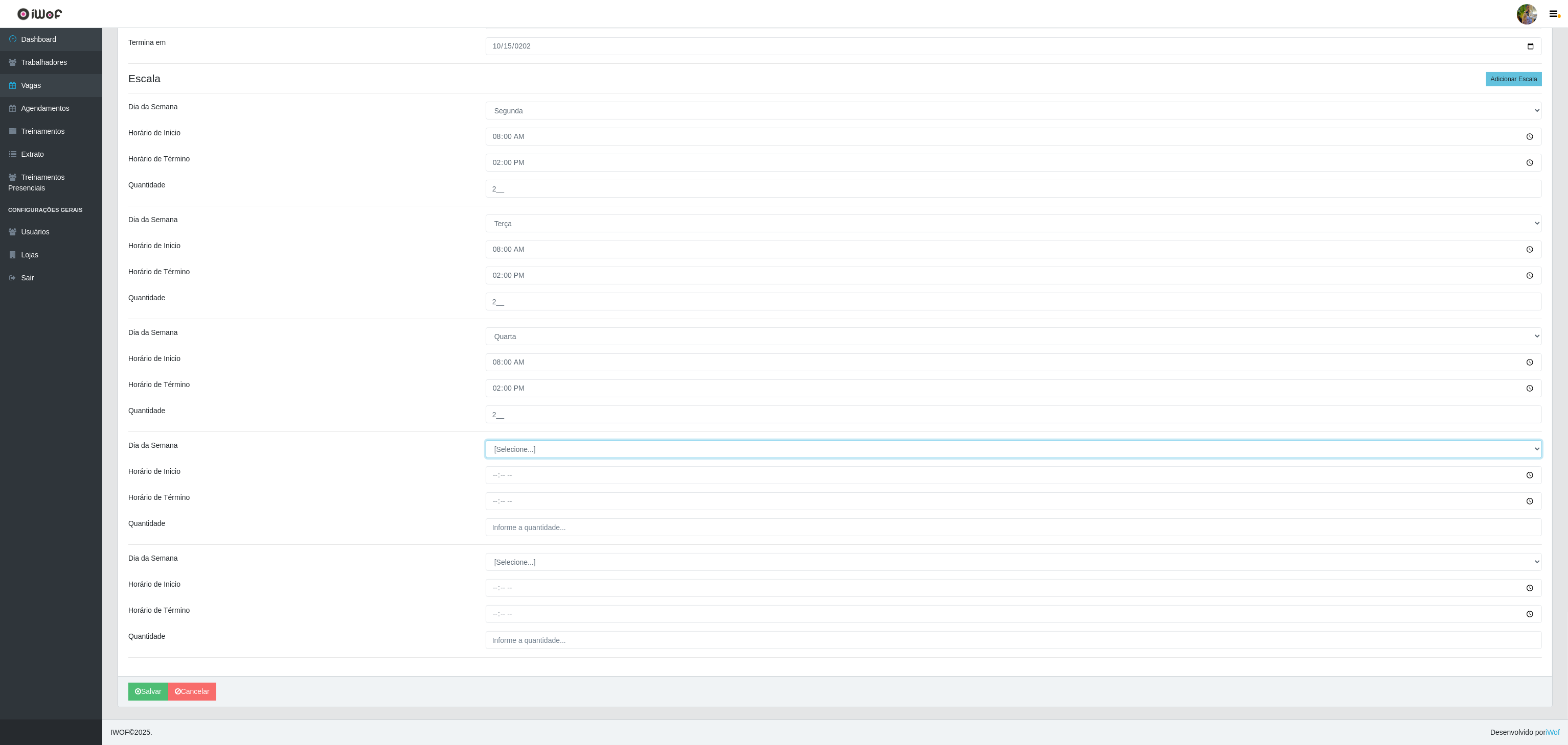
click at [498, 452] on select "[Selecione...] Segunda Terça Quarta Quinta Sexta Sábado Domingo" at bounding box center [1013, 450] width 1056 height 18
select select "4"
click at [486, 441] on select "[Selecione...] Segunda Terça Quarta Quinta Sexta Sábado Domingo" at bounding box center [1013, 450] width 1056 height 18
click at [488, 473] on input "Horário de Inicio" at bounding box center [1013, 475] width 1056 height 18
type input "08:00"
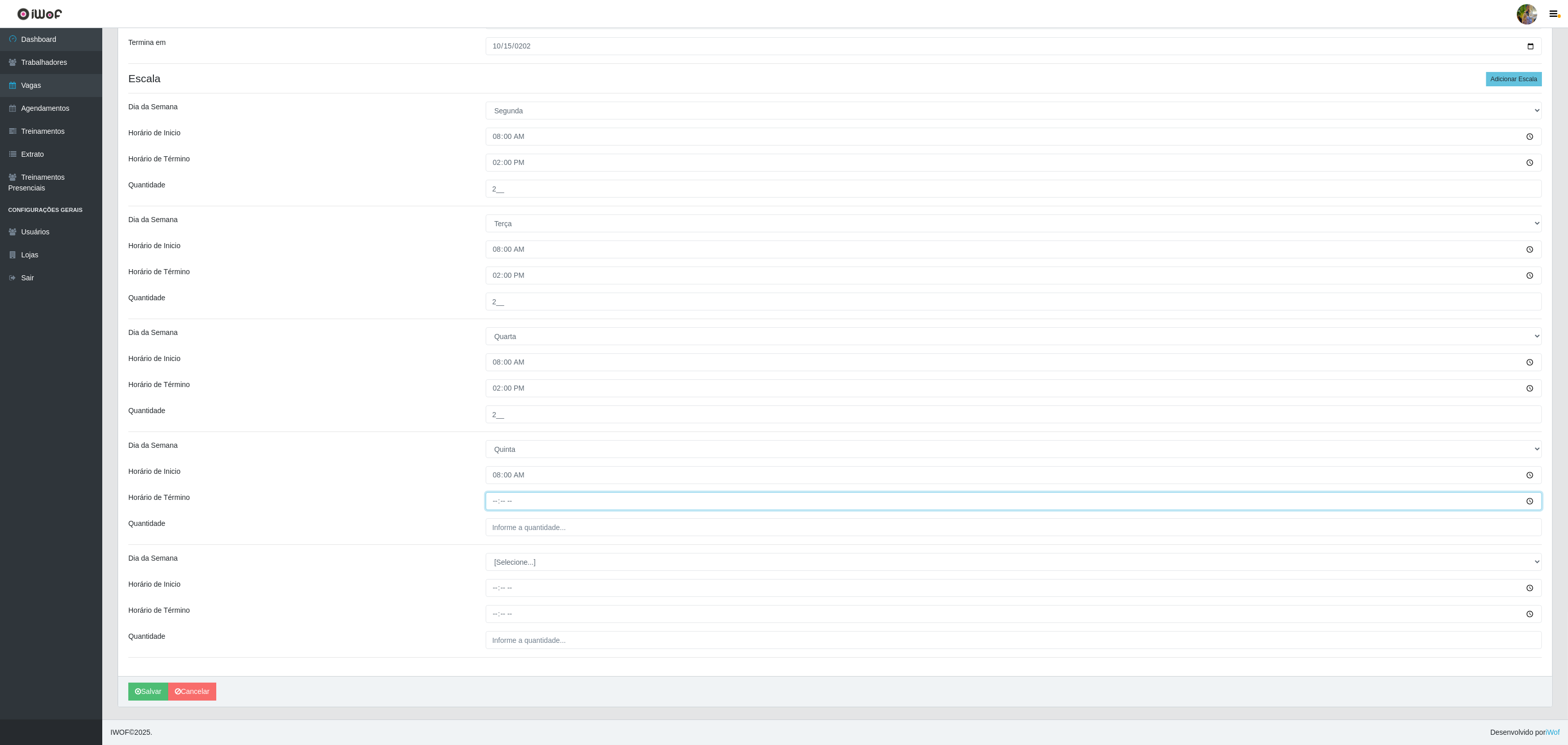
click at [491, 500] on input "Horário de Término" at bounding box center [1013, 501] width 1056 height 18
type input "14:00"
click at [513, 529] on input "___" at bounding box center [1013, 527] width 1056 height 18
type input "2__"
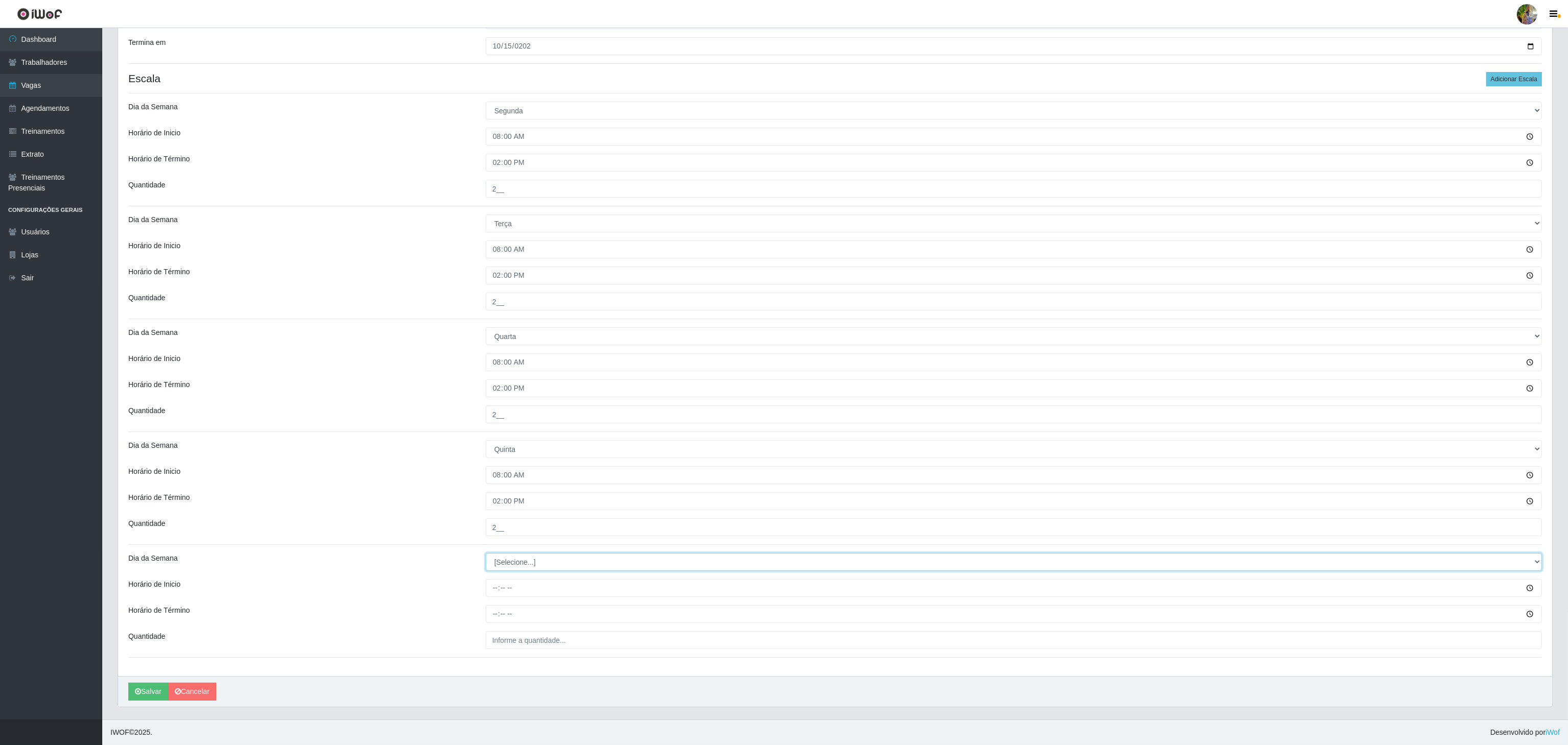
click at [511, 557] on select "[Selecione...] Segunda Terça Quarta Quinta Sexta Sábado Domingo" at bounding box center [1013, 563] width 1056 height 18
select select "5"
click at [486, 554] on select "[Selecione...] Segunda Terça Quarta Quinta Sexta Sábado Domingo" at bounding box center [1013, 563] width 1056 height 18
click at [495, 589] on input "Horário de Inicio" at bounding box center [1013, 588] width 1056 height 18
type input "08:00"
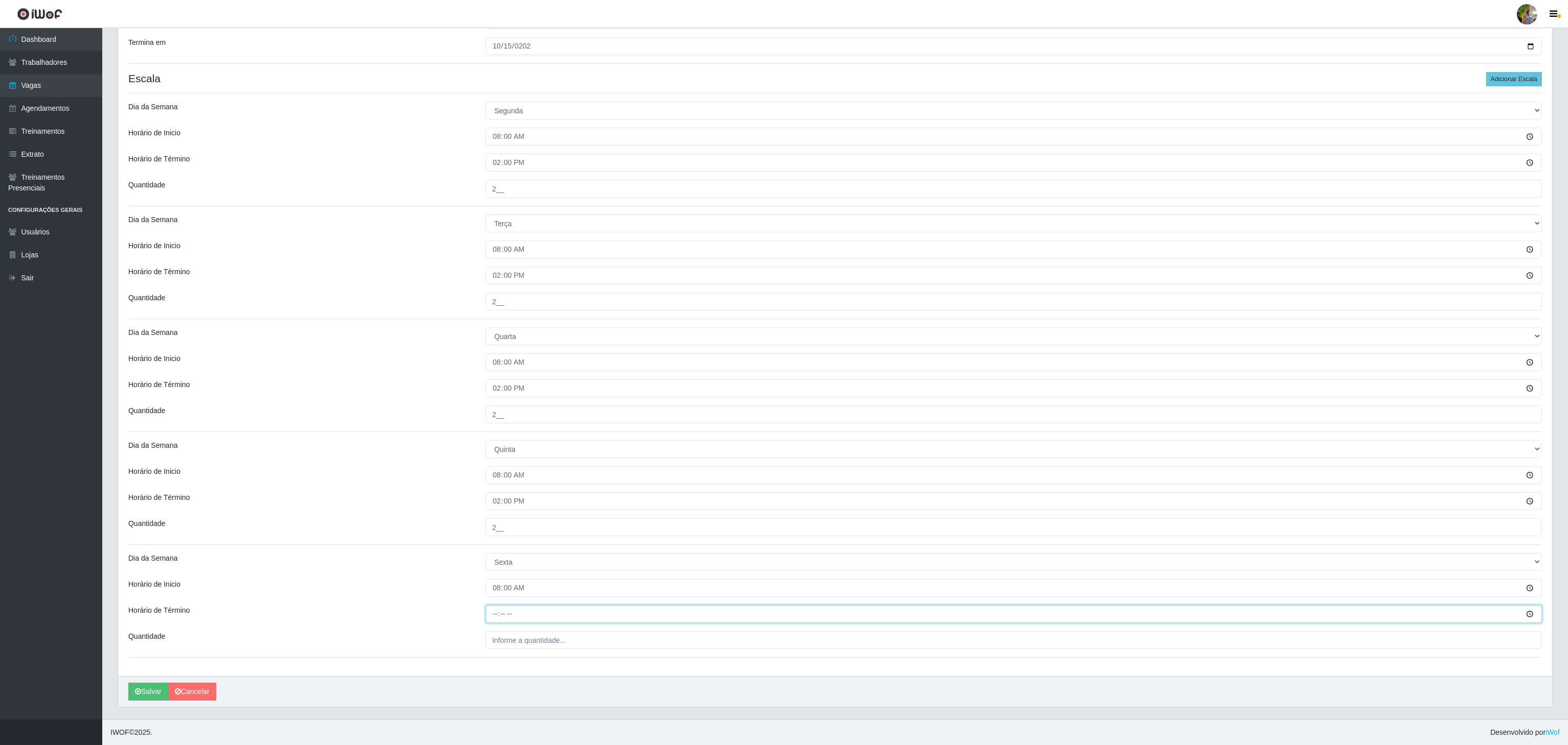
click at [488, 616] on input "Horário de Término" at bounding box center [1013, 614] width 1056 height 18
type input "14:00"
click at [513, 636] on input "___" at bounding box center [1013, 640] width 1056 height 18
drag, startPoint x: 495, startPoint y: 635, endPoint x: 482, endPoint y: 632, distance: 13.3
click at [482, 632] on div "5__" at bounding box center [1013, 640] width 1071 height 18
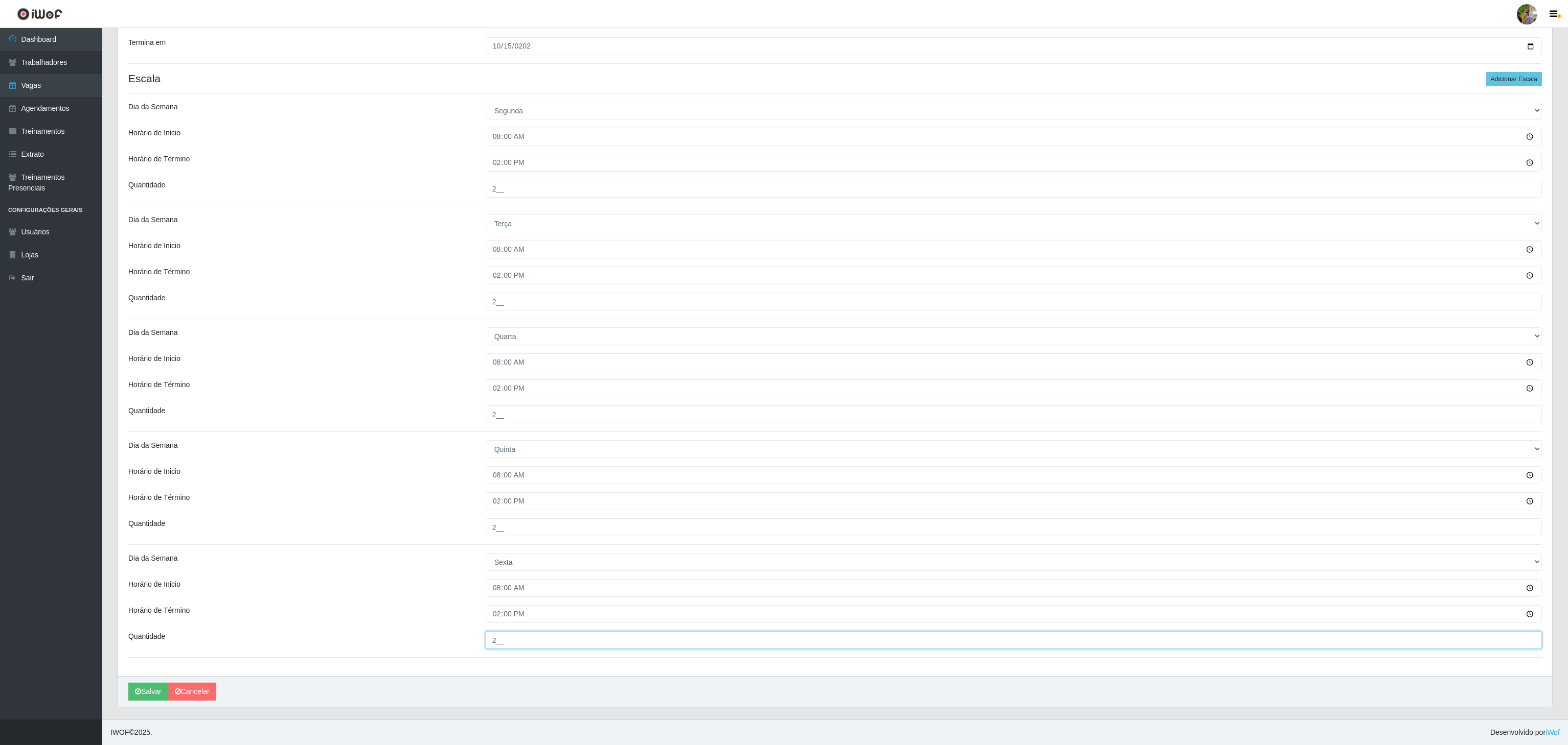
type input "2__"
click at [429, 631] on div "Quantidade" at bounding box center [299, 640] width 358 height 18
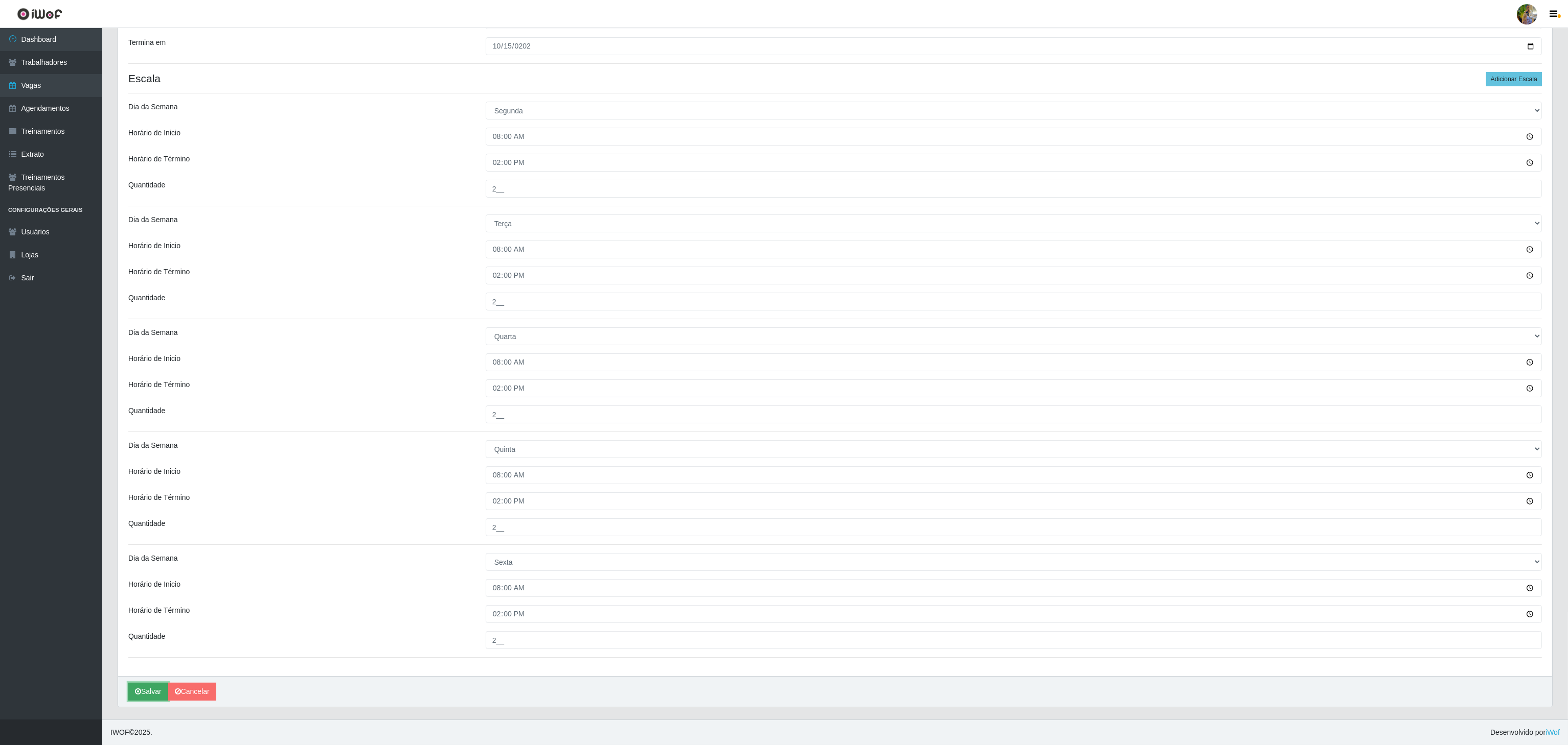
click at [132, 686] on button "Salvar" at bounding box center [148, 692] width 40 height 18
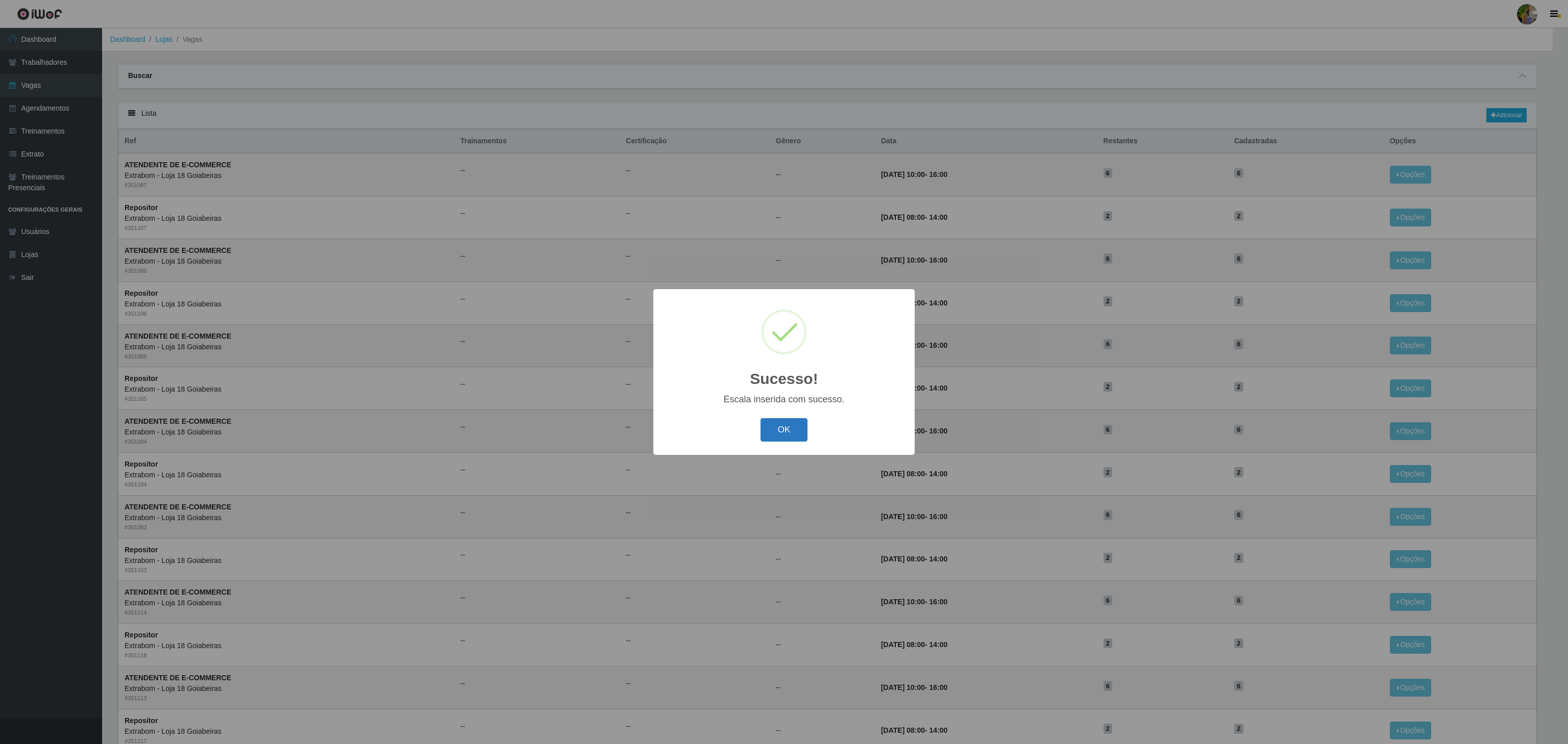
click at [798, 424] on button "OK" at bounding box center [784, 430] width 47 height 24
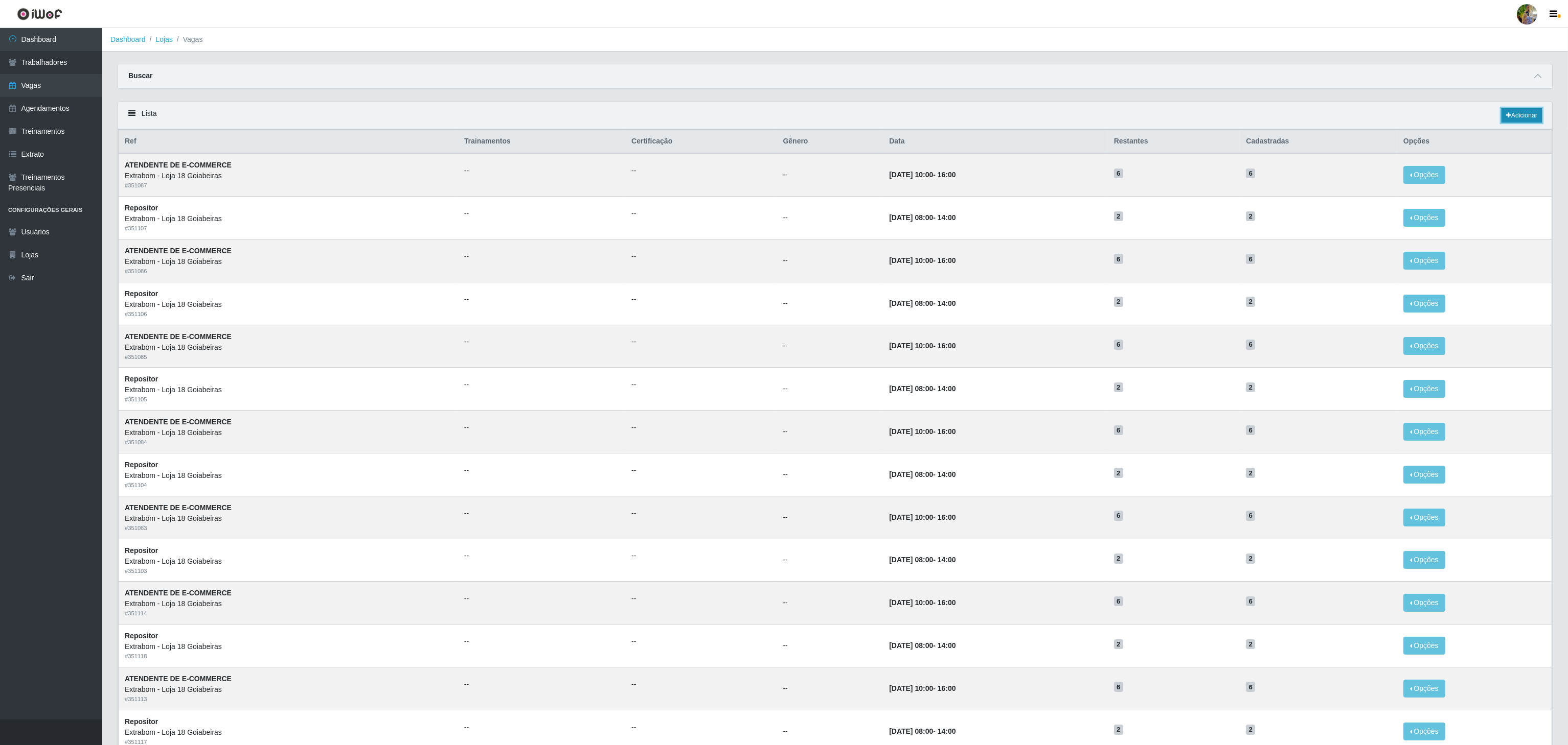
click at [1524, 118] on link "Adicionar" at bounding box center [1521, 115] width 41 height 14
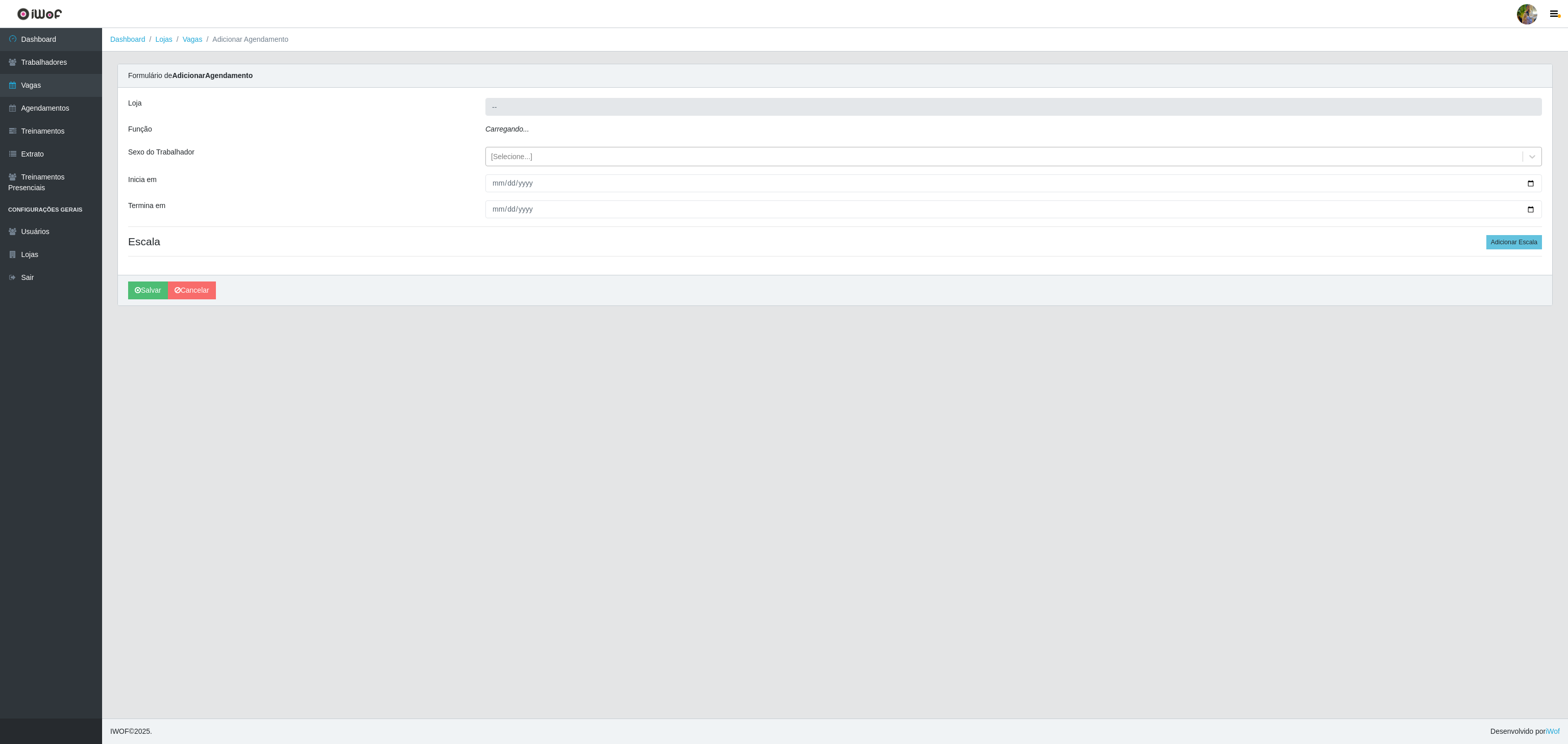
type input "Extrabom - Loja 18 Goiabeiras"
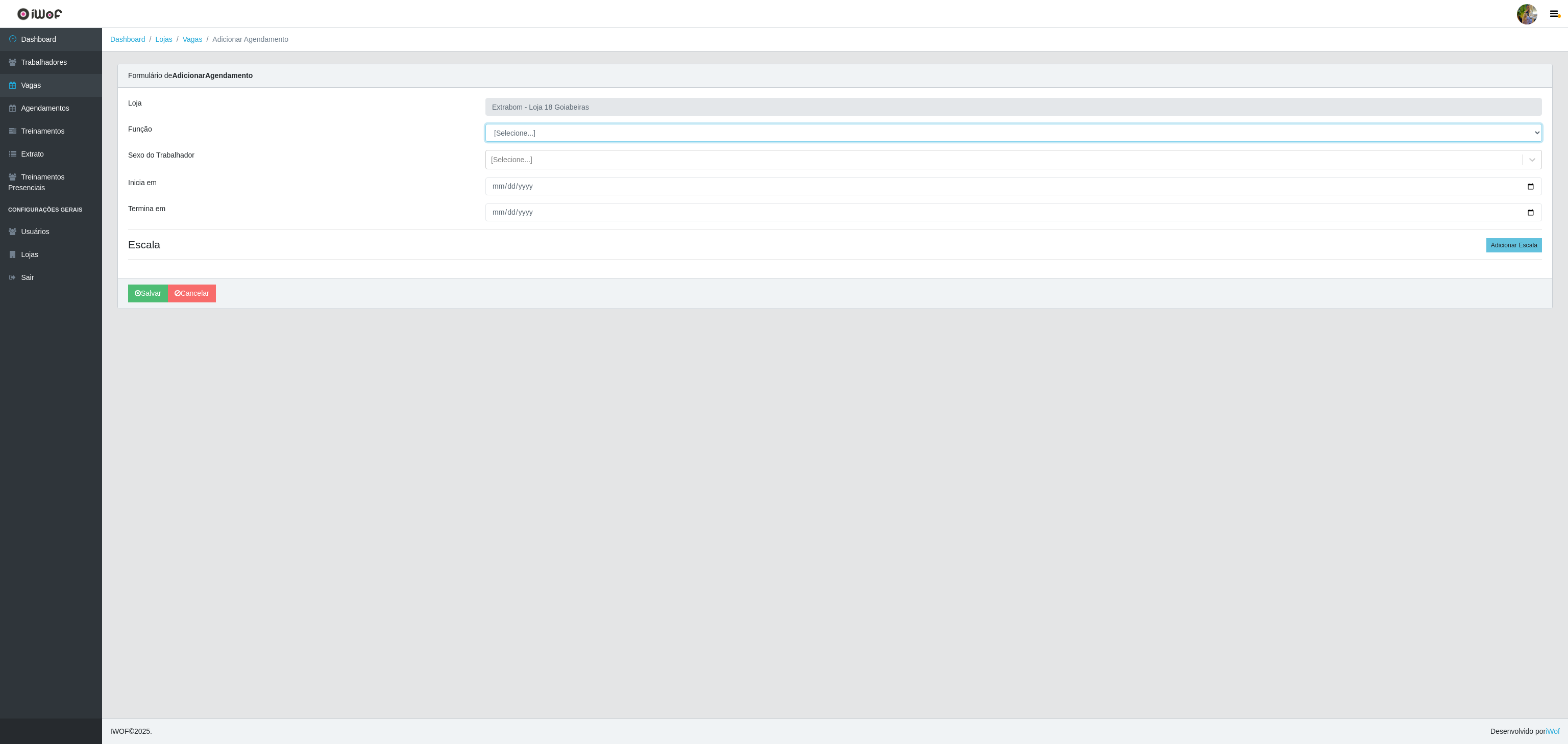
click at [568, 129] on select "[Selecione...] ATENDENTE DE E-COMMERCE ATENDENTE DE E-COMMERCE + ATENDENTE DE E…" at bounding box center [1014, 133] width 1057 height 18
select select "82"
click at [486, 124] on select "[Selecione...] ATENDENTE DE E-COMMERCE ATENDENTE DE E-COMMERCE + ATENDENTE DE E…" at bounding box center [1014, 133] width 1057 height 18
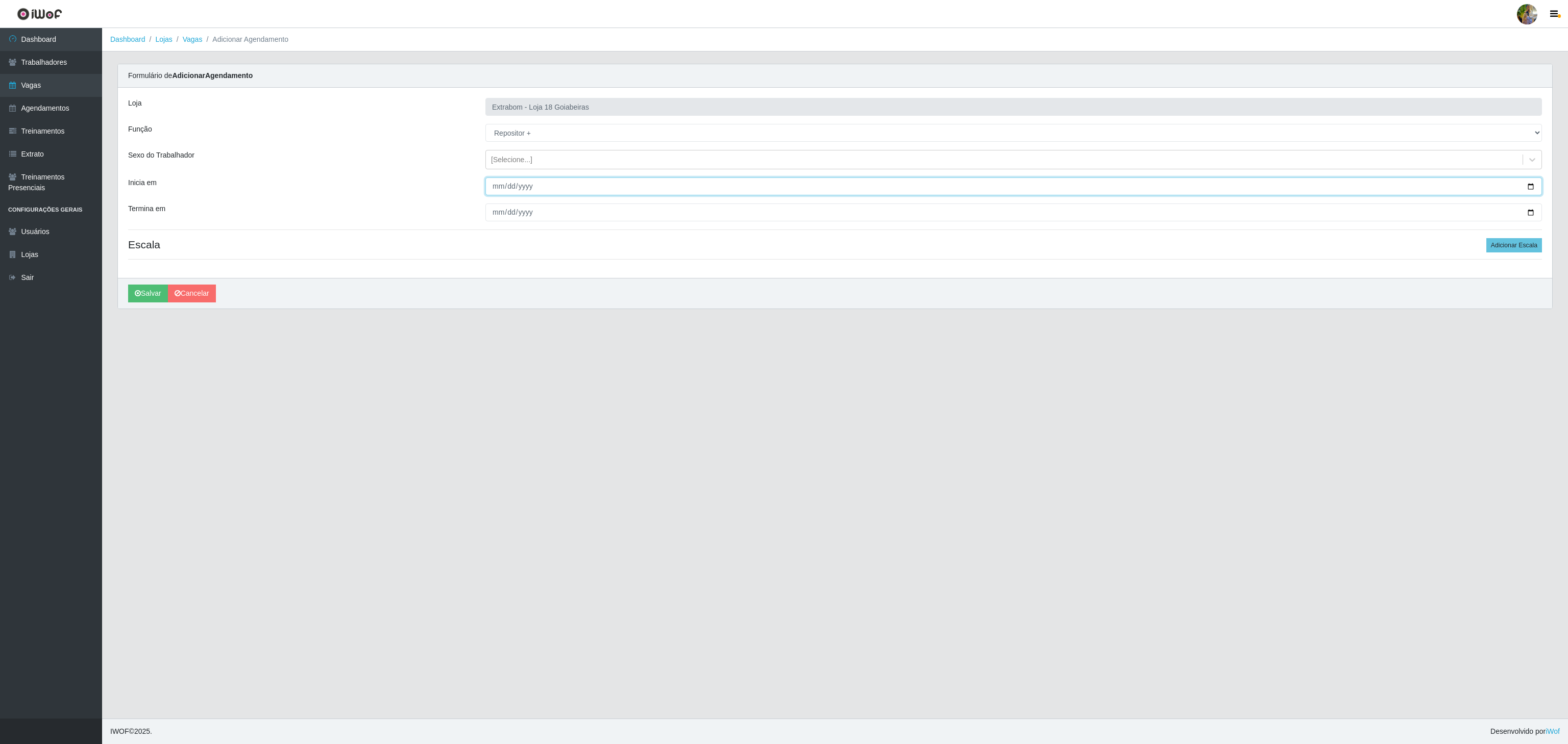
click at [500, 189] on input "Inicia em" at bounding box center [1014, 186] width 1057 height 18
type input "2025-10-11"
click at [493, 214] on input "Termina em" at bounding box center [1014, 212] width 1057 height 18
type input "2025-10-15"
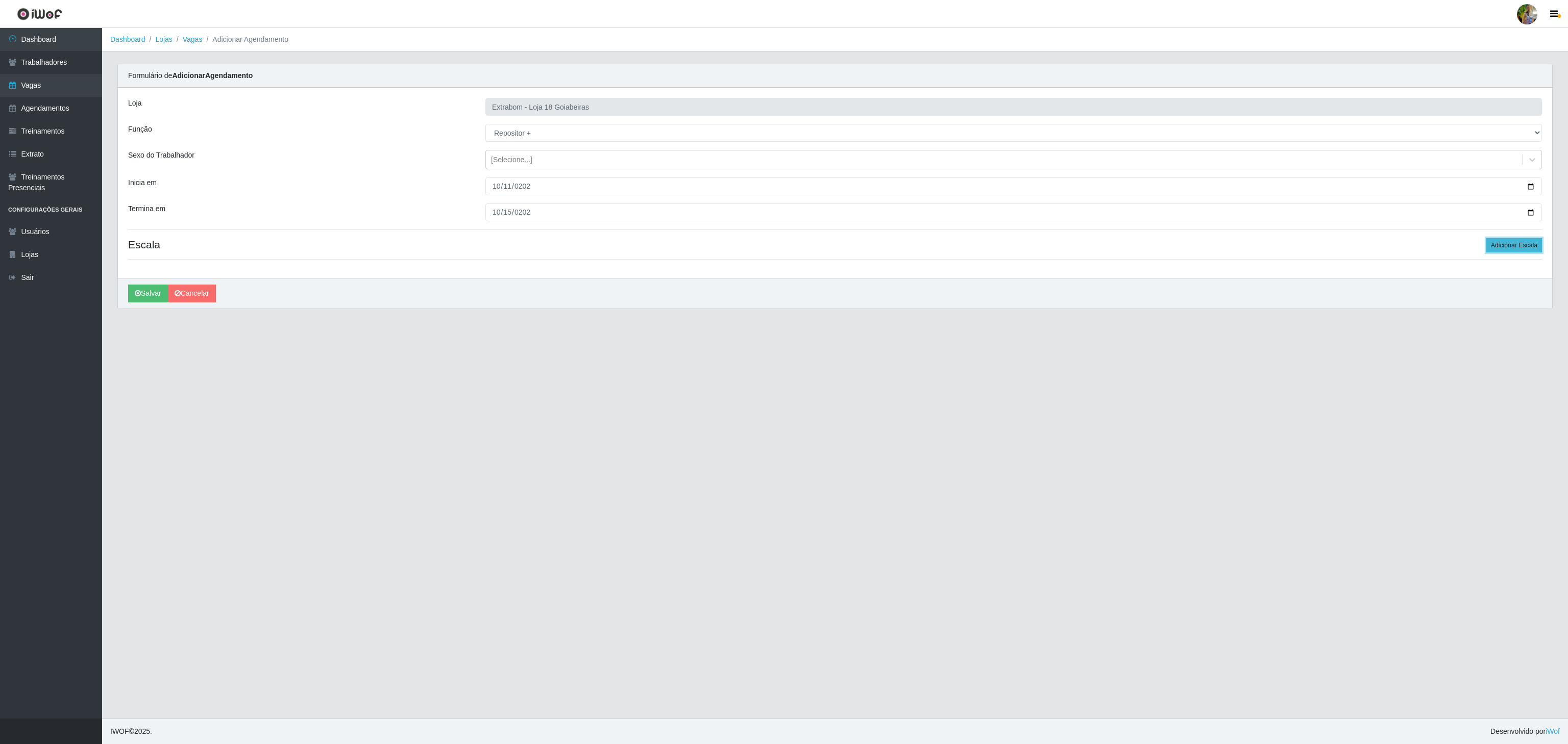
click at [1492, 241] on button "Adicionar Escala" at bounding box center [1514, 245] width 56 height 14
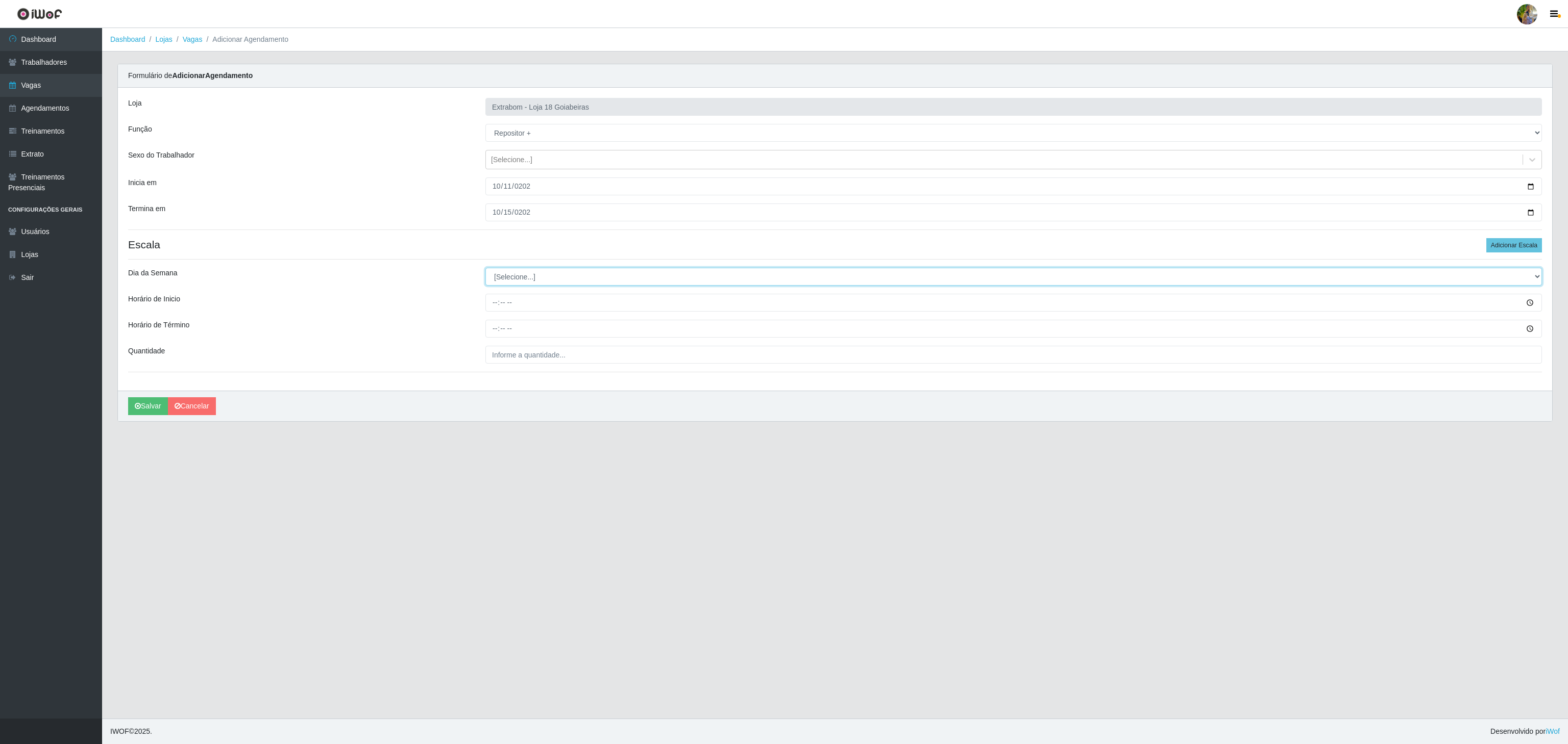
drag, startPoint x: 590, startPoint y: 270, endPoint x: 590, endPoint y: 276, distance: 6.0
click at [590, 270] on select "[Selecione...] Segunda Terça Quarta Quinta Sexta Sábado Domingo" at bounding box center [1014, 277] width 1057 height 18
select select "6"
click at [486, 270] on select "[Selecione...] Segunda Terça Quarta Quinta Sexta Sábado Domingo" at bounding box center [1014, 277] width 1057 height 18
click at [497, 305] on input "Horário de Inicio" at bounding box center [1014, 303] width 1057 height 18
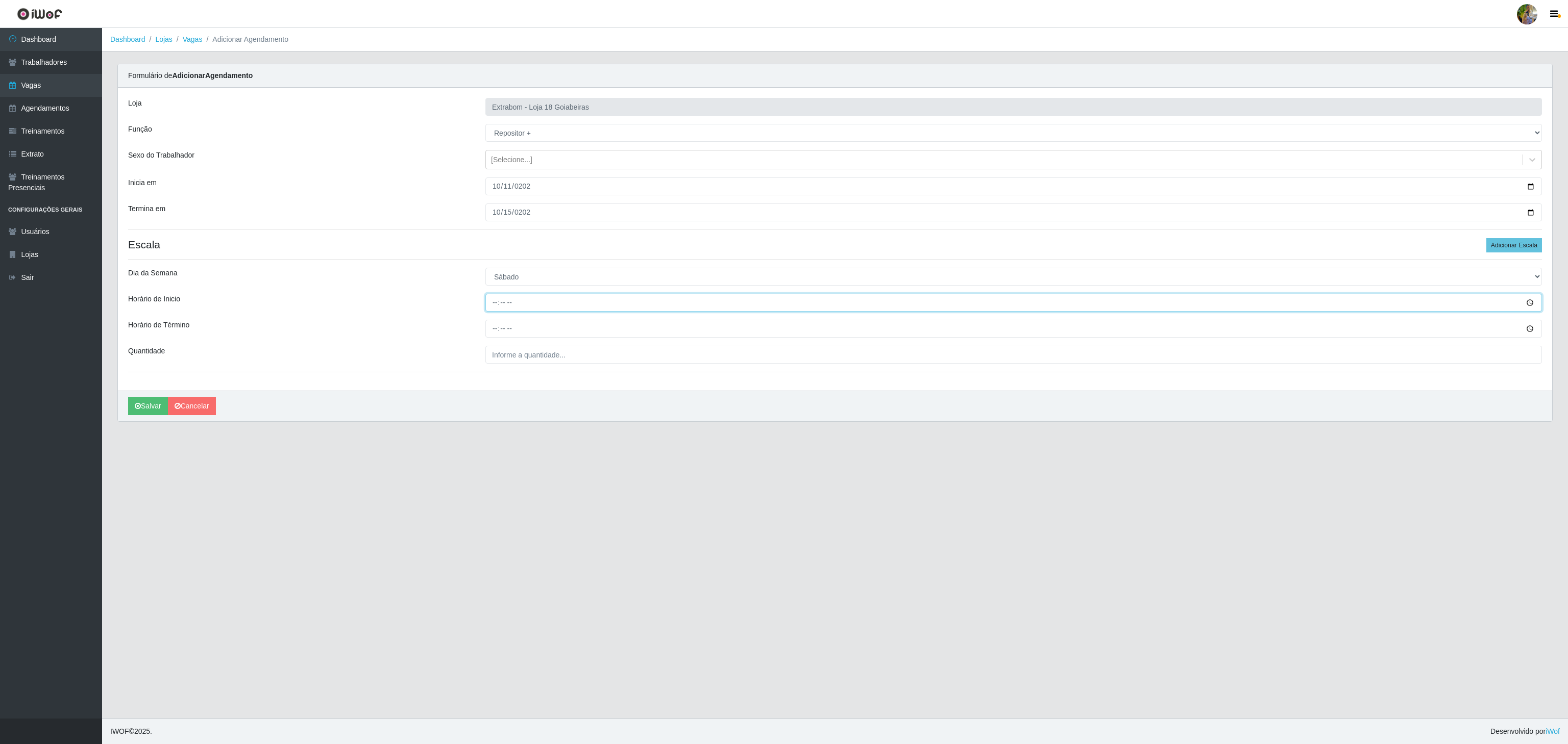
type input "08:00"
click at [491, 328] on input "Horário de Término" at bounding box center [1014, 329] width 1057 height 18
type input "14:00"
click at [508, 367] on div "Loja Extrabom - Loja 18 Goiabeiras Função [Selecione...] ATENDENTE DE E-COMMERC…" at bounding box center [835, 239] width 1435 height 303
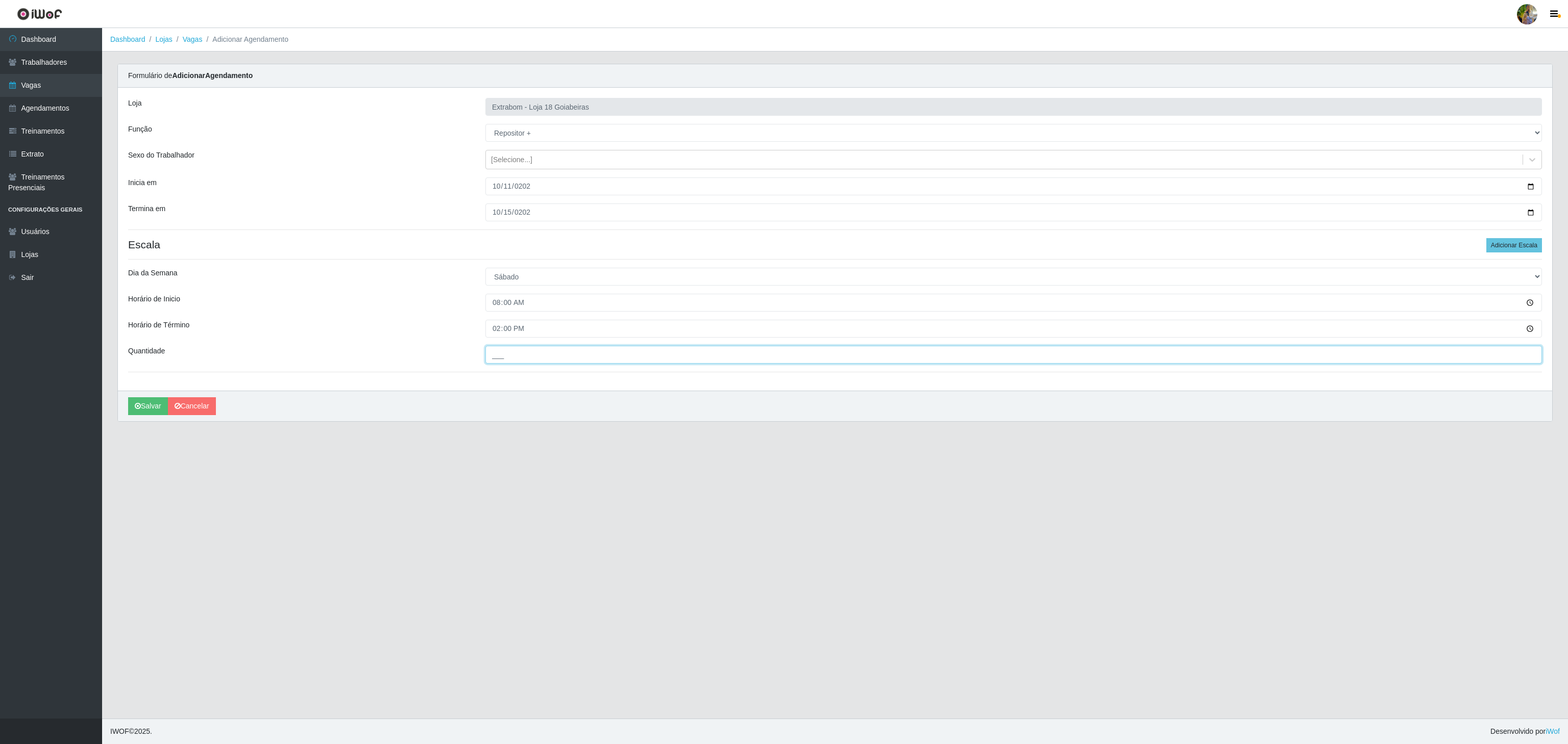
click at [513, 358] on input "___" at bounding box center [1014, 355] width 1057 height 18
type input "2__"
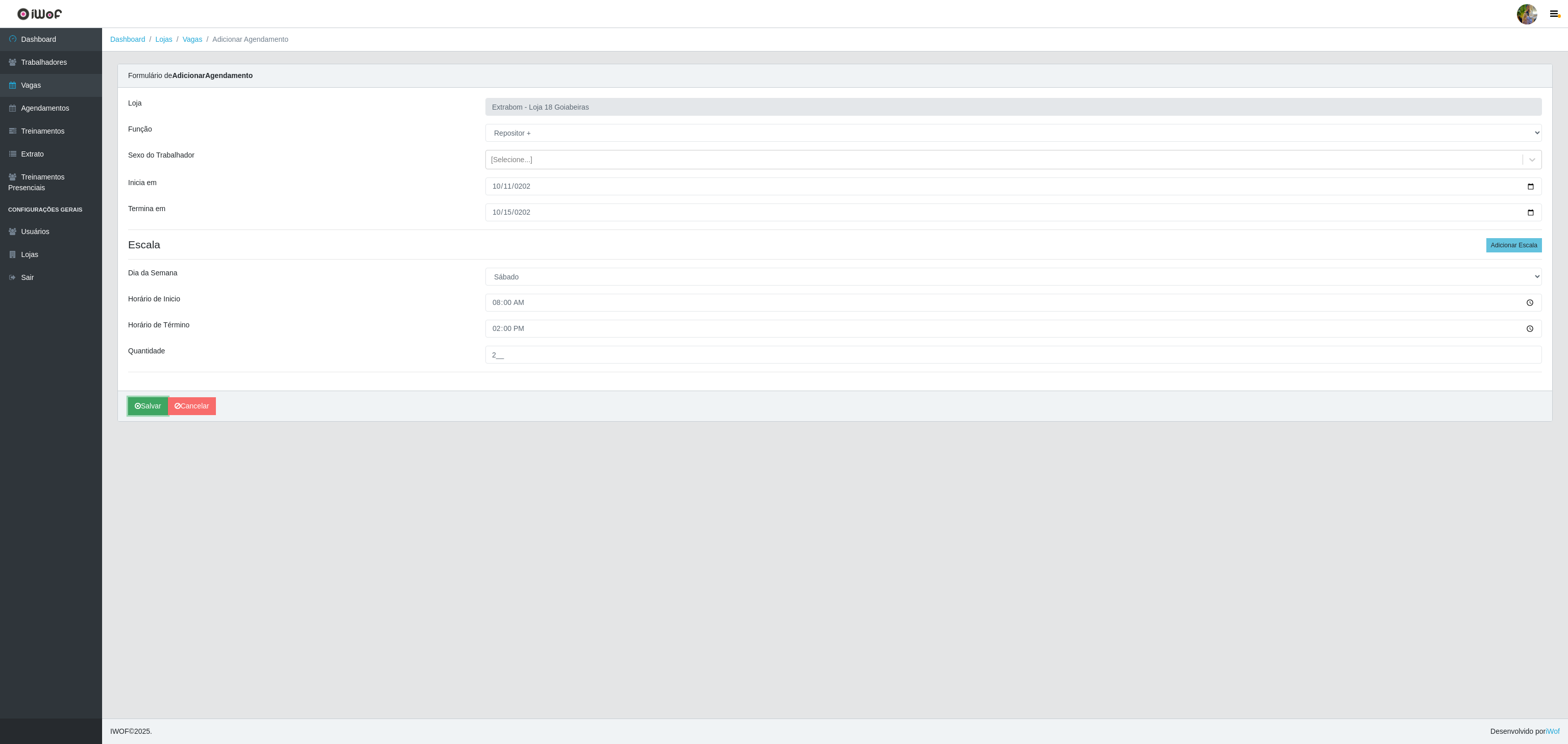
click at [158, 406] on button "Salvar" at bounding box center [148, 406] width 40 height 18
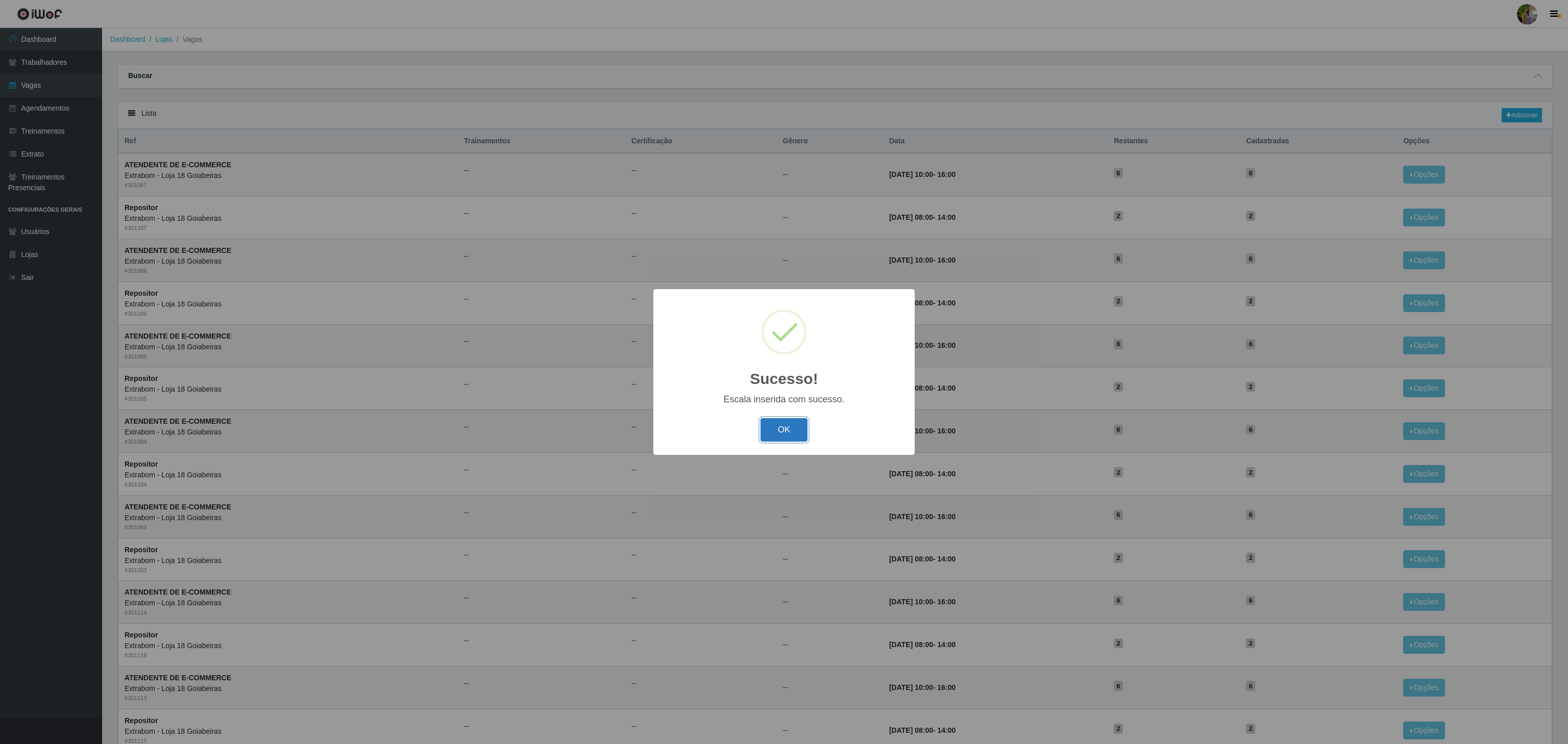
click at [770, 428] on button "OK" at bounding box center [784, 430] width 47 height 24
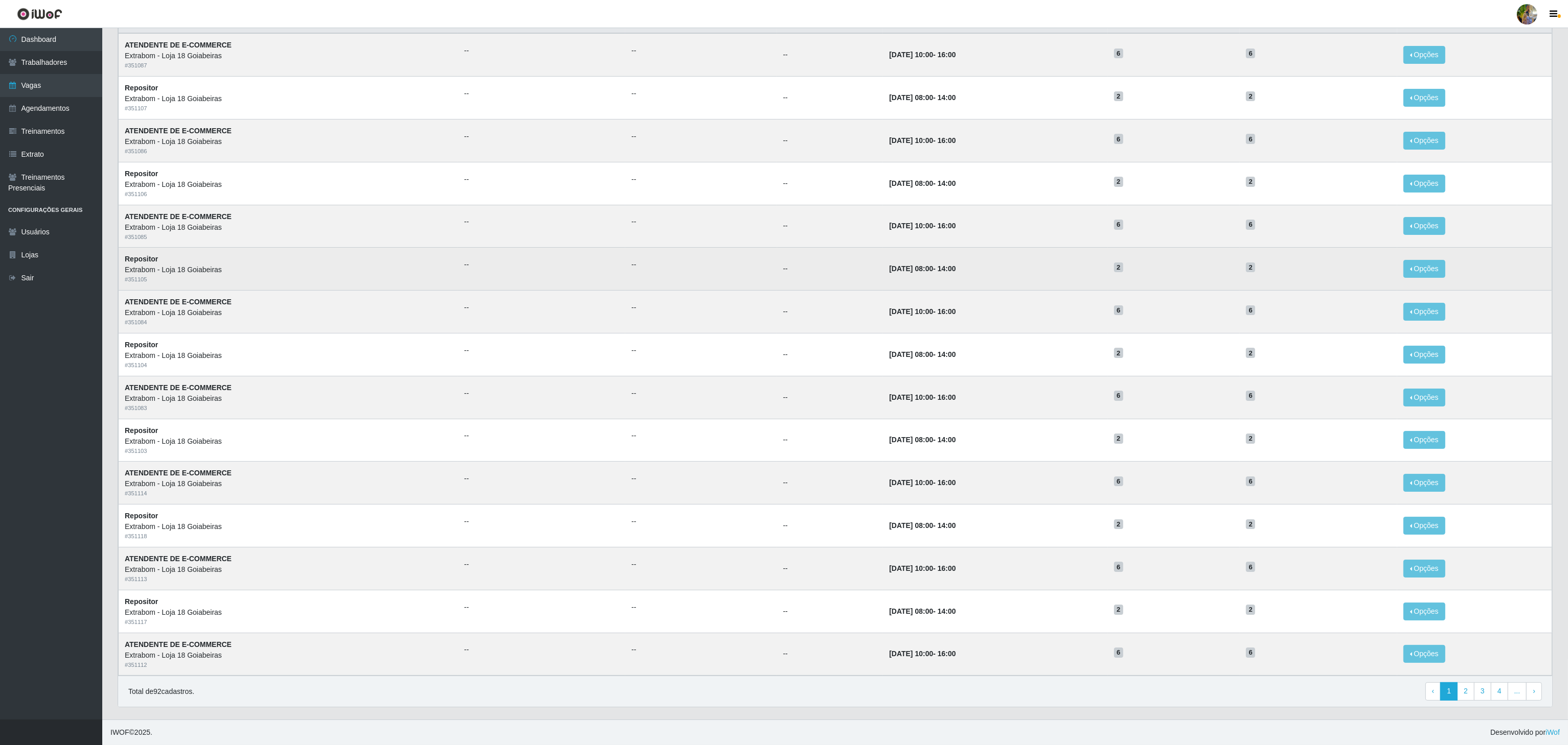
scroll to position [129, 0]
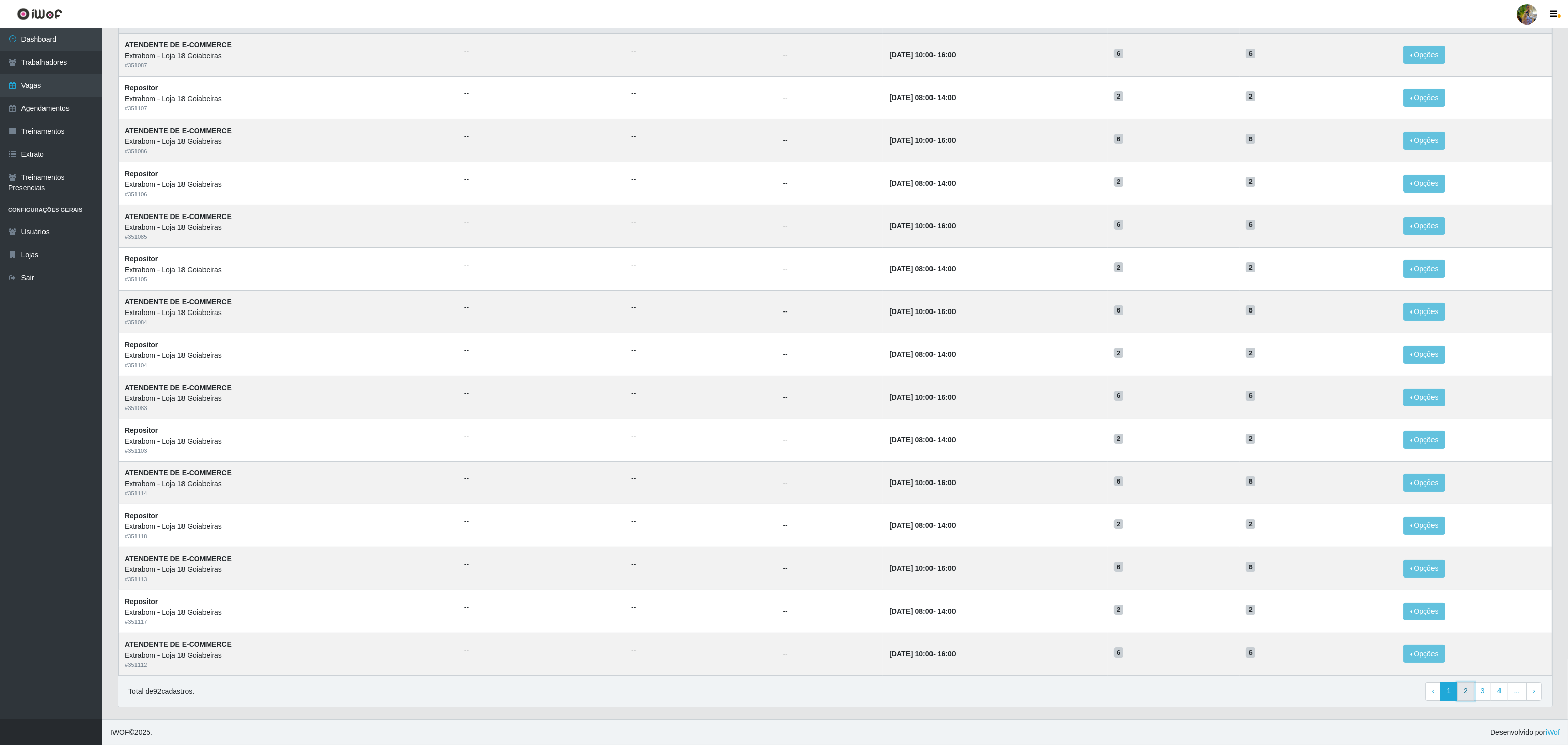
click at [1460, 696] on link "2" at bounding box center [1465, 691] width 17 height 19
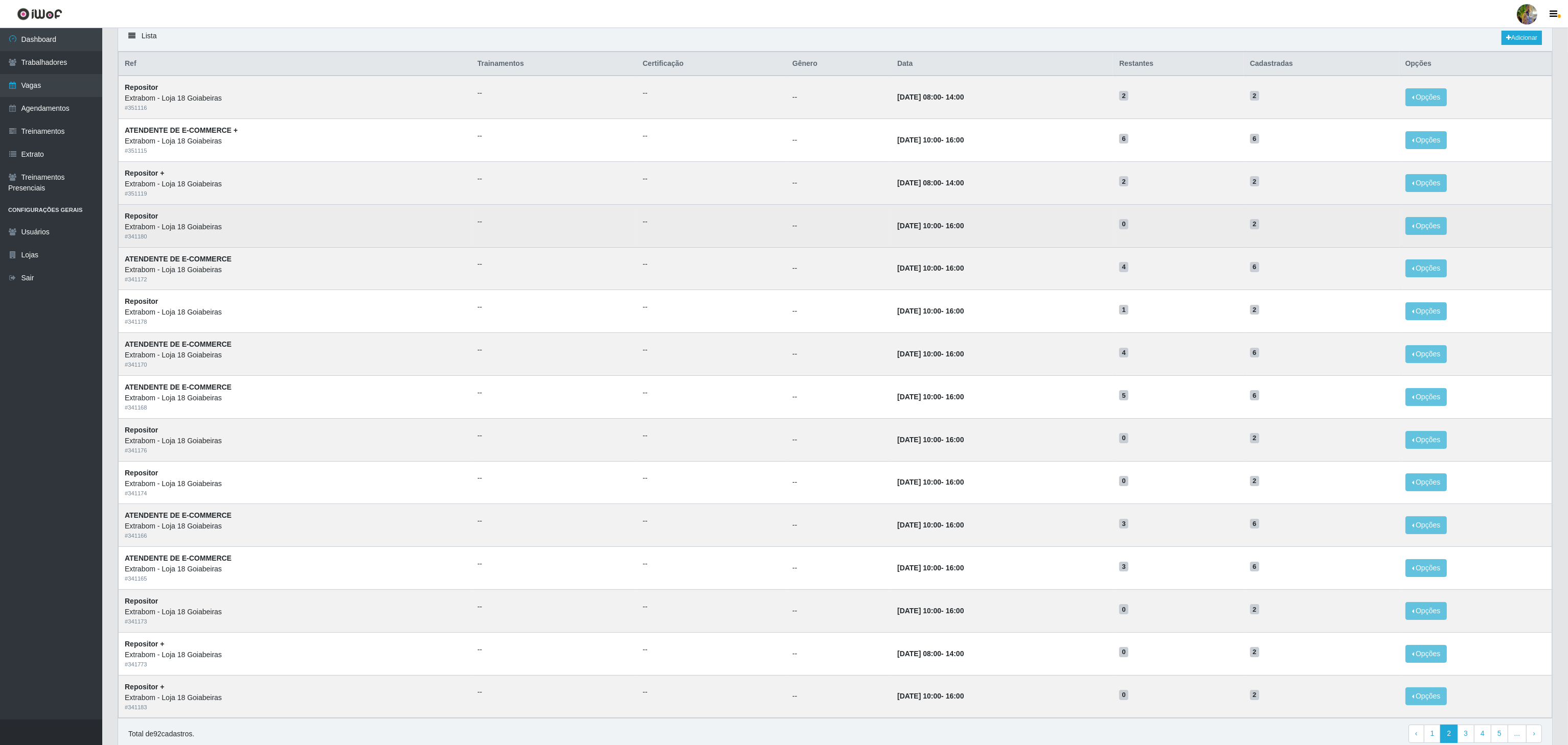
scroll to position [129, 0]
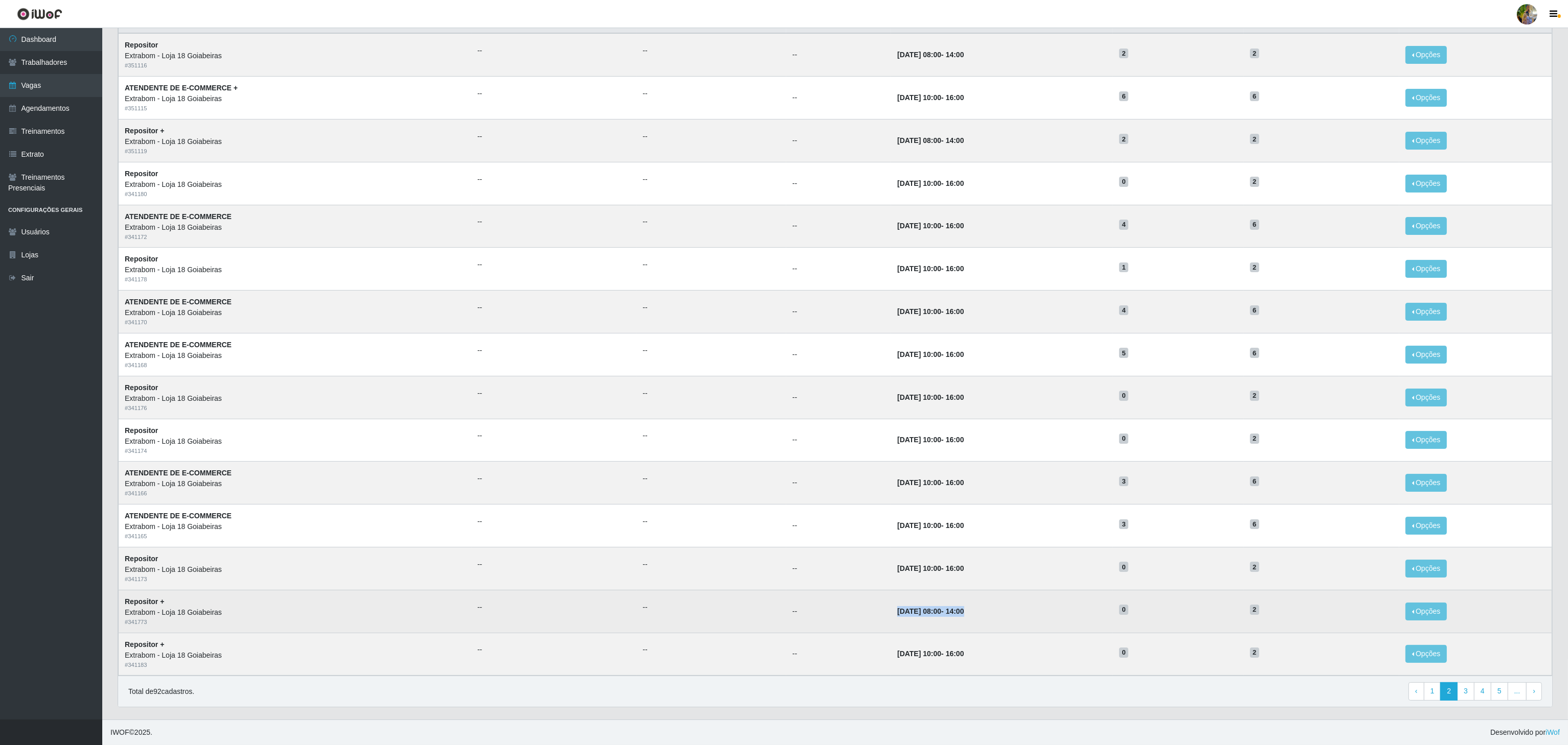
drag, startPoint x: 856, startPoint y: 611, endPoint x: 971, endPoint y: 609, distance: 115.0
click at [971, 609] on tr "Repositor + Extrabom - Loja 18 Goiabeiras # 341773 -- -- -- [DATE] 08:00 - 14:0…" at bounding box center [835, 611] width 1433 height 43
click at [1003, 618] on td "[DATE] 08:00 - 14:00" at bounding box center [1002, 611] width 222 height 43
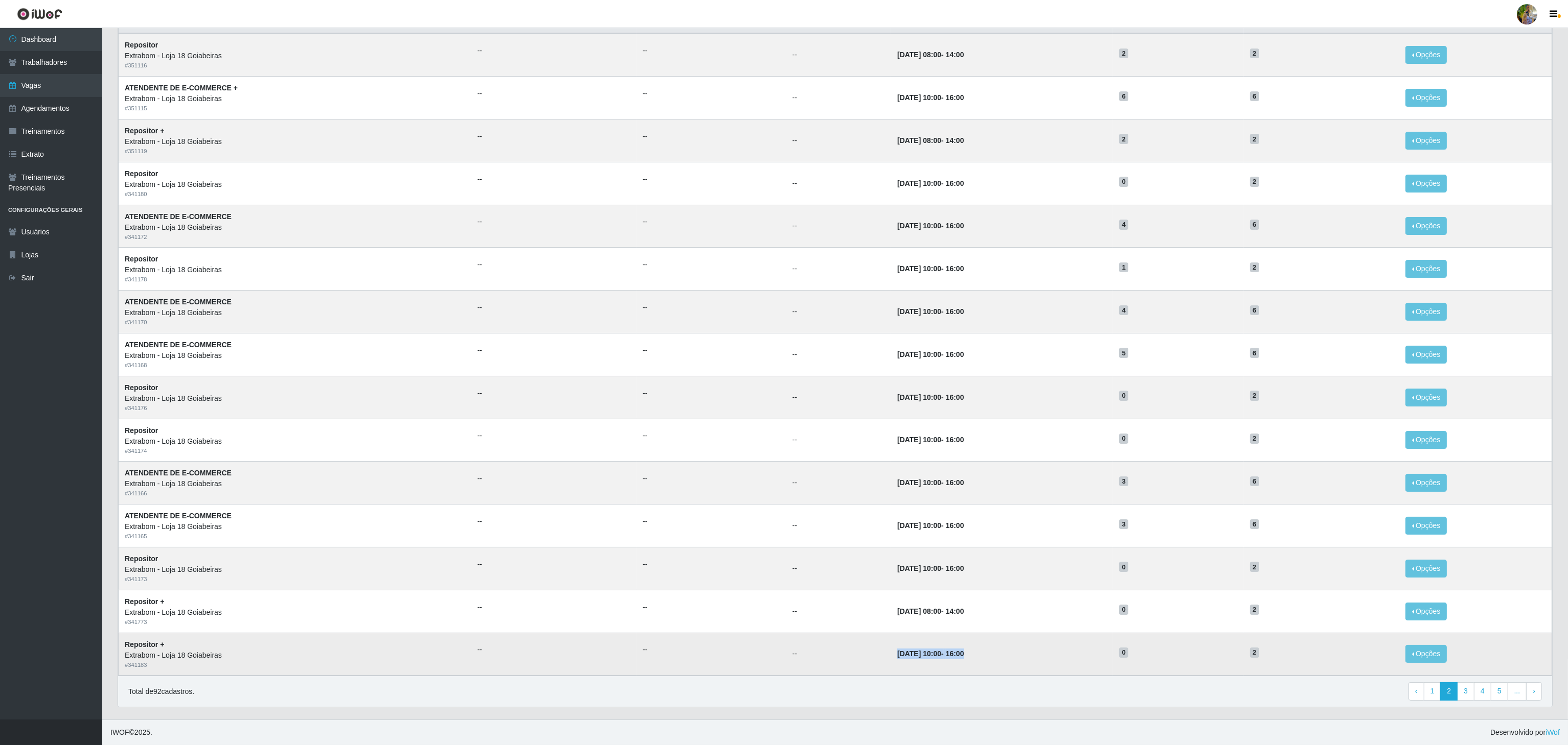
drag, startPoint x: 833, startPoint y: 651, endPoint x: 1004, endPoint y: 647, distance: 171.0
click at [1004, 647] on tr "Repositor + Extrabom - Loja 18 Goiabeiras # 341183 -- -- -- [DATE] 10:00 - 16:0…" at bounding box center [835, 654] width 1433 height 43
click at [1004, 647] on td "[DATE] 10:00 - 16:00" at bounding box center [1002, 654] width 222 height 43
drag, startPoint x: 827, startPoint y: 660, endPoint x: 953, endPoint y: 654, distance: 126.1
click at [953, 654] on tr "Repositor + Extrabom - Loja 18 Goiabeiras # 341183 -- -- -- [DATE] 10:00 - 16:0…" at bounding box center [835, 654] width 1433 height 43
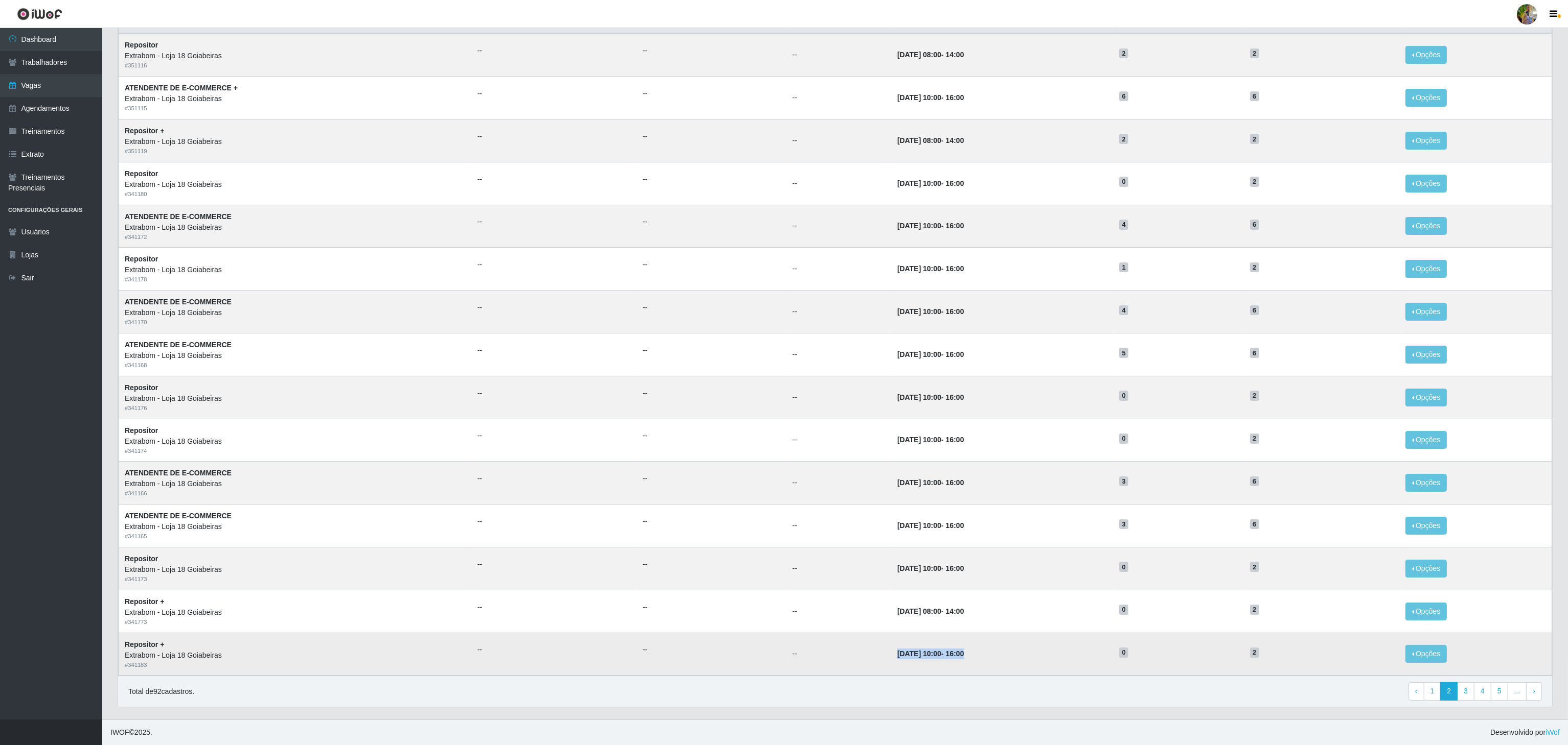
click at [953, 654] on td "[DATE] 10:00 - 16:00" at bounding box center [1002, 654] width 222 height 43
